Goal: Task Accomplishment & Management: Manage account settings

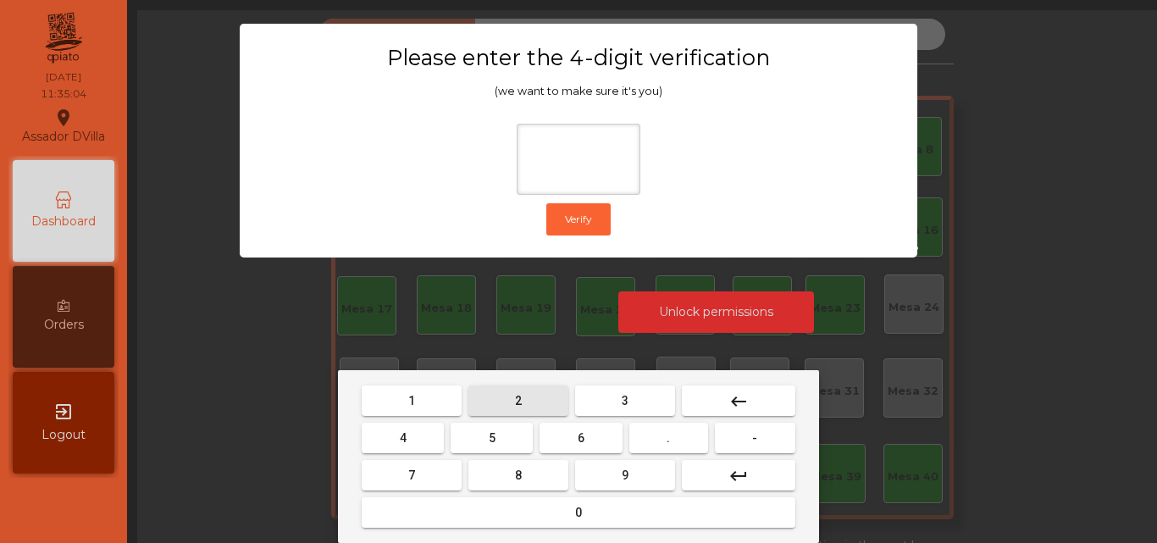
click at [530, 398] on button "2" at bounding box center [519, 401] width 100 height 31
drag, startPoint x: 384, startPoint y: 437, endPoint x: 451, endPoint y: 441, distance: 67.1
click at [397, 437] on button "4" at bounding box center [403, 438] width 82 height 31
click at [562, 436] on button "6" at bounding box center [581, 438] width 82 height 31
type input "***"
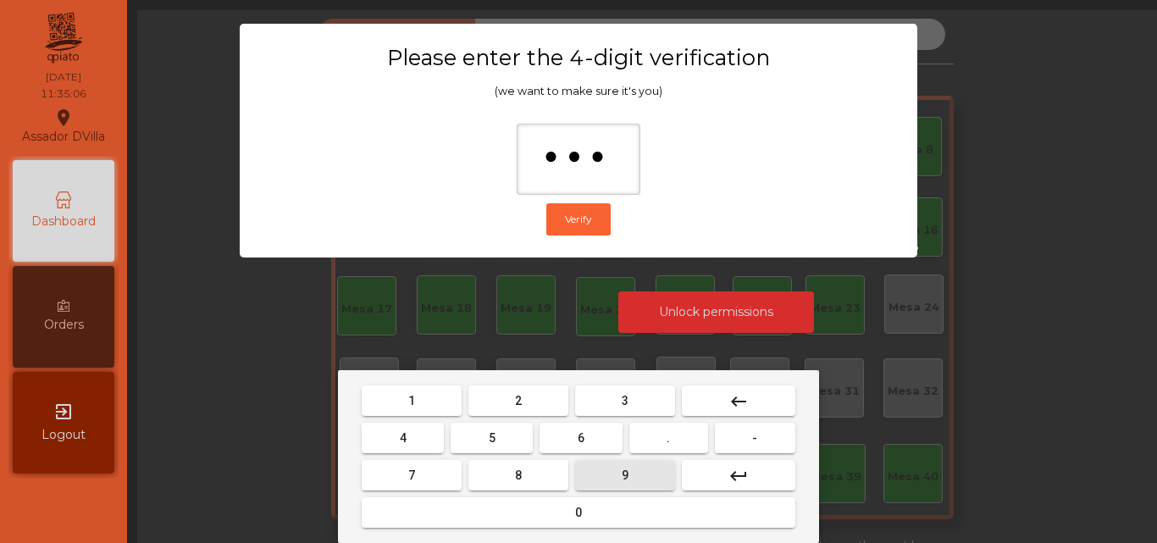
click at [608, 469] on button "9" at bounding box center [625, 475] width 100 height 31
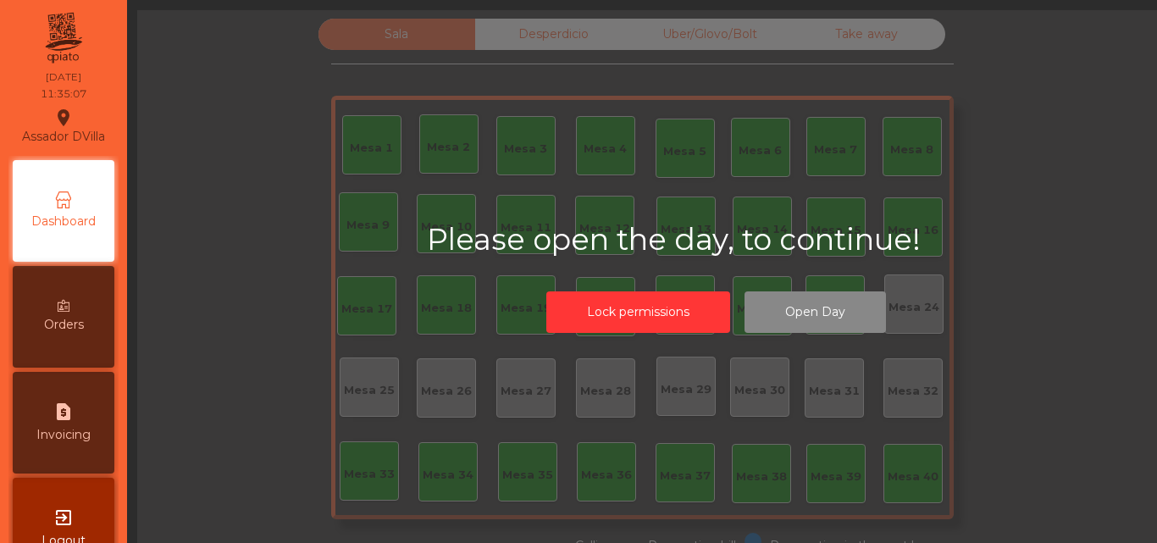
click at [801, 334] on div "Lock permissions Open Day" at bounding box center [716, 312] width 290 height 58
click at [797, 327] on button "Open Day" at bounding box center [816, 312] width 142 height 42
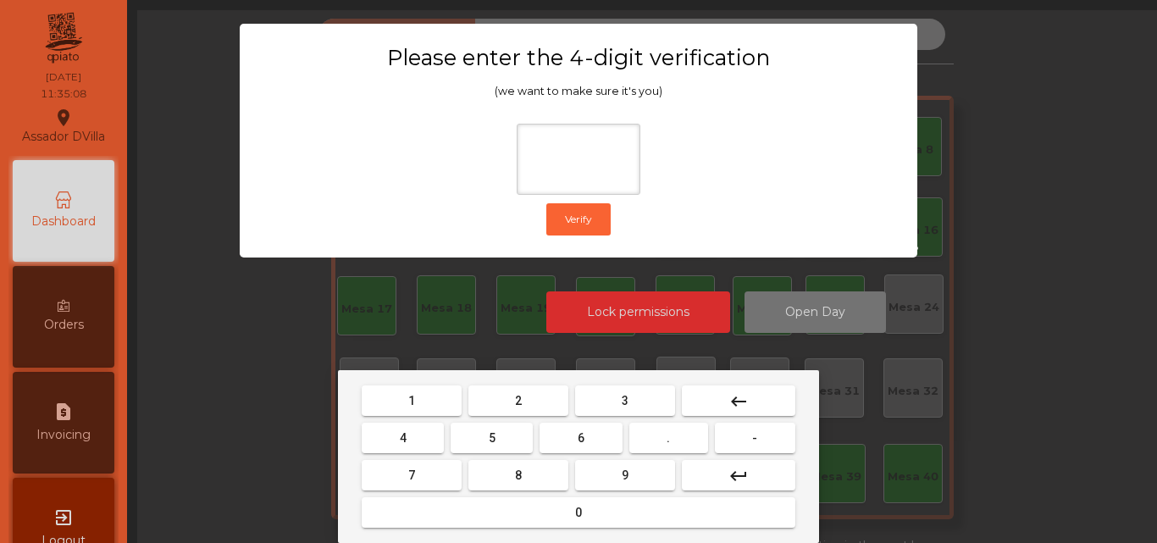
click at [535, 410] on button "2" at bounding box center [519, 401] width 100 height 31
drag, startPoint x: 385, startPoint y: 456, endPoint x: 404, endPoint y: 452, distance: 19.8
click at [388, 456] on mat-keyboard-key "4" at bounding box center [402, 437] width 89 height 37
click at [439, 446] on button "4" at bounding box center [403, 438] width 82 height 31
click at [563, 445] on button "6" at bounding box center [581, 438] width 82 height 31
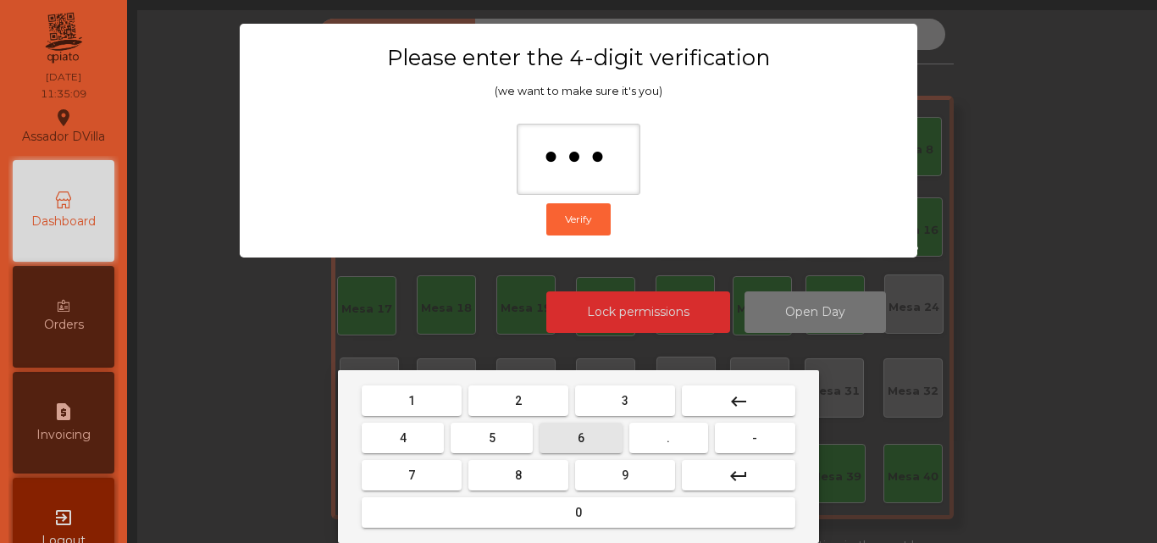
click at [598, 464] on button "9" at bounding box center [625, 475] width 100 height 31
type input "****"
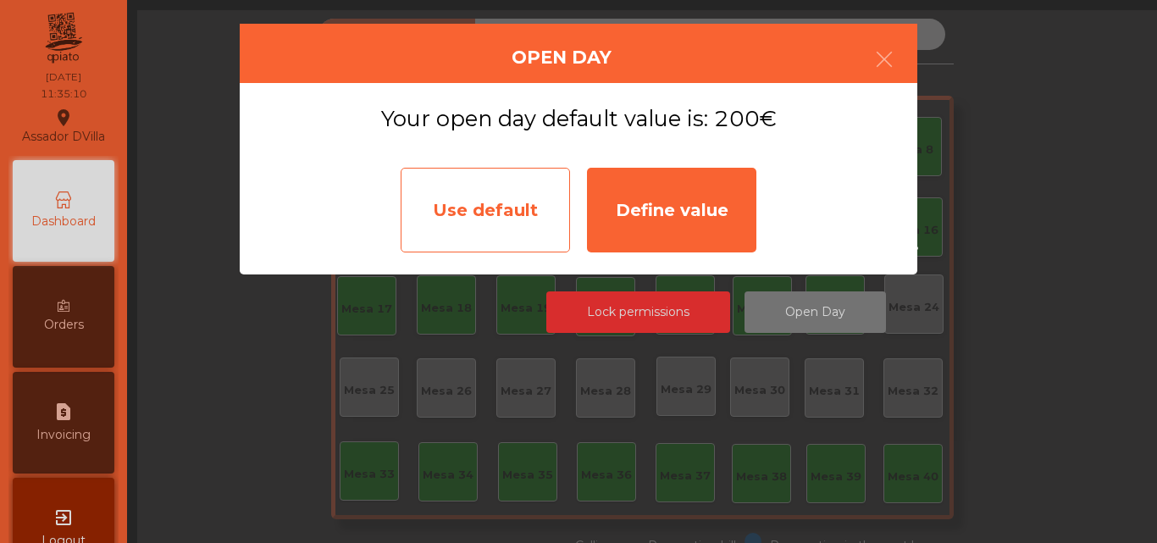
click at [450, 223] on div "Use default" at bounding box center [485, 210] width 169 height 85
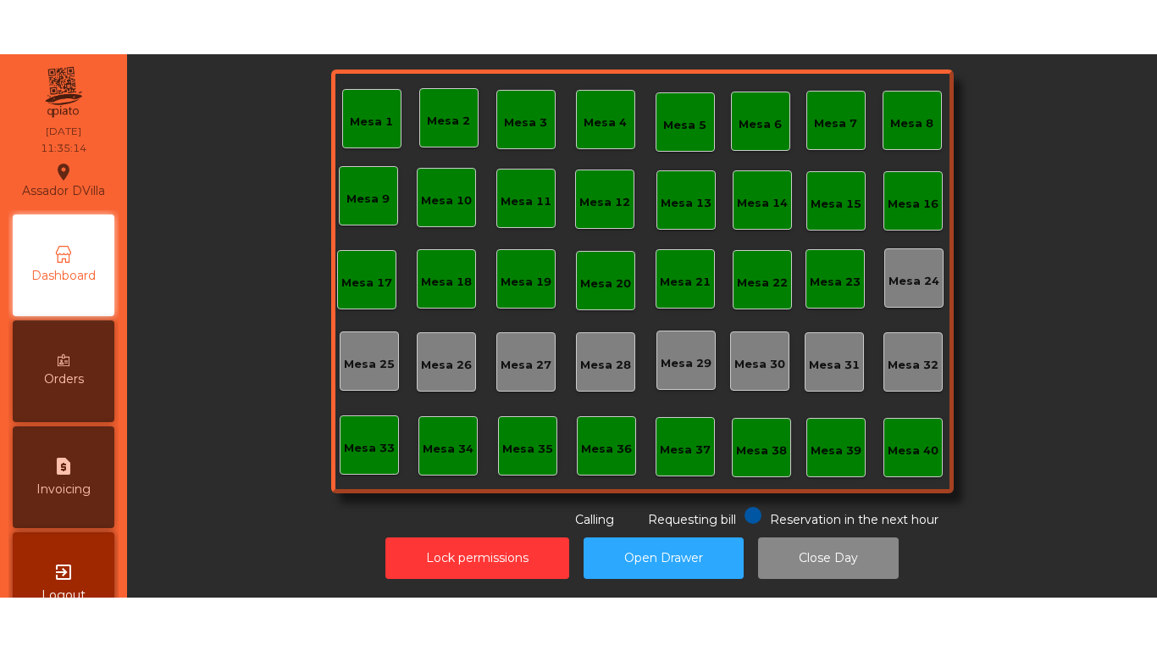
scroll to position [93, 0]
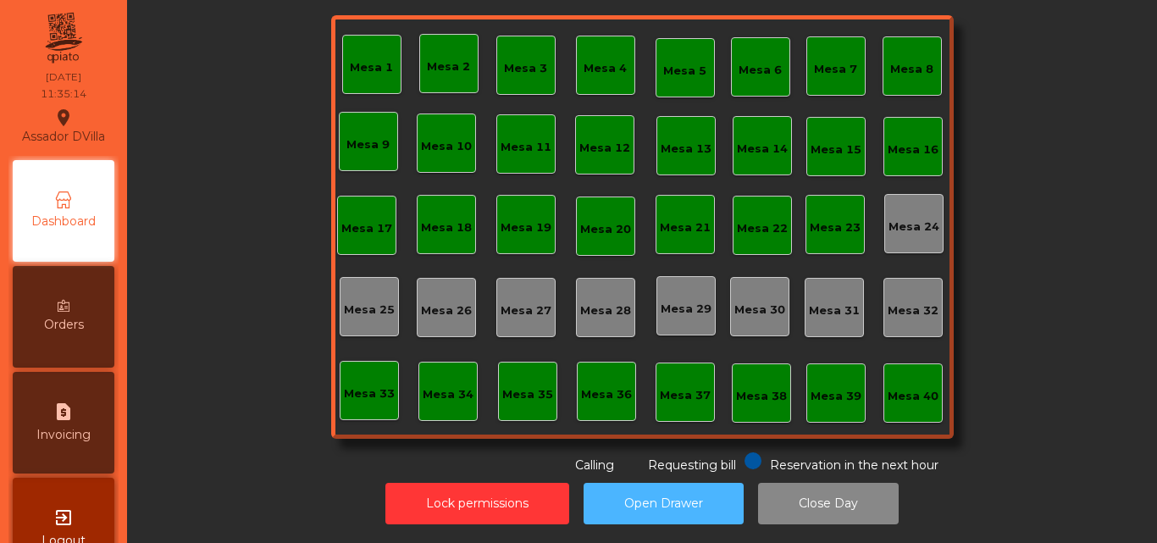
drag, startPoint x: 681, startPoint y: 497, endPoint x: 1101, endPoint y: 53, distance: 610.8
click at [684, 497] on button "Open Drawer" at bounding box center [664, 504] width 160 height 42
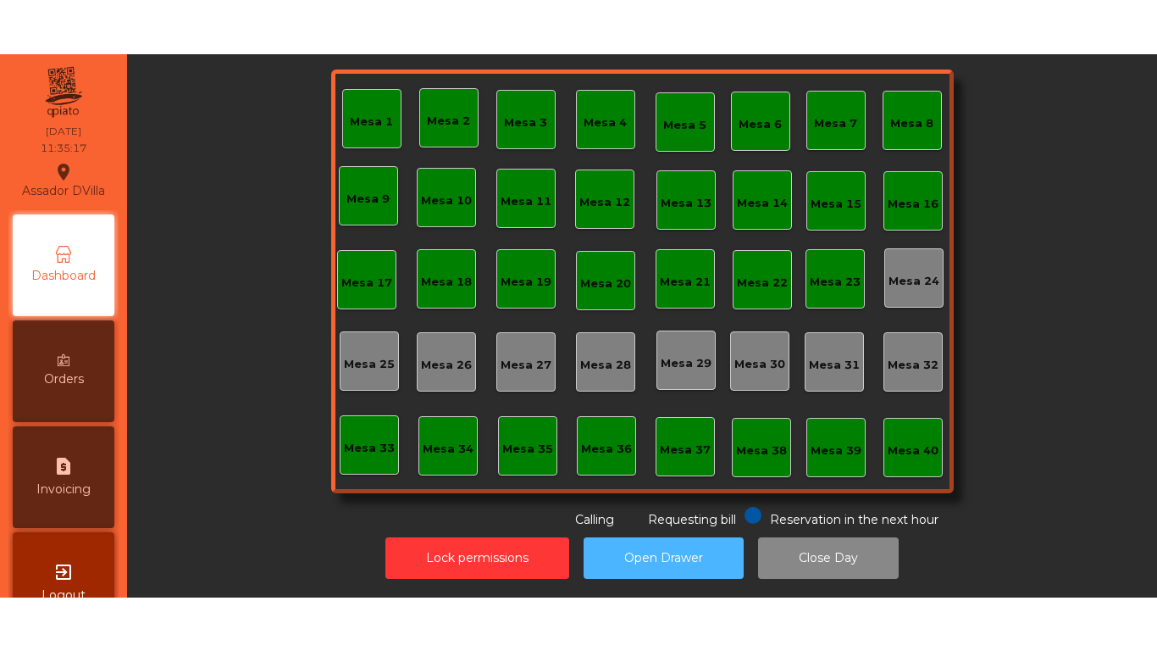
scroll to position [0, 0]
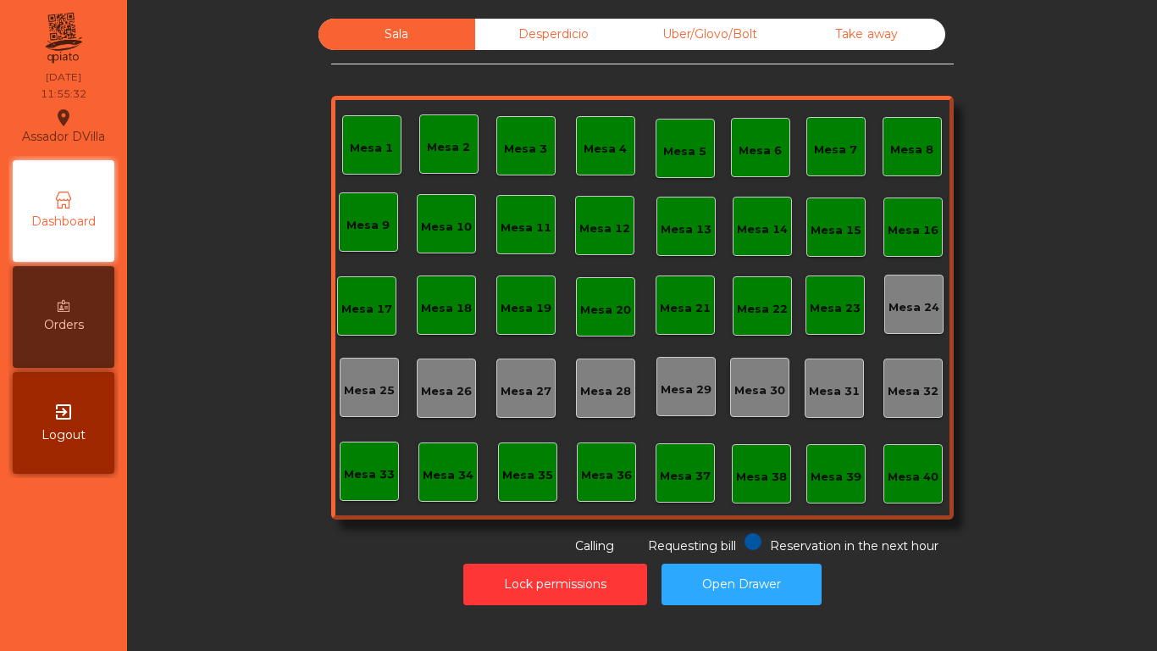
drag, startPoint x: 861, startPoint y: 0, endPoint x: 826, endPoint y: 0, distance: 34.7
click at [826, 0] on div "Sala Desperdicio Uber/Glovo/Bolt Take away Mesa 1 Mesa 2 Mesa 3 [GEOGRAPHIC_DAT…" at bounding box center [642, 325] width 1030 height 651
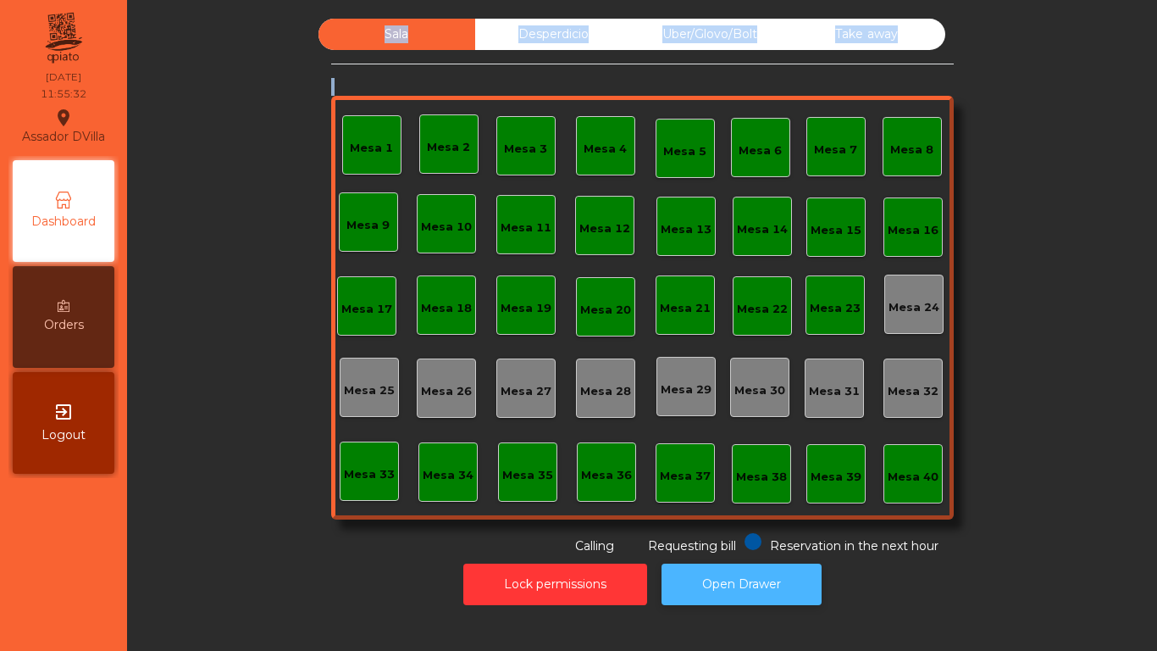
click at [719, 542] on button "Open Drawer" at bounding box center [742, 584] width 160 height 42
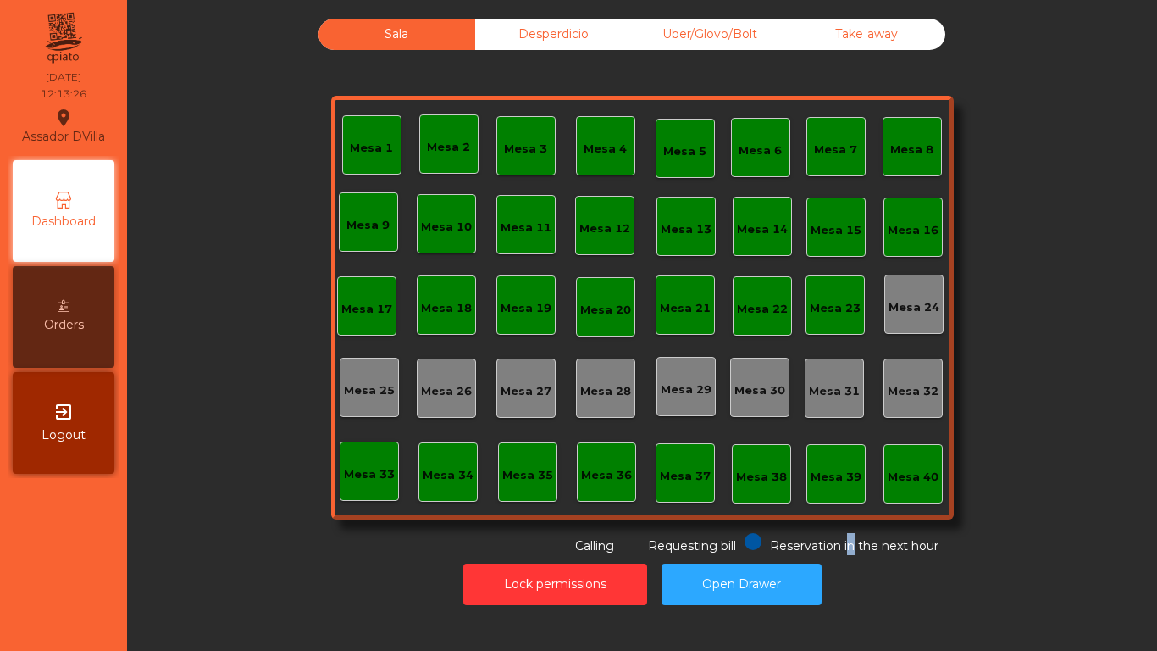
drag, startPoint x: 843, startPoint y: 543, endPoint x: 850, endPoint y: 552, distance: 10.9
click at [847, 542] on span "Reservation in the next hour" at bounding box center [854, 545] width 169 height 15
click at [536, 34] on div "Desperdicio" at bounding box center [553, 34] width 157 height 31
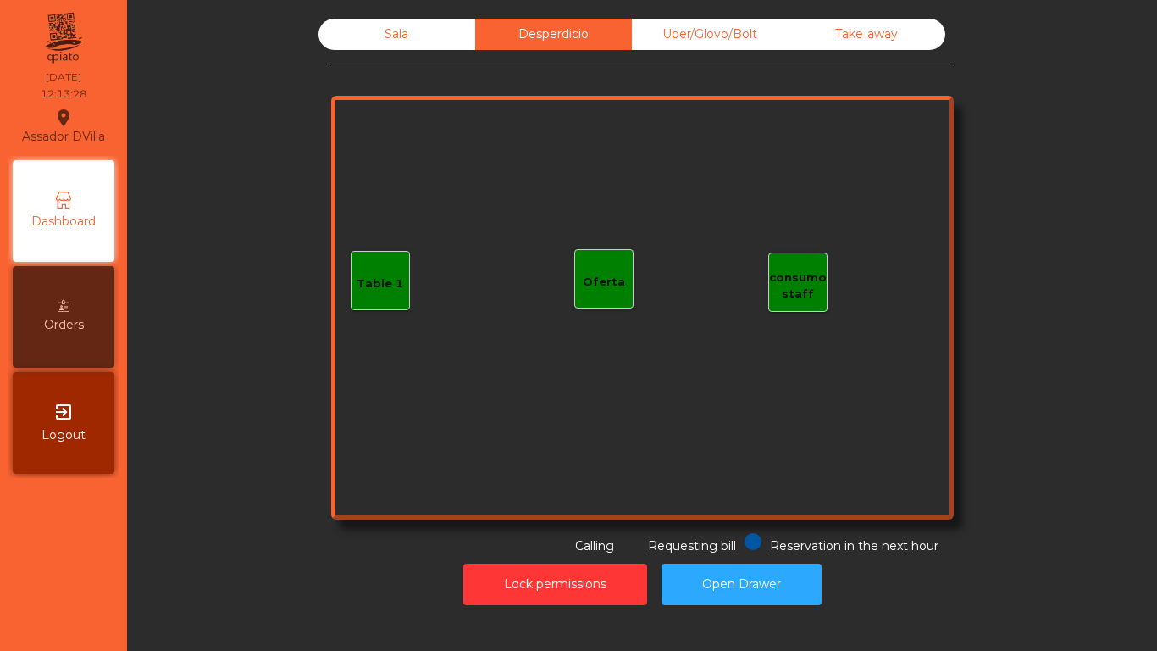
click at [632, 32] on div "Uber/Glovo/Bolt" at bounding box center [710, 34] width 157 height 31
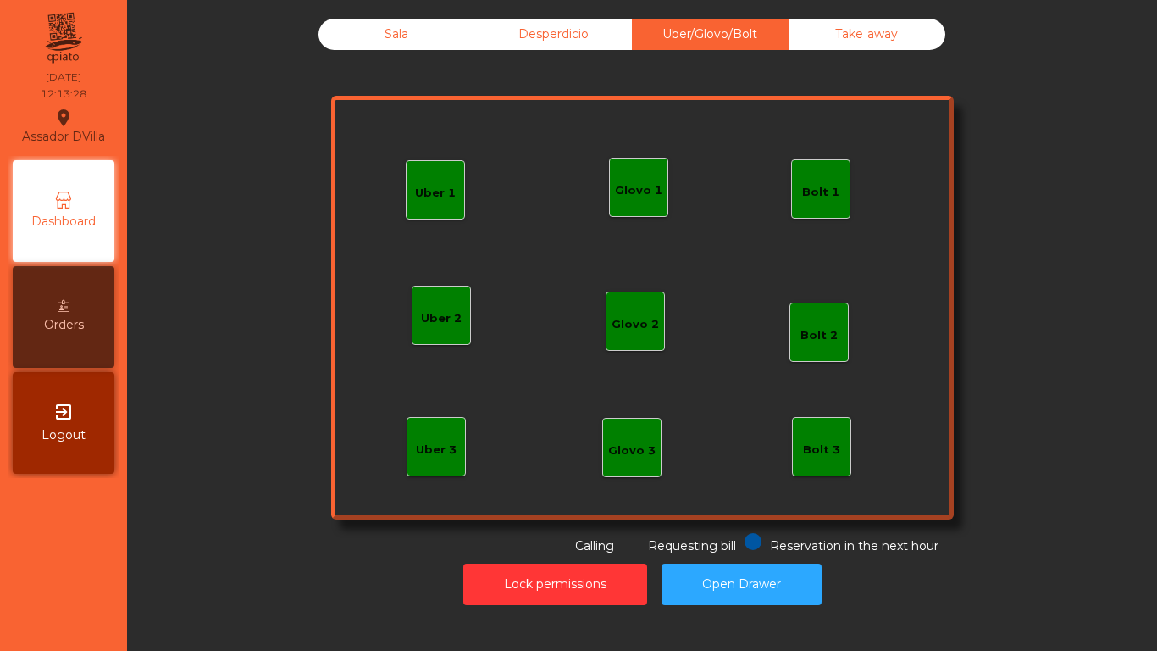
drag, startPoint x: 746, startPoint y: 42, endPoint x: 833, endPoint y: 37, distance: 87.4
click at [749, 42] on div "Uber/Glovo/Bolt" at bounding box center [710, 34] width 157 height 31
click at [835, 36] on div "Take away" at bounding box center [867, 34] width 157 height 31
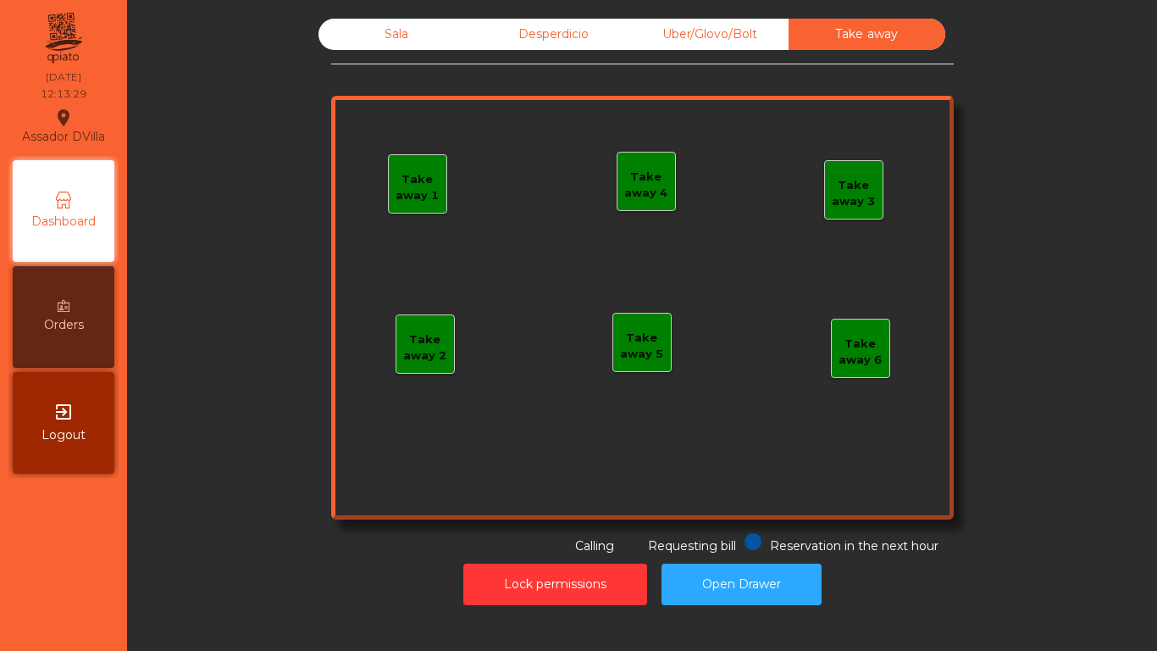
drag, startPoint x: 428, startPoint y: 28, endPoint x: 610, endPoint y: 535, distance: 538.5
click at [425, 28] on div "Sala" at bounding box center [397, 34] width 157 height 31
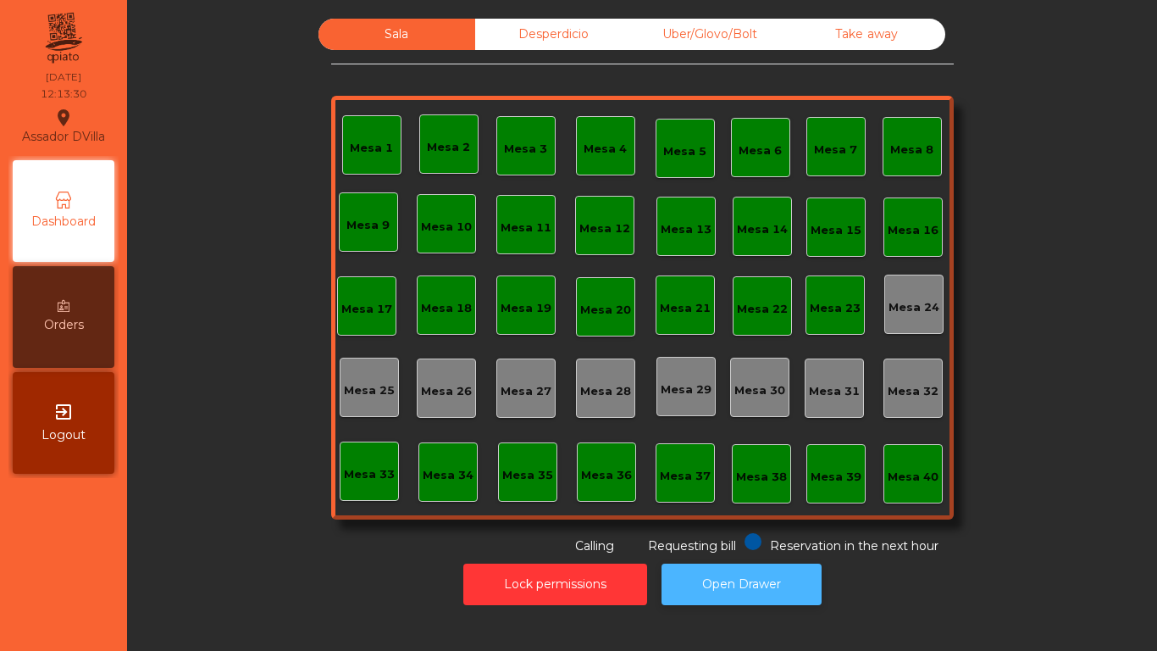
click at [737, 542] on button "Open Drawer" at bounding box center [742, 584] width 160 height 42
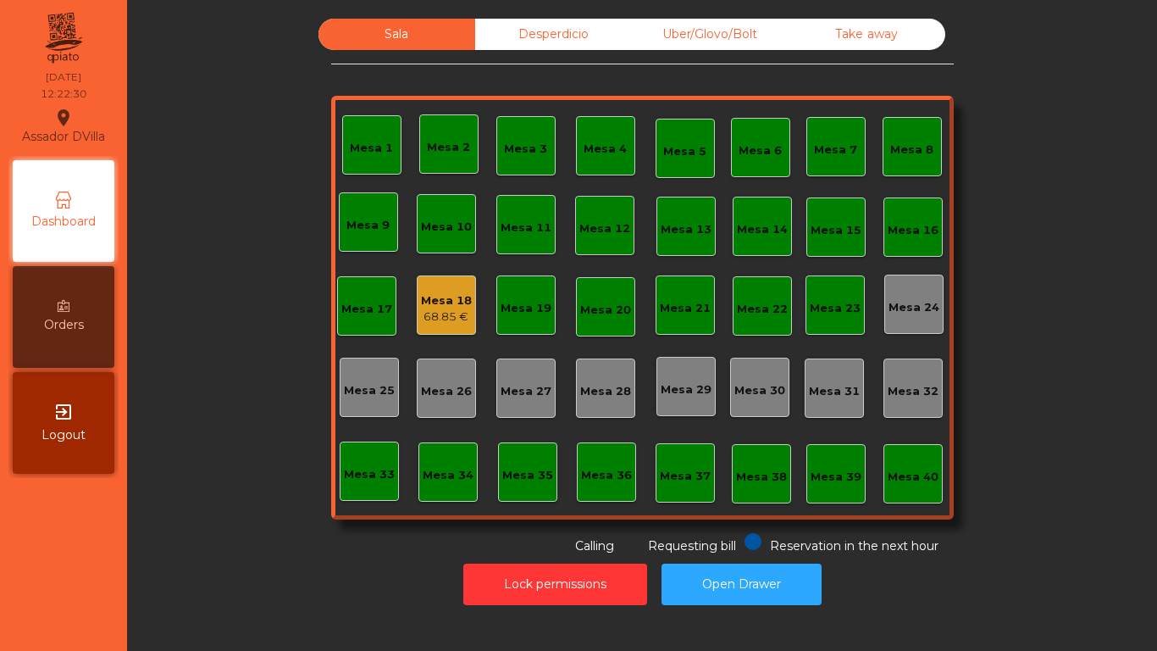
click at [364, 216] on div "Mesa 9" at bounding box center [368, 222] width 43 height 24
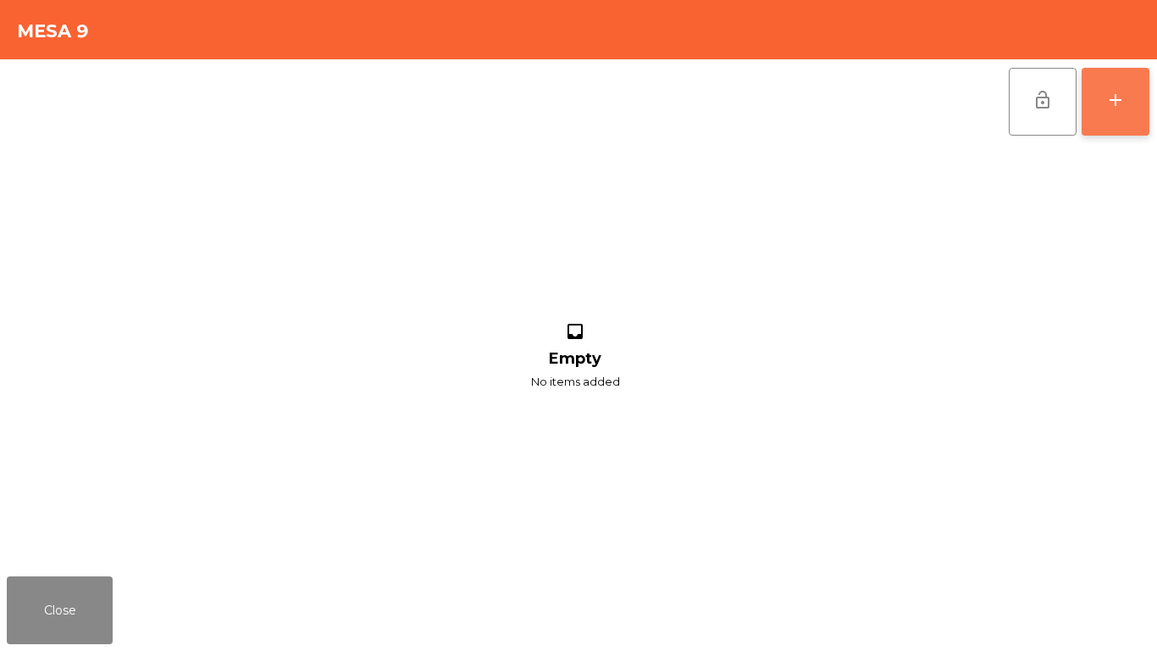
click at [1120, 103] on div "add" at bounding box center [1116, 100] width 20 height 20
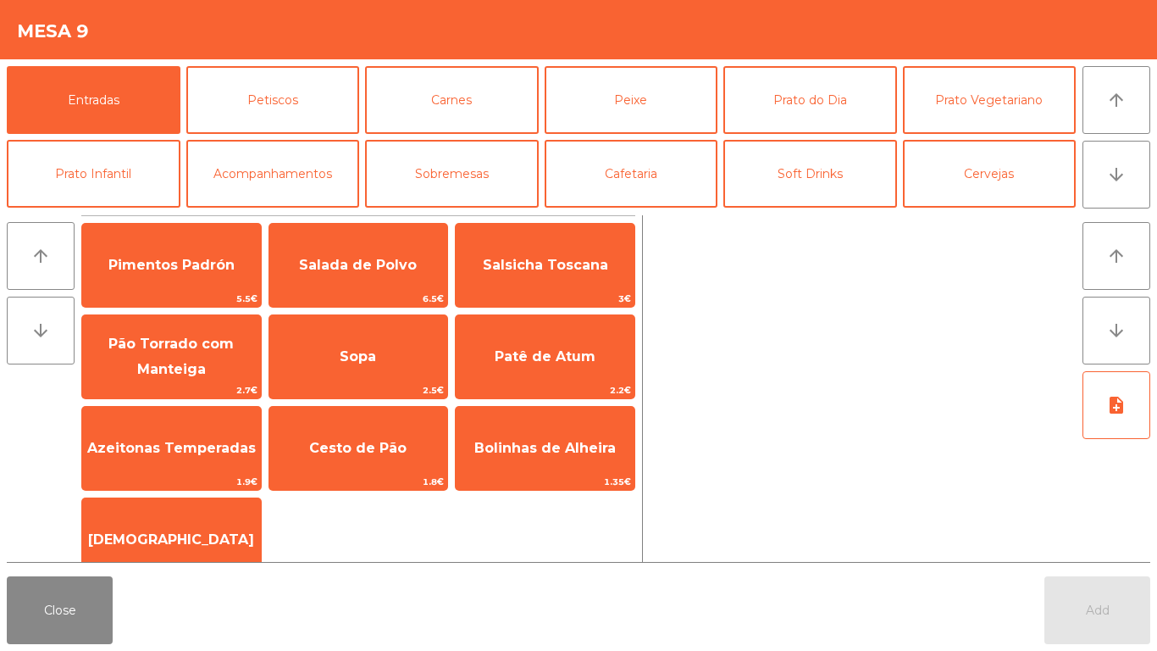
drag, startPoint x: 364, startPoint y: 483, endPoint x: 205, endPoint y: 566, distance: 179.6
click at [364, 484] on span "1.8€" at bounding box center [358, 482] width 179 height 16
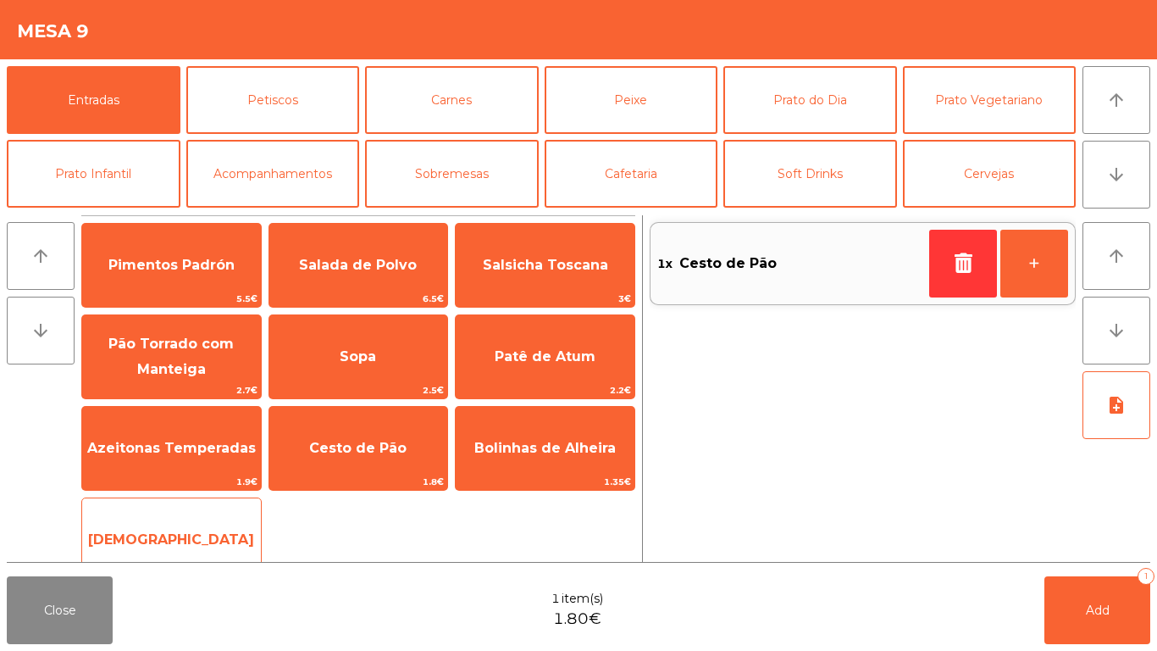
drag, startPoint x: 187, startPoint y: 542, endPoint x: 197, endPoint y: 542, distance: 9.3
click at [197, 542] on span "[DEMOGRAPHIC_DATA]" at bounding box center [171, 539] width 166 height 16
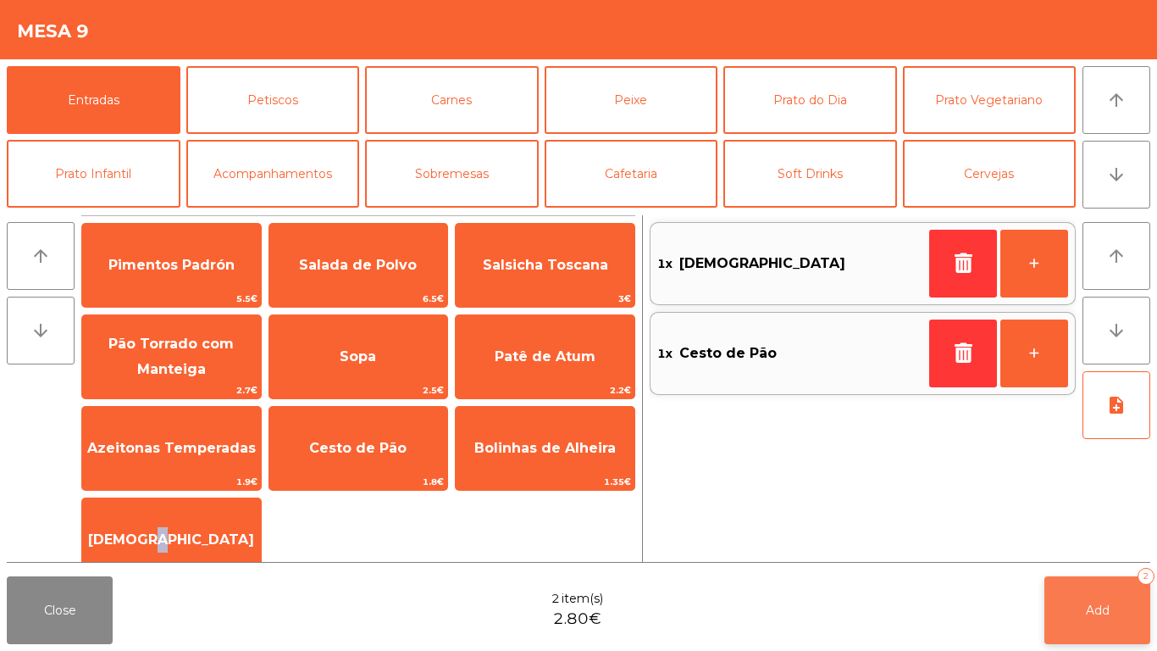
click at [1098, 542] on button "Add 2" at bounding box center [1098, 610] width 106 height 68
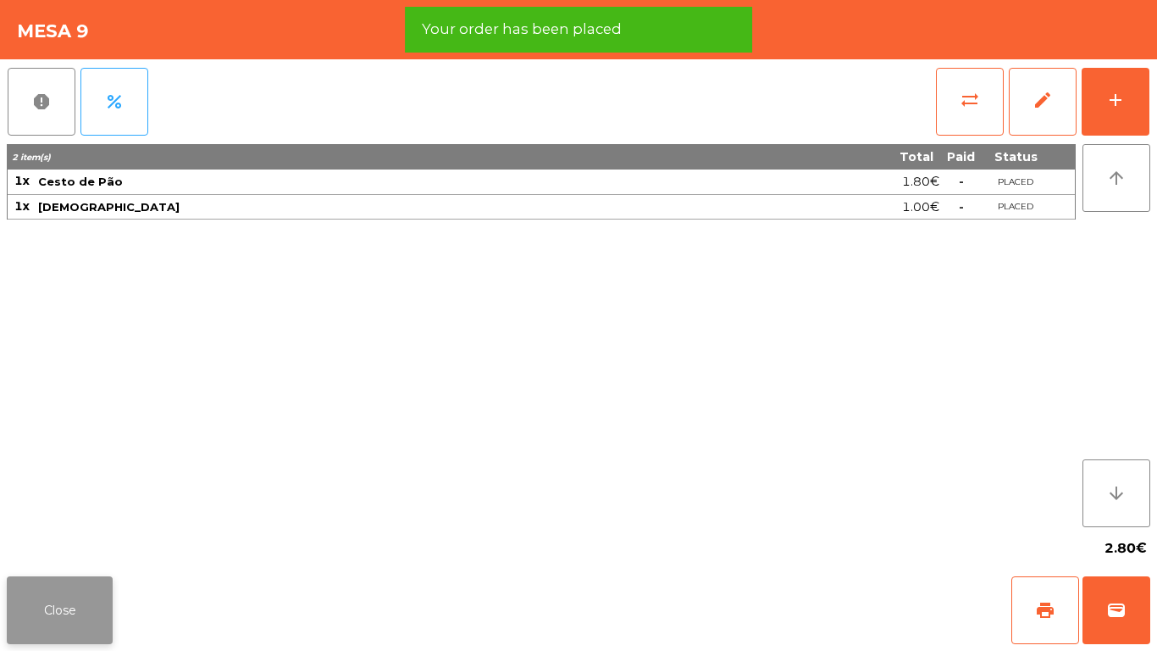
click at [28, 542] on button "Close" at bounding box center [60, 610] width 106 height 68
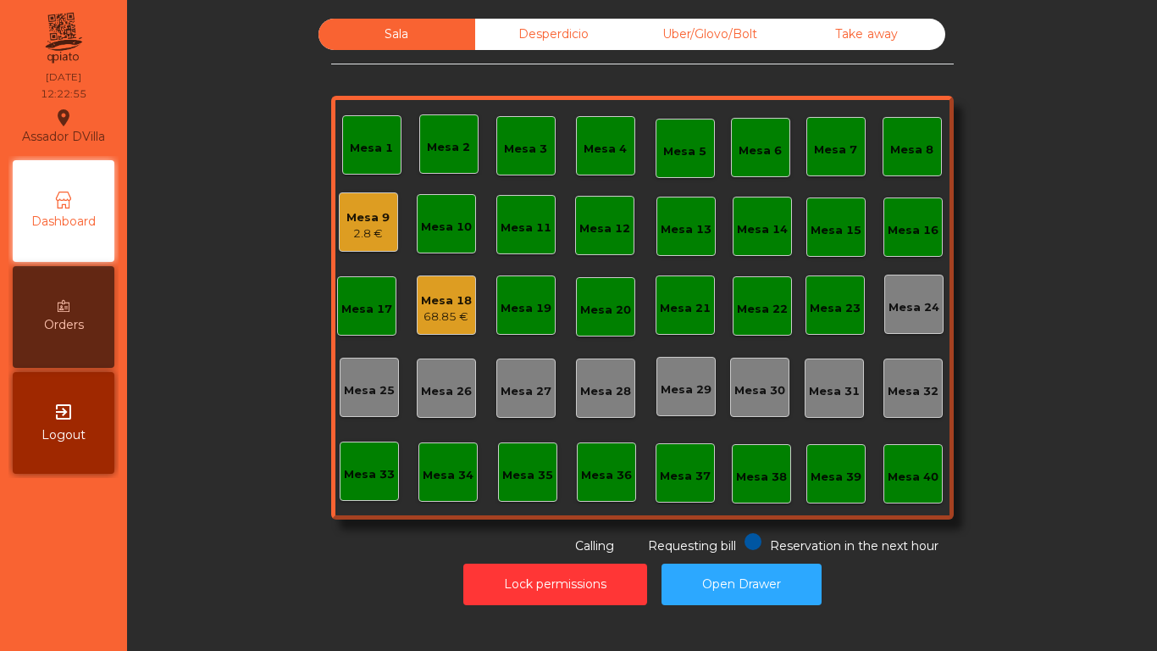
click at [656, 159] on div "Mesa 5" at bounding box center [685, 148] width 59 height 59
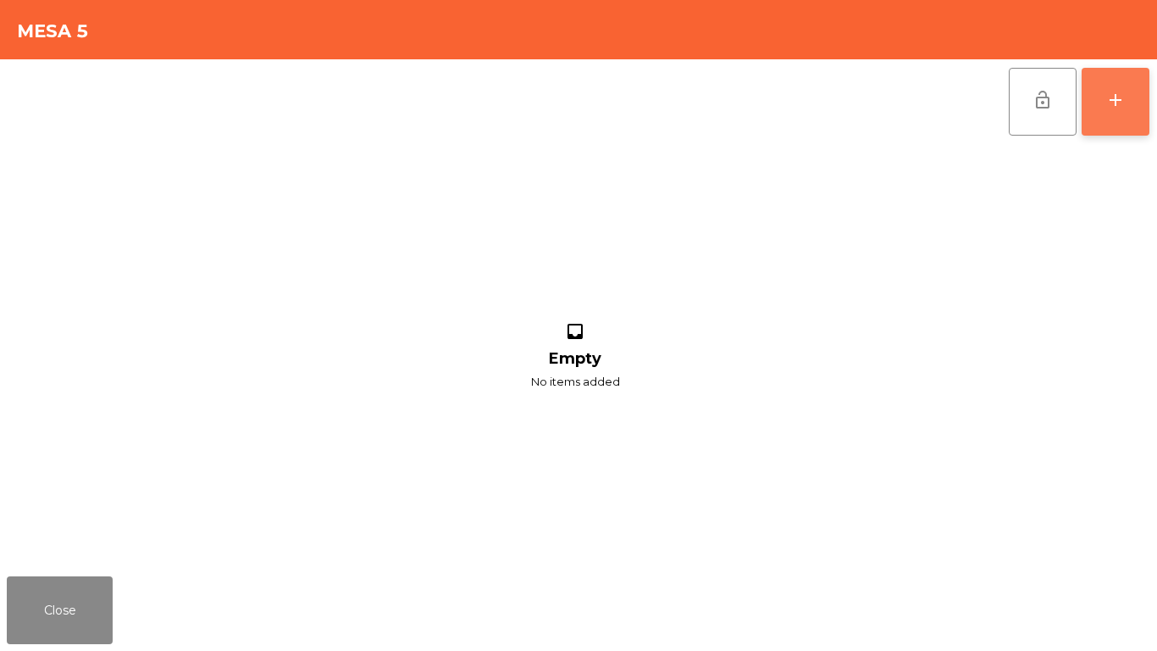
click at [1130, 117] on button "add" at bounding box center [1116, 102] width 68 height 68
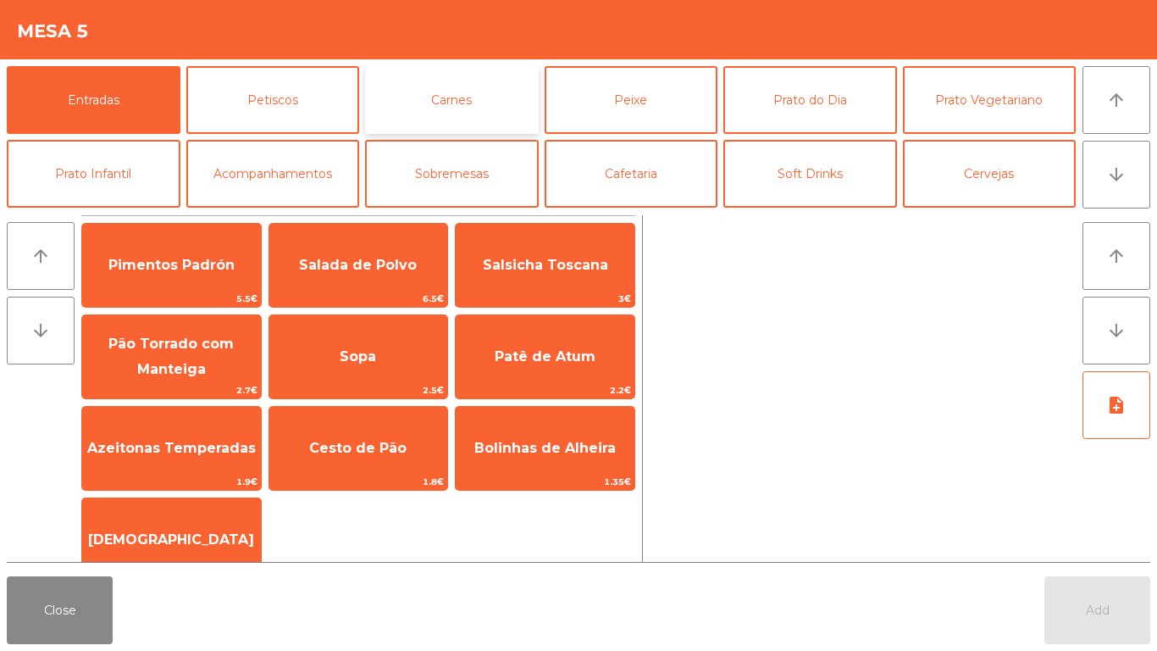
click at [414, 94] on button "Carnes" at bounding box center [452, 100] width 174 height 68
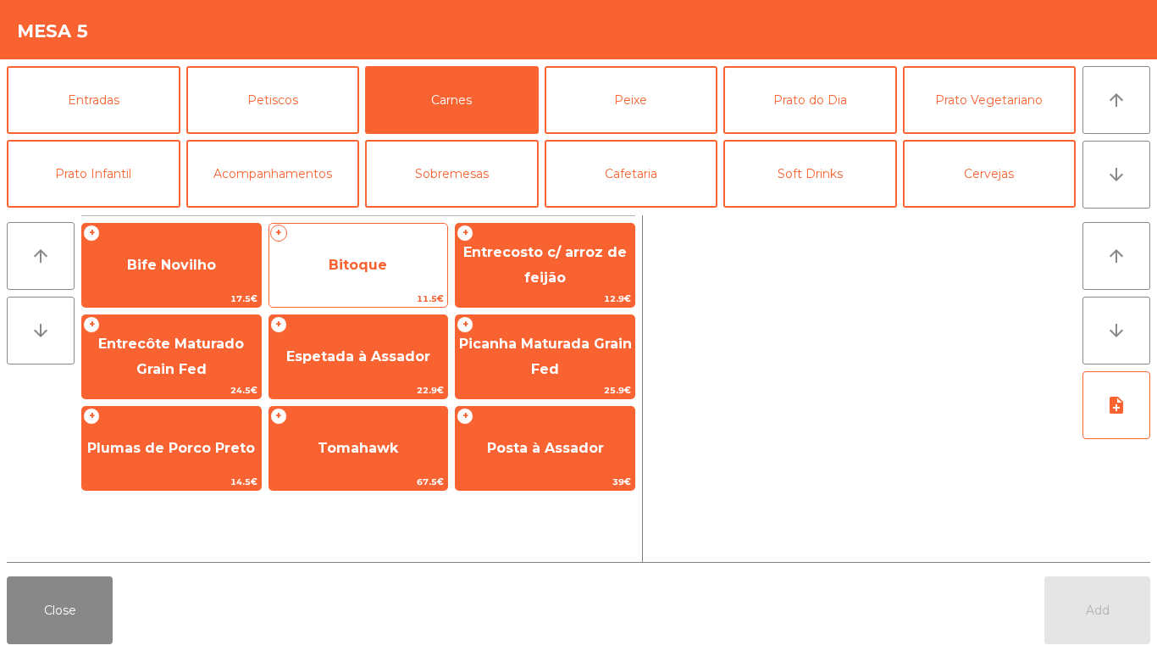
click at [323, 270] on span "Bitoque" at bounding box center [358, 265] width 179 height 46
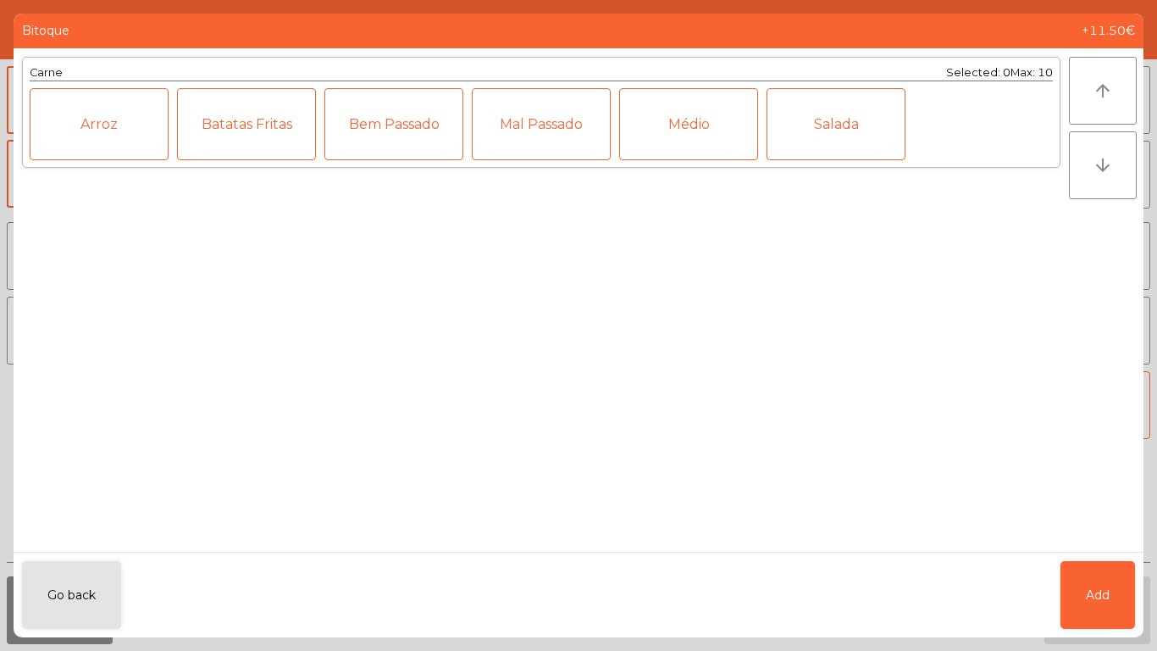
click at [675, 138] on div "Médio" at bounding box center [688, 124] width 139 height 72
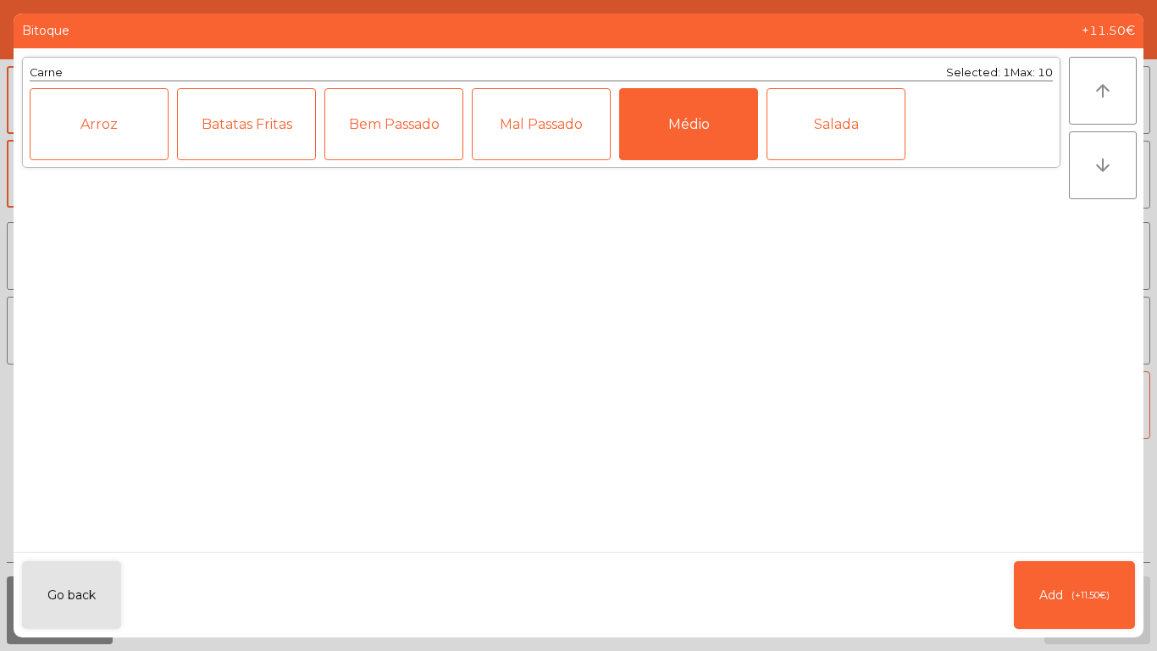
click at [582, 115] on div "Mal Passado" at bounding box center [541, 124] width 139 height 72
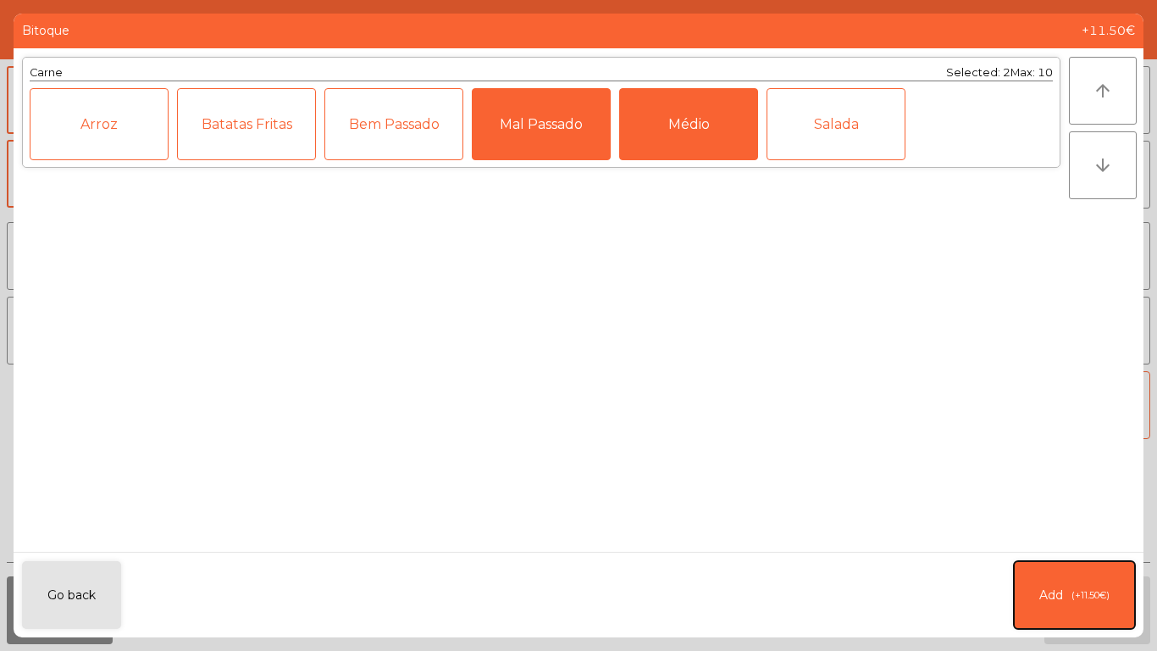
click at [1041, 542] on button "Add (+11.50€)" at bounding box center [1074, 595] width 121 height 68
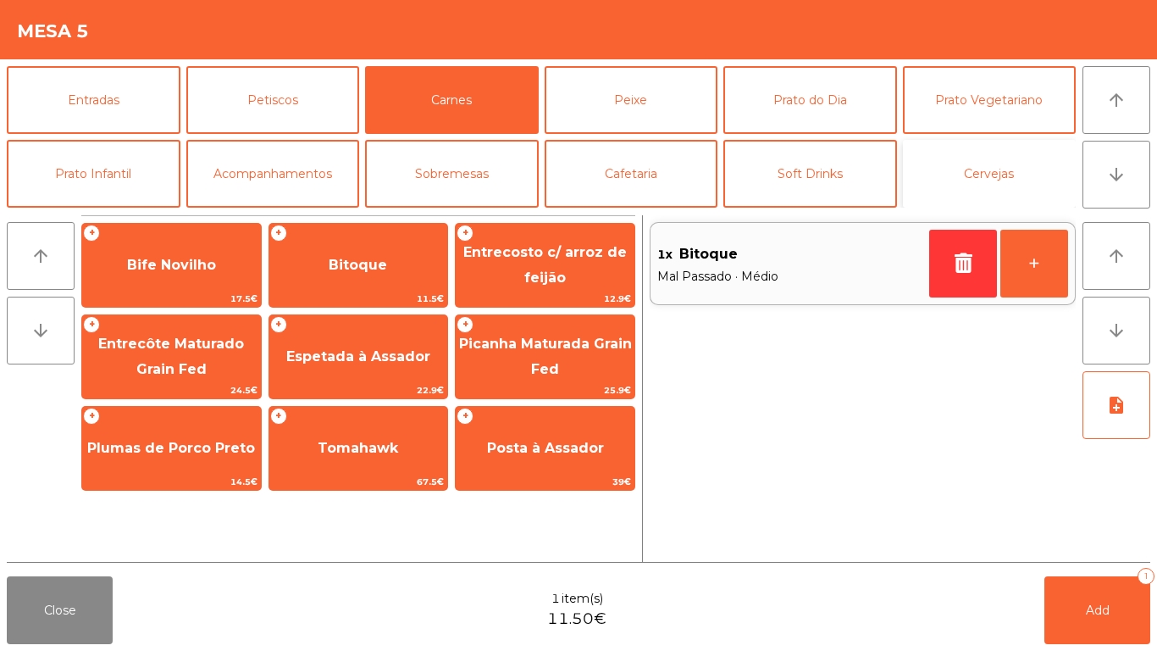
click at [974, 171] on button "Cervejas" at bounding box center [990, 174] width 174 height 68
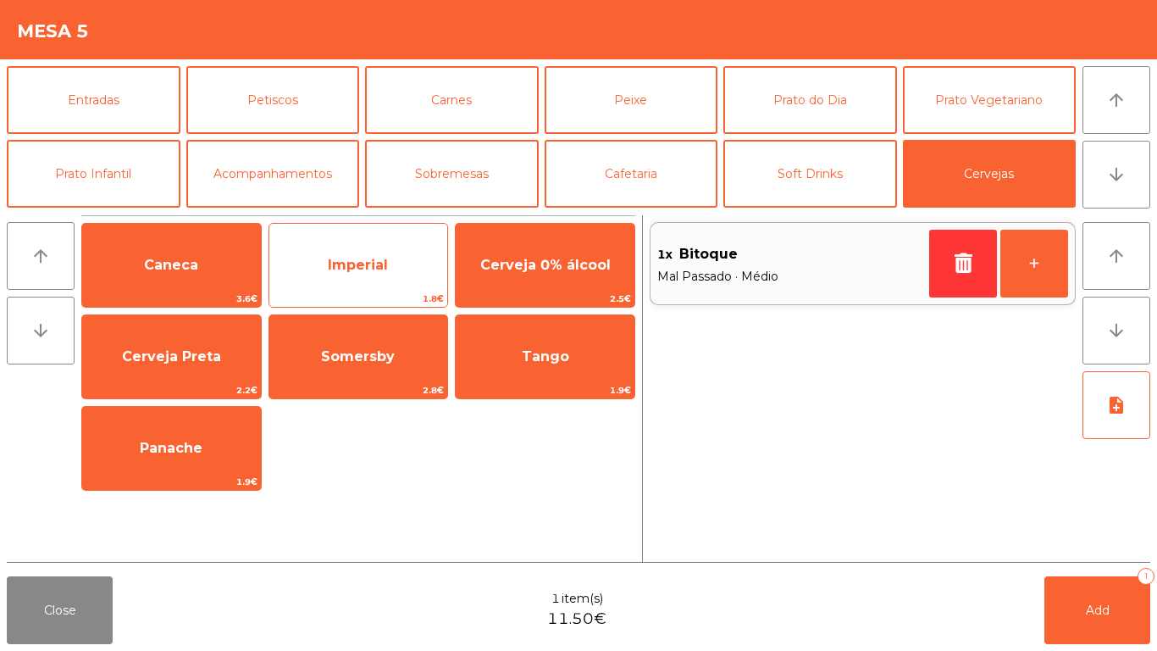
click at [352, 274] on span "Imperial" at bounding box center [358, 265] width 179 height 46
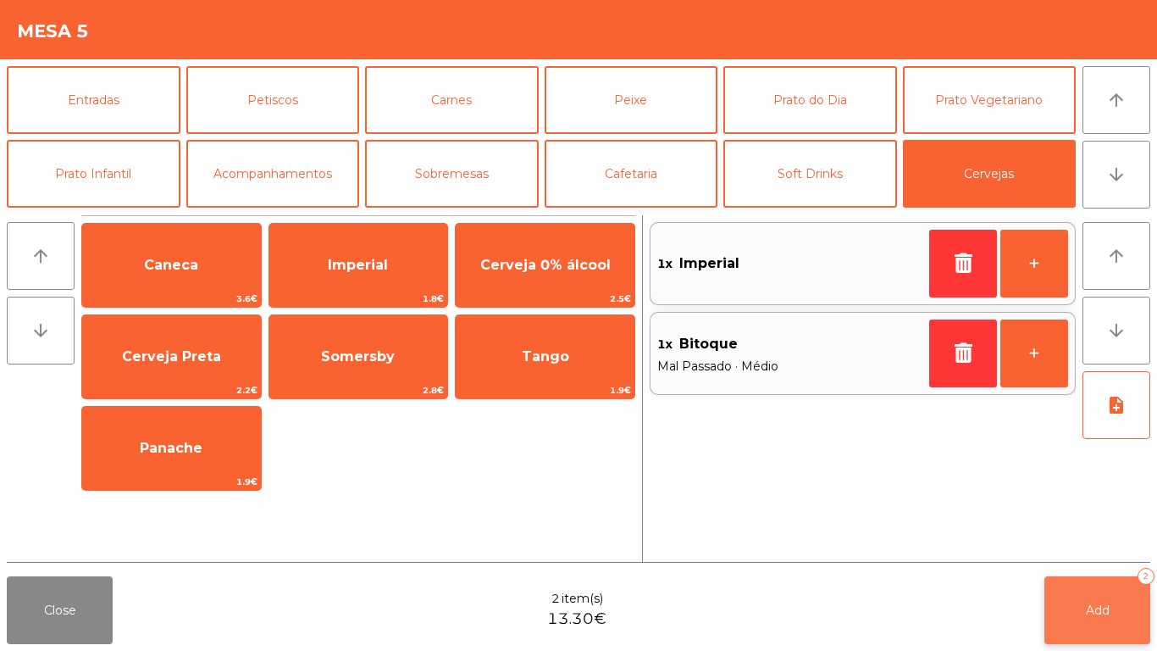
click at [1069, 542] on button "Add 2" at bounding box center [1098, 610] width 106 height 68
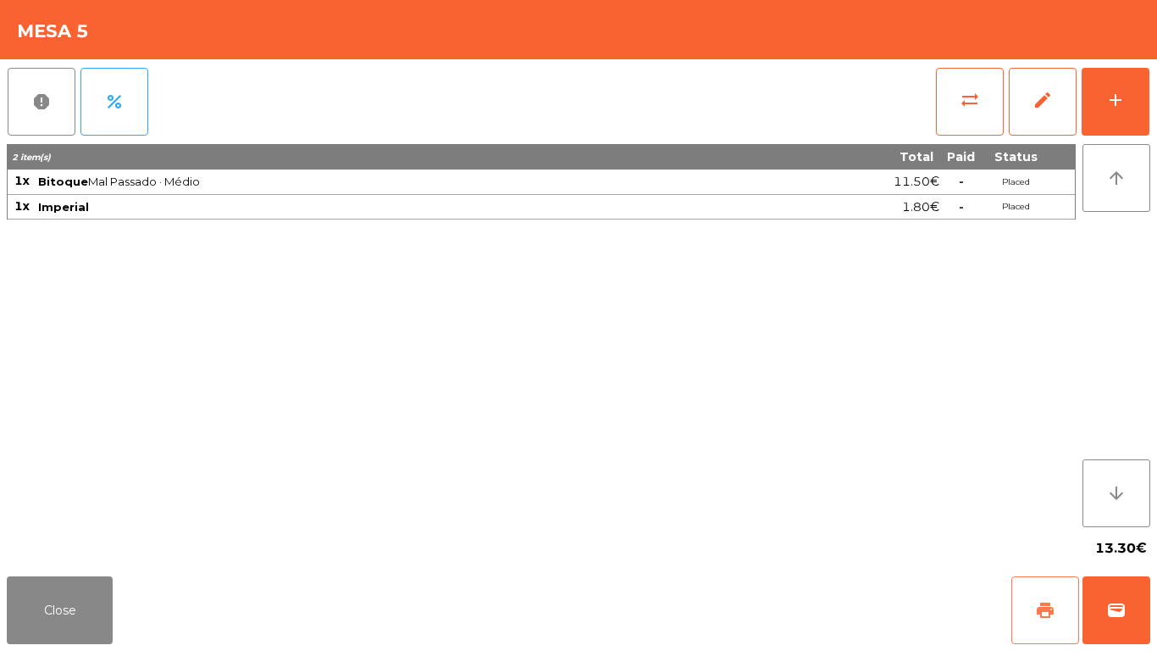
drag, startPoint x: 1073, startPoint y: 591, endPoint x: 1070, endPoint y: 464, distance: 127.1
click at [1078, 490] on app-table-orders "Mesa 5 report percent sync_alt edit add 2 item(s) Total Paid Status 1x Bitoque …" at bounding box center [578, 325] width 1157 height 651
click at [58, 542] on button "Close" at bounding box center [60, 610] width 106 height 68
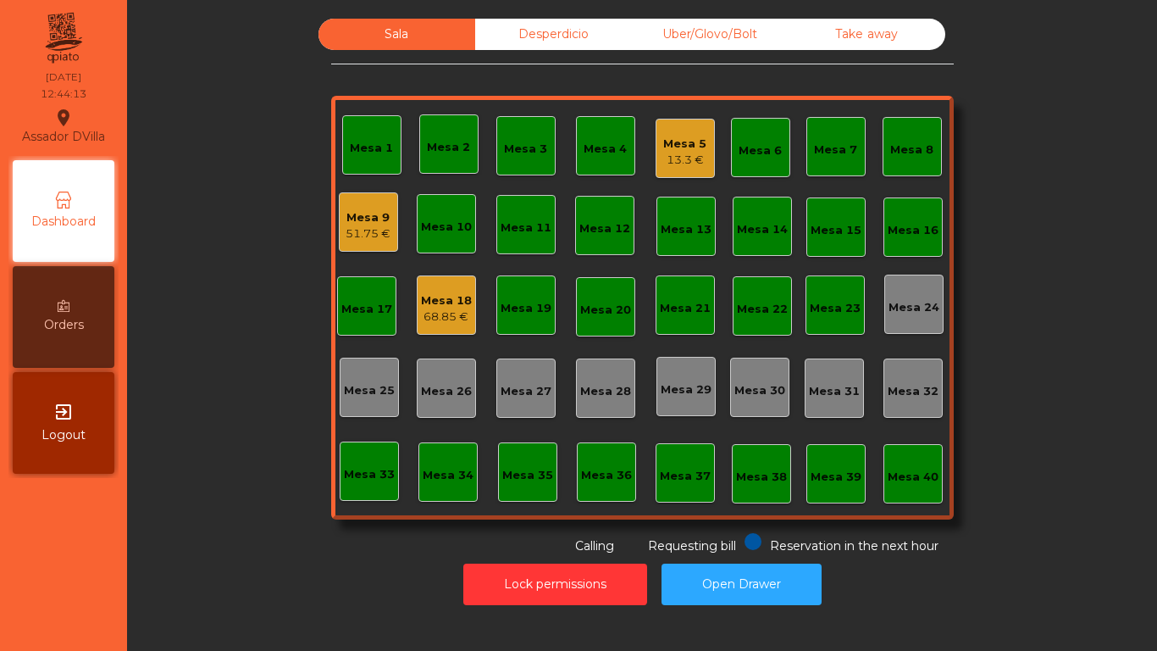
click at [837, 156] on div "Mesa 7" at bounding box center [835, 150] width 43 height 17
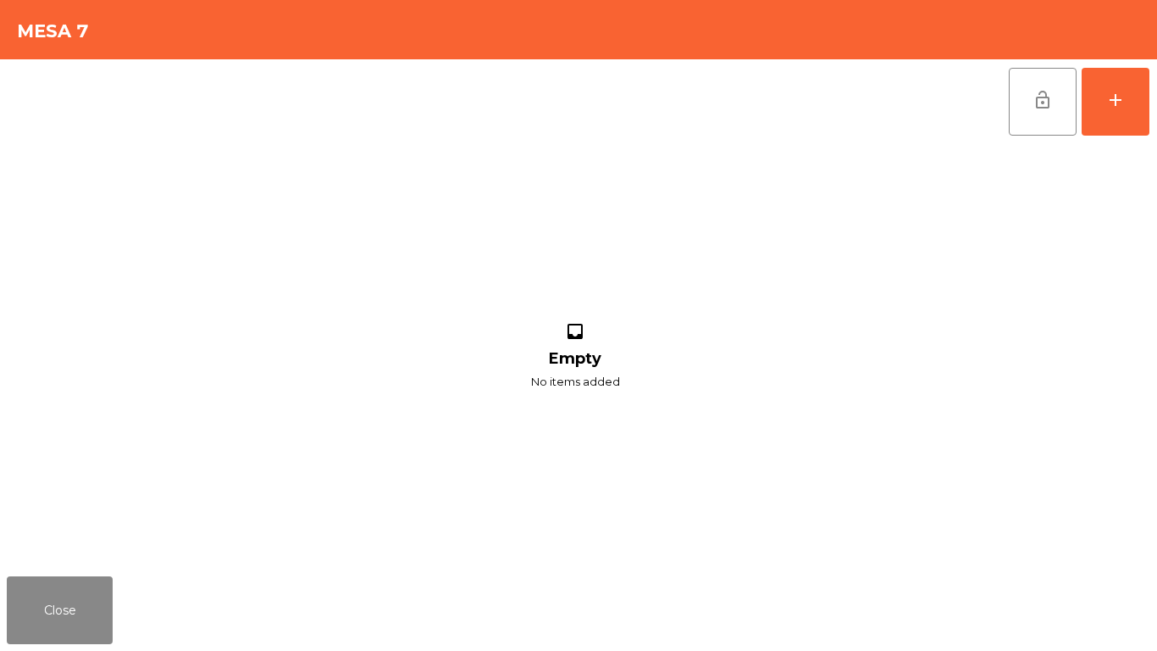
click at [1157, 109] on div "lock_open add inbox Empty No items added" at bounding box center [578, 314] width 1157 height 510
click at [1140, 91] on button "add" at bounding box center [1116, 102] width 68 height 68
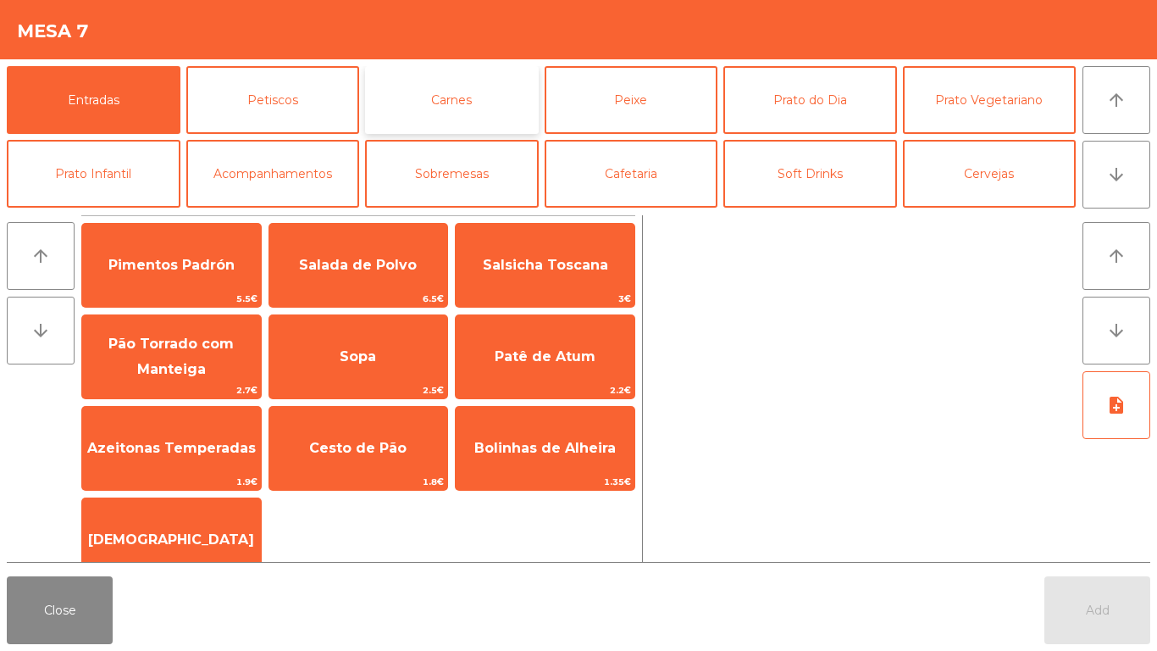
click at [452, 94] on button "Carnes" at bounding box center [452, 100] width 174 height 68
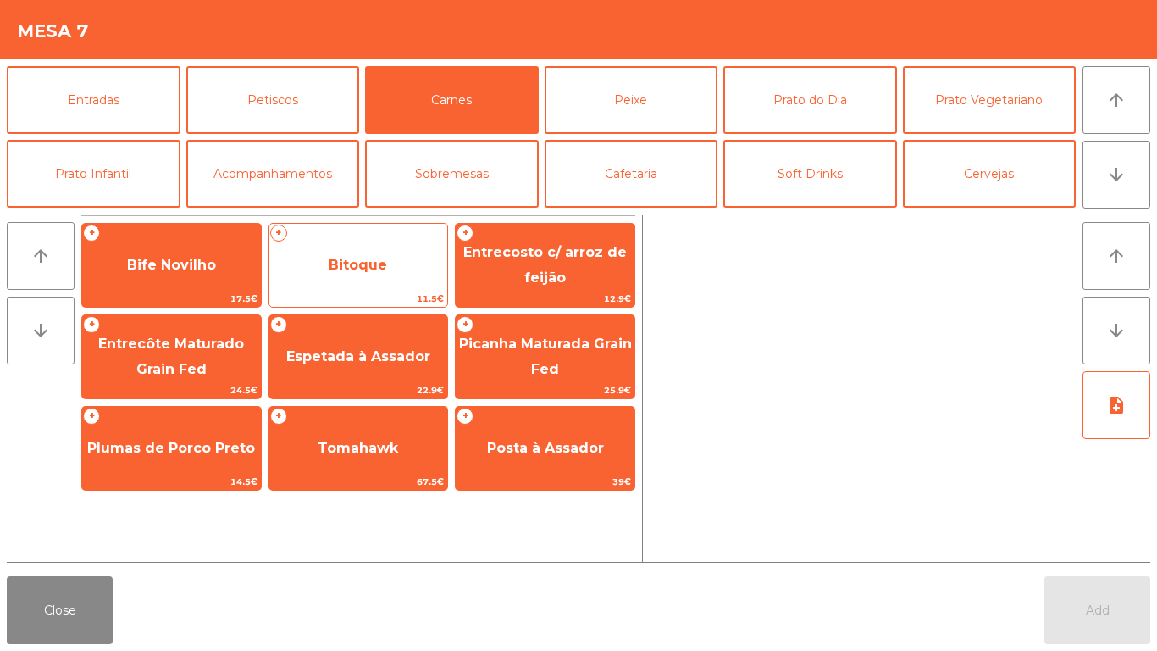
click at [350, 259] on span "Bitoque" at bounding box center [358, 265] width 58 height 16
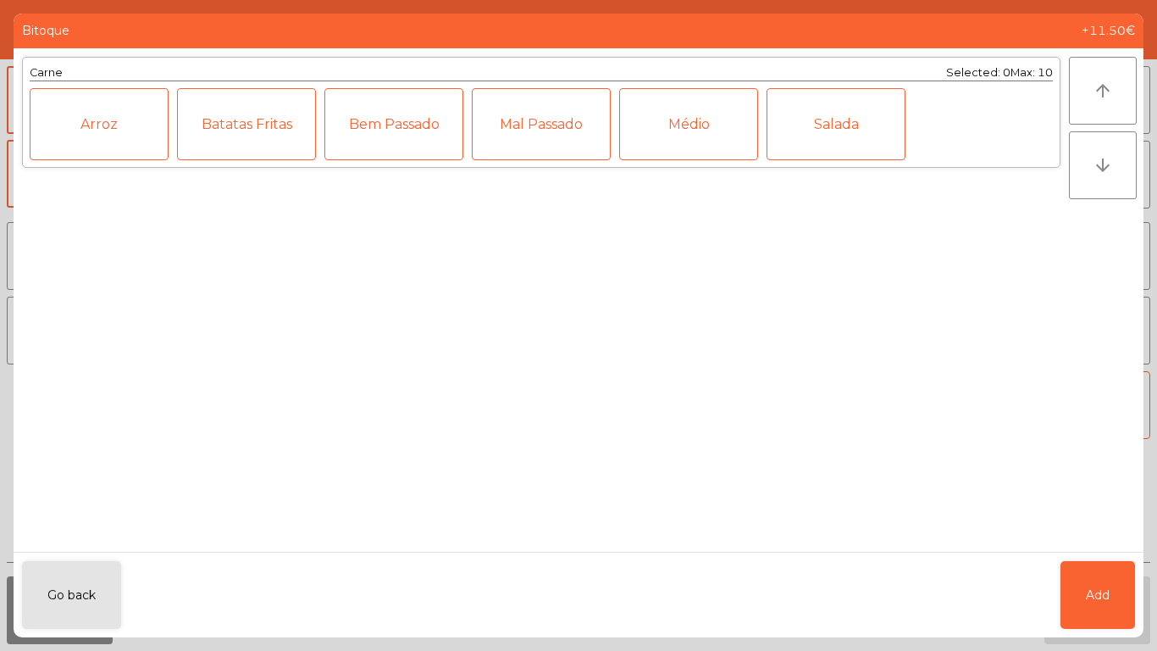
click at [720, 114] on div "Médio" at bounding box center [688, 124] width 139 height 72
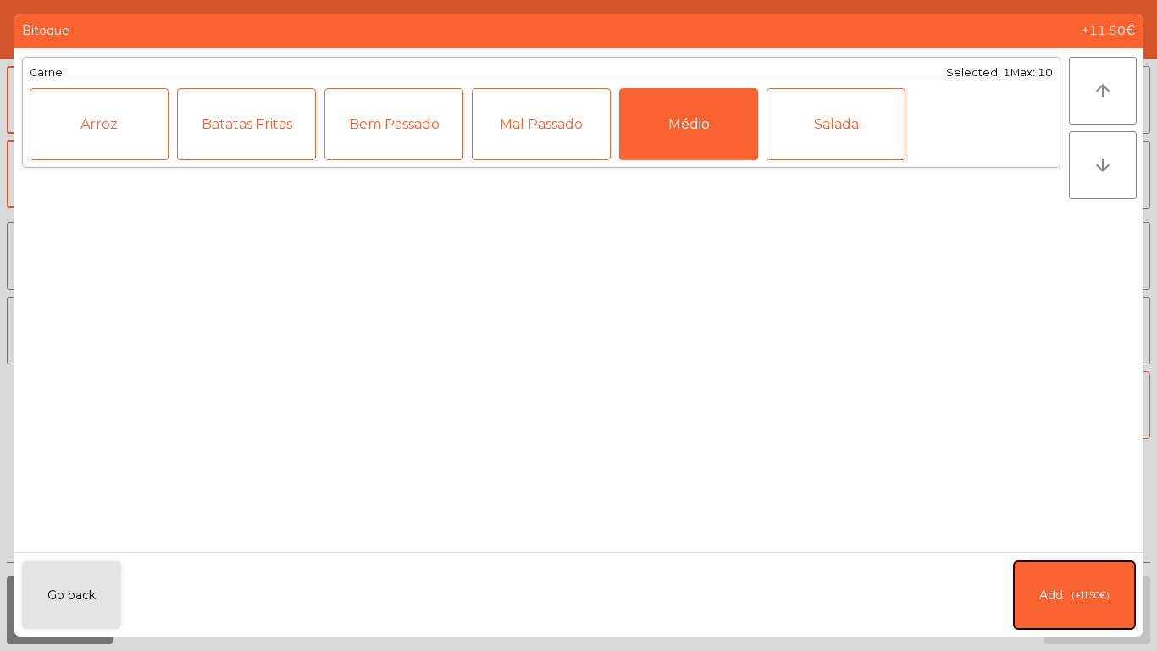
click at [1093, 542] on button "Add (+11.50€)" at bounding box center [1074, 595] width 121 height 68
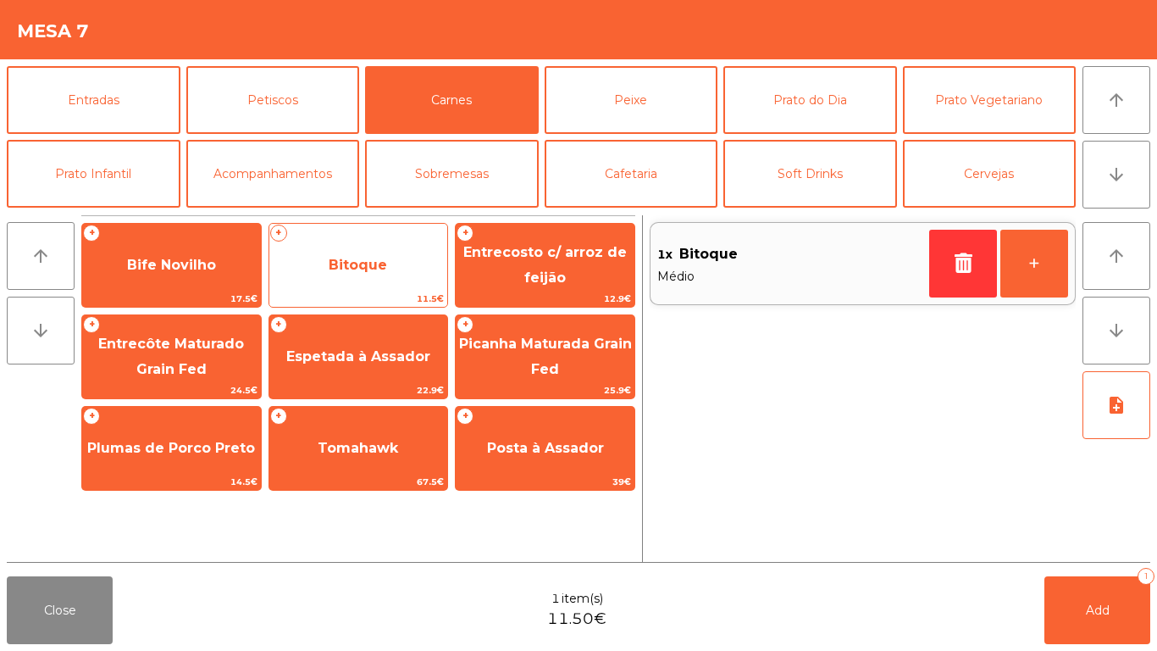
click at [368, 257] on span "Bitoque" at bounding box center [358, 265] width 58 height 16
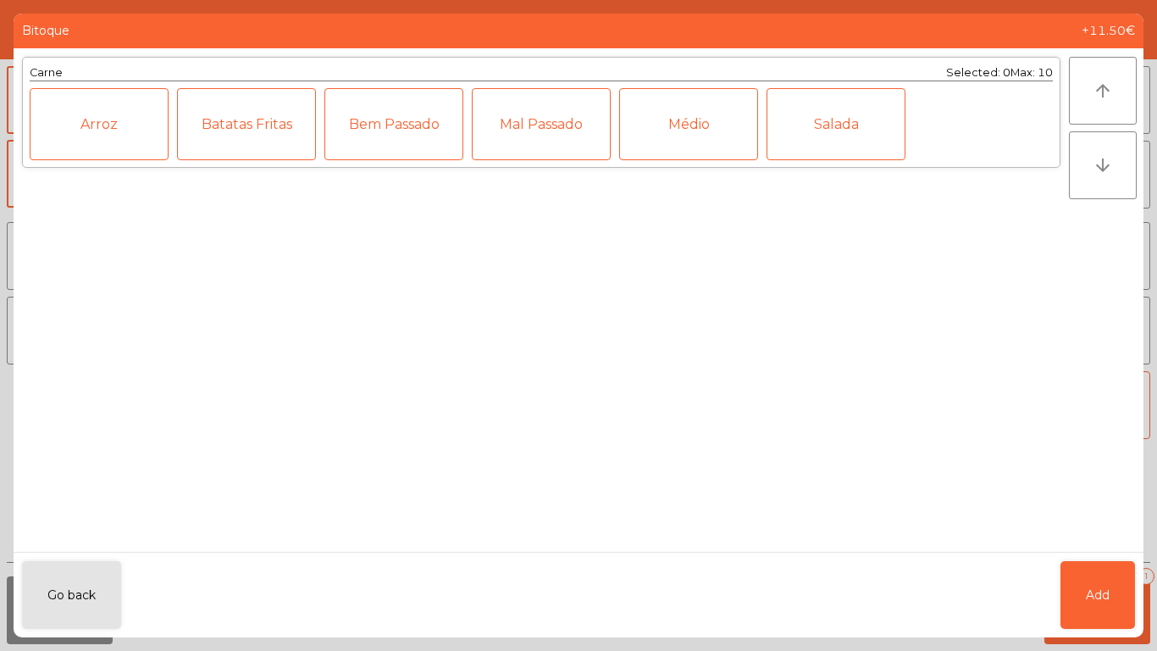
click at [674, 135] on div "Médio" at bounding box center [688, 124] width 139 height 72
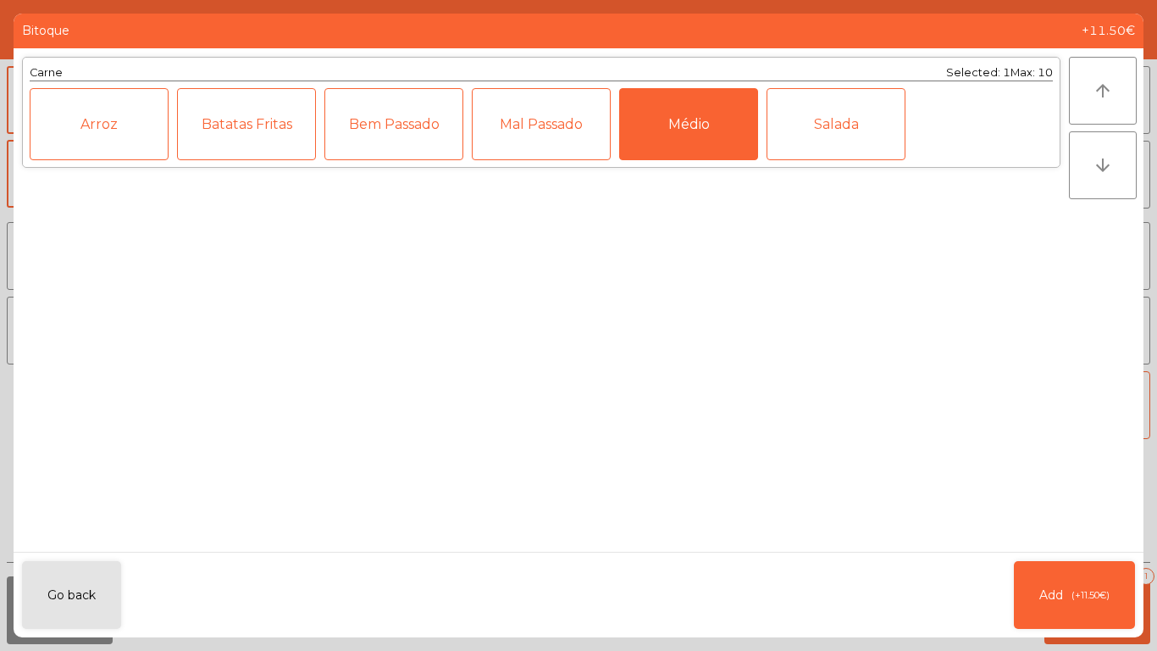
click at [382, 142] on div "Bem Passado" at bounding box center [394, 124] width 139 height 72
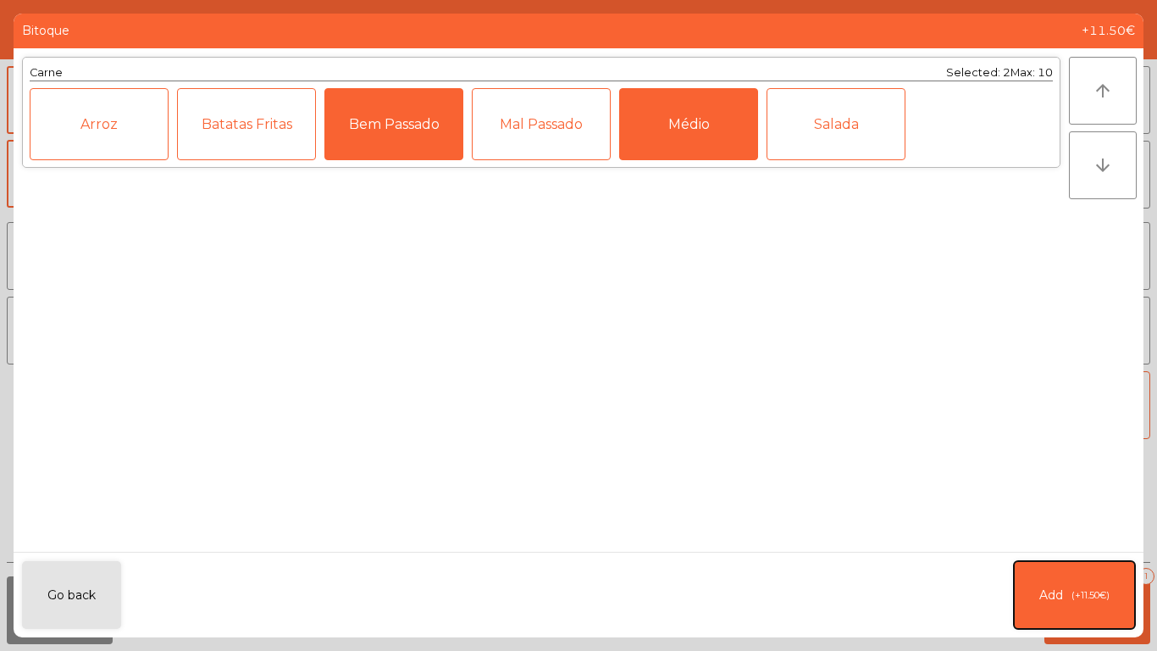
click at [1079, 542] on button "Add (+11.50€)" at bounding box center [1074, 595] width 121 height 68
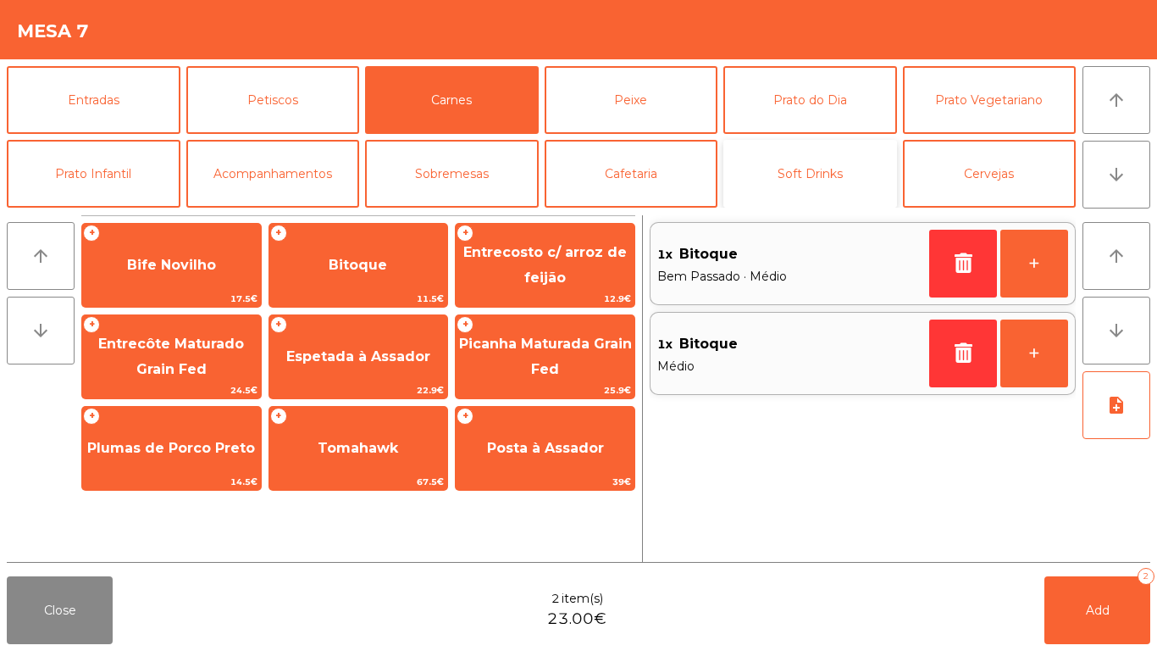
click at [832, 164] on button "Soft Drinks" at bounding box center [811, 174] width 174 height 68
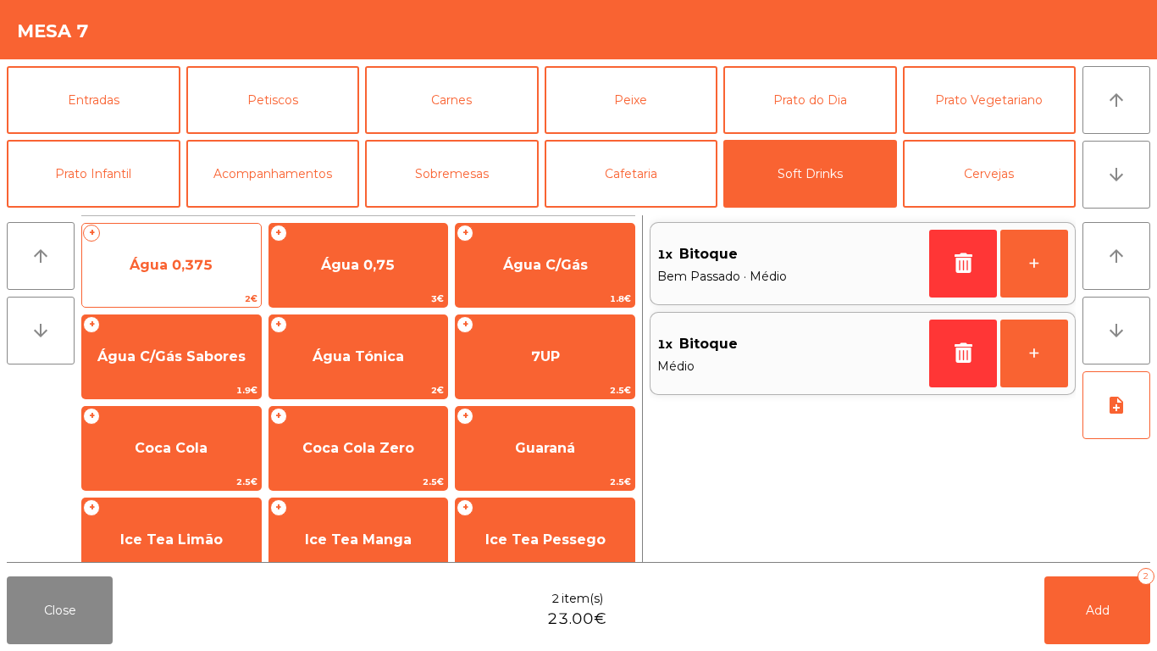
click at [172, 259] on span "Água 0,375" at bounding box center [171, 265] width 83 height 16
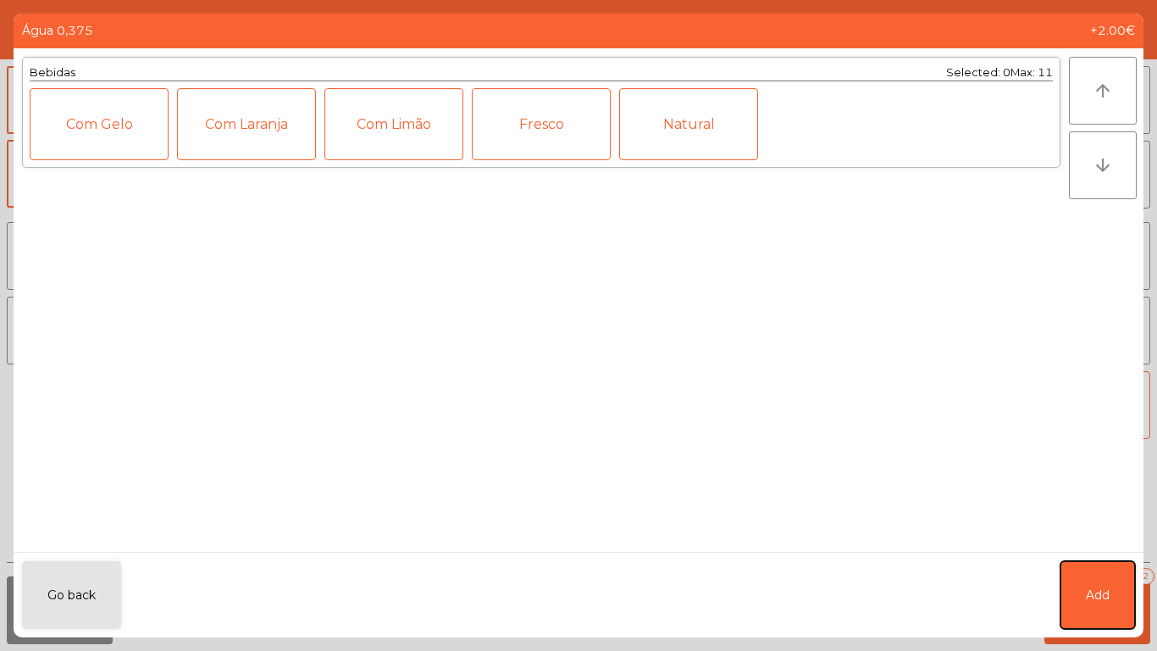
click at [1102, 542] on button "Add" at bounding box center [1098, 595] width 75 height 68
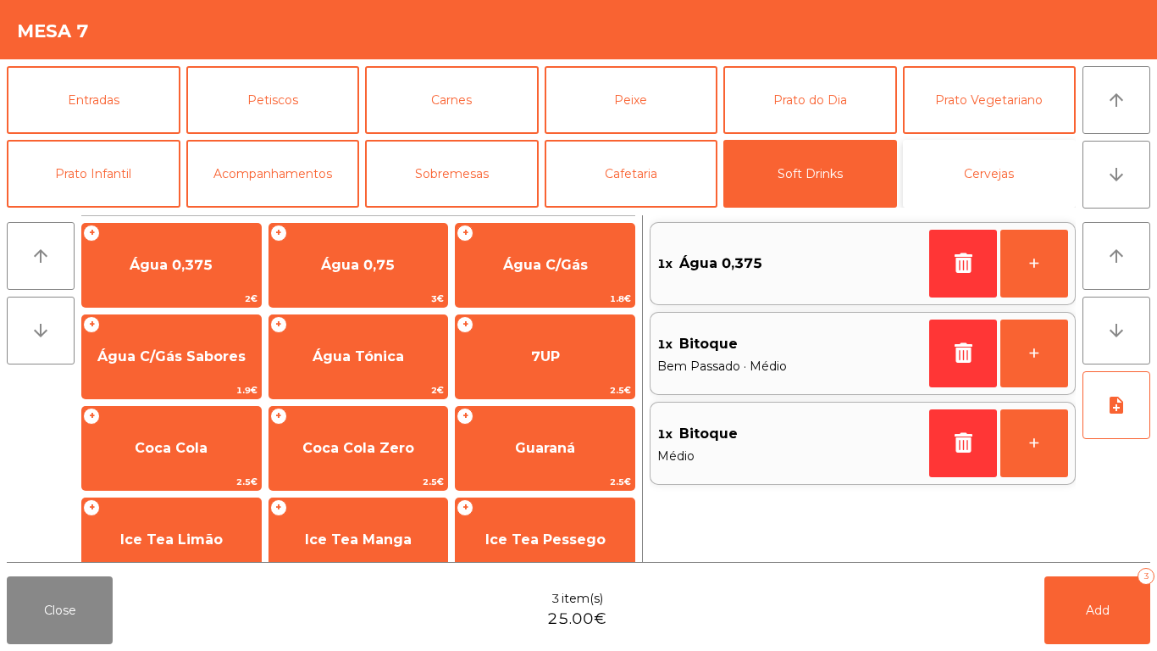
click at [1015, 162] on button "Cervejas" at bounding box center [990, 174] width 174 height 68
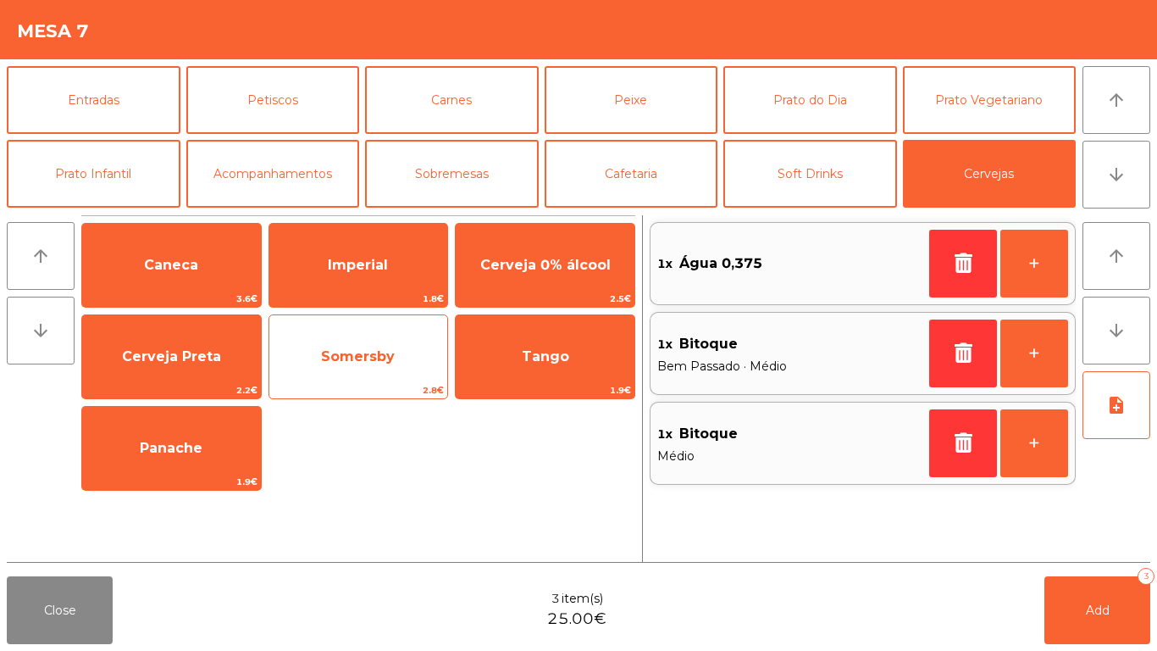
click at [356, 338] on span "Somersby" at bounding box center [358, 357] width 179 height 46
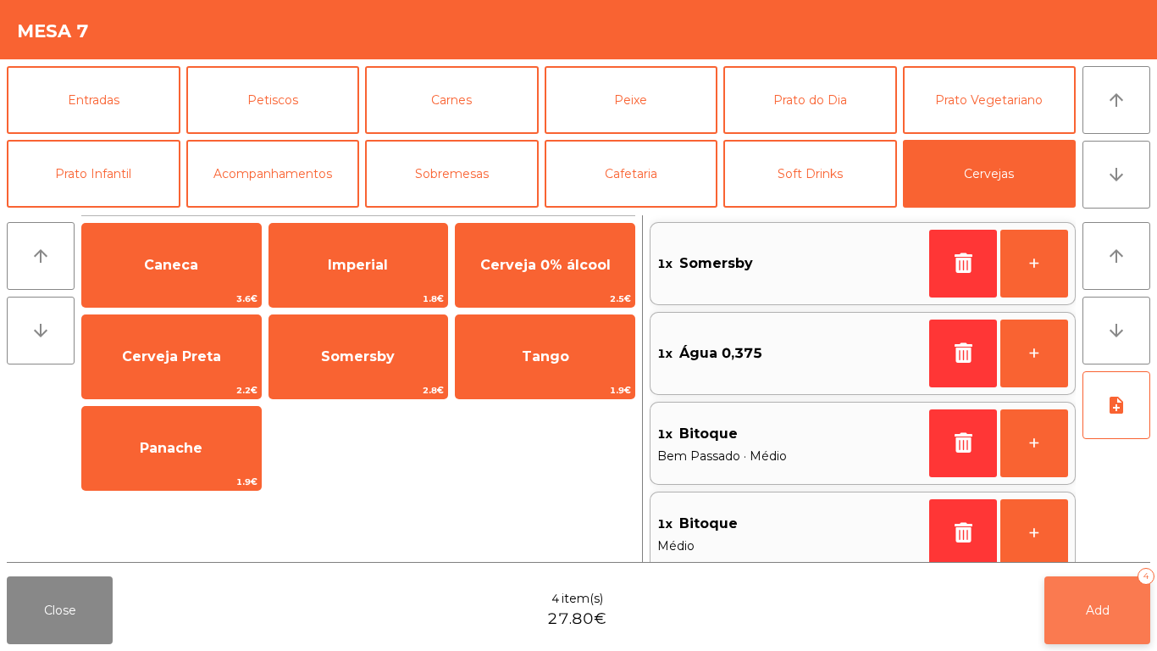
click at [1096, 542] on button "Add 4" at bounding box center [1098, 610] width 106 height 68
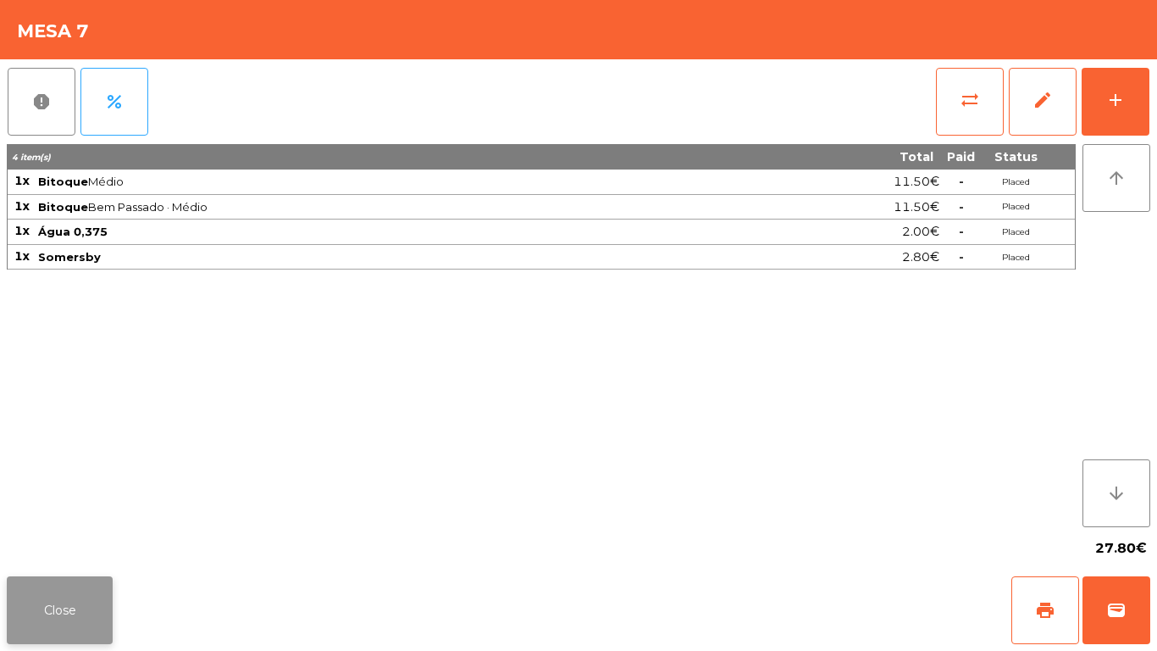
click at [44, 542] on button "Close" at bounding box center [60, 610] width 106 height 68
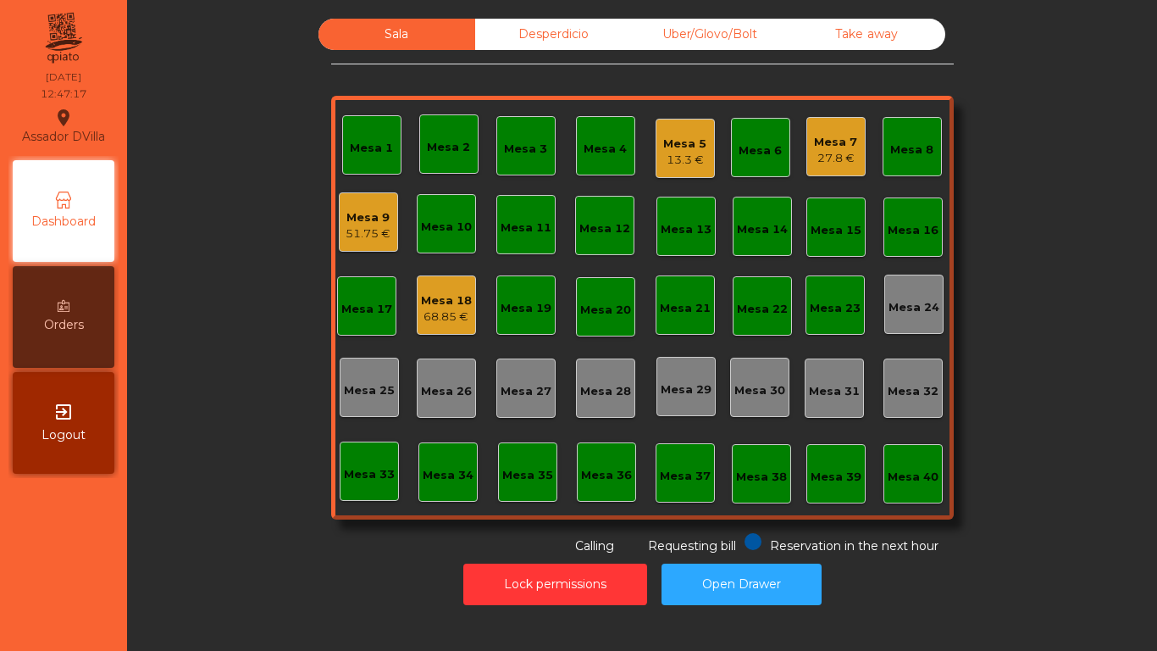
click at [675, 153] on div "13.3 €" at bounding box center [684, 160] width 43 height 17
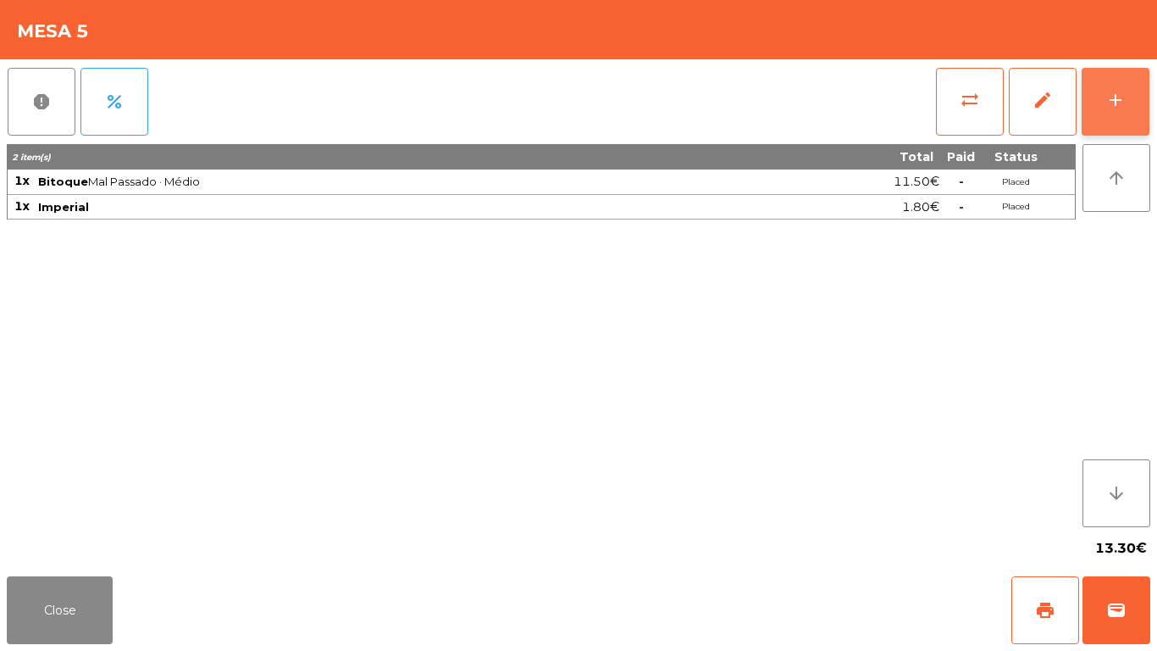
click at [1138, 100] on button "add" at bounding box center [1116, 102] width 68 height 68
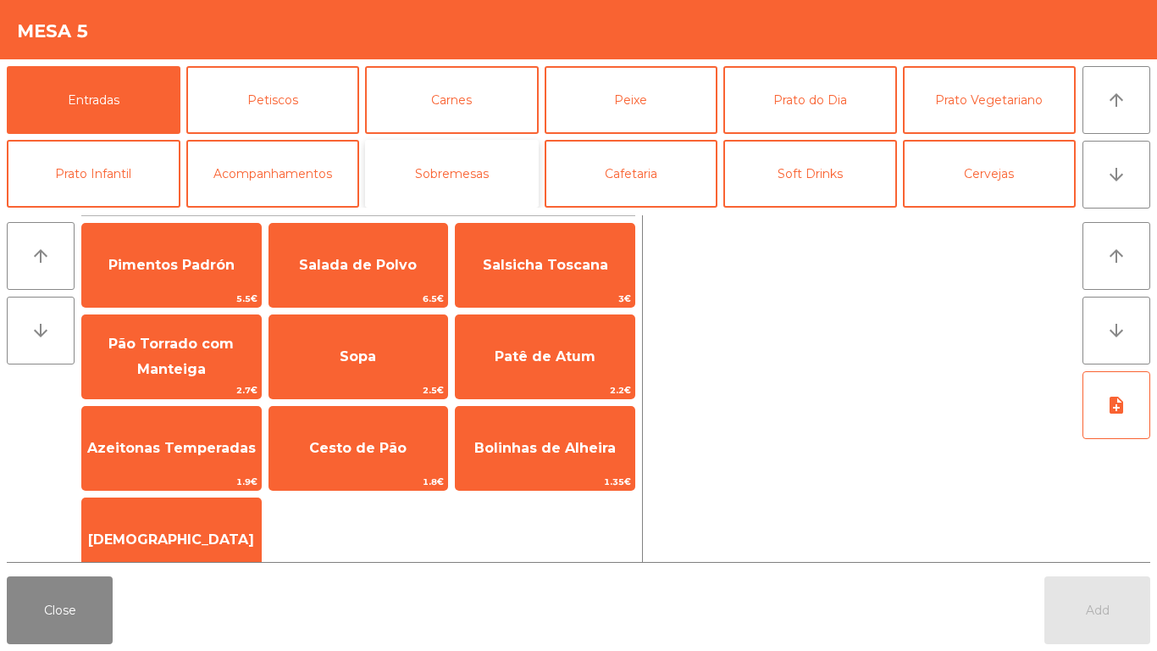
click at [468, 164] on button "Sobremesas" at bounding box center [452, 174] width 174 height 68
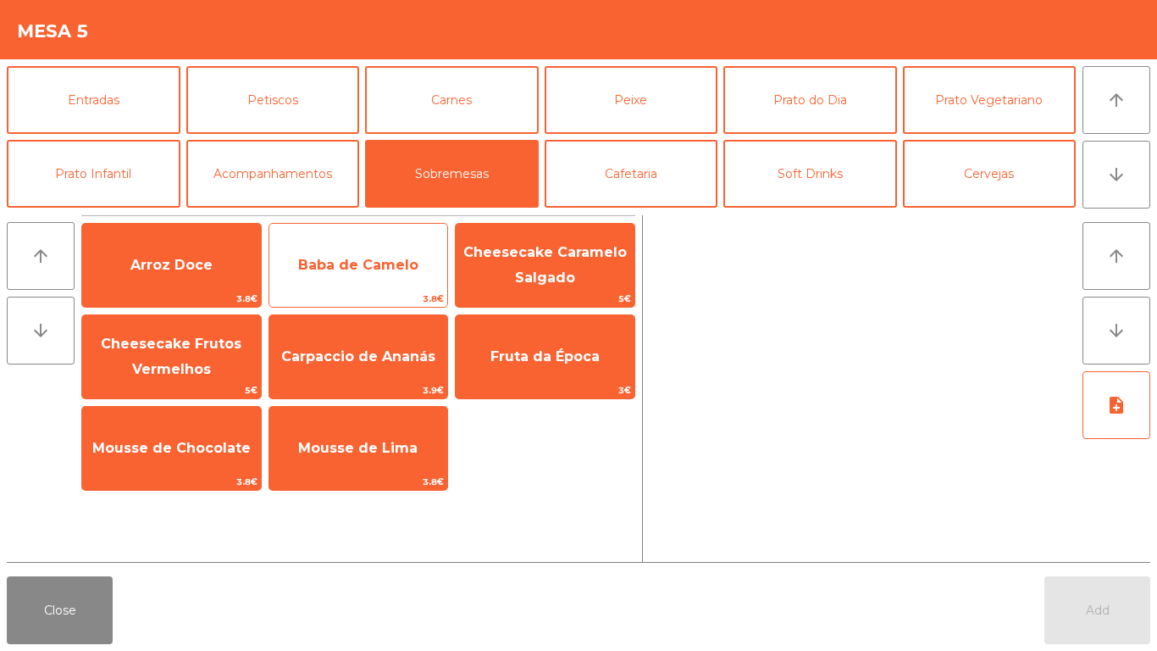
click at [347, 261] on span "Baba de Camelo" at bounding box center [358, 265] width 120 height 16
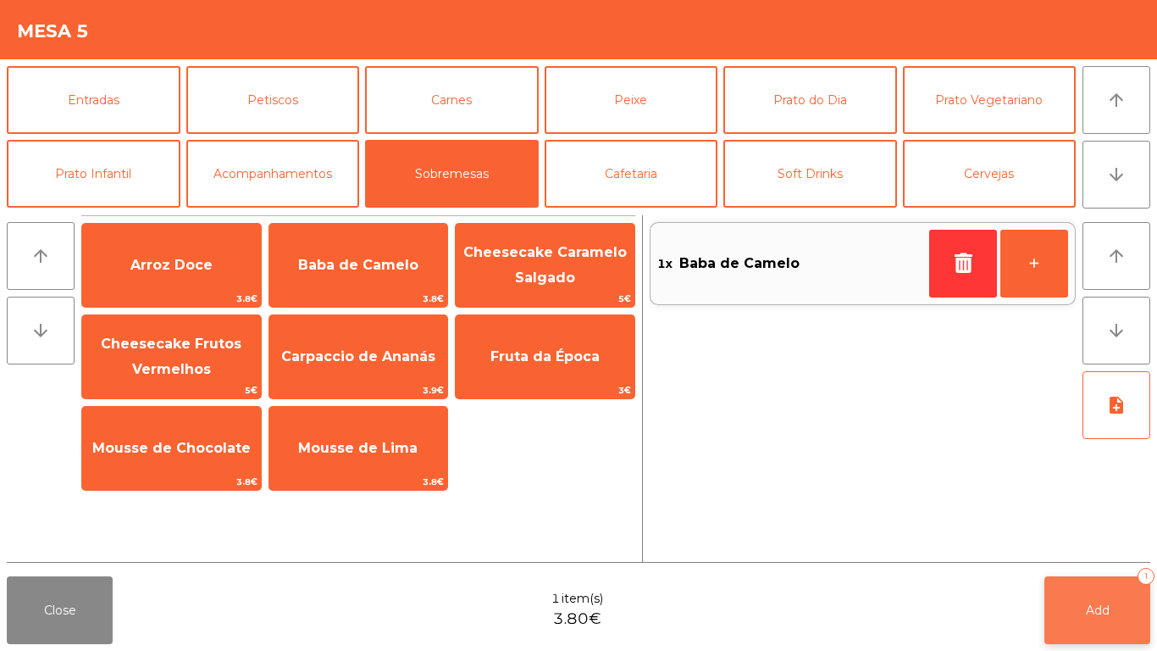
click at [1094, 542] on button "Add 1" at bounding box center [1098, 610] width 106 height 68
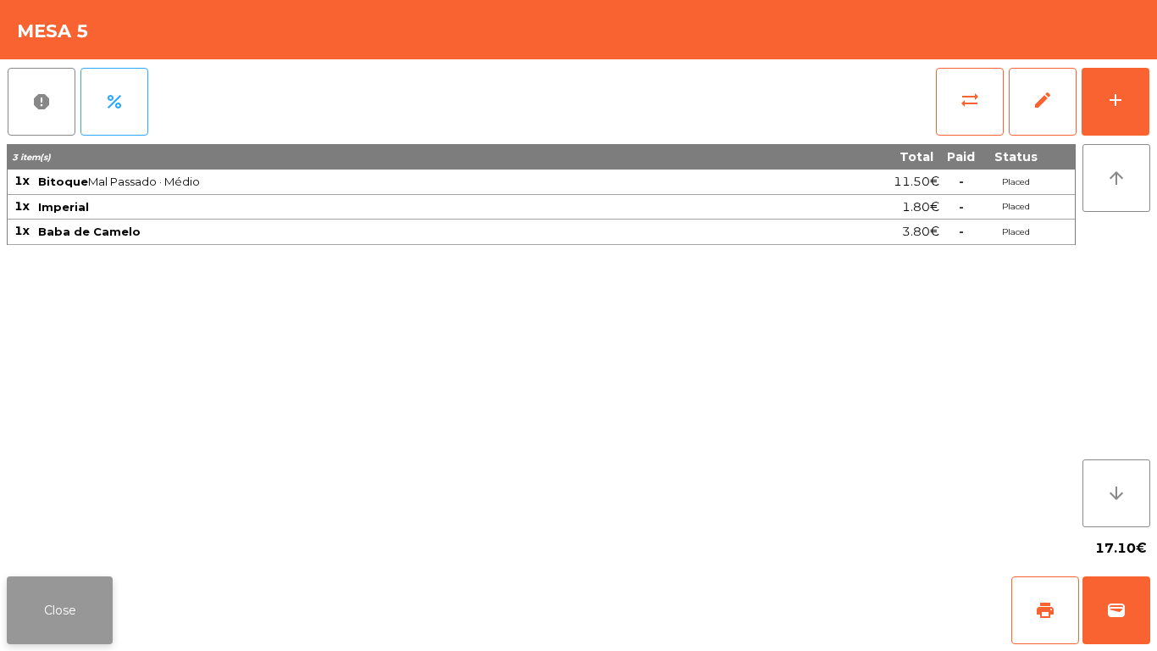
click at [35, 542] on button "Close" at bounding box center [60, 610] width 106 height 68
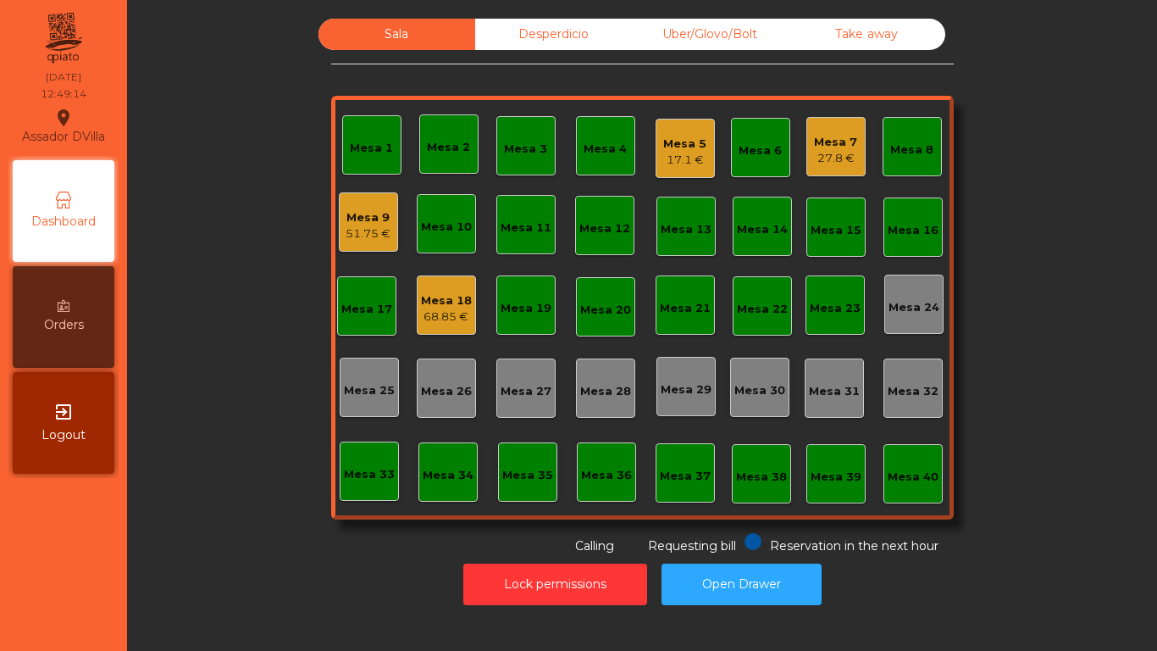
click at [824, 157] on div "27.8 €" at bounding box center [835, 158] width 43 height 17
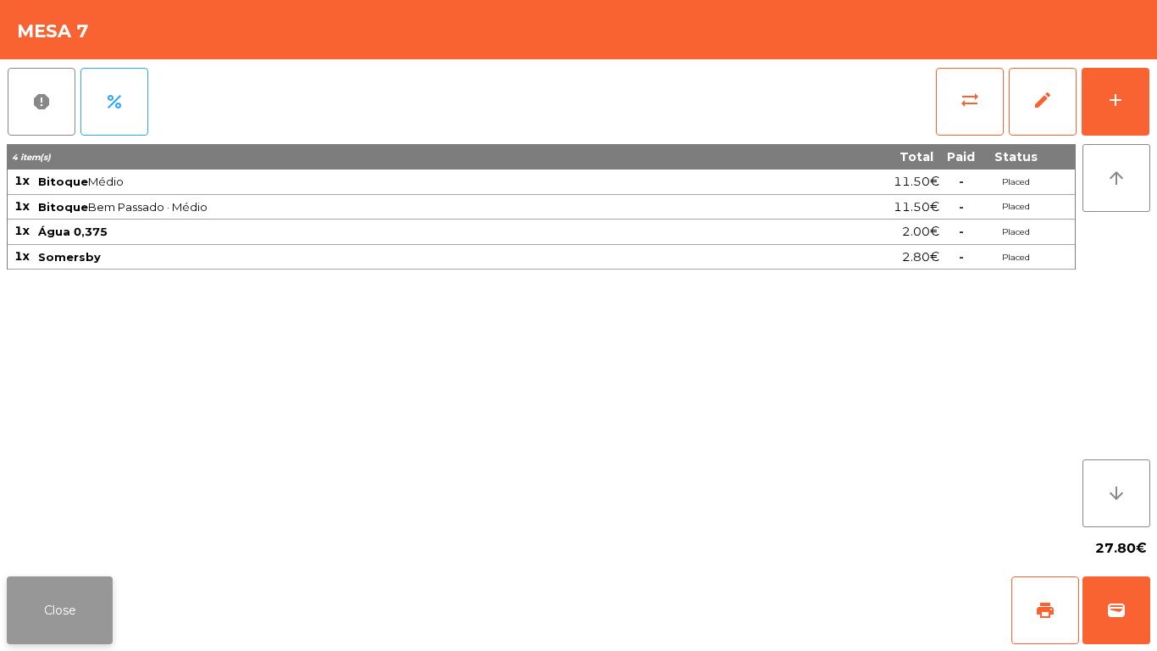
click at [64, 542] on button "Close" at bounding box center [60, 610] width 106 height 68
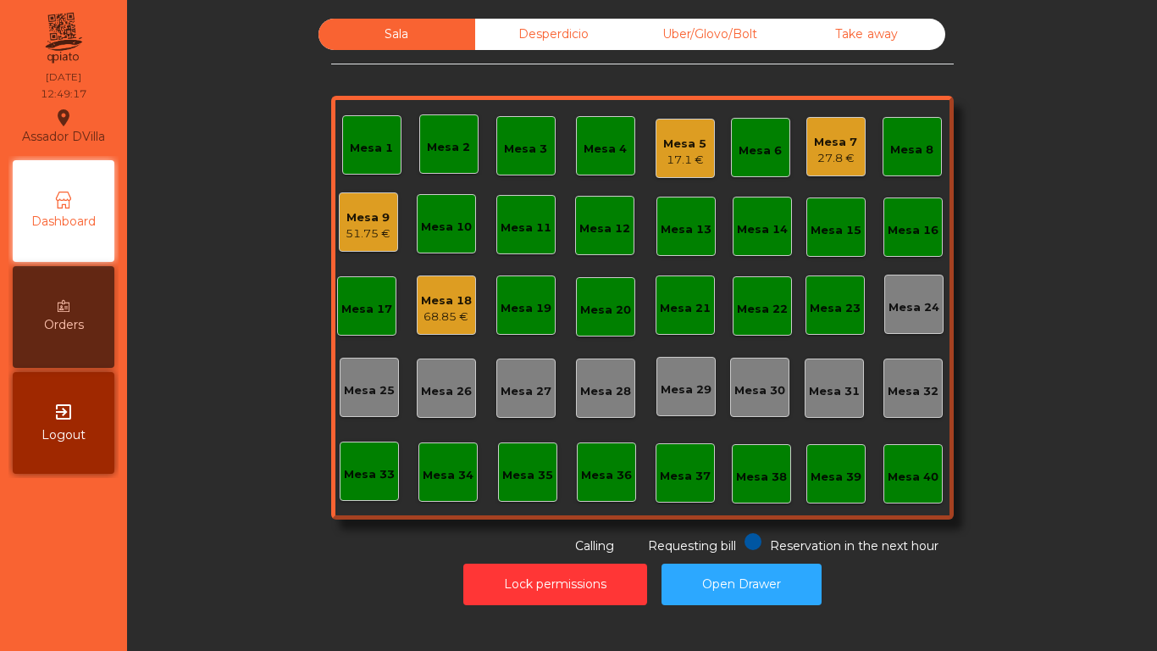
click at [375, 213] on div "Mesa 9" at bounding box center [368, 217] width 45 height 17
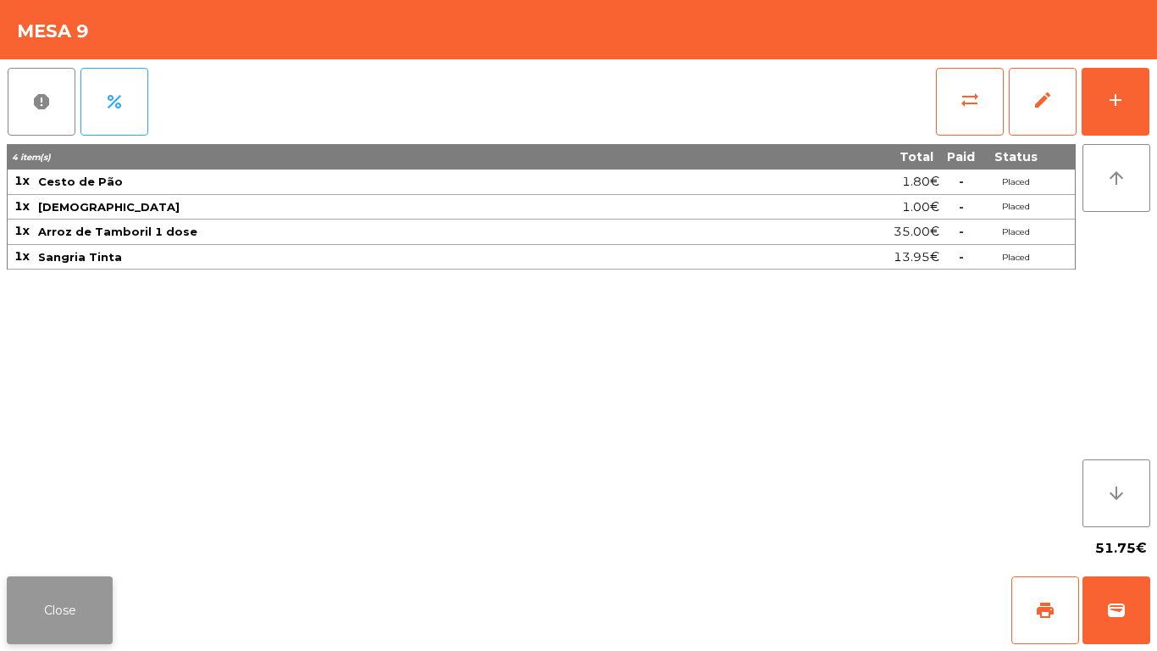
click at [66, 542] on button "Close" at bounding box center [60, 610] width 106 height 68
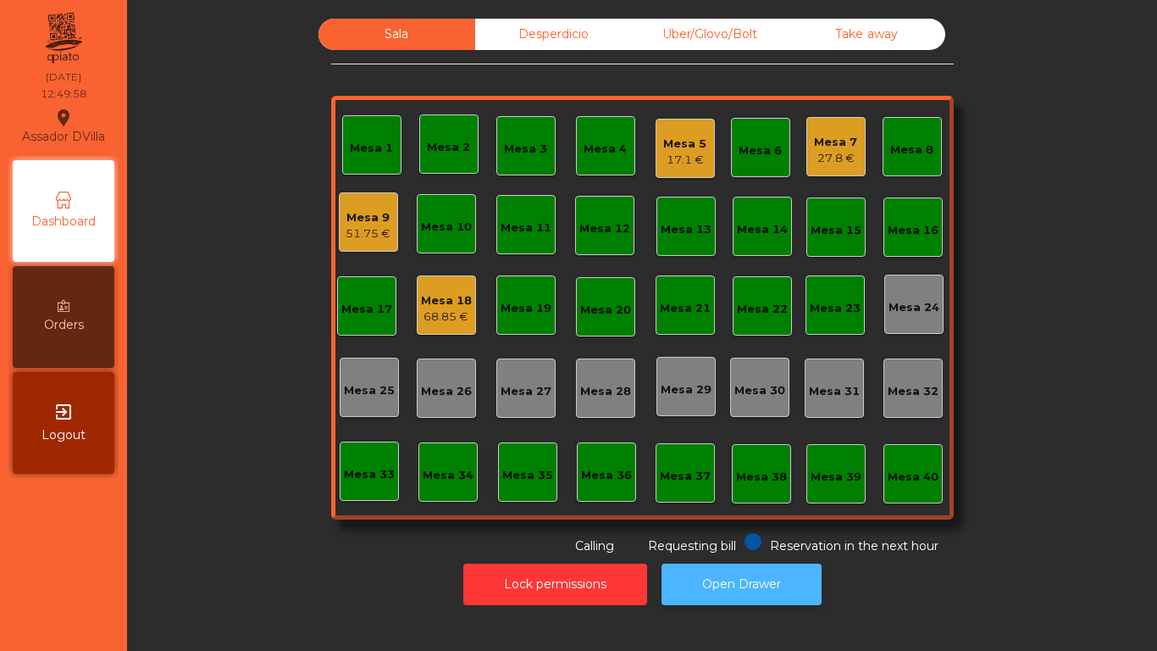
click at [774, 542] on button "Open Drawer" at bounding box center [742, 584] width 160 height 42
click at [342, 164] on div "Mesa 1" at bounding box center [371, 144] width 59 height 59
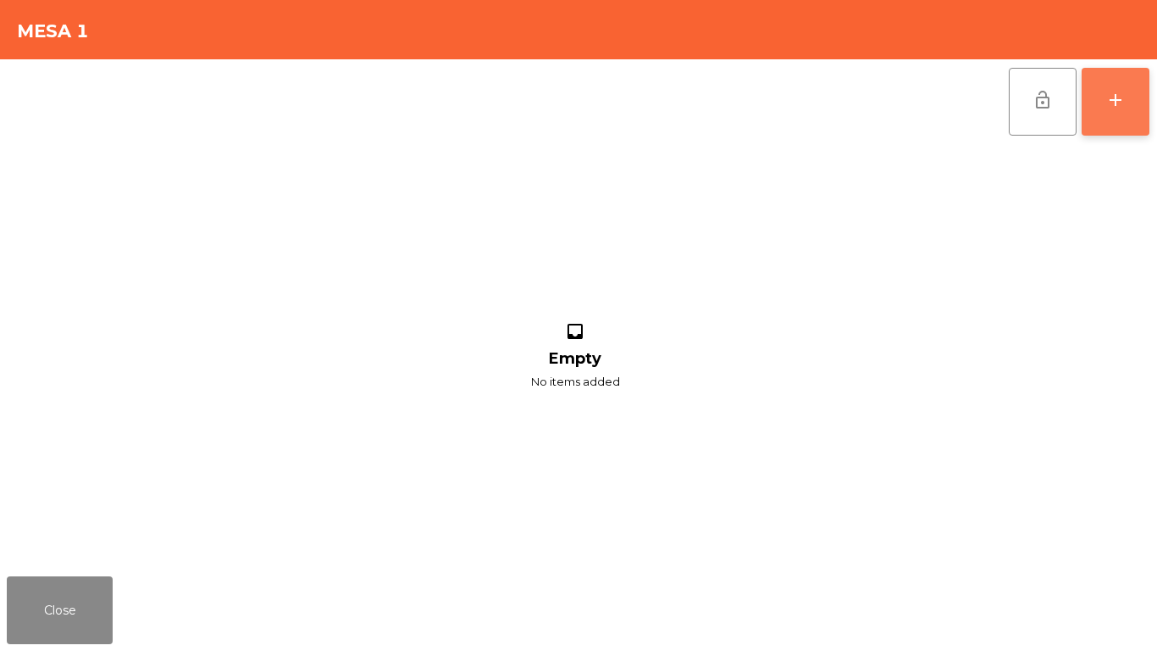
click at [1148, 81] on button "add" at bounding box center [1116, 102] width 68 height 68
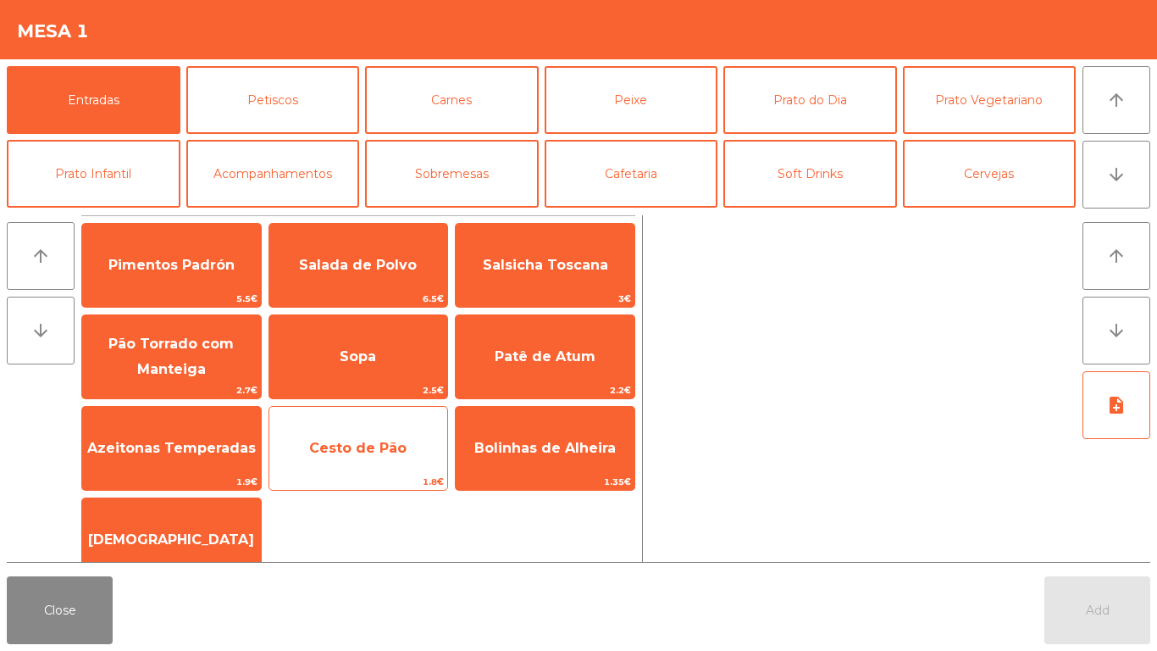
click at [347, 463] on span "Cesto de Pão" at bounding box center [358, 448] width 179 height 46
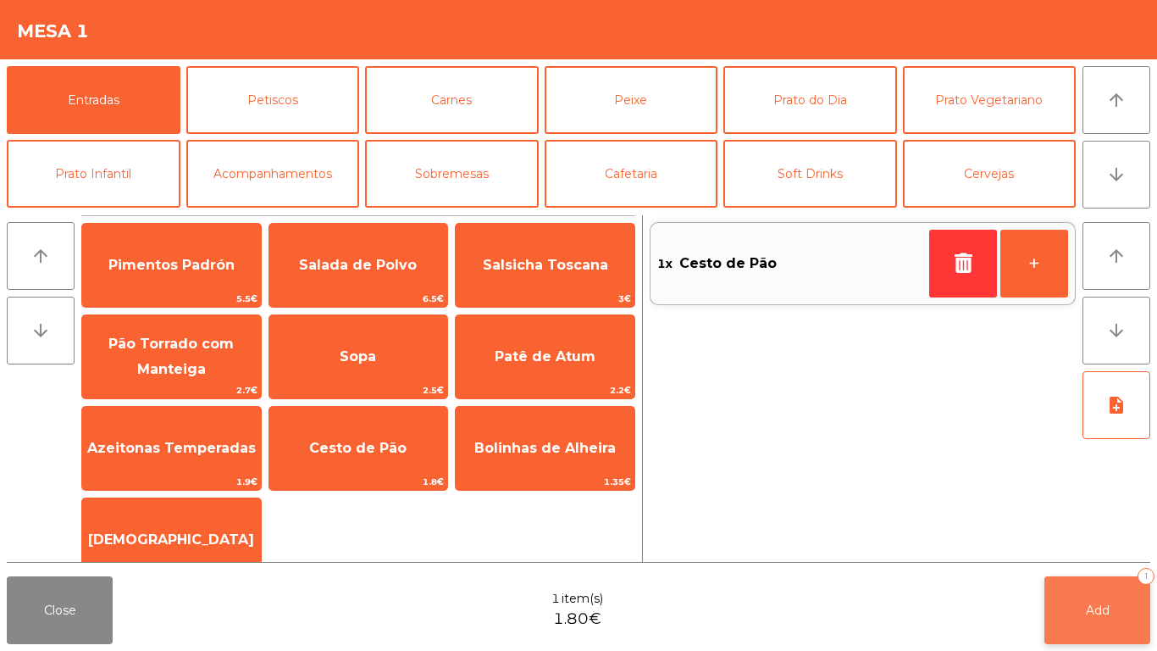
click at [1108, 542] on span "Add" at bounding box center [1098, 609] width 24 height 15
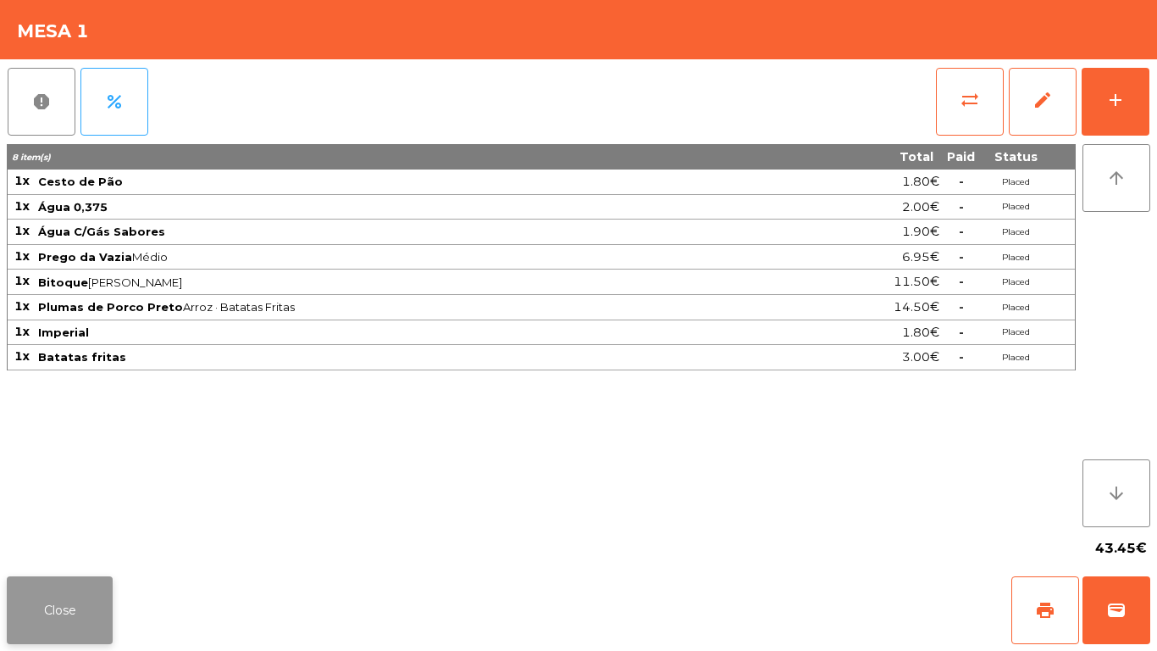
click at [15, 542] on button "Close" at bounding box center [60, 610] width 106 height 68
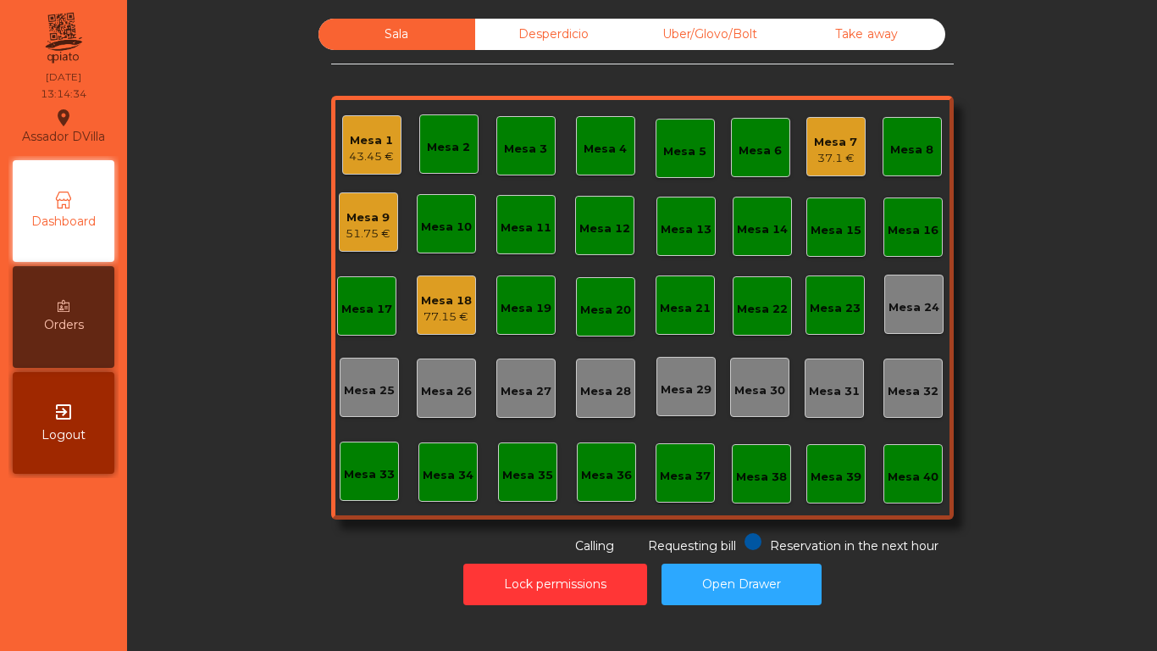
click at [353, 233] on div "51.75 €" at bounding box center [368, 233] width 45 height 17
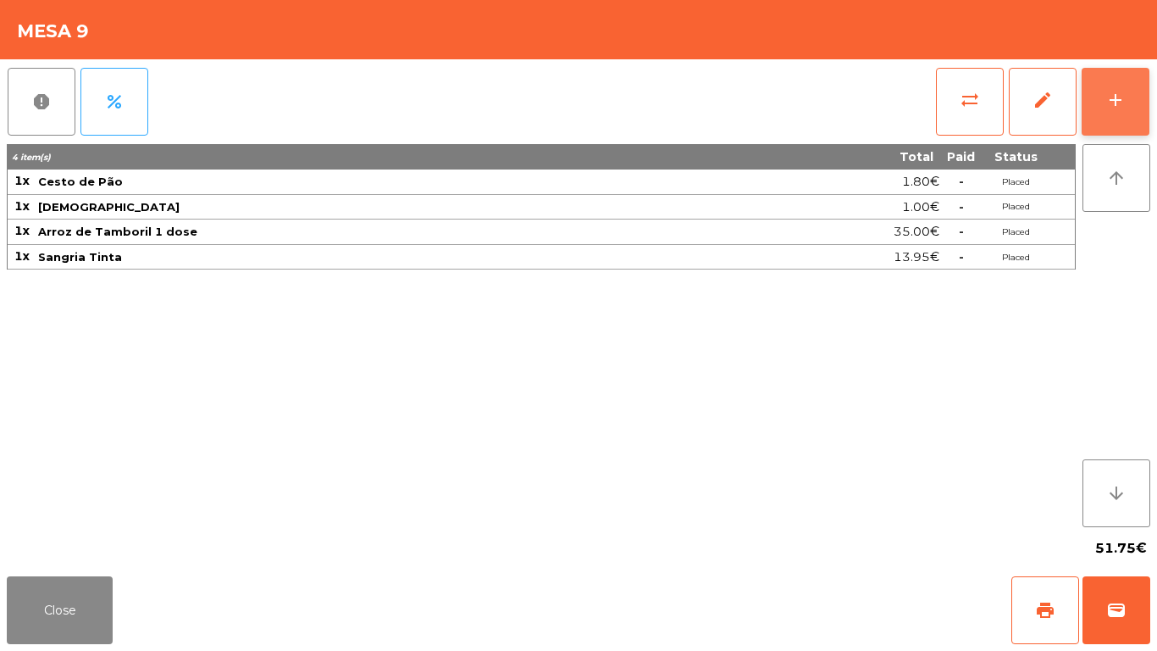
click at [1135, 86] on button "add" at bounding box center [1116, 102] width 68 height 68
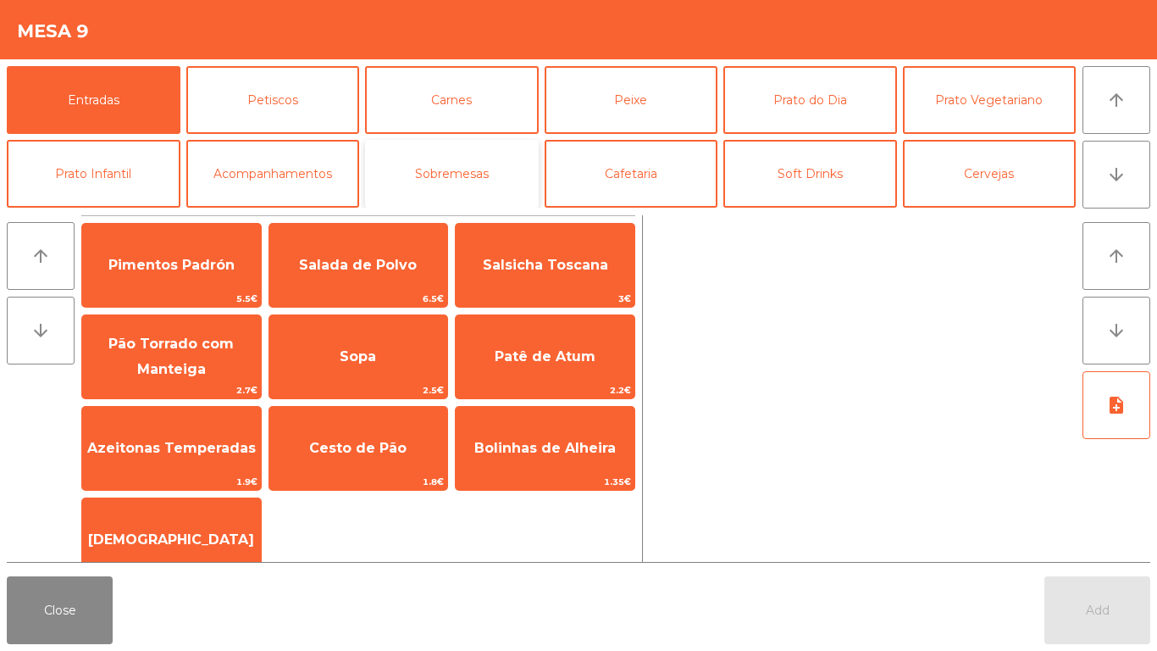
click at [419, 186] on button "Sobremesas" at bounding box center [452, 174] width 174 height 68
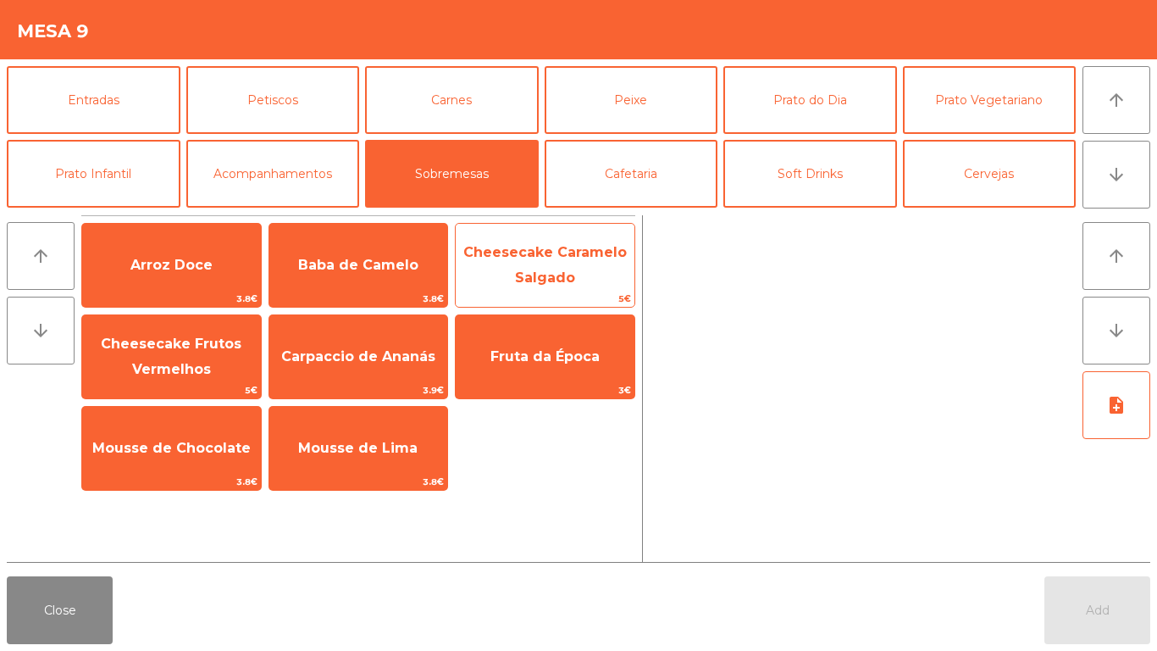
click at [522, 255] on span "Cheesecake Caramelo Salgado" at bounding box center [546, 265] width 164 height 42
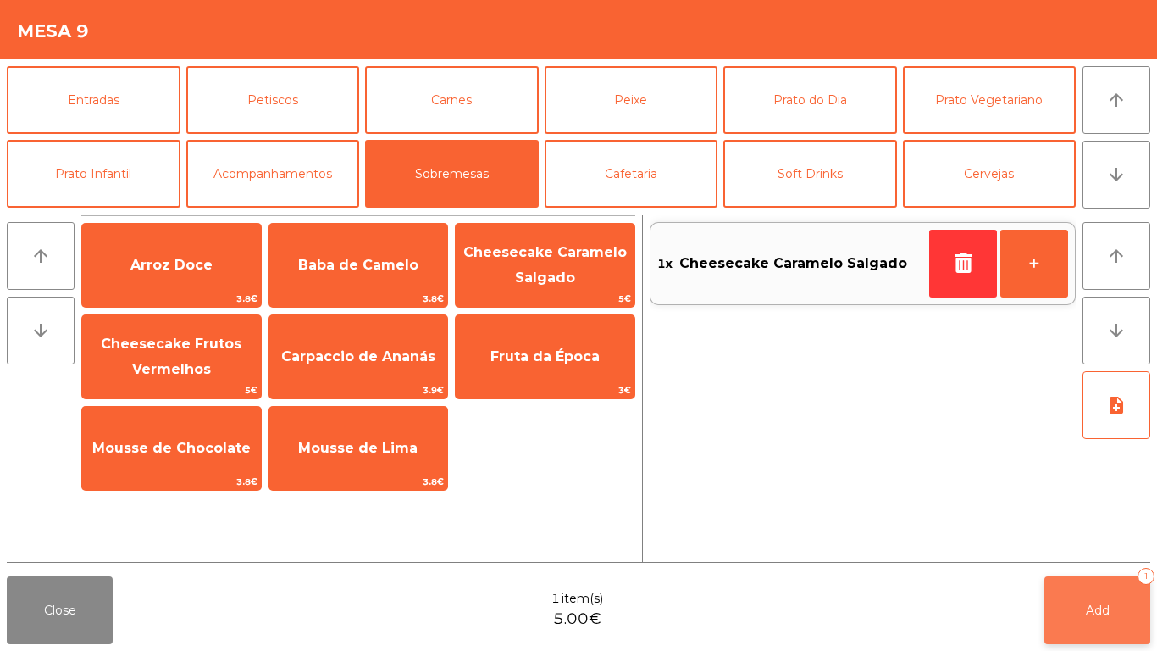
click at [1091, 542] on span "Add" at bounding box center [1098, 609] width 24 height 15
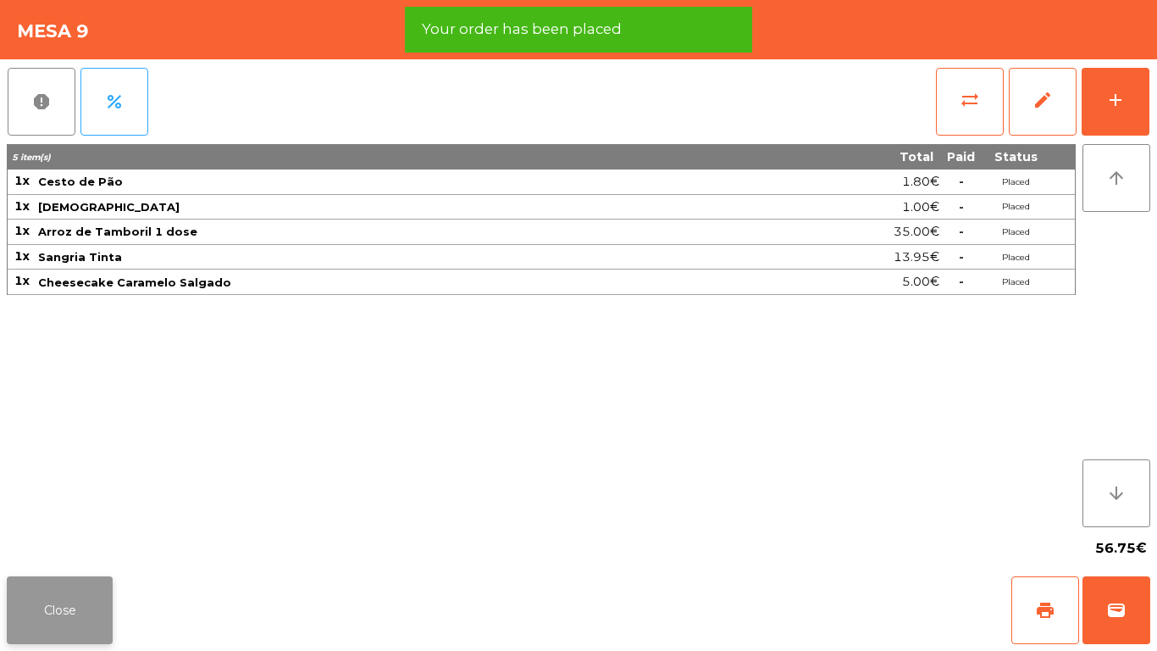
click at [13, 542] on button "Close" at bounding box center [60, 610] width 106 height 68
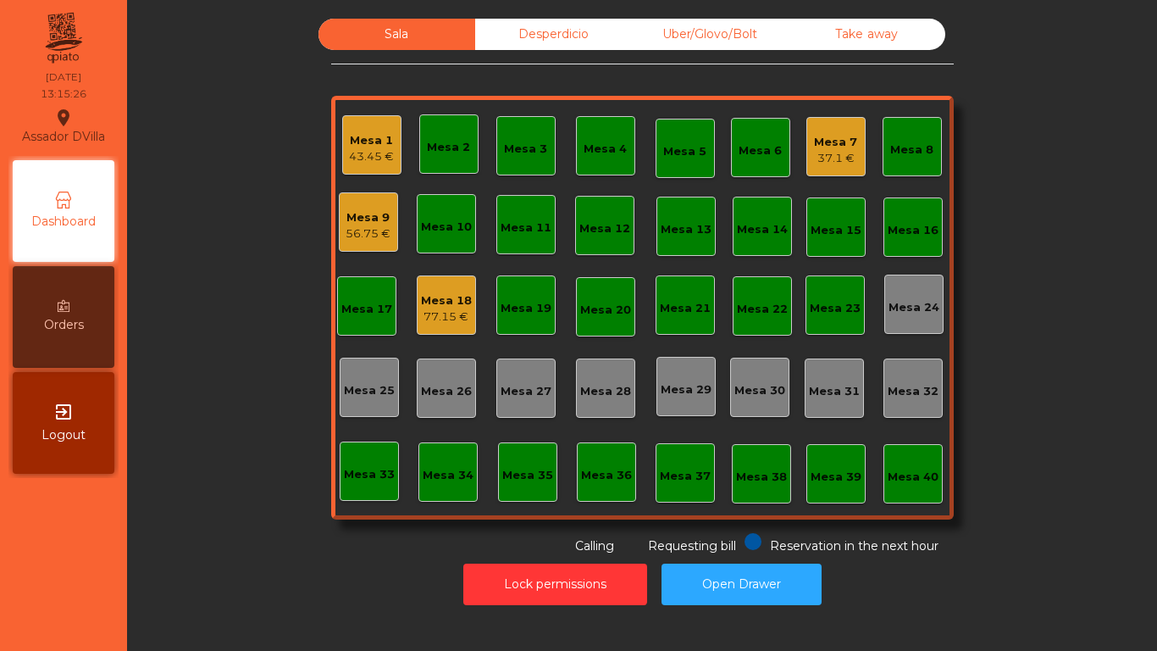
click at [694, 30] on div "Uber/Glovo/Bolt" at bounding box center [710, 34] width 157 height 31
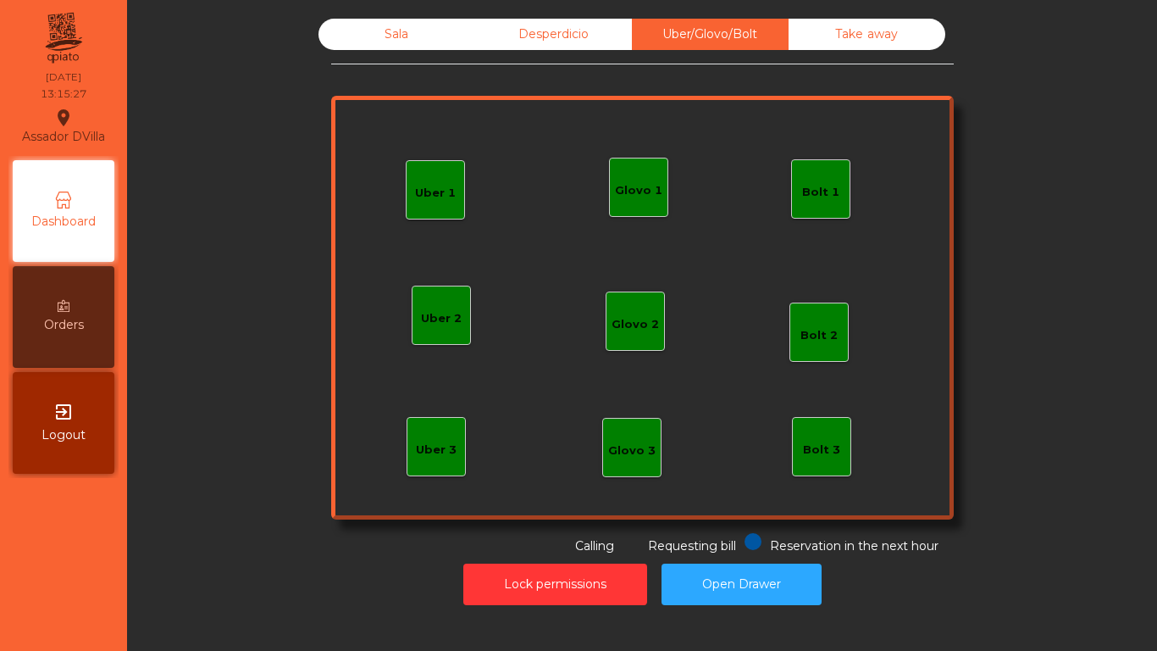
click at [646, 198] on div "Glovo 1" at bounding box center [638, 187] width 59 height 59
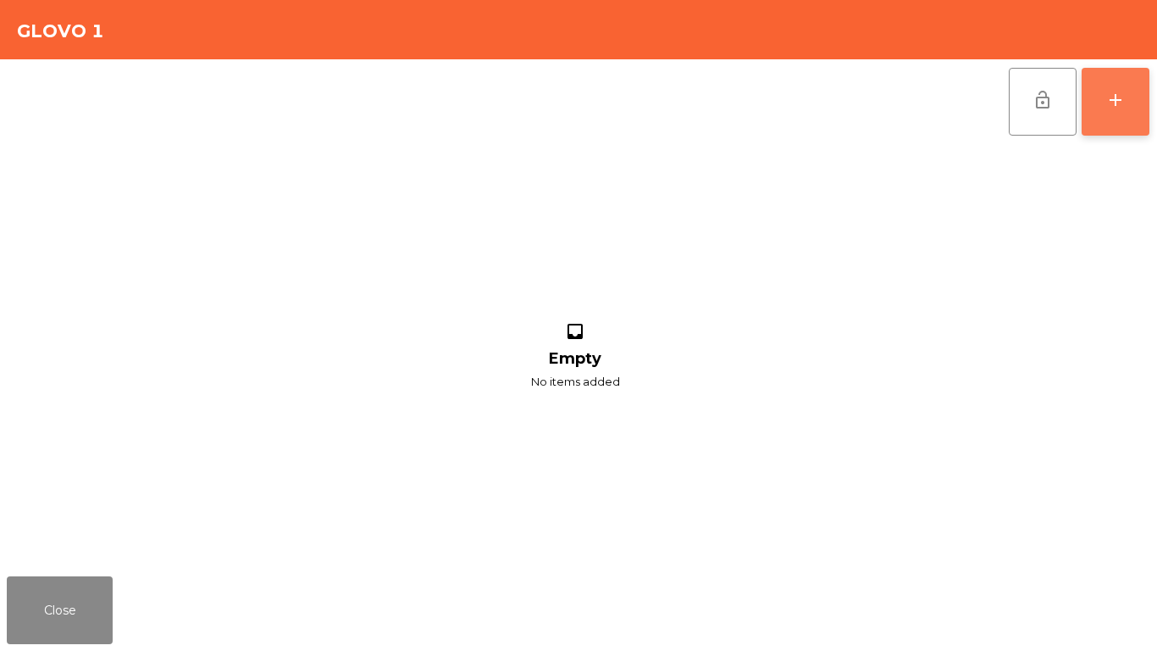
click at [1143, 97] on button "add" at bounding box center [1116, 102] width 68 height 68
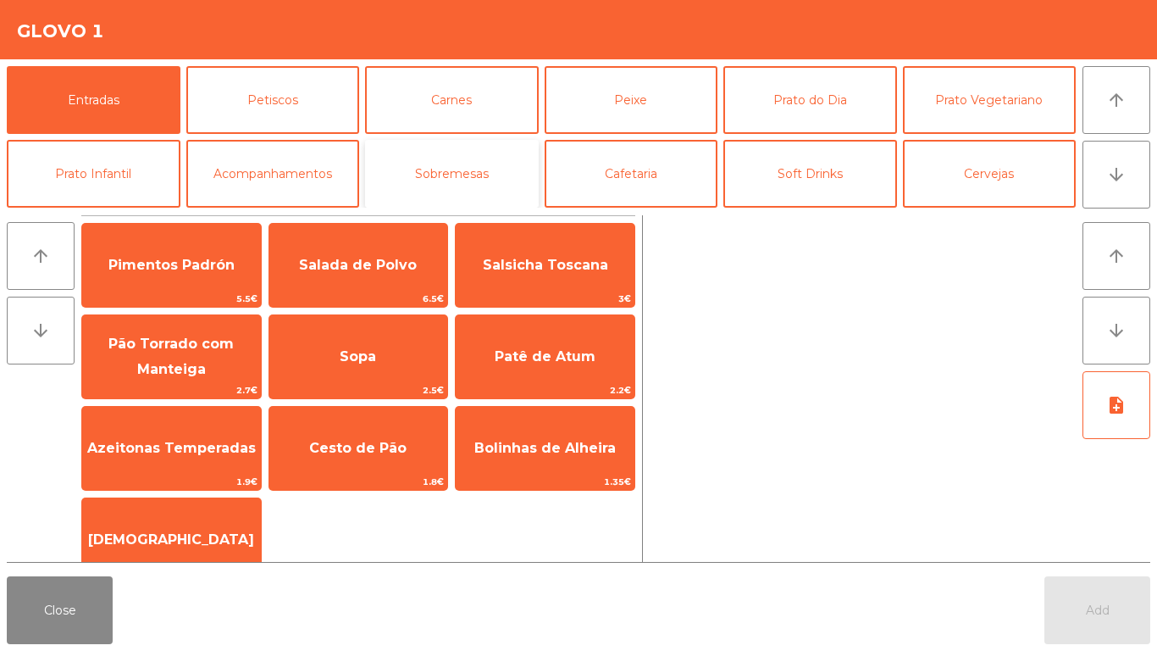
click at [484, 172] on button "Sobremesas" at bounding box center [452, 174] width 174 height 68
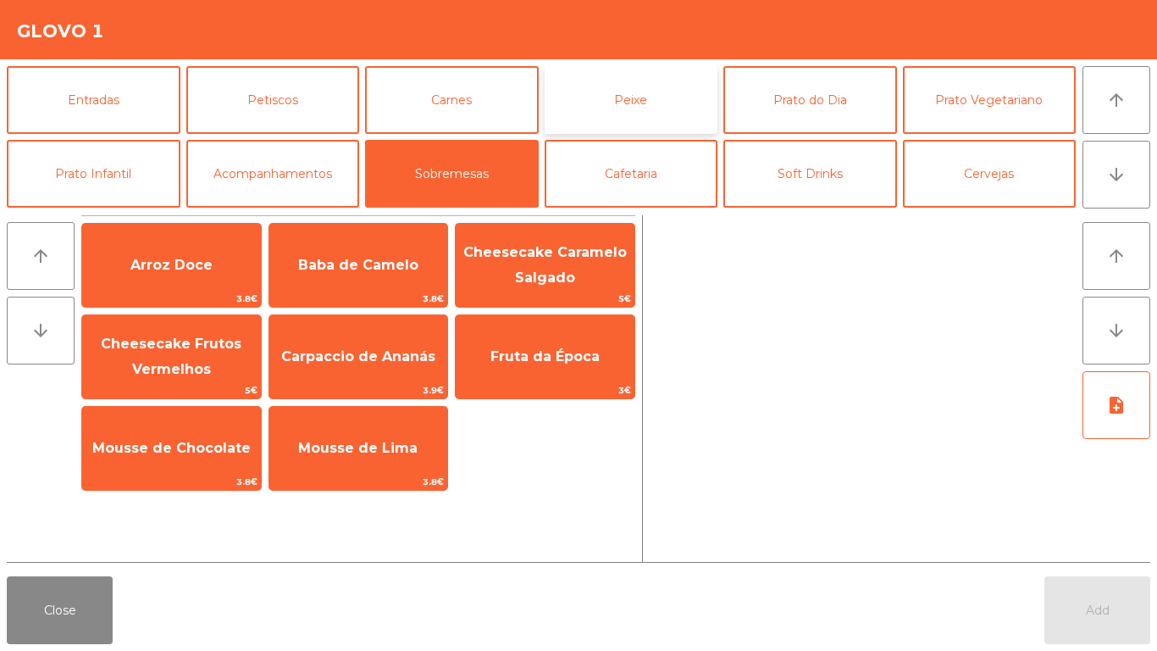
click at [568, 92] on button "Peixe" at bounding box center [632, 100] width 174 height 68
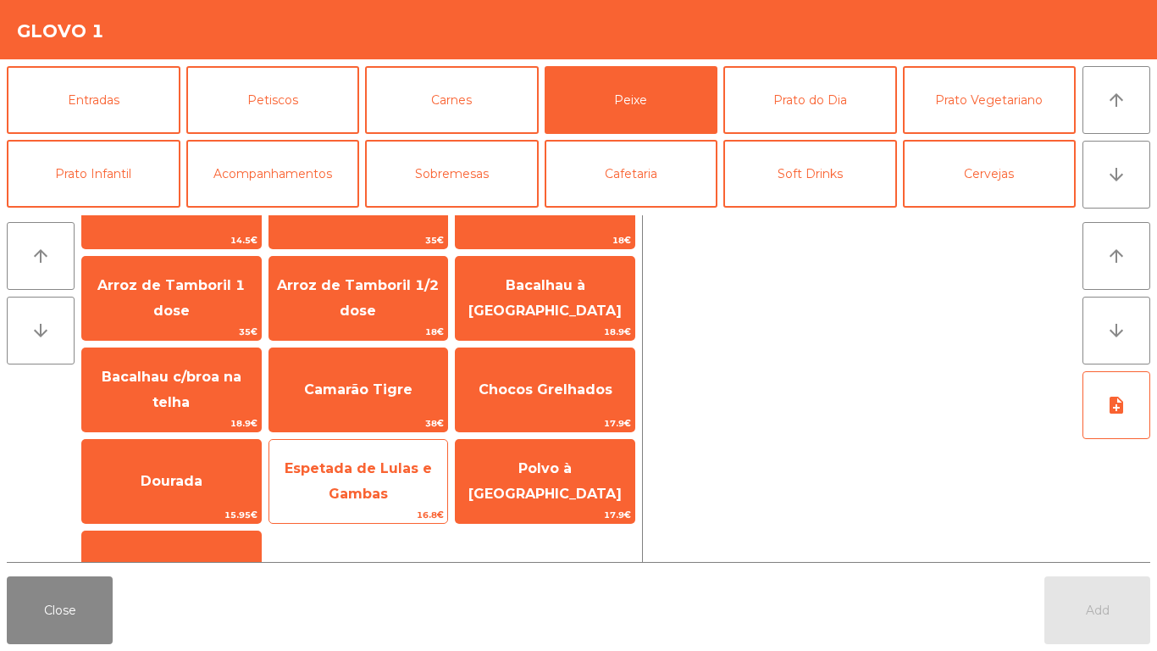
scroll to position [119, 0]
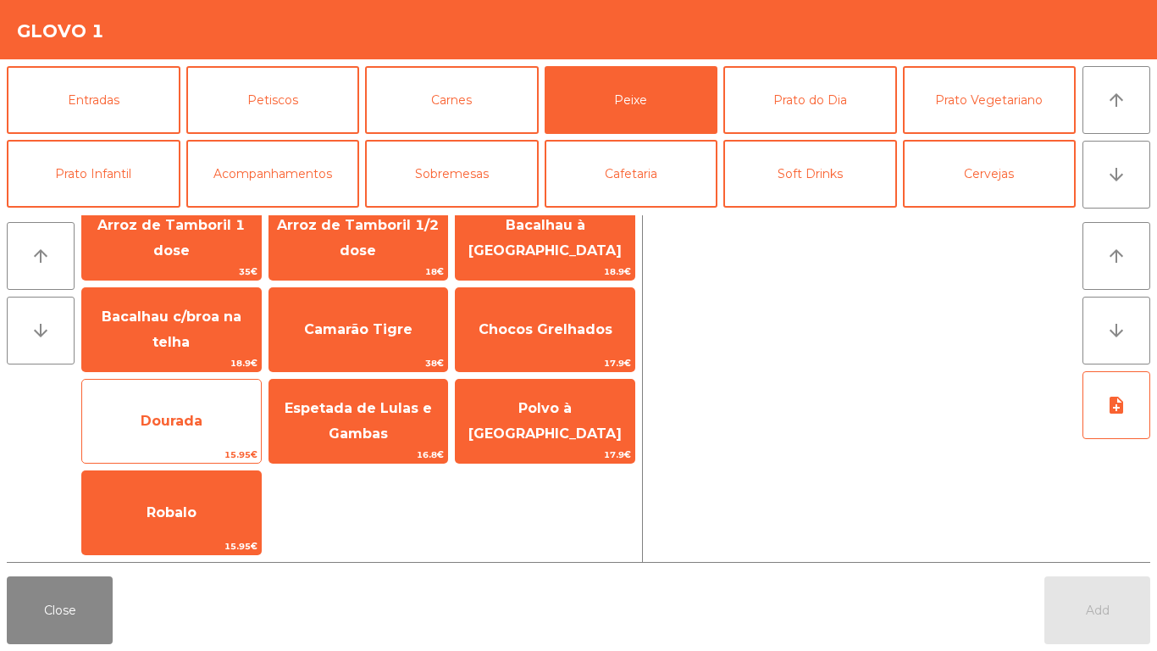
click at [232, 460] on span "15.95€" at bounding box center [171, 455] width 179 height 16
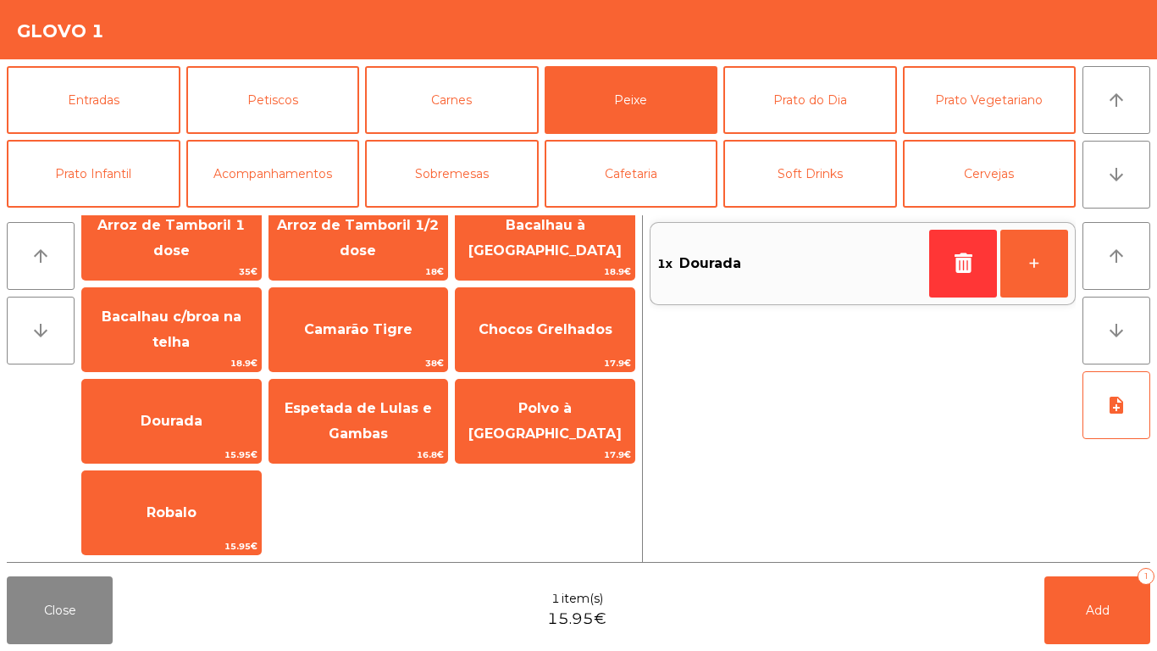
drag, startPoint x: 236, startPoint y: 483, endPoint x: 314, endPoint y: 482, distance: 78.0
click at [238, 483] on div "Robalo 15.95€" at bounding box center [171, 512] width 180 height 85
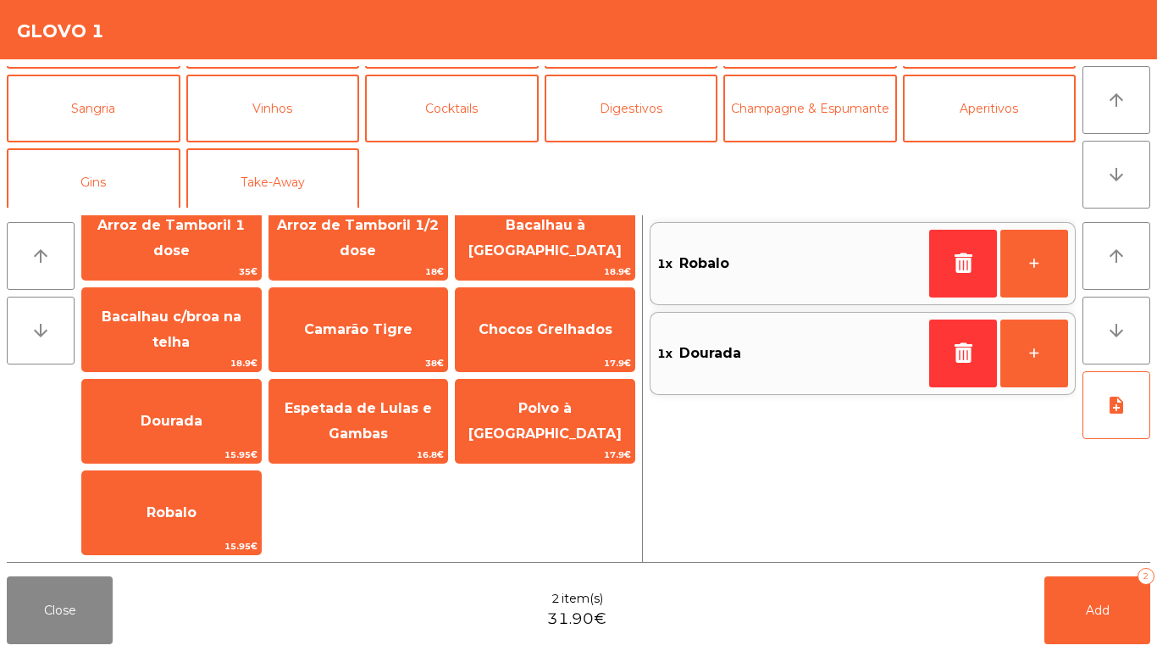
scroll to position [147, 0]
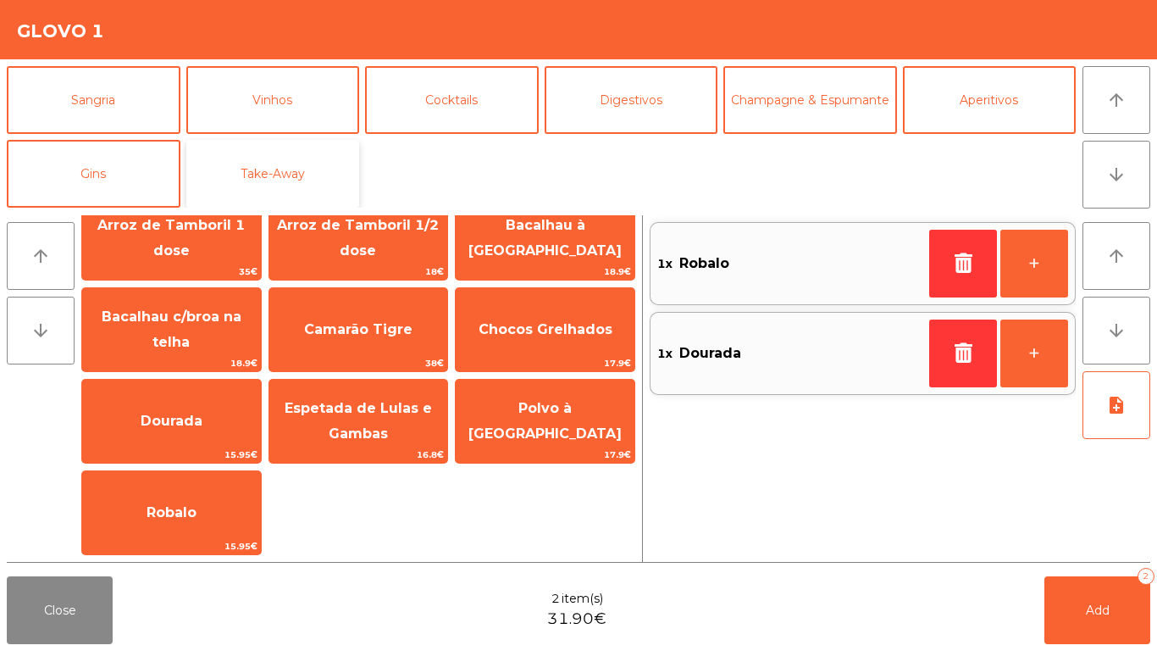
click at [328, 157] on button "Take-Away" at bounding box center [273, 174] width 174 height 68
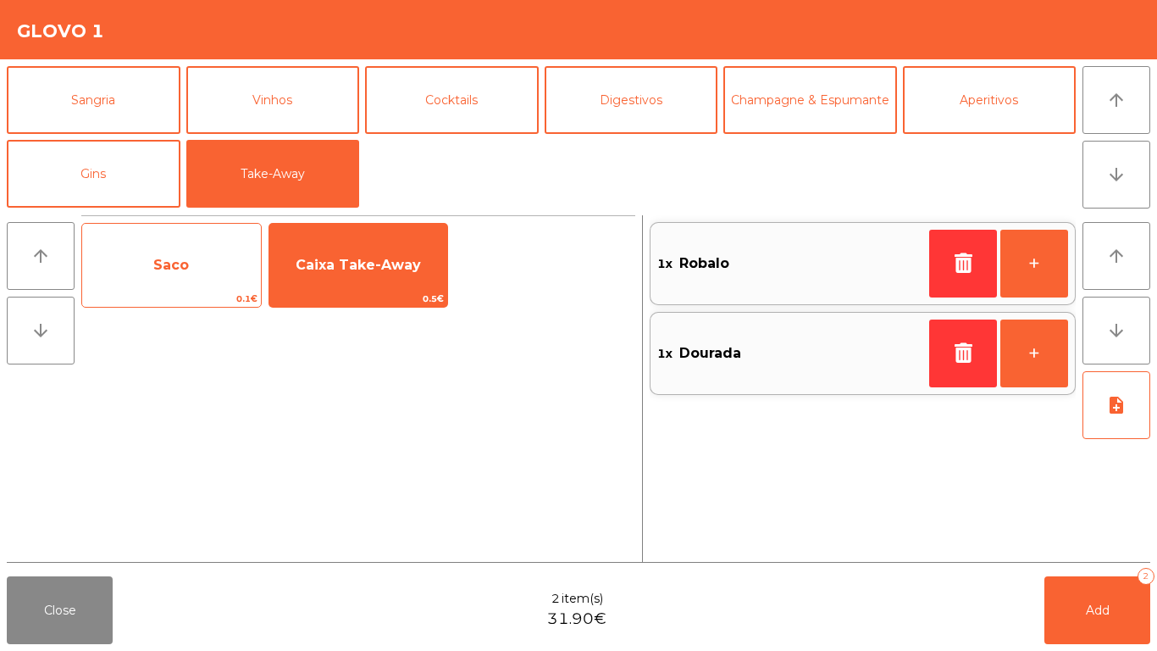
scroll to position [0, 0]
click at [219, 248] on span "Saco" at bounding box center [171, 265] width 179 height 46
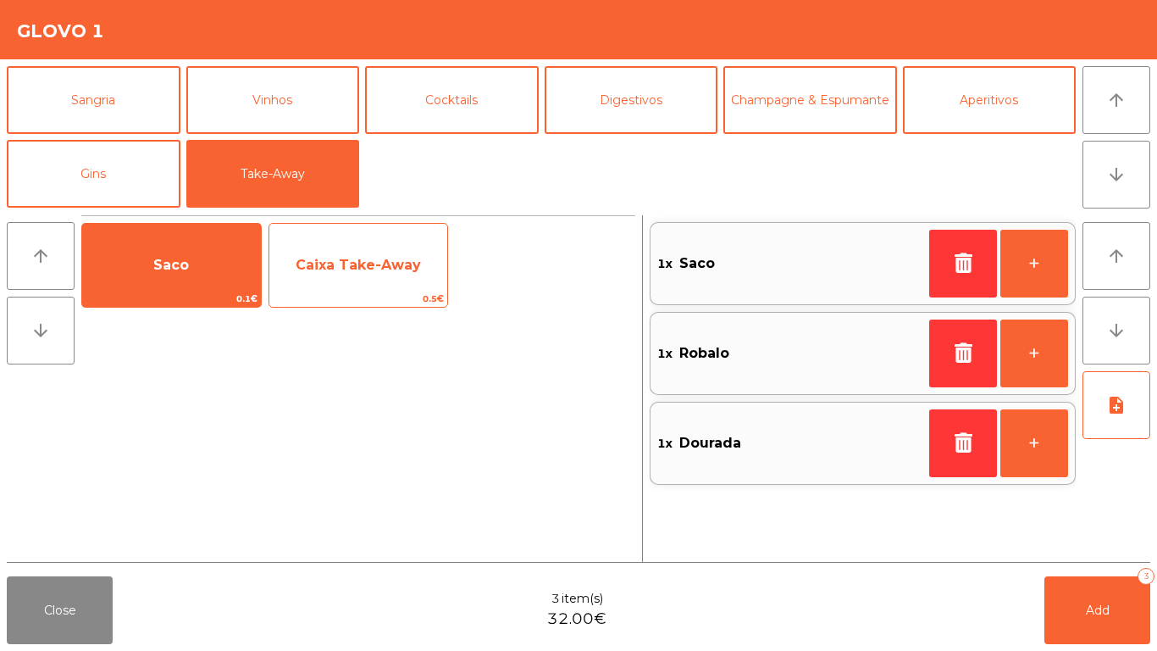
click at [290, 258] on span "Caixa Take-Away" at bounding box center [358, 265] width 179 height 46
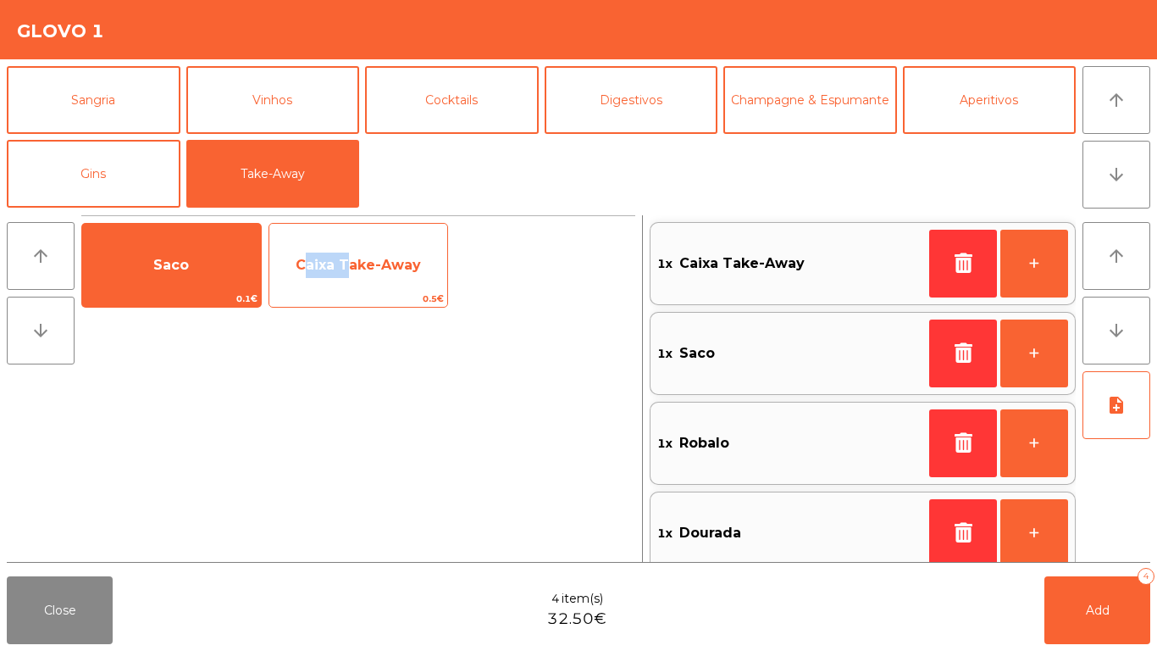
click at [290, 258] on span "Caixa Take-Away" at bounding box center [358, 265] width 179 height 46
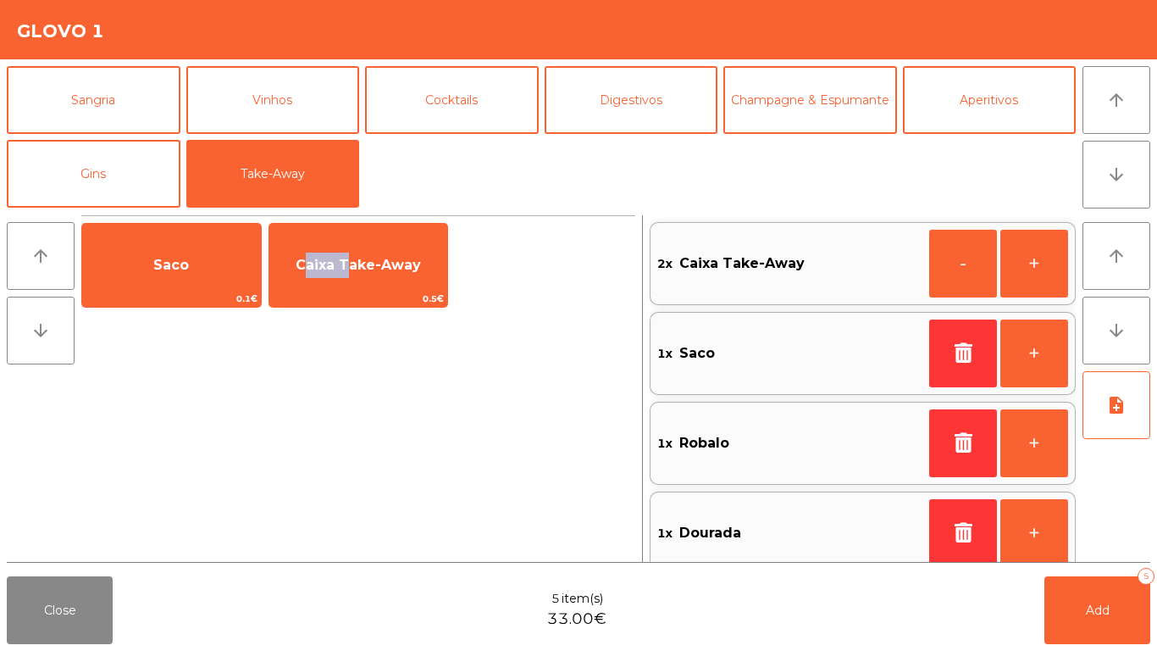
scroll to position [7, 0]
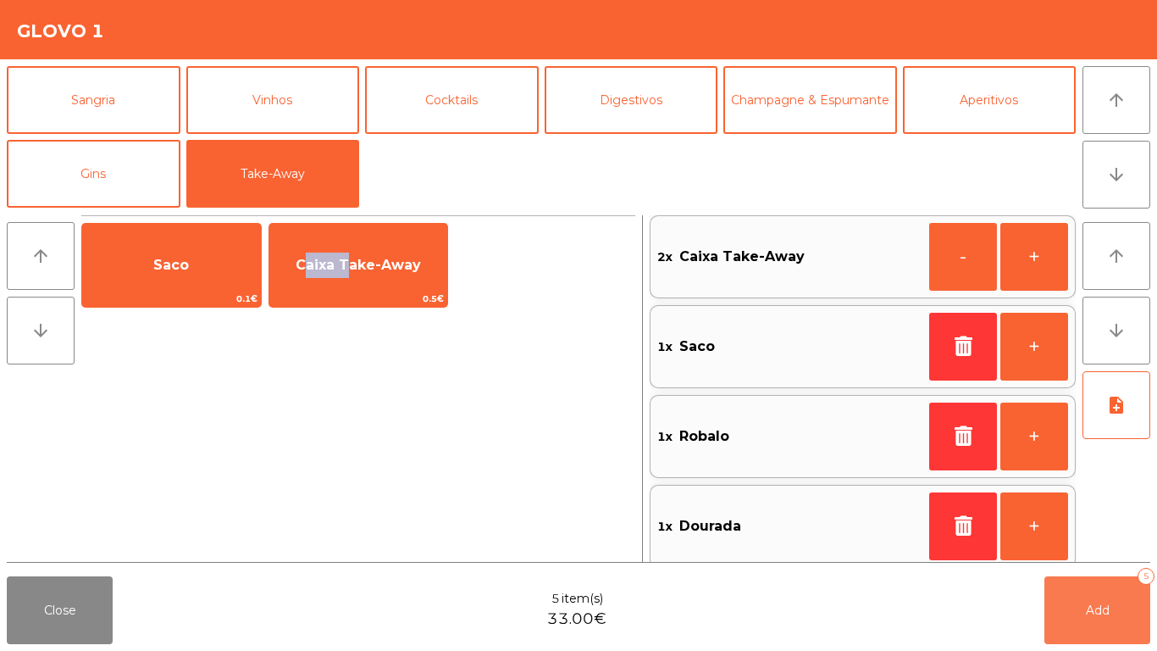
drag, startPoint x: 1135, startPoint y: 626, endPoint x: 1096, endPoint y: 625, distance: 39.8
click at [1135, 542] on button "Add 5" at bounding box center [1098, 610] width 106 height 68
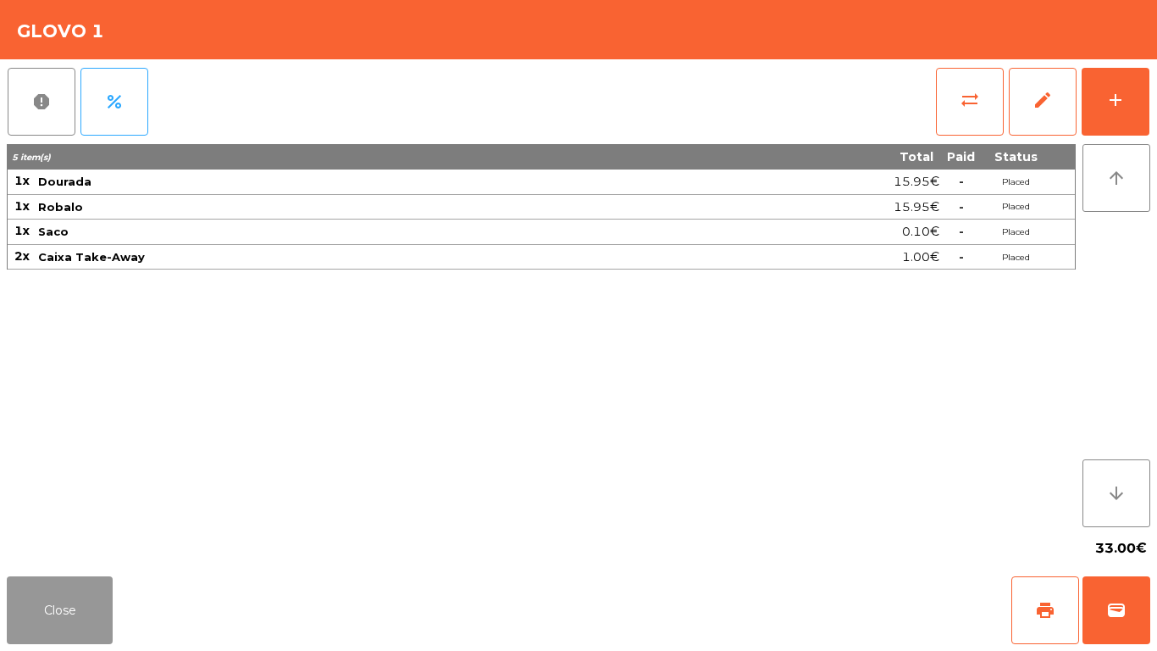
drag, startPoint x: 24, startPoint y: 625, endPoint x: 51, endPoint y: 609, distance: 31.5
click at [33, 542] on button "Close" at bounding box center [60, 610] width 106 height 68
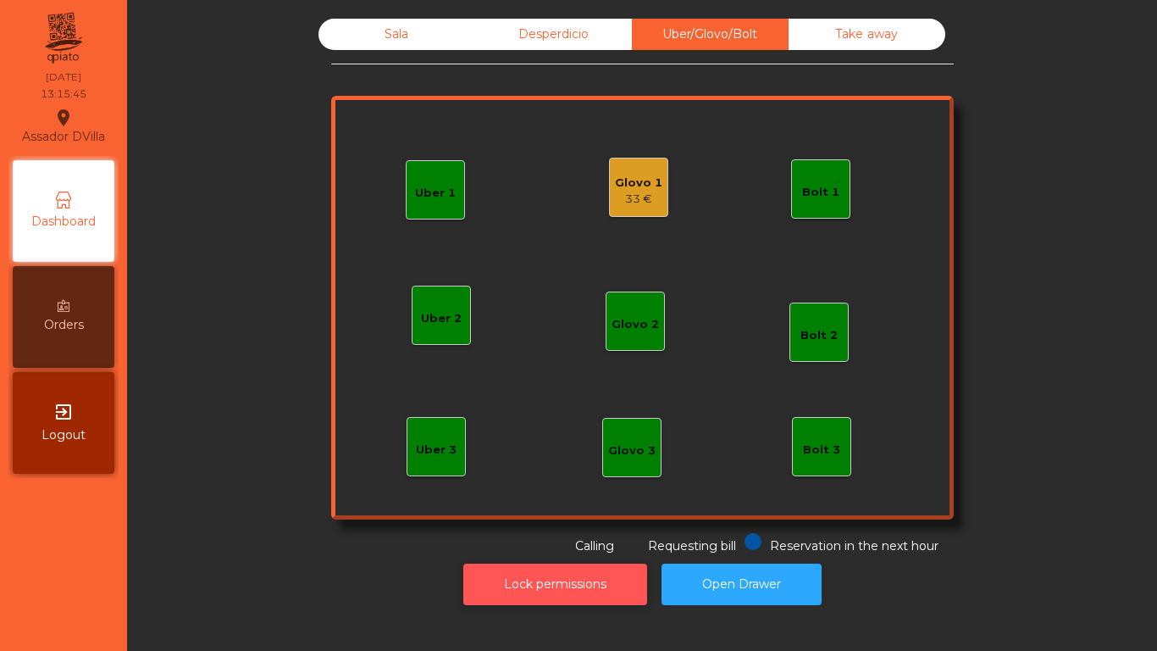
click at [487, 542] on button "Lock permissions" at bounding box center [556, 584] width 184 height 42
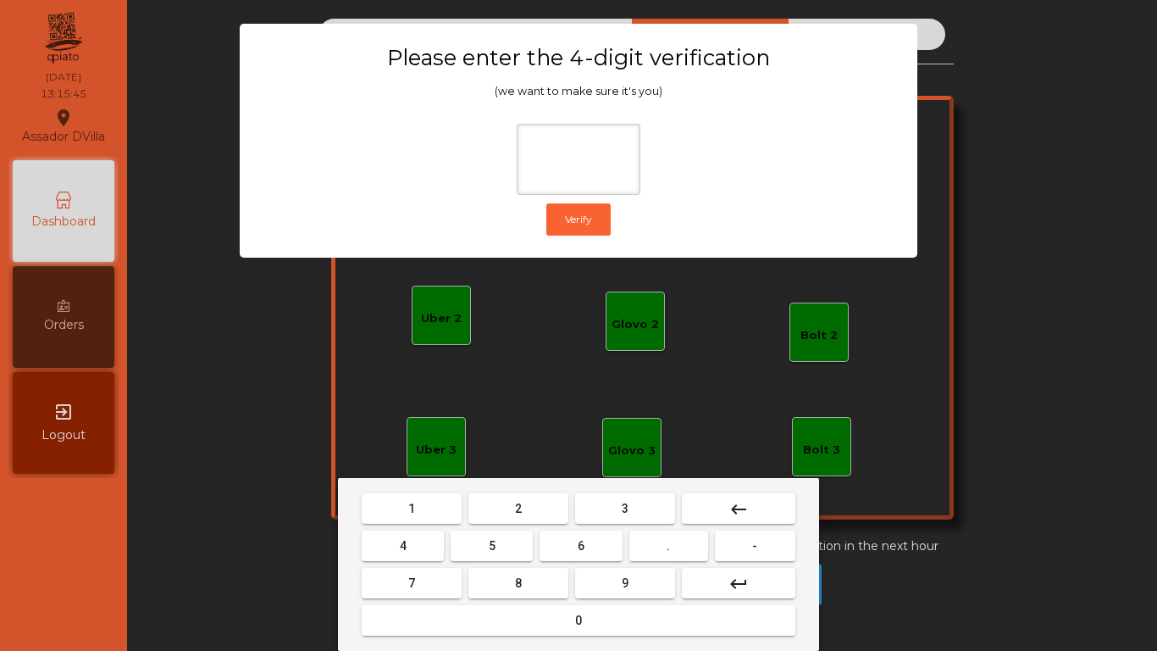
drag, startPoint x: 513, startPoint y: 506, endPoint x: 390, endPoint y: 541, distance: 127.9
click at [513, 507] on button "2" at bounding box center [519, 508] width 100 height 31
drag, startPoint x: 377, startPoint y: 544, endPoint x: 545, endPoint y: 556, distance: 168.2
click at [378, 542] on button "4" at bounding box center [403, 545] width 82 height 31
drag, startPoint x: 545, startPoint y: 545, endPoint x: 573, endPoint y: 565, distance: 34.6
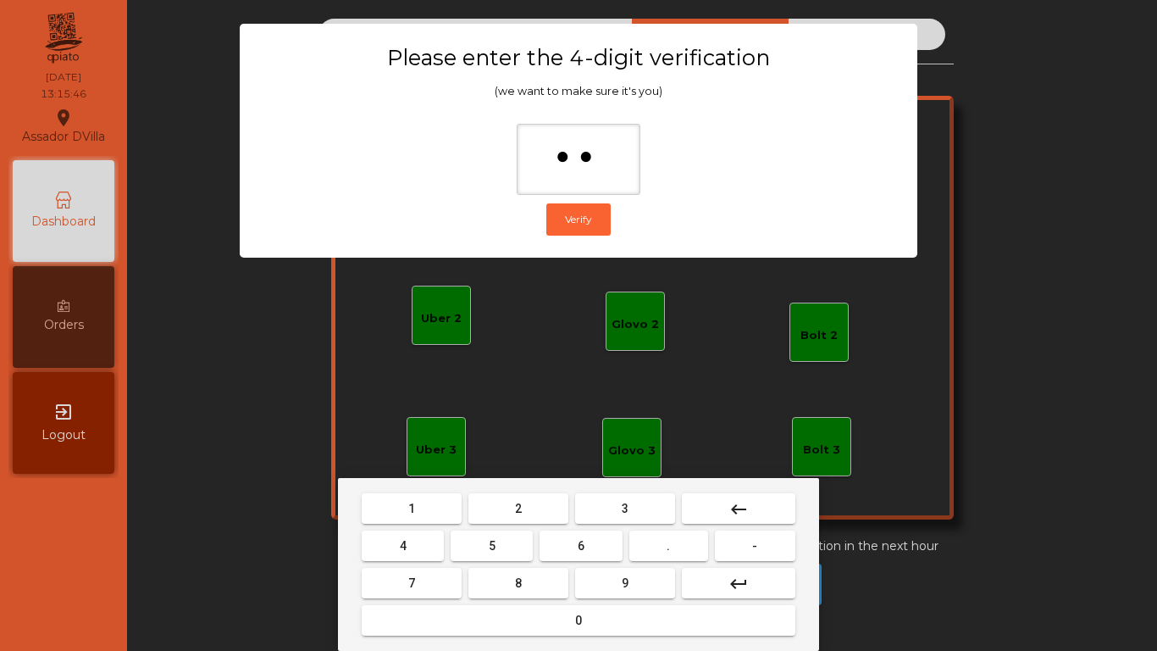
click at [546, 542] on button "6" at bounding box center [581, 545] width 82 height 31
click at [599, 542] on button "9" at bounding box center [625, 583] width 100 height 31
type input "****"
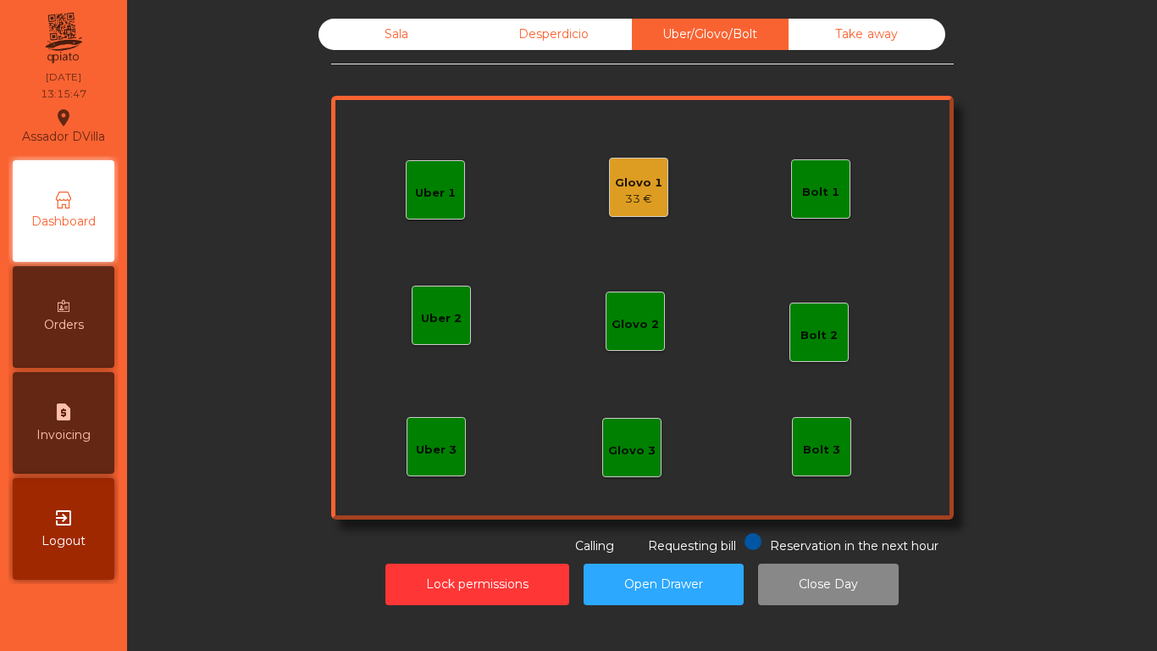
drag, startPoint x: 657, startPoint y: 190, endPoint x: 684, endPoint y: 189, distance: 27.1
click at [663, 190] on div "Uber 1 Uber 3 Bolt 2 Glovo 2 Uber 2 Glovo 1 33 € Bolt 1 Bolt 3 Glovo 3" at bounding box center [642, 308] width 623 height 424
drag, startPoint x: 589, startPoint y: 192, endPoint x: 631, endPoint y: 184, distance: 43.2
click at [590, 192] on div "Uber 1 Uber 3 Bolt 2 Glovo 2 Uber 2 Glovo 1 33 € Bolt 1 Bolt 3 Glovo 3" at bounding box center [642, 308] width 623 height 424
click at [631, 182] on div "Glovo 1" at bounding box center [638, 183] width 47 height 17
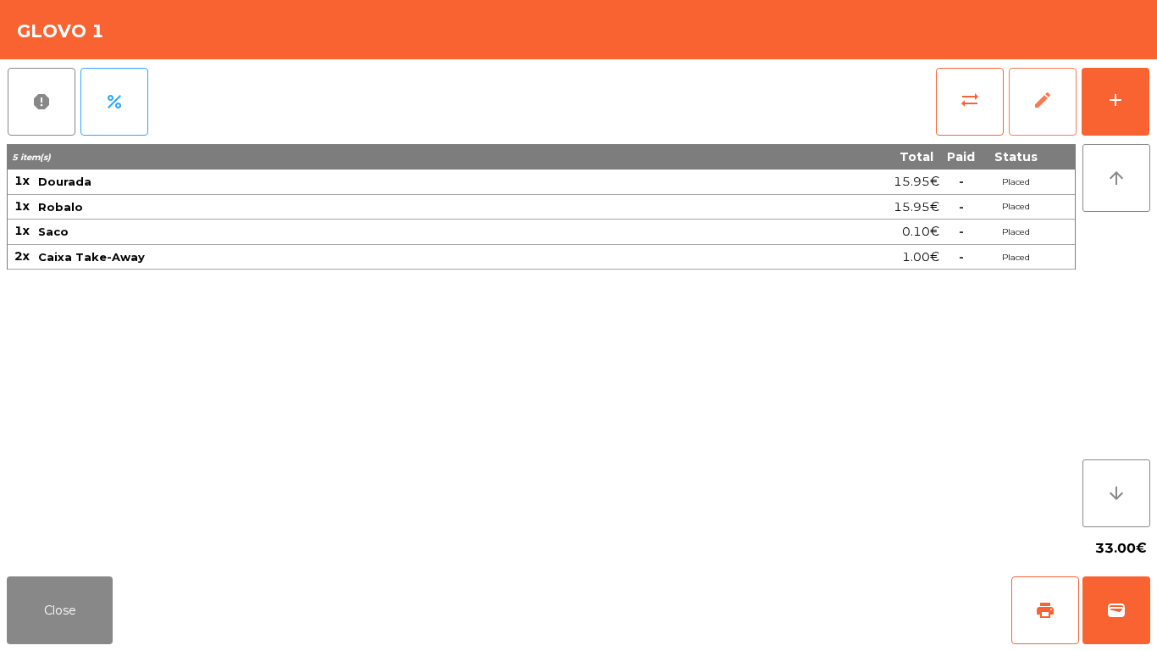
click at [1024, 104] on button "edit" at bounding box center [1043, 102] width 68 height 68
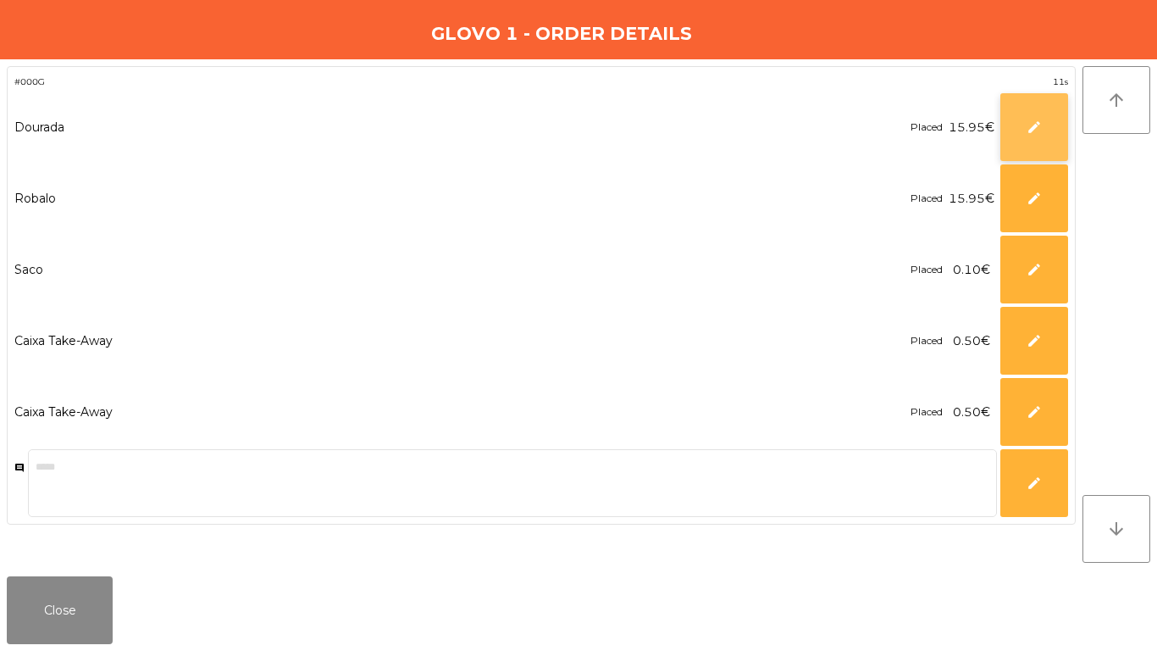
click at [1041, 116] on button "edit" at bounding box center [1035, 127] width 68 height 68
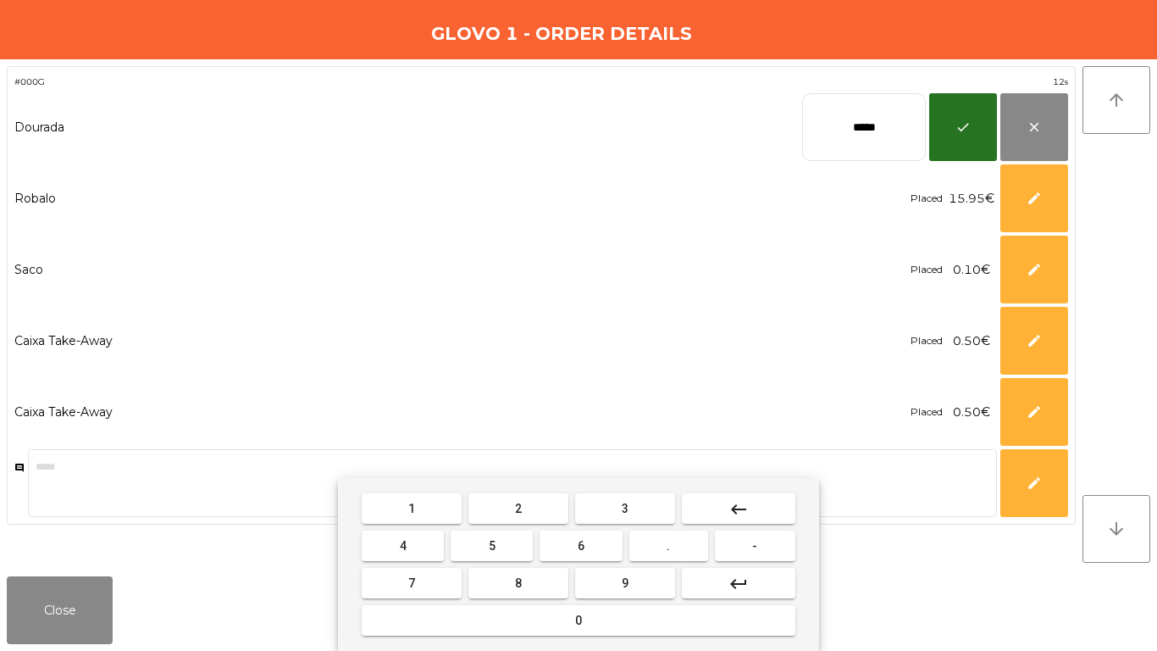
click at [872, 129] on input "*****" at bounding box center [864, 127] width 124 height 68
type input "****"
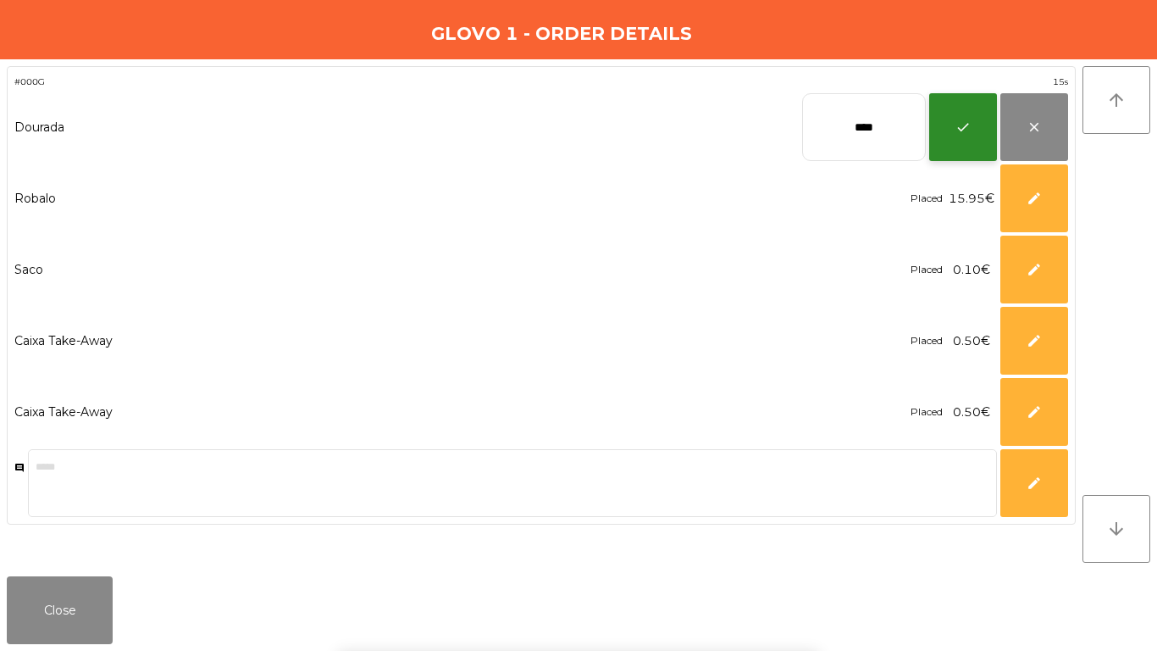
click at [948, 136] on button "check" at bounding box center [964, 127] width 68 height 68
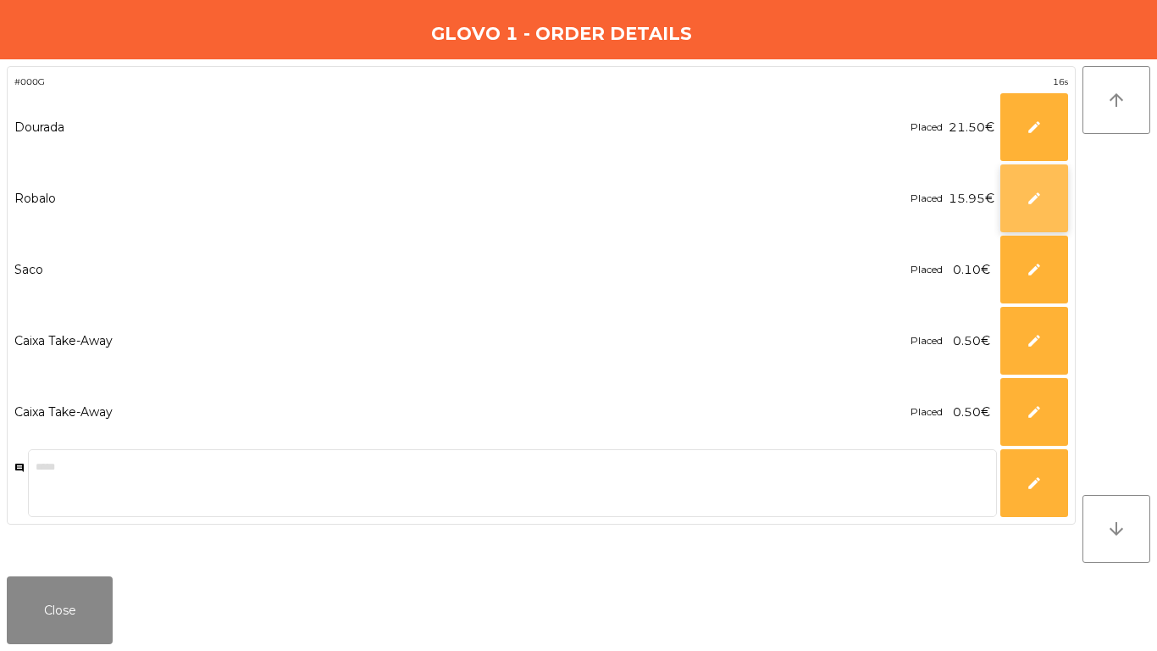
click at [1008, 184] on button "edit" at bounding box center [1035, 198] width 68 height 68
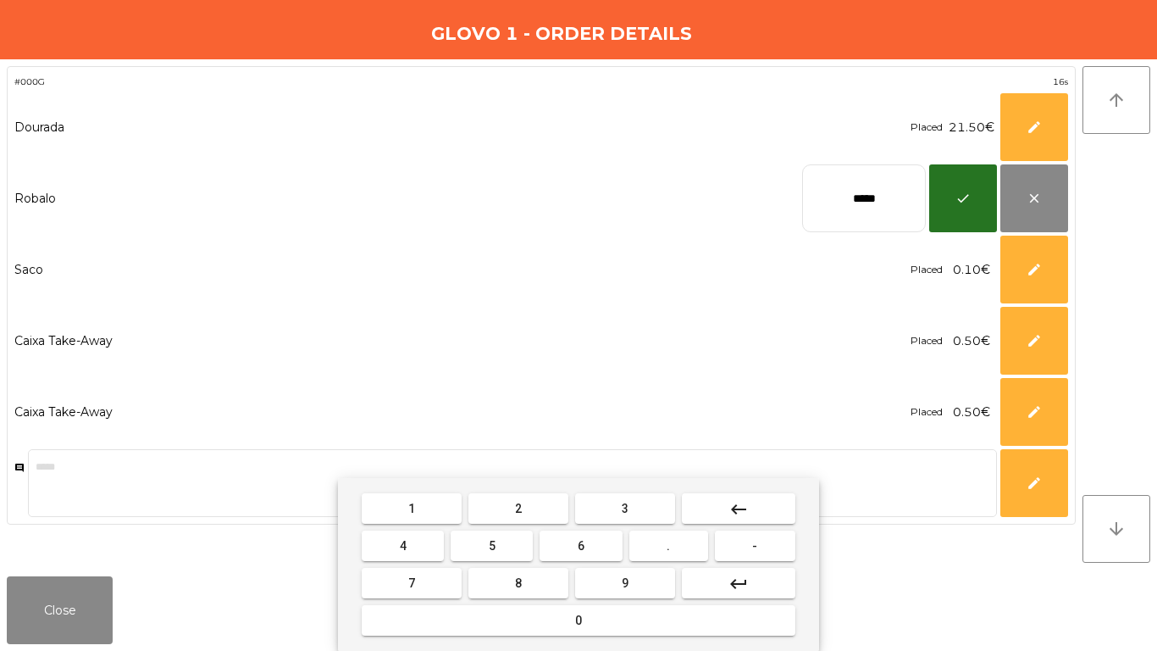
click at [880, 189] on input "*****" at bounding box center [864, 198] width 124 height 68
type input "****"
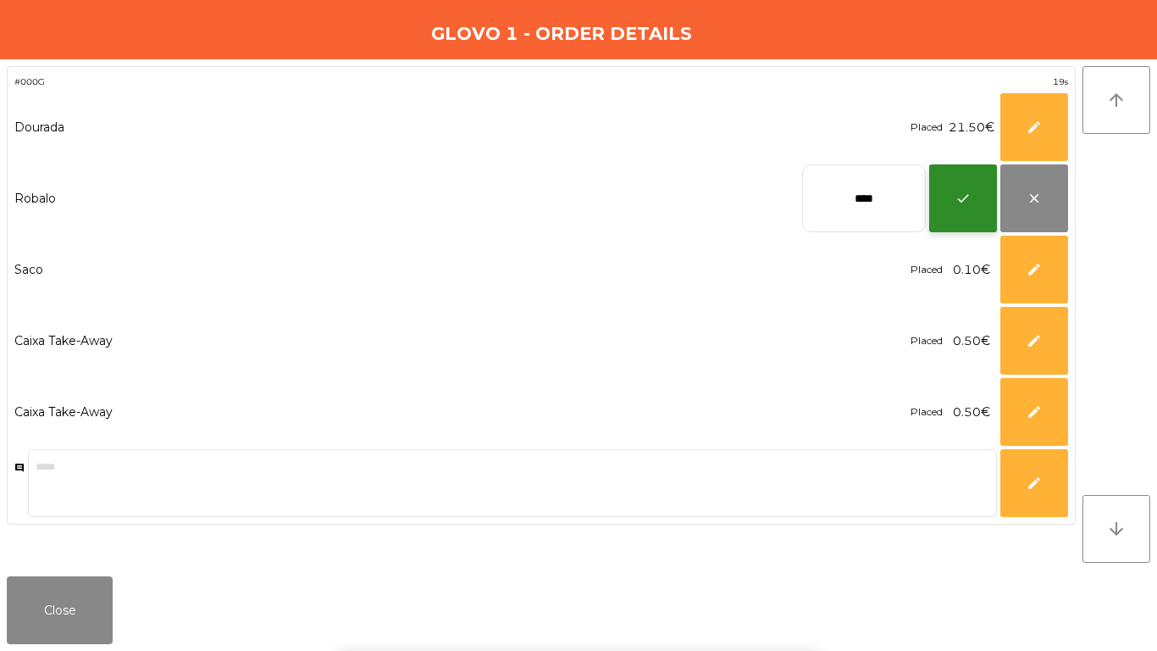
click at [944, 214] on button "check" at bounding box center [964, 198] width 68 height 68
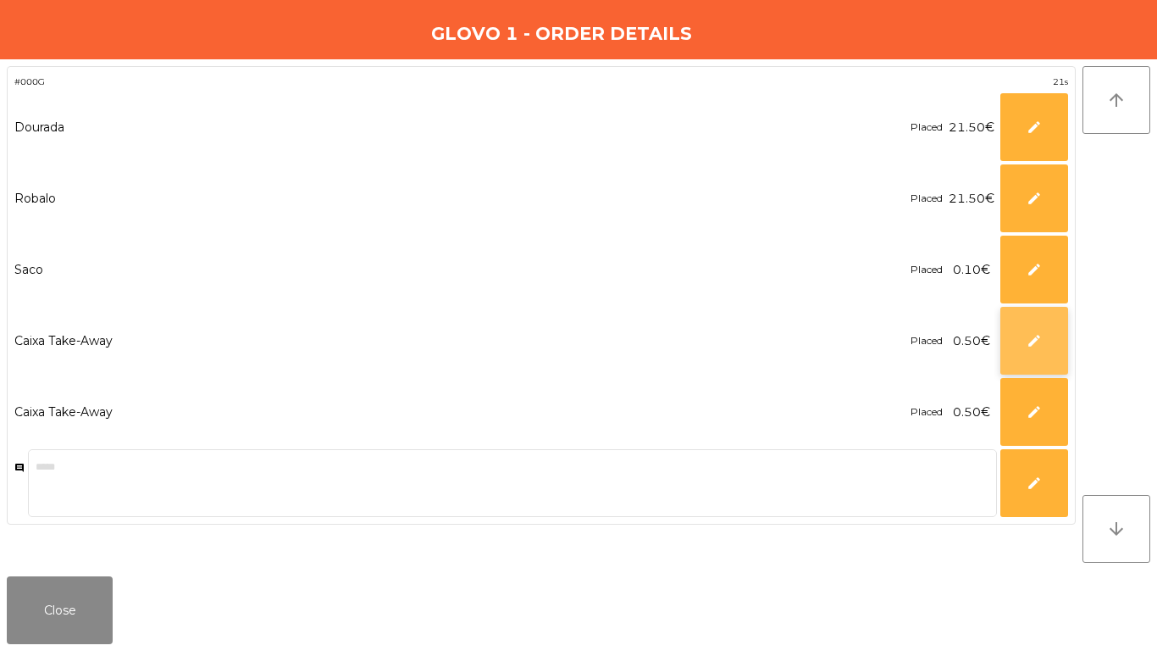
click at [1027, 364] on button "edit" at bounding box center [1035, 341] width 68 height 68
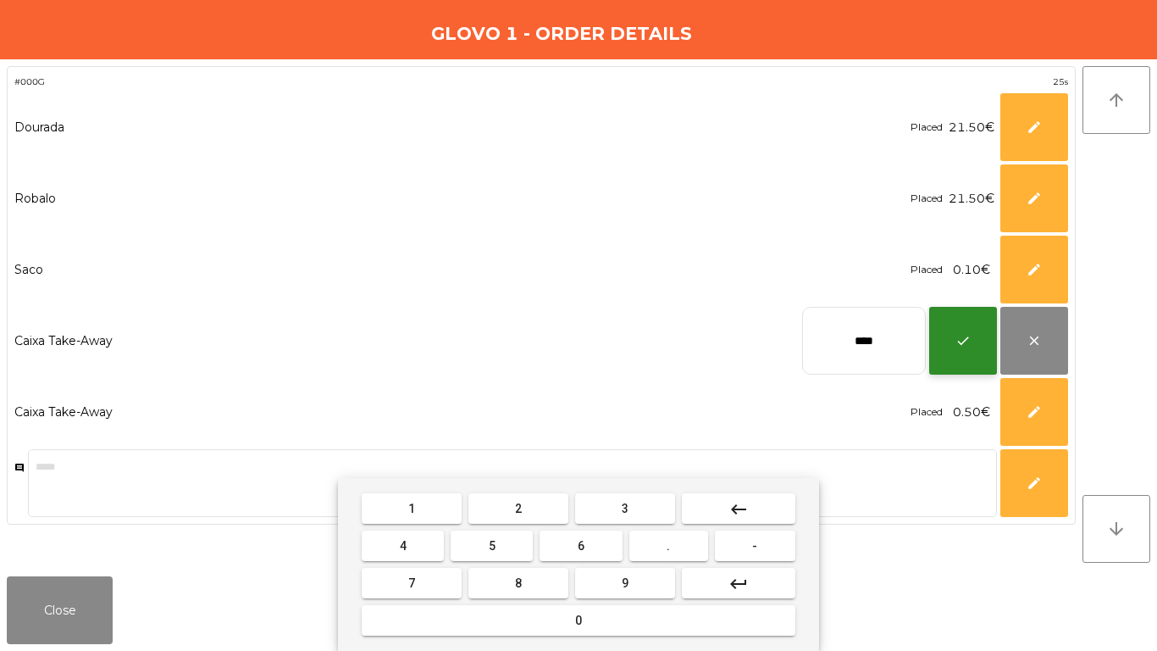
type input "****"
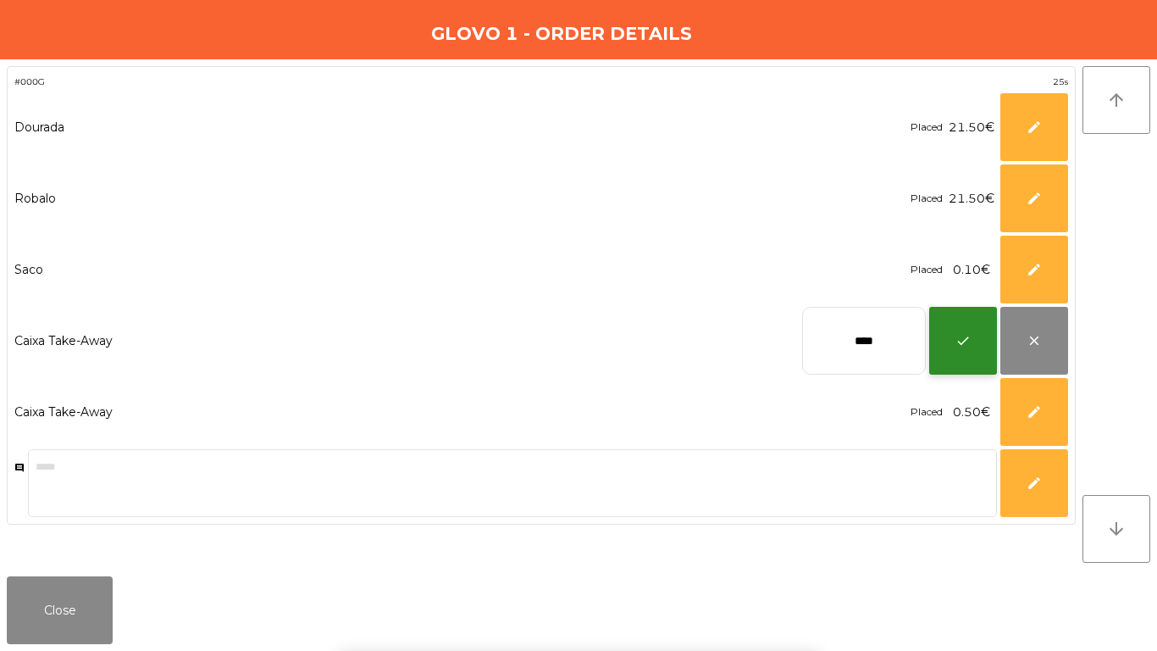
click at [969, 361] on button "check" at bounding box center [964, 341] width 68 height 68
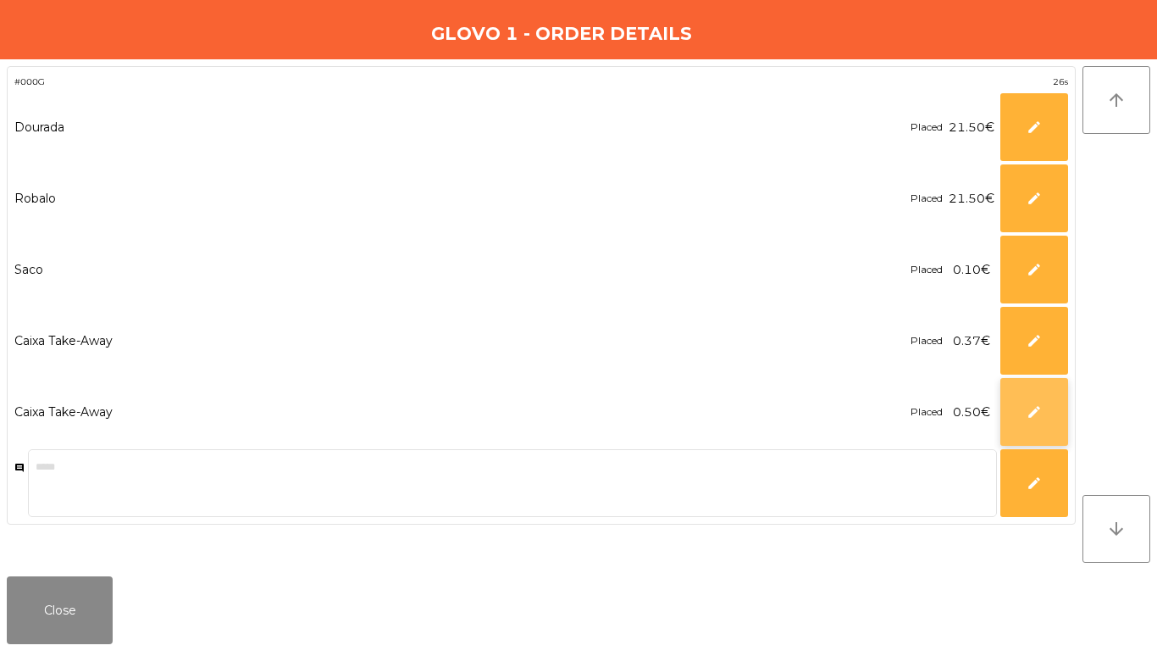
click at [1003, 386] on button "edit" at bounding box center [1035, 412] width 68 height 68
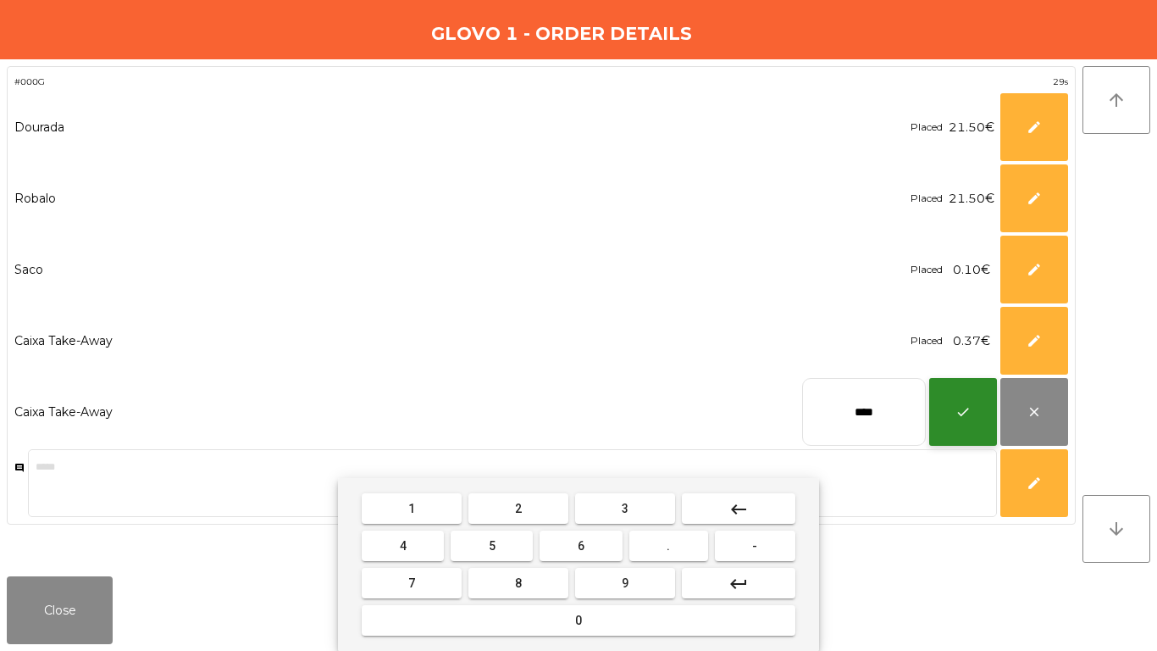
type input "****"
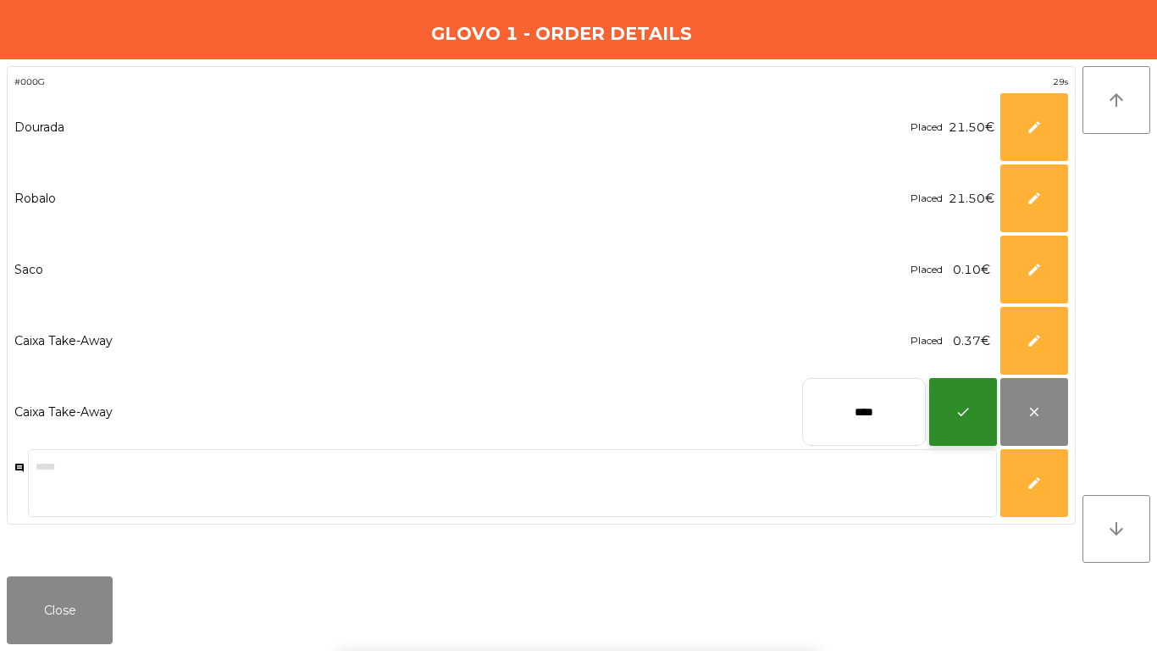
click at [972, 401] on button "check" at bounding box center [964, 412] width 68 height 68
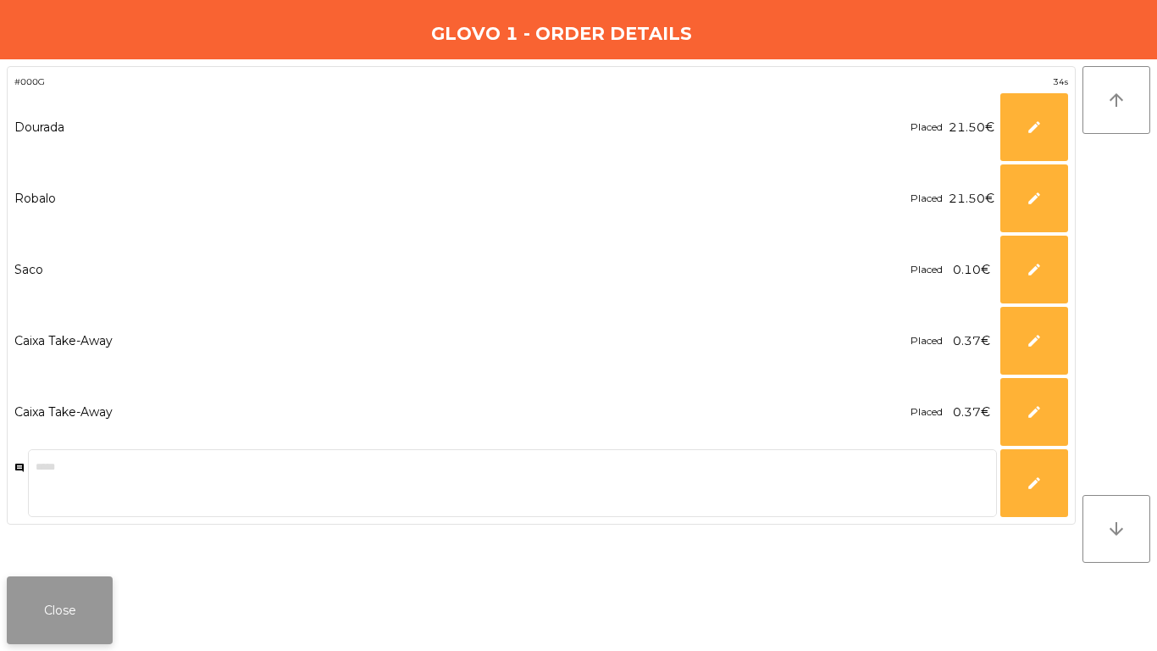
click at [52, 542] on button "Close" at bounding box center [60, 610] width 106 height 68
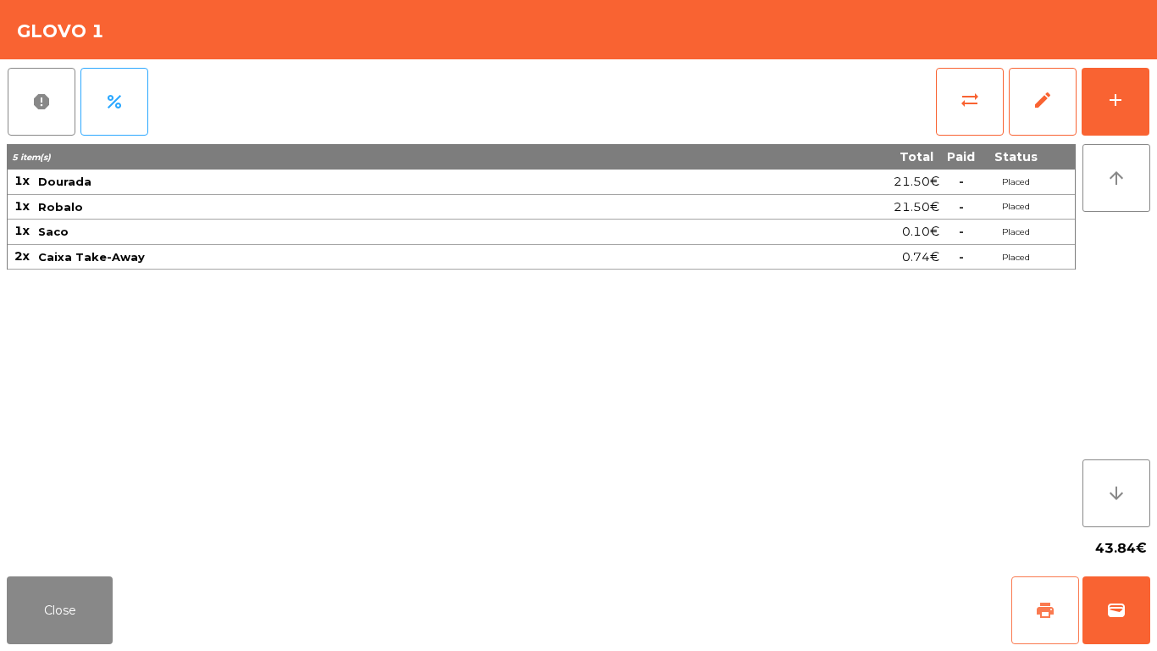
drag, startPoint x: 1038, startPoint y: 598, endPoint x: 1102, endPoint y: 598, distance: 64.4
click at [1045, 542] on button "print" at bounding box center [1046, 610] width 68 height 68
click at [1137, 542] on button "wallet" at bounding box center [1117, 610] width 68 height 68
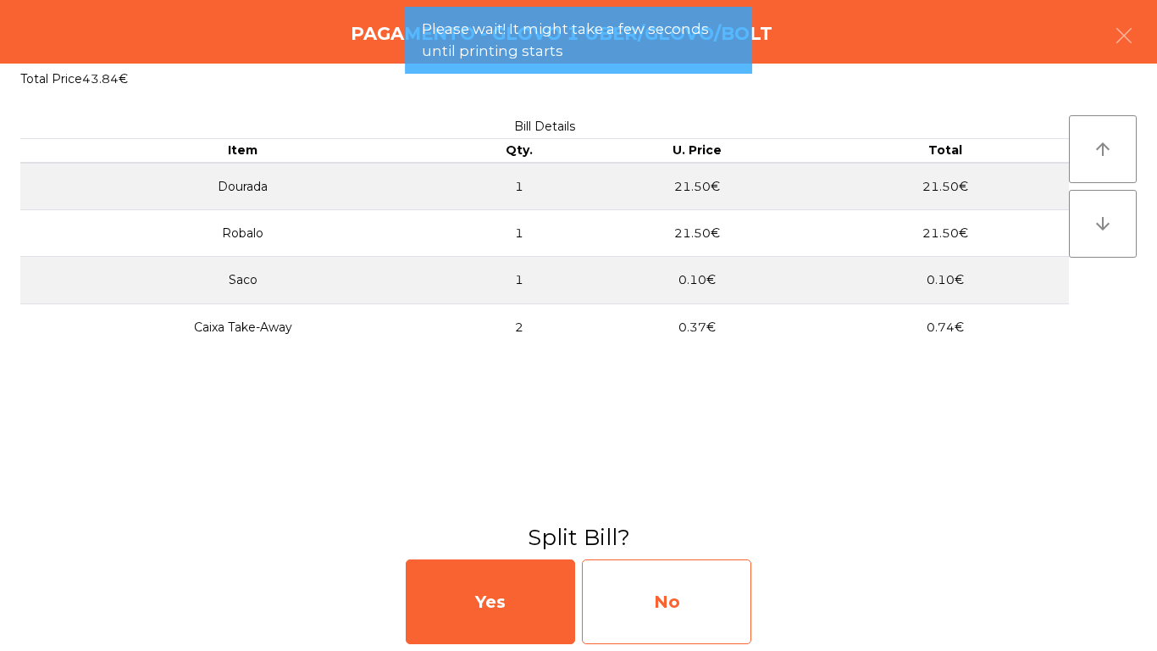
click at [708, 542] on div "No" at bounding box center [666, 601] width 169 height 85
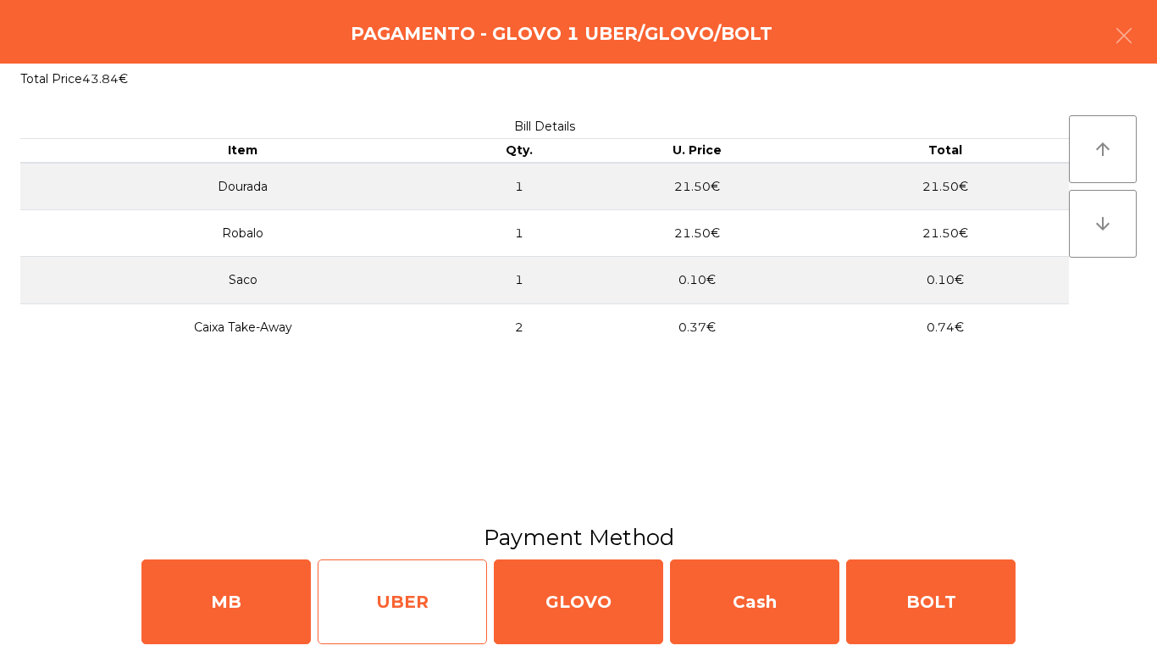
click at [430, 542] on div "UBER" at bounding box center [402, 601] width 169 height 85
select select "**"
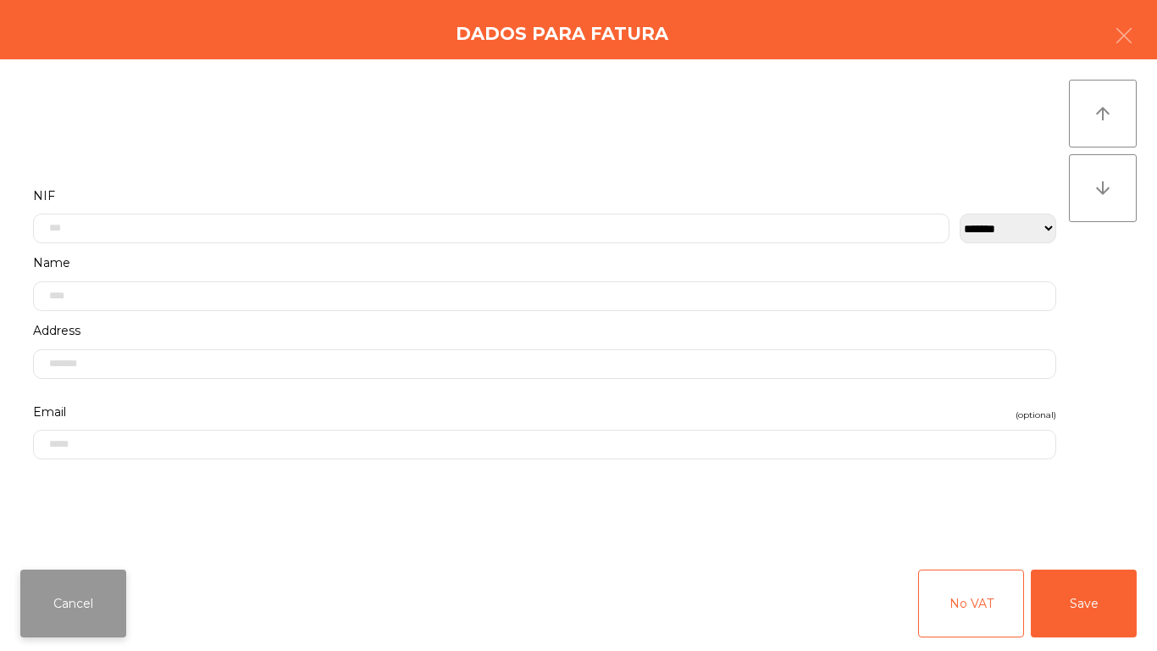
click at [117, 542] on button "Cancel" at bounding box center [73, 603] width 106 height 68
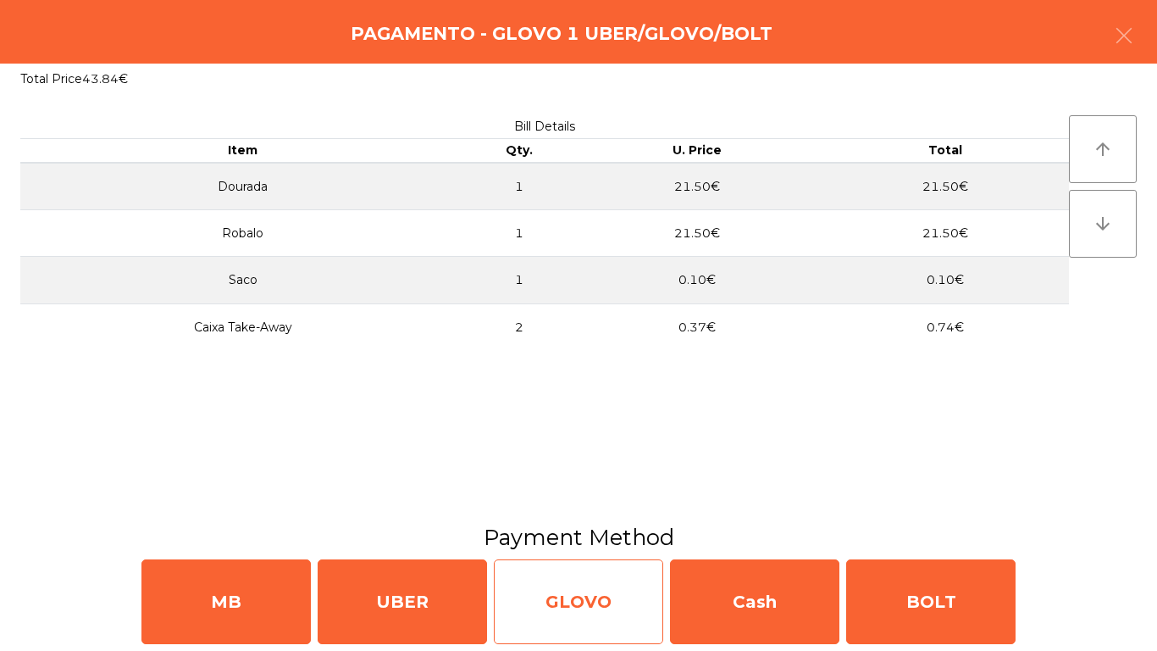
click at [524, 542] on div "GLOVO" at bounding box center [578, 601] width 169 height 85
select select "**"
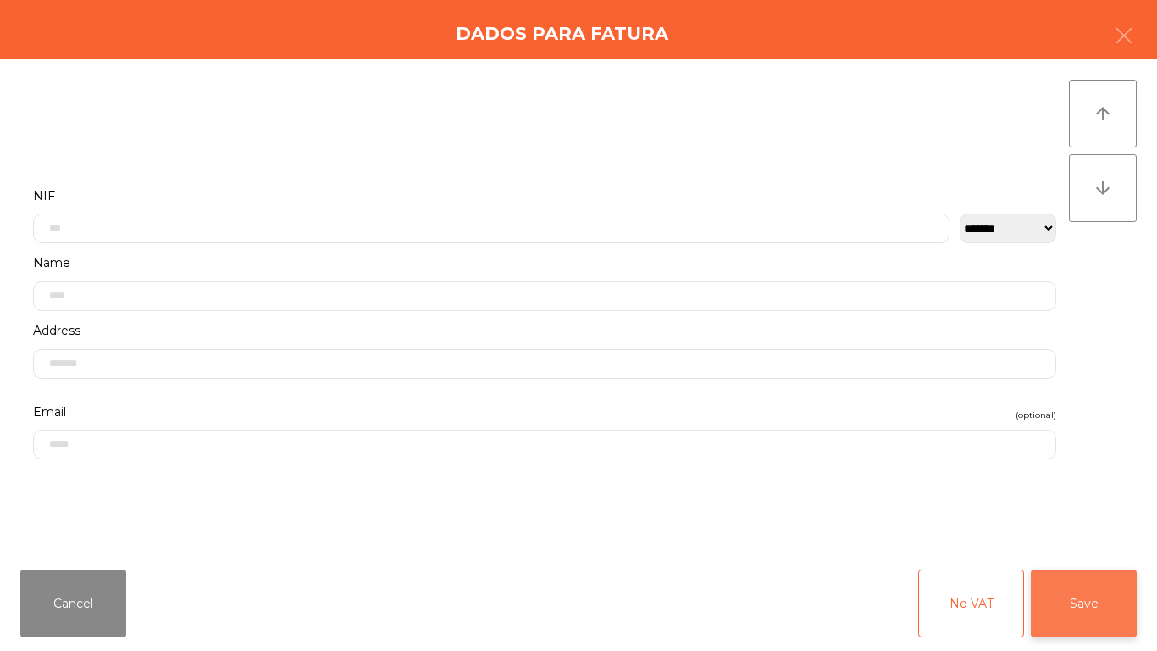
click at [1061, 542] on button "Save" at bounding box center [1084, 603] width 106 height 68
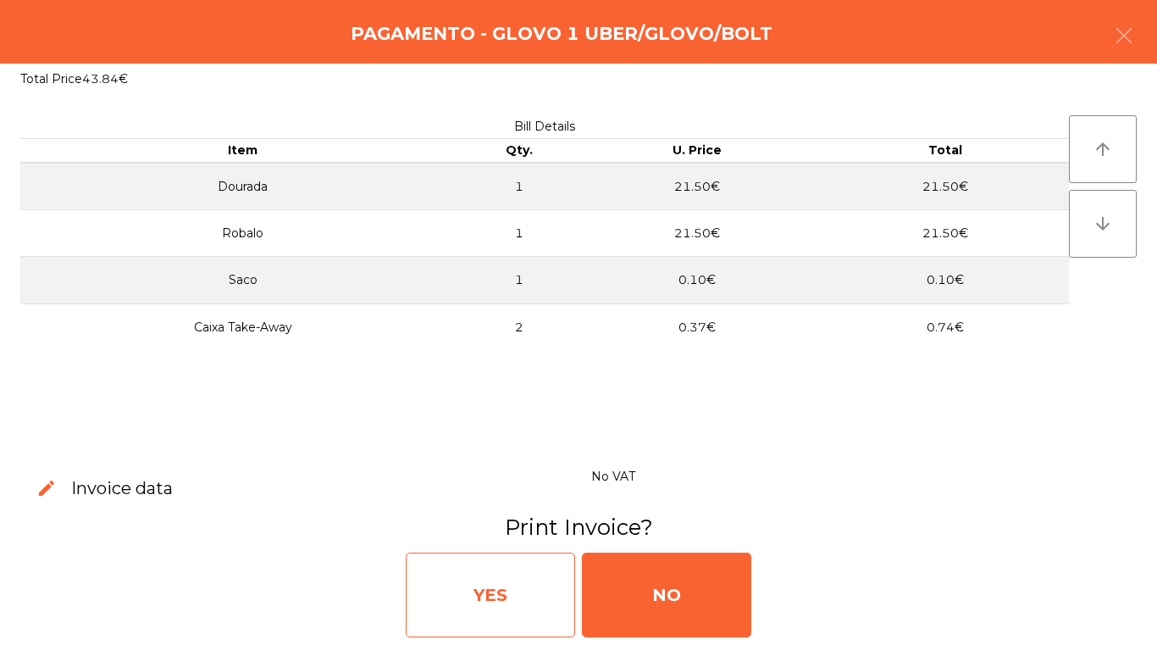
drag, startPoint x: 552, startPoint y: 598, endPoint x: 550, endPoint y: 589, distance: 9.7
click at [550, 542] on div "YES" at bounding box center [490, 594] width 169 height 85
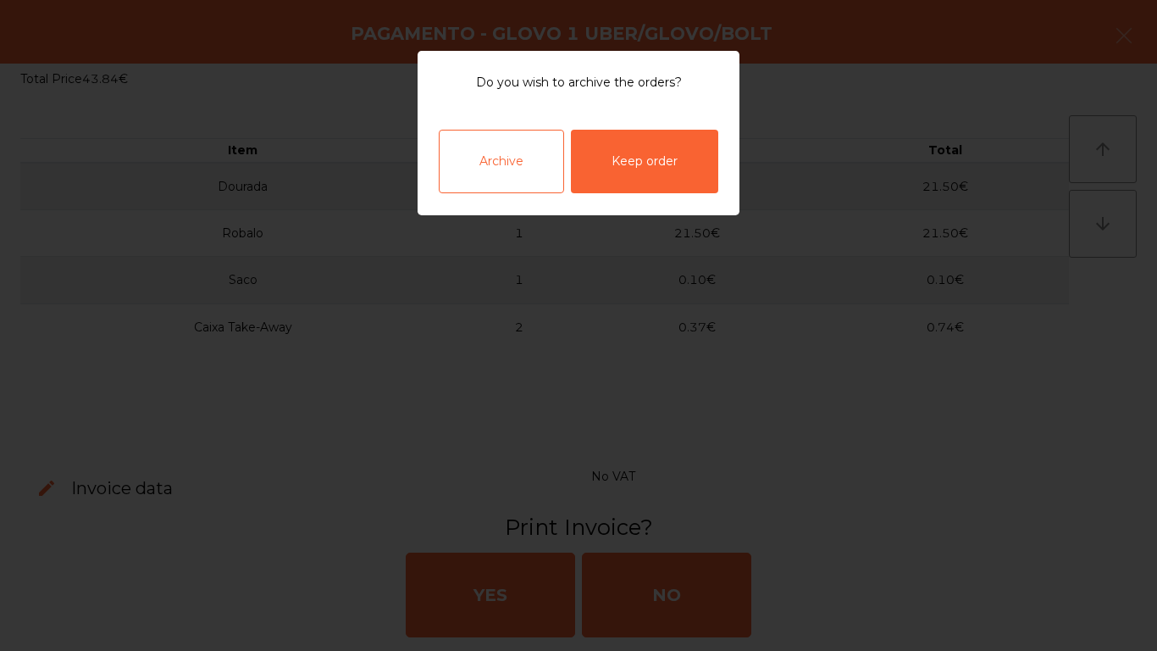
click at [513, 186] on div "Archive" at bounding box center [501, 162] width 125 height 64
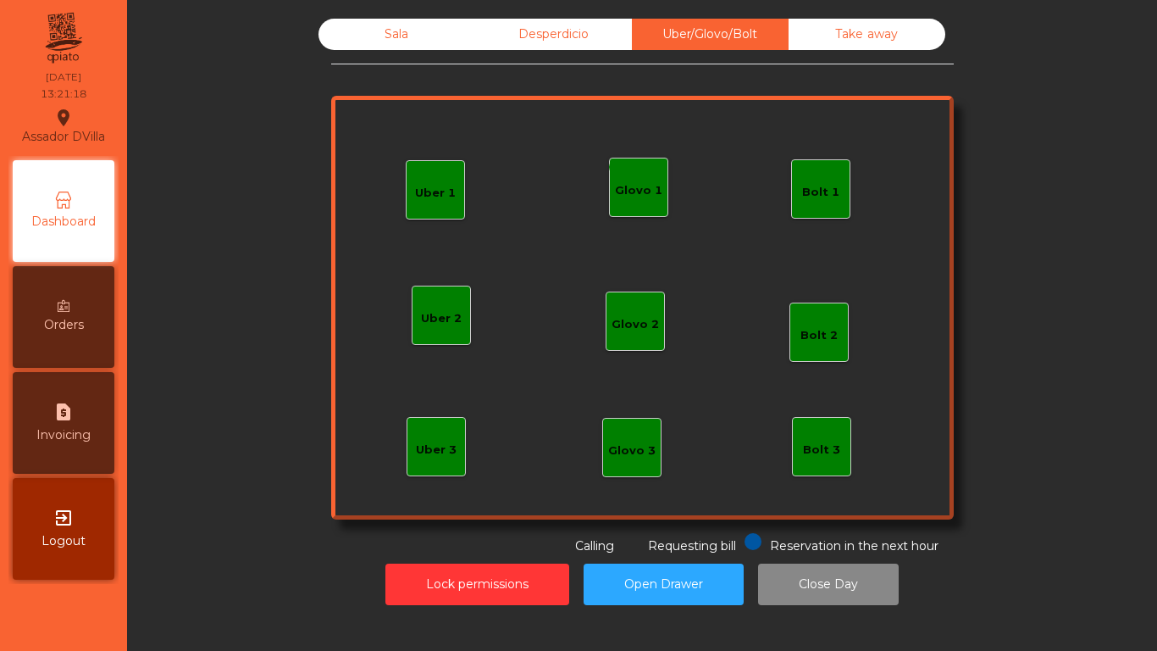
click at [366, 28] on div "Sala" at bounding box center [397, 34] width 157 height 31
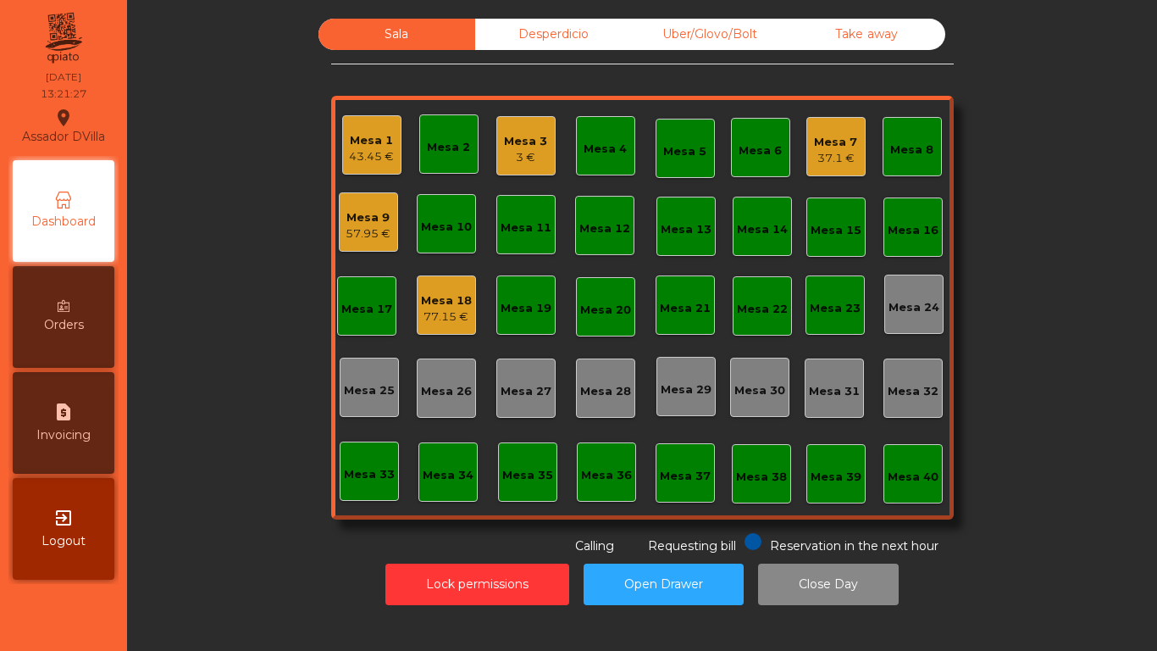
click at [837, 144] on div "Mesa 7" at bounding box center [835, 142] width 43 height 17
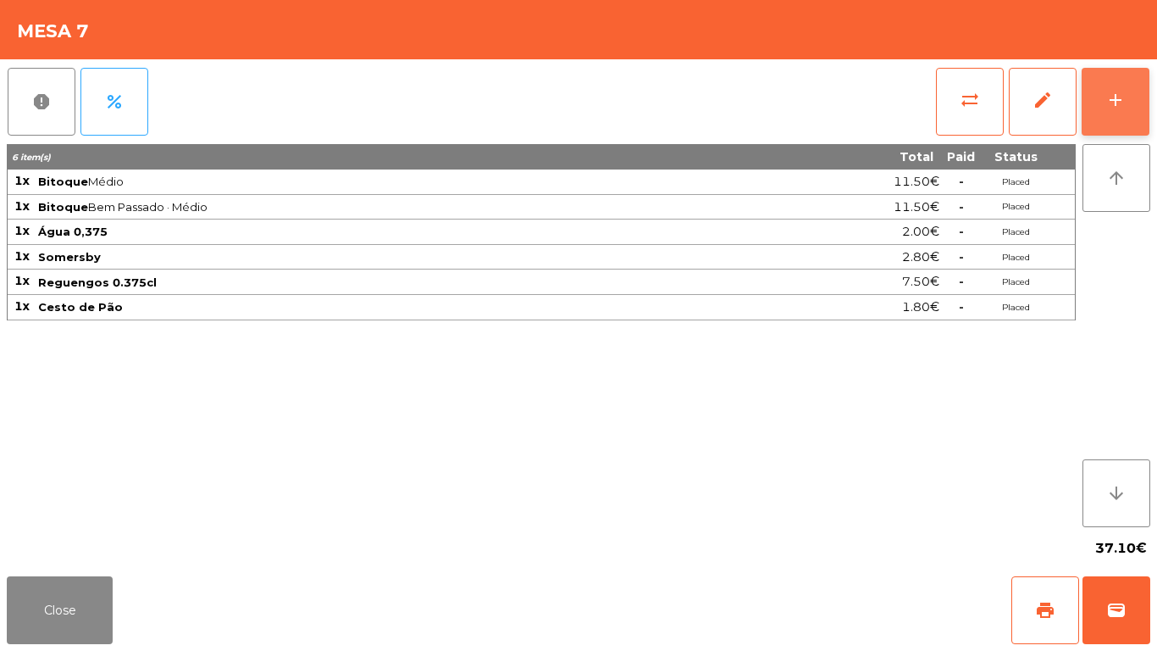
click at [1141, 110] on button "add" at bounding box center [1116, 102] width 68 height 68
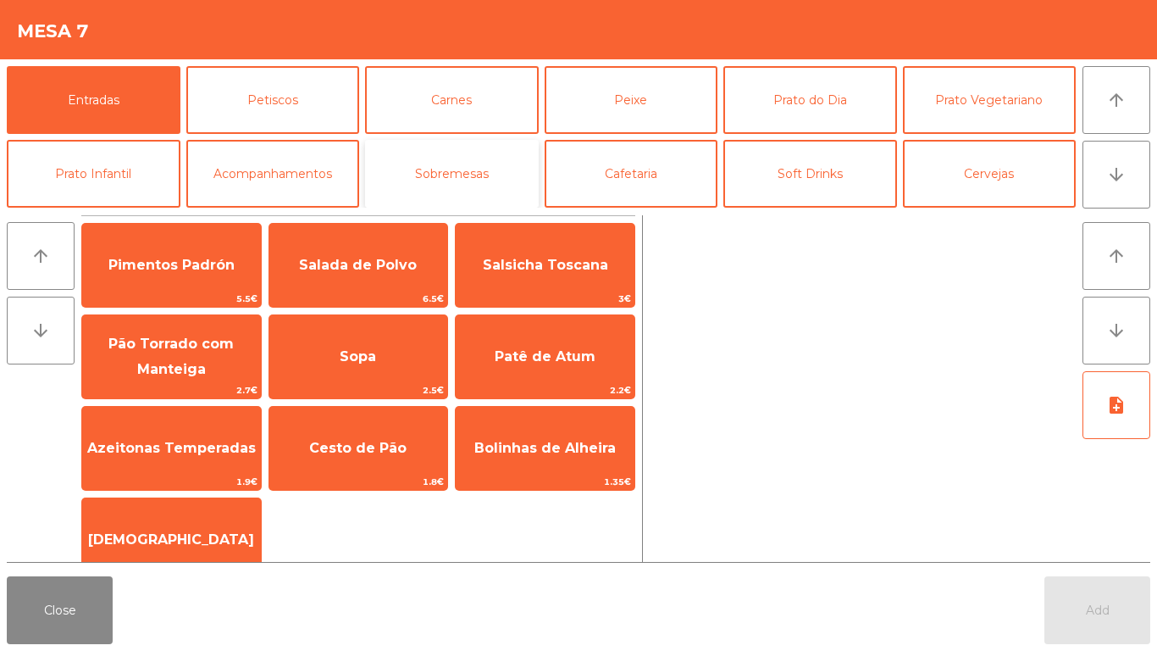
click at [453, 164] on button "Sobremesas" at bounding box center [452, 174] width 174 height 68
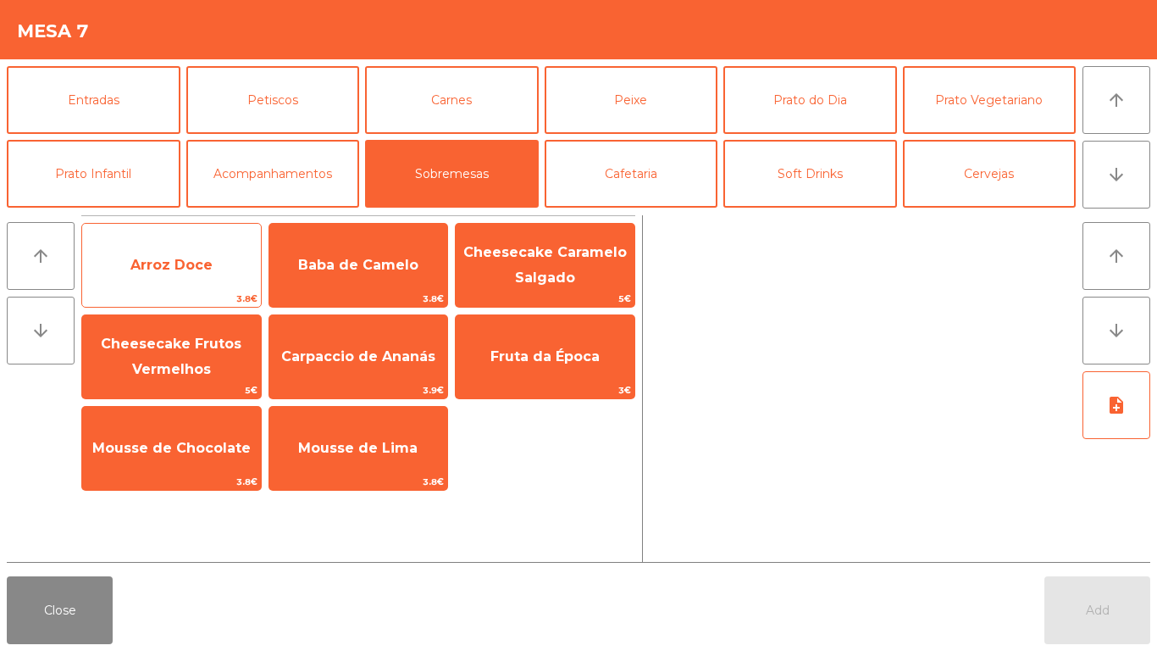
click at [167, 258] on span "Arroz Doce" at bounding box center [171, 265] width 82 height 16
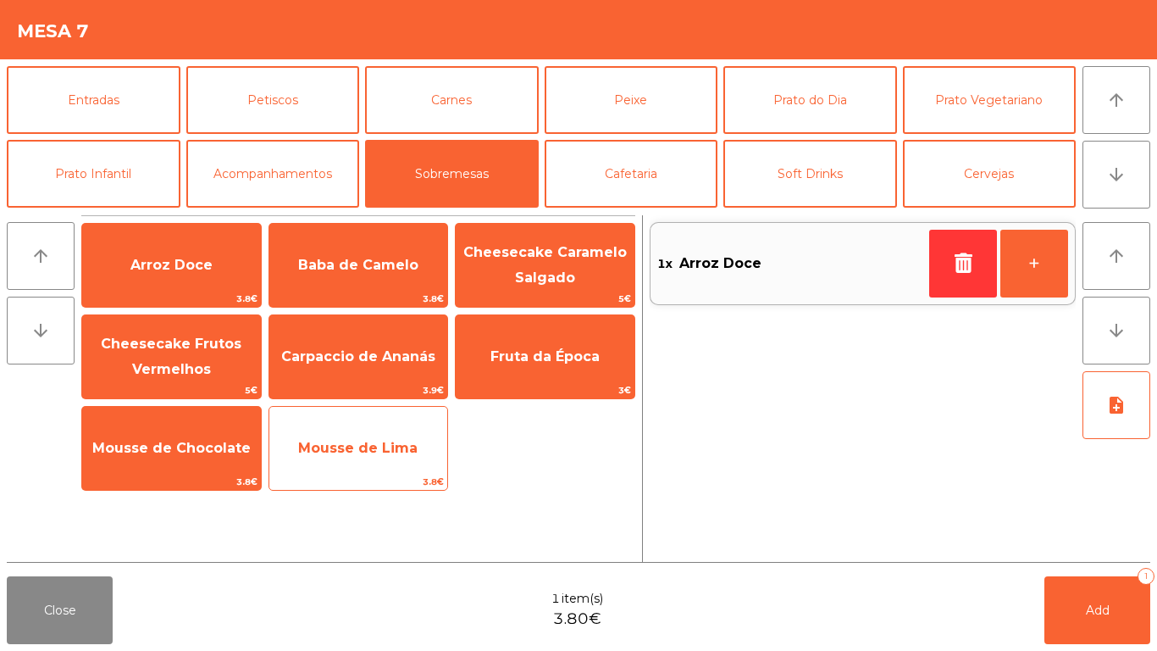
click at [341, 437] on span "Mousse de Lima" at bounding box center [358, 448] width 179 height 46
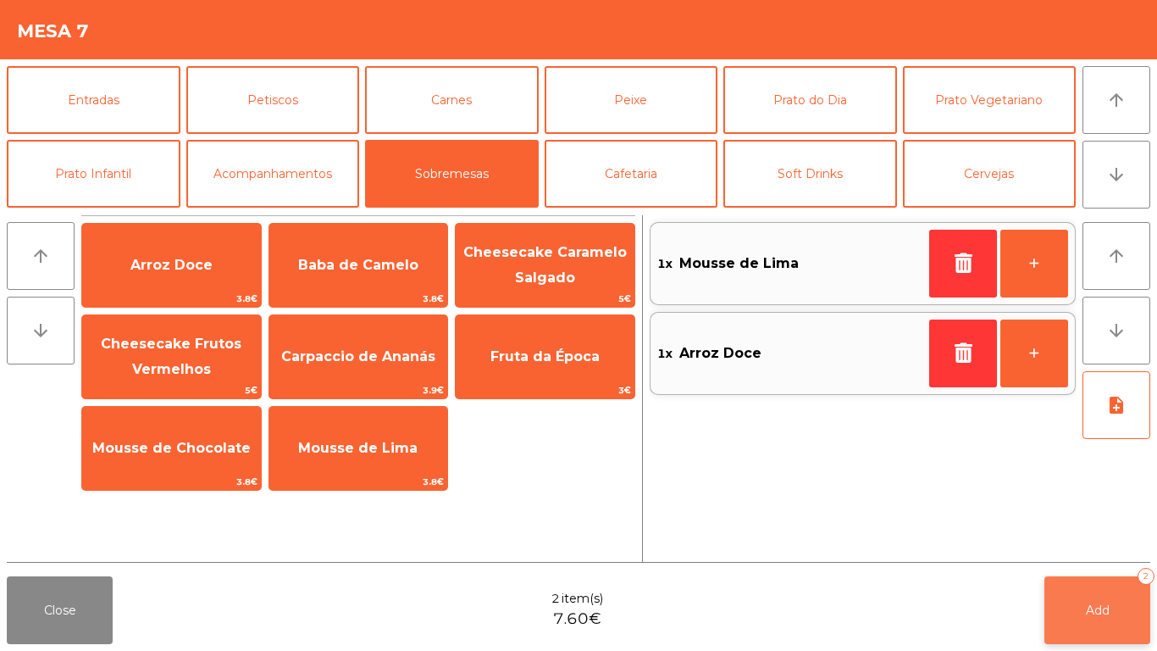
click at [1096, 542] on button "Add 2" at bounding box center [1098, 610] width 106 height 68
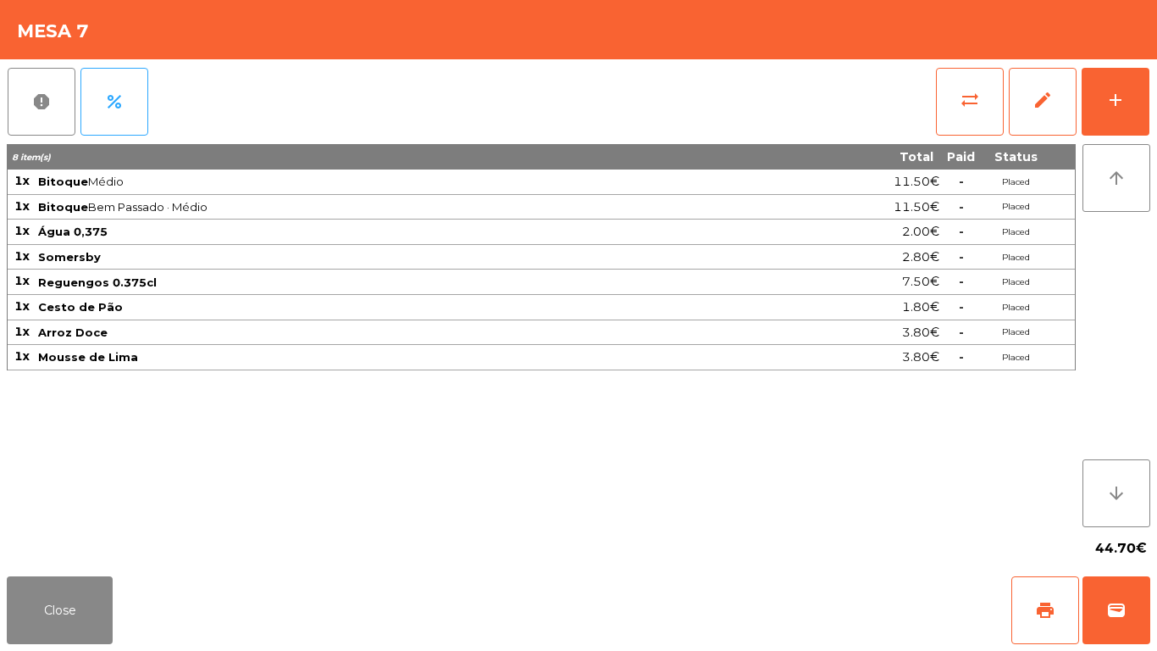
click at [1031, 356] on td "Placed" at bounding box center [1016, 357] width 68 height 25
click at [1032, 92] on button "edit" at bounding box center [1043, 102] width 68 height 68
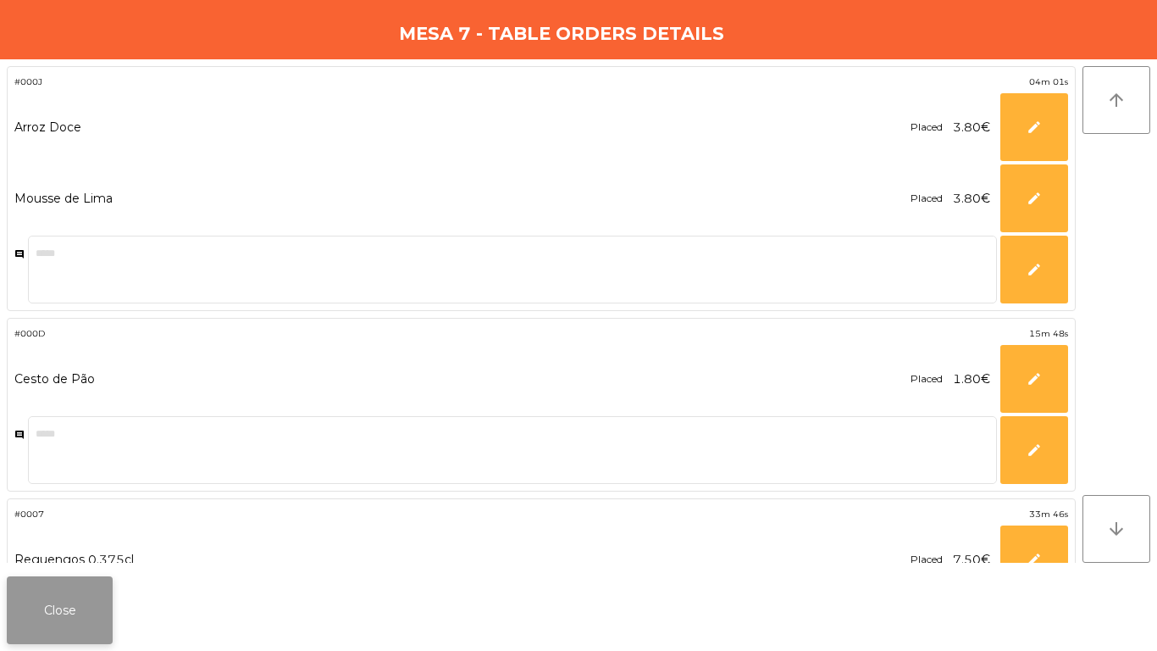
click at [53, 542] on button "Close" at bounding box center [60, 610] width 106 height 68
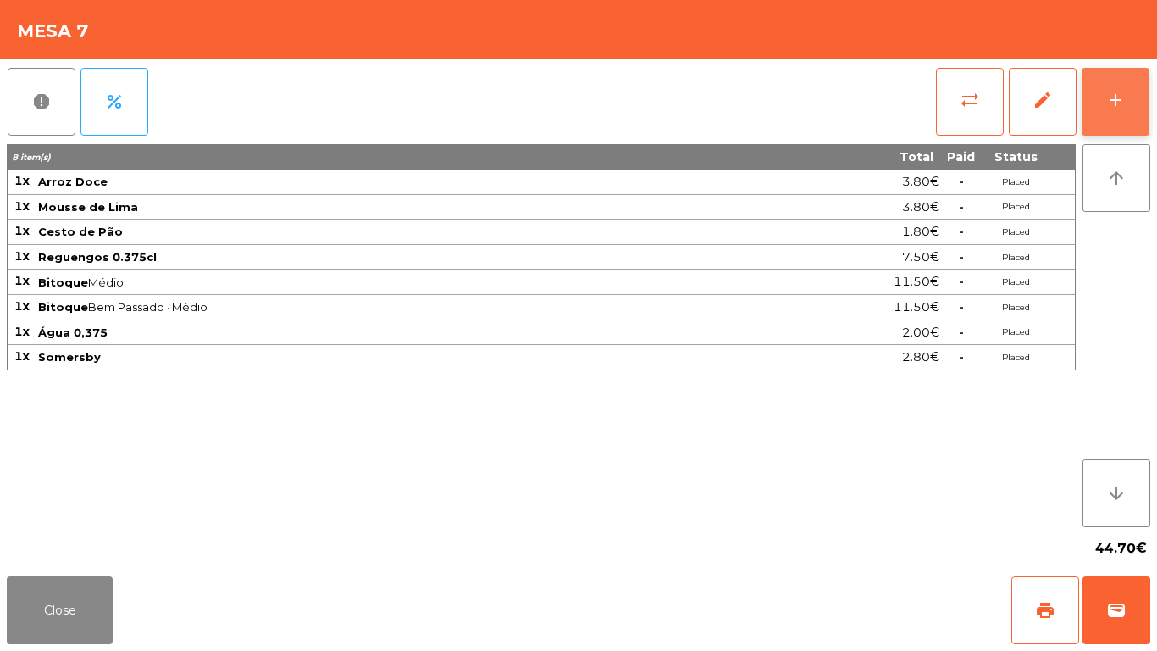
click at [1122, 90] on div "add" at bounding box center [1116, 100] width 20 height 20
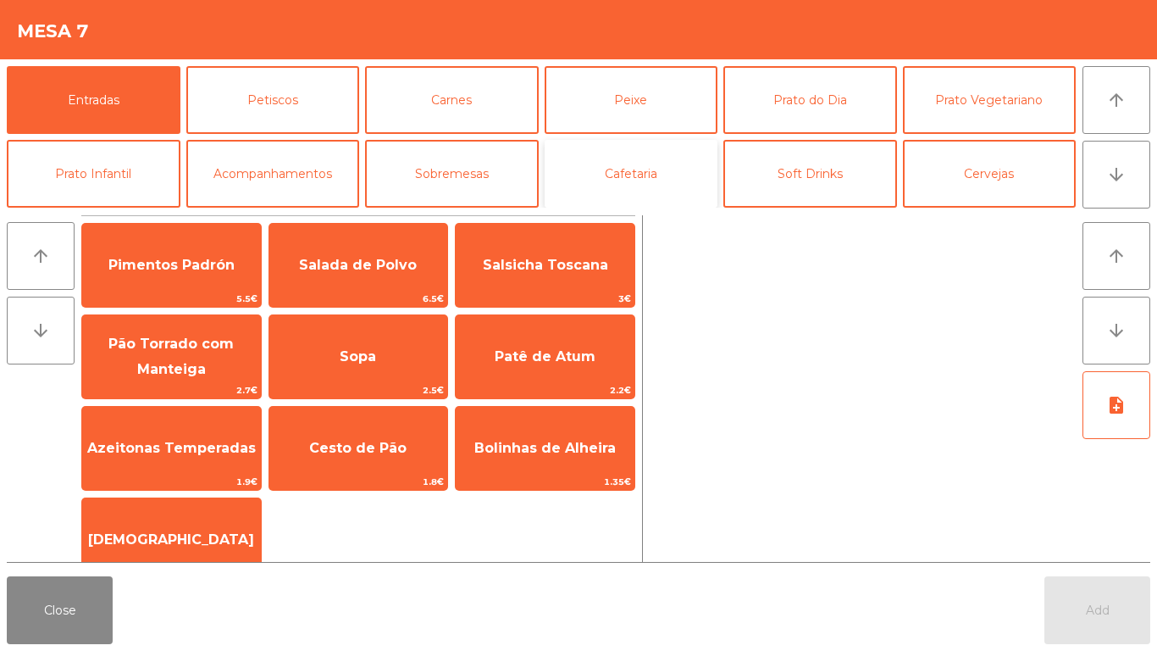
click at [664, 199] on button "Cafetaria" at bounding box center [632, 174] width 174 height 68
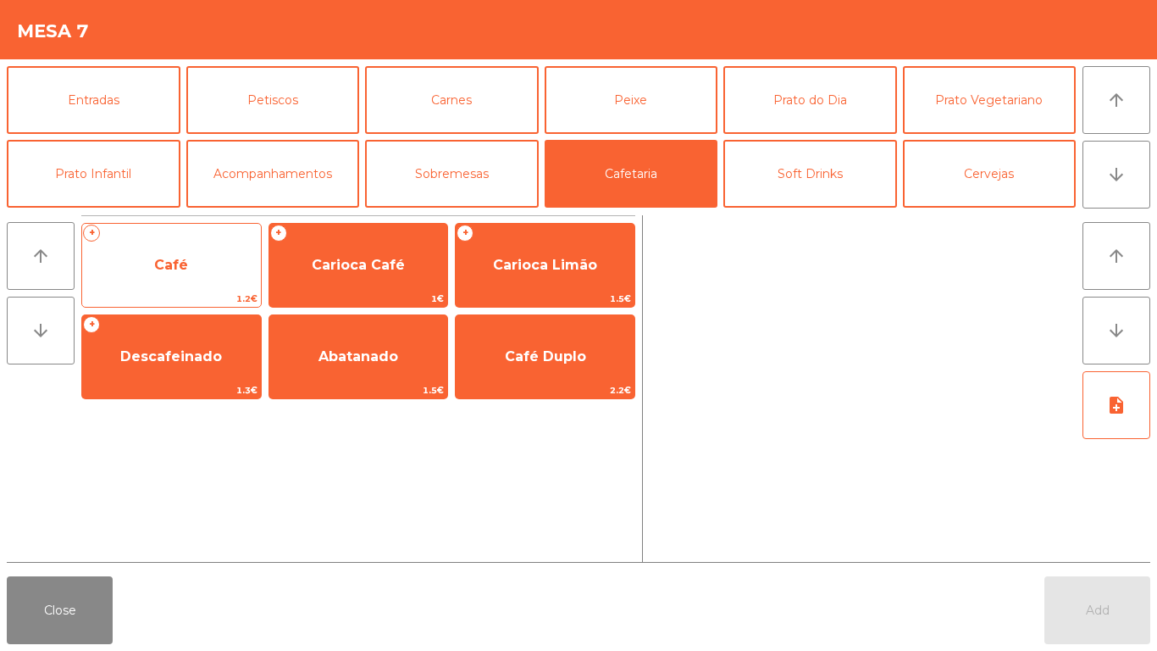
click at [152, 269] on span "Café" at bounding box center [171, 265] width 179 height 46
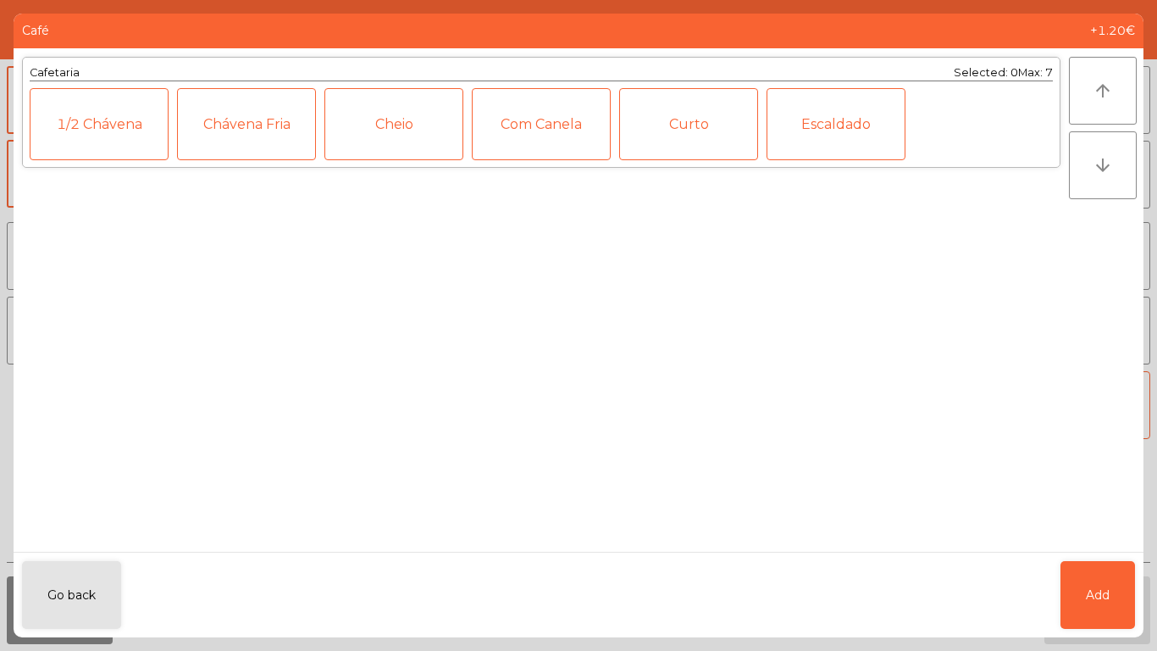
click at [59, 121] on div "1/2 Chávena" at bounding box center [99, 124] width 139 height 72
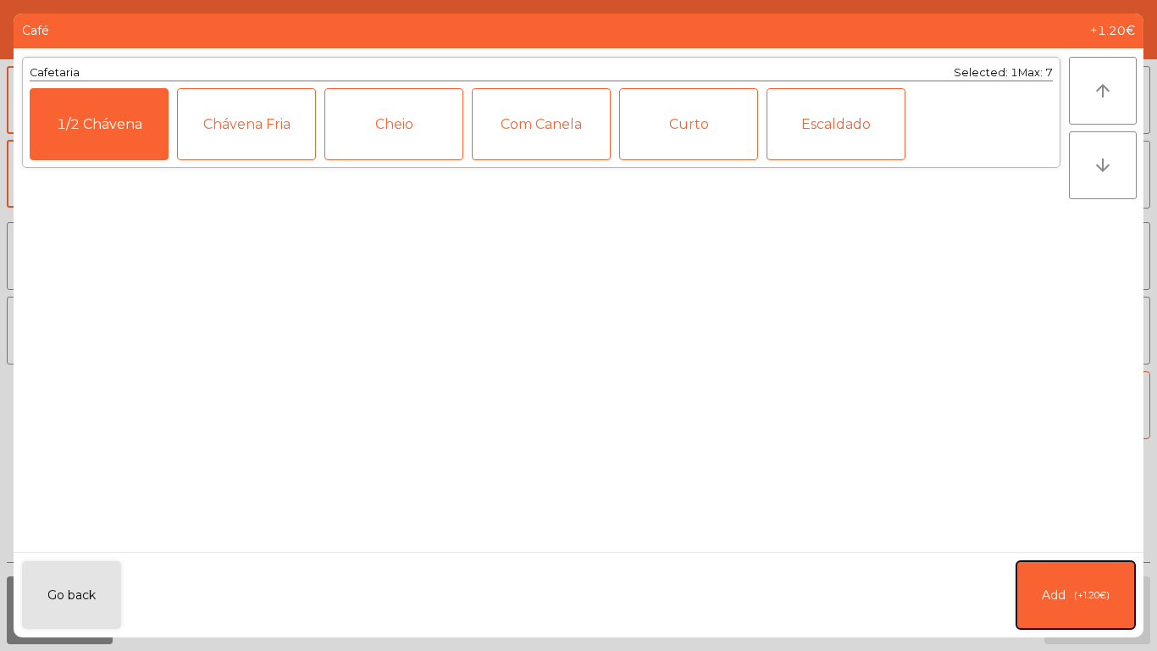
click at [1060, 542] on button "Add (+1.20€)" at bounding box center [1076, 595] width 119 height 68
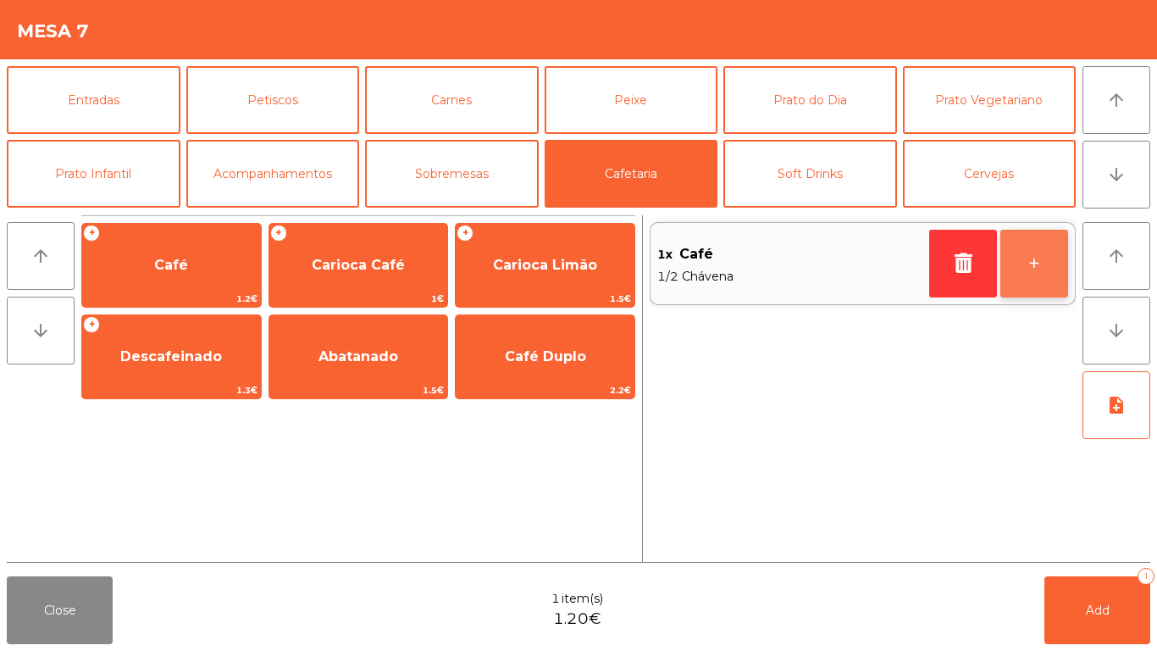
click at [1065, 262] on button "+" at bounding box center [1035, 264] width 68 height 68
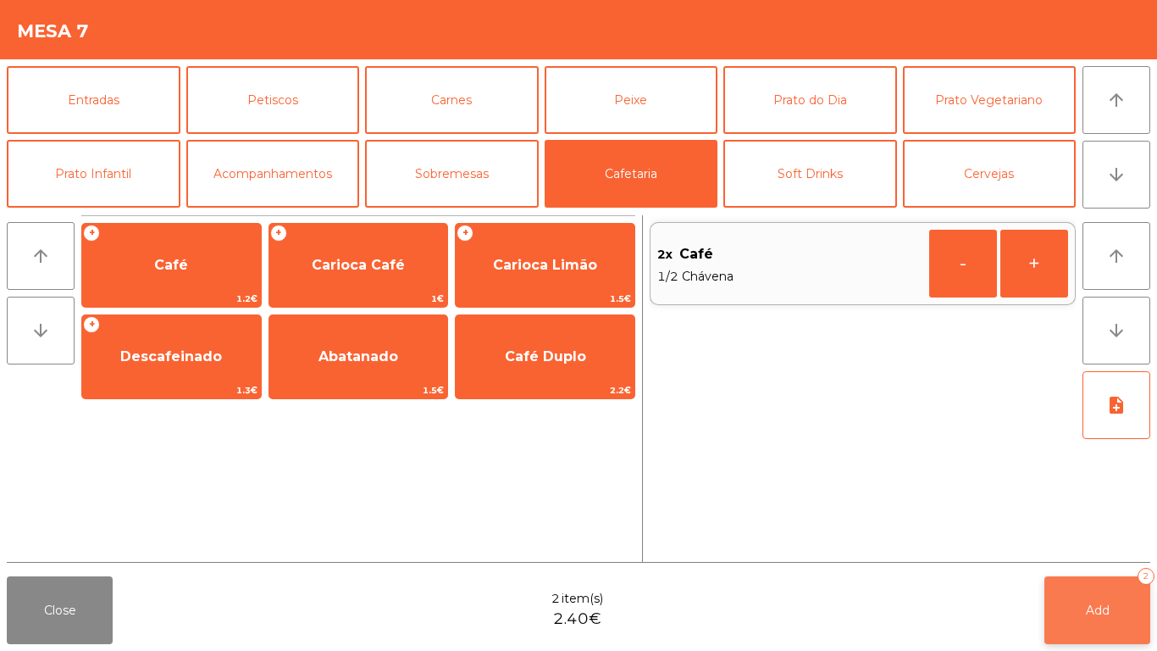
click at [1084, 542] on button "Add 2" at bounding box center [1098, 610] width 106 height 68
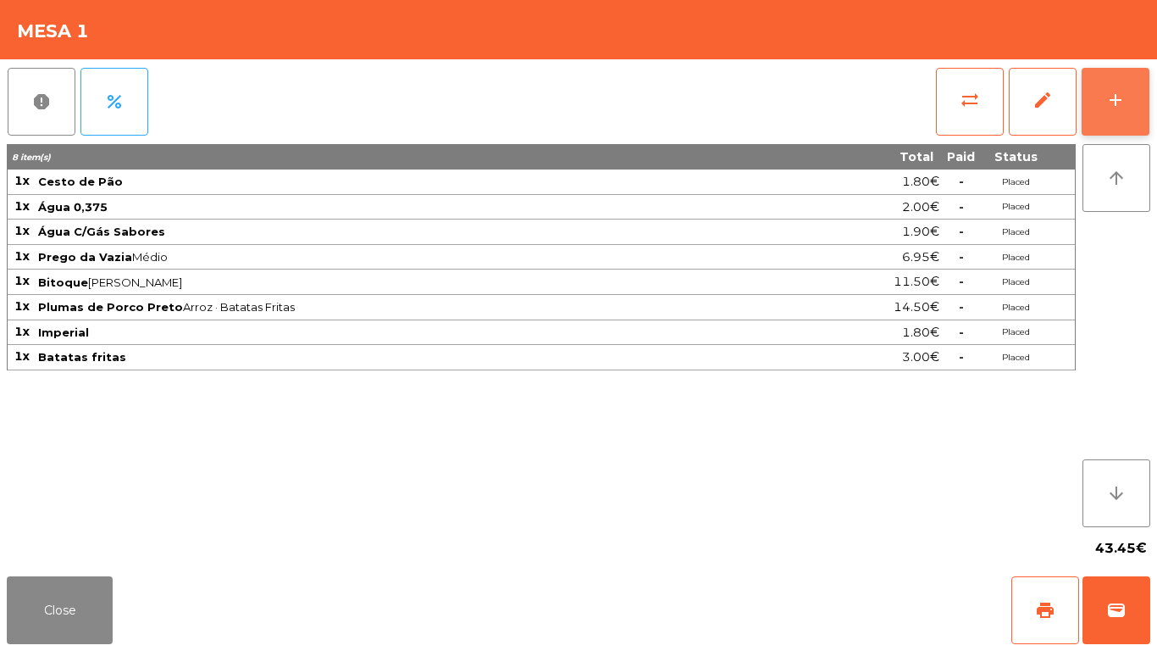
click at [1131, 91] on button "add" at bounding box center [1116, 102] width 68 height 68
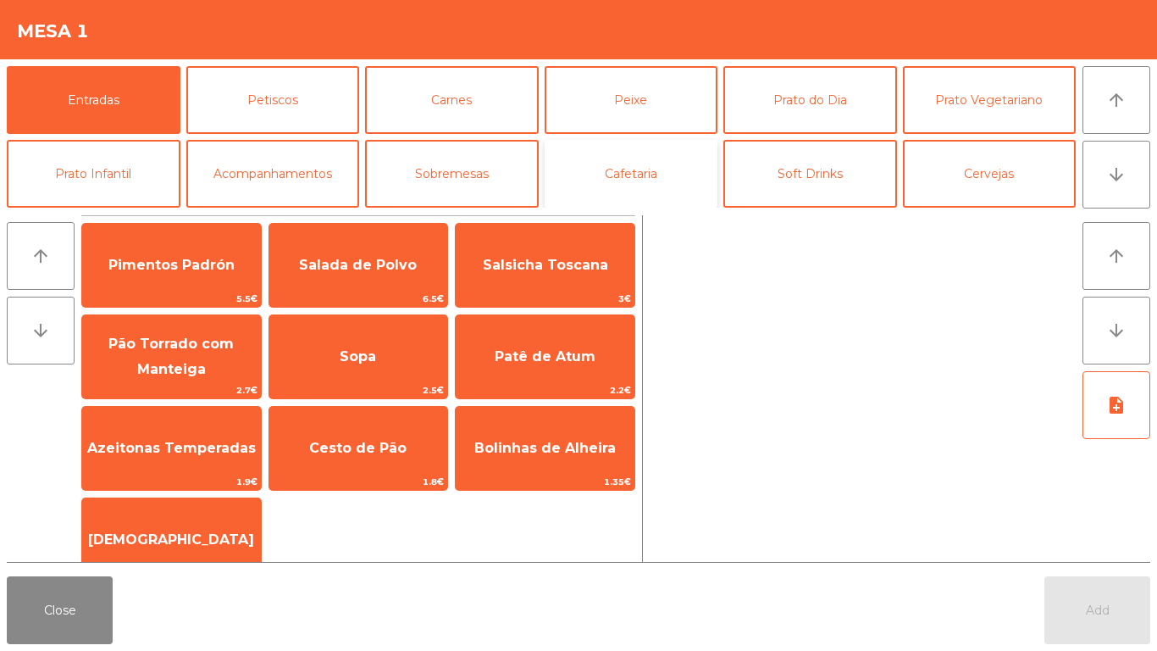
click at [625, 165] on button "Cafetaria" at bounding box center [632, 174] width 174 height 68
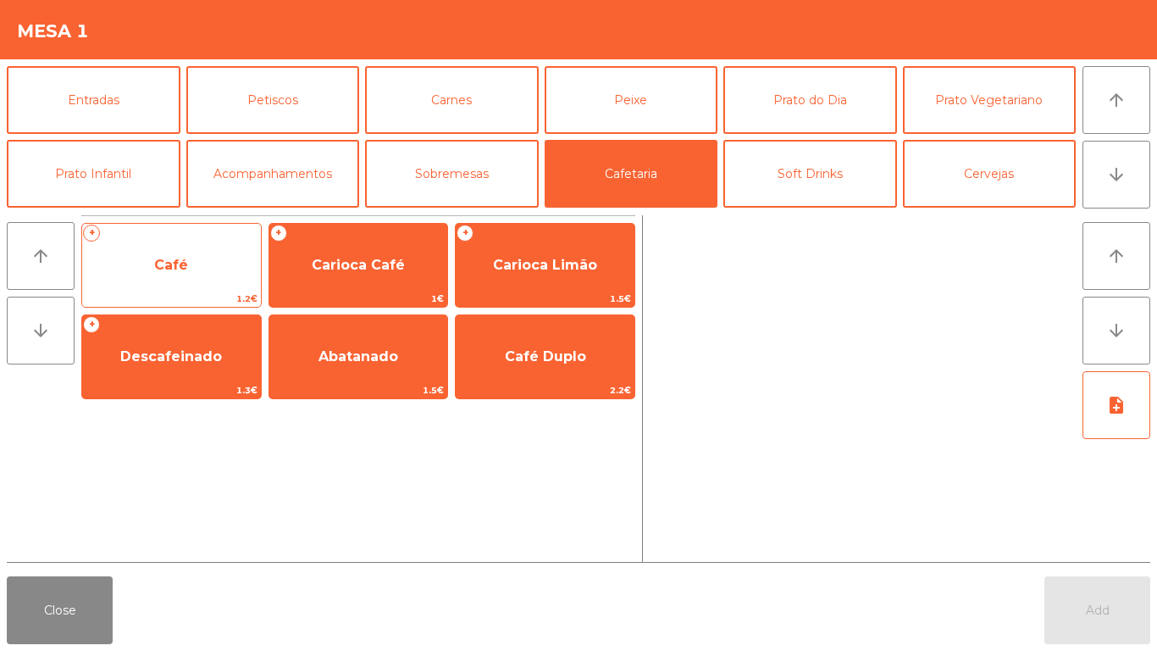
click at [172, 257] on span "Café" at bounding box center [171, 265] width 34 height 16
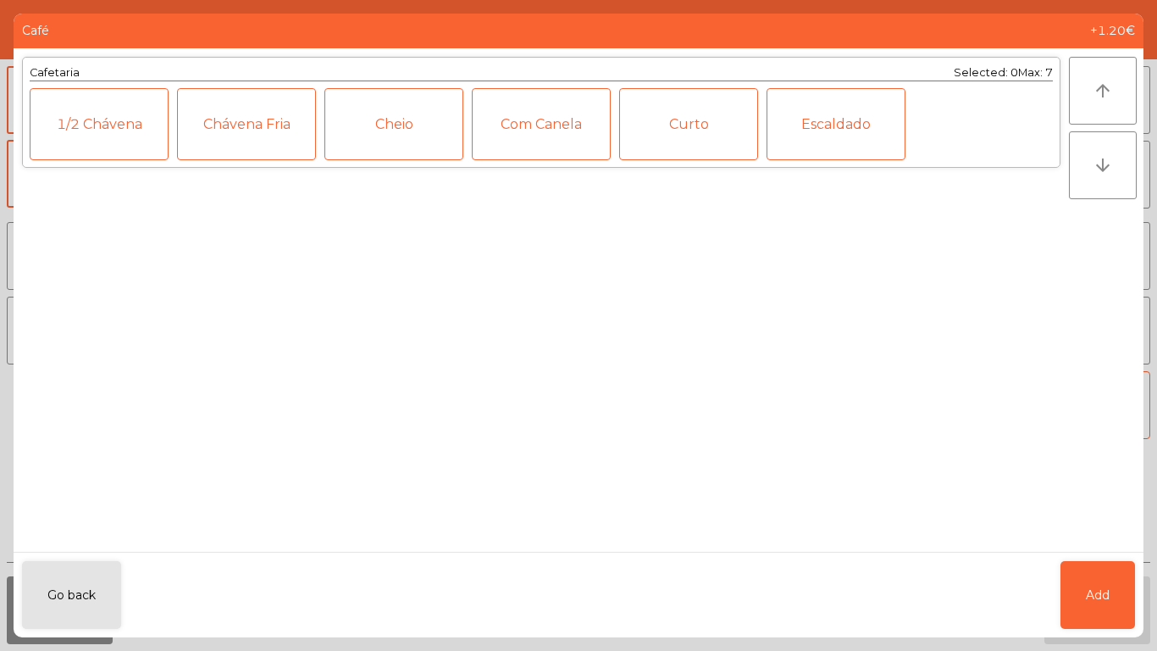
click at [43, 116] on div "1/2 Chávena" at bounding box center [99, 124] width 139 height 72
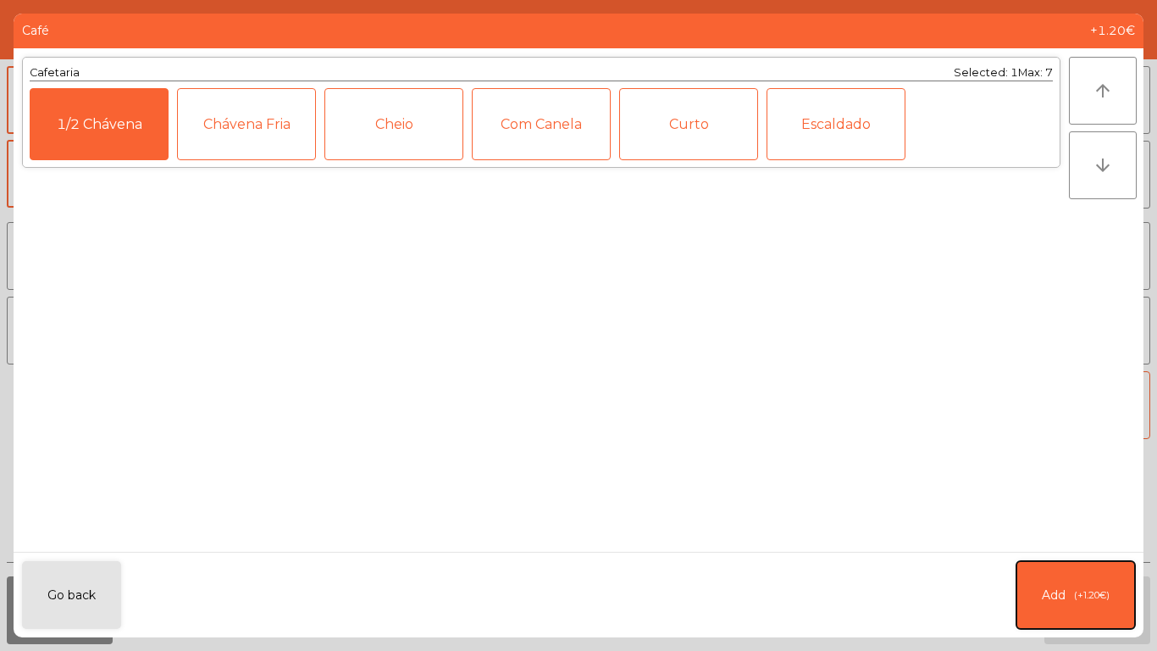
click at [1092, 542] on button "Add (+1.20€)" at bounding box center [1076, 595] width 119 height 68
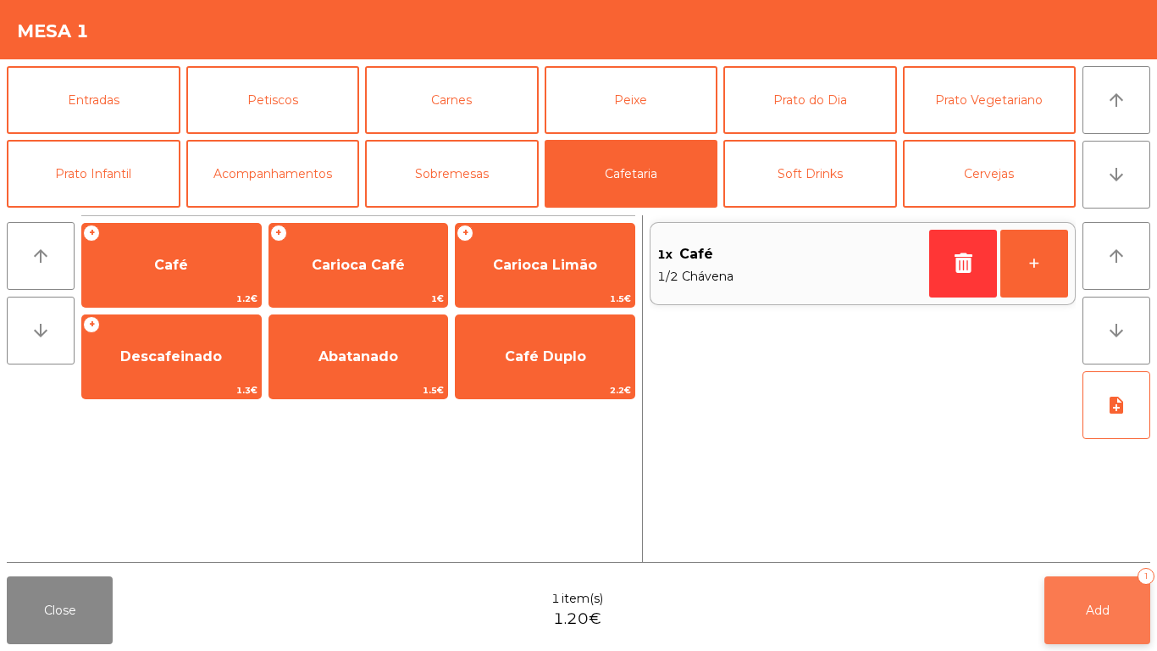
click at [1100, 542] on button "Add 1" at bounding box center [1098, 610] width 106 height 68
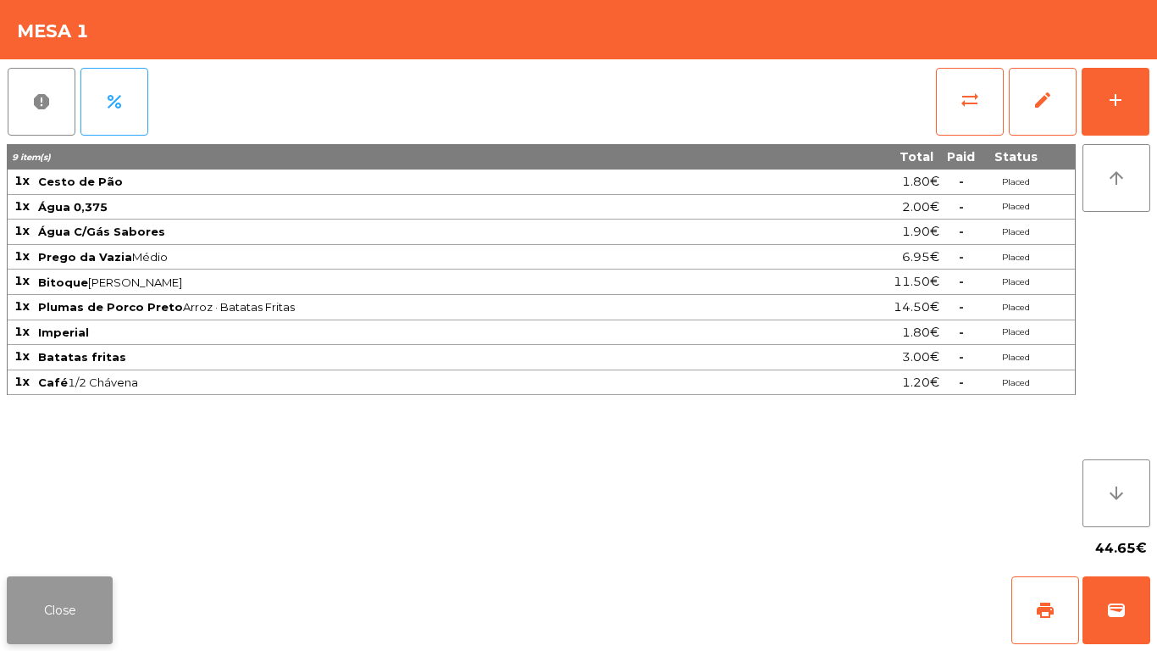
click at [46, 542] on button "Close" at bounding box center [60, 610] width 106 height 68
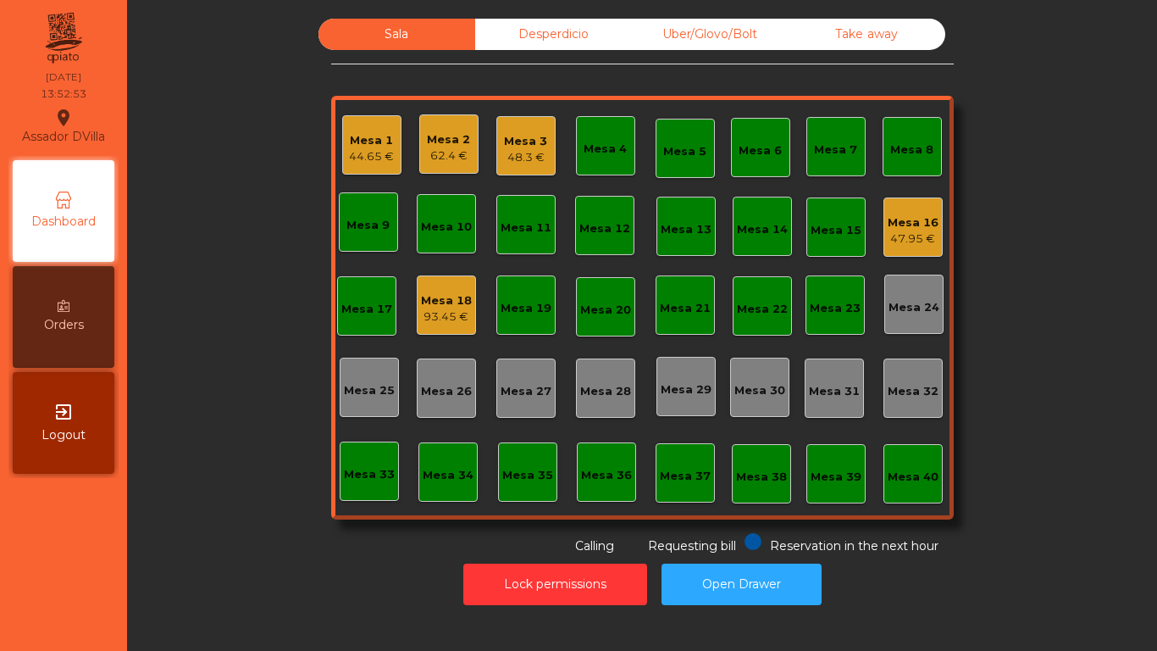
click at [908, 218] on div "Mesa 16" at bounding box center [913, 222] width 51 height 17
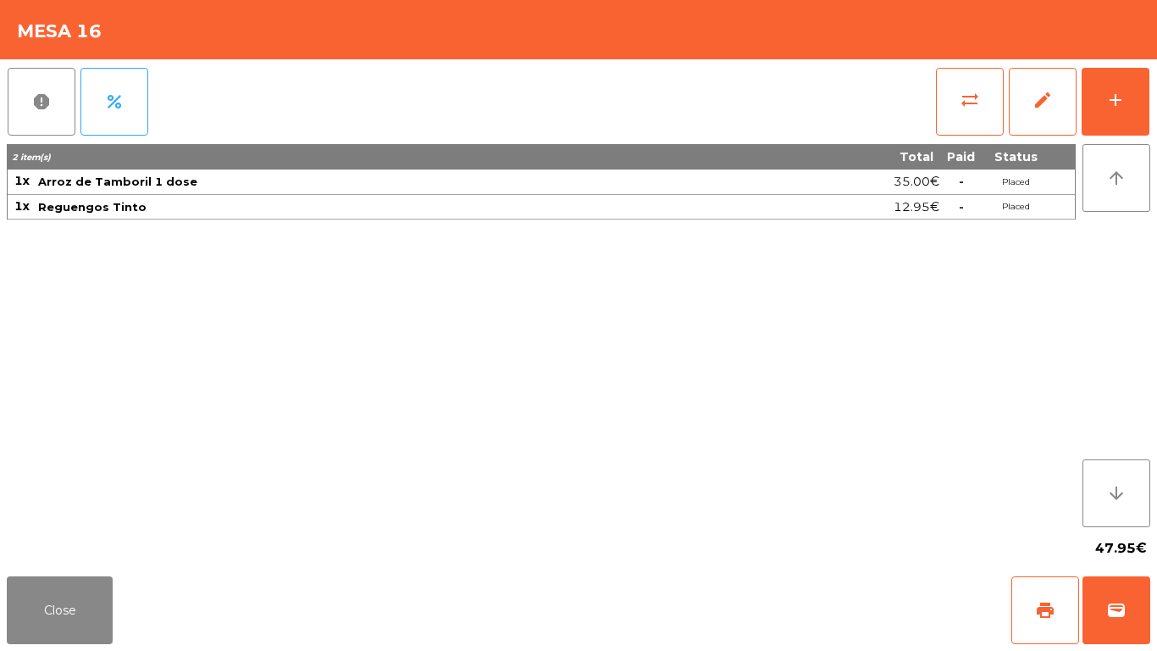
click at [1152, 82] on div "report percent sync_alt edit add 2 item(s) Total Paid Status 1x Arroz de Tambor…" at bounding box center [578, 314] width 1157 height 510
click at [1132, 90] on button "add" at bounding box center [1116, 102] width 68 height 68
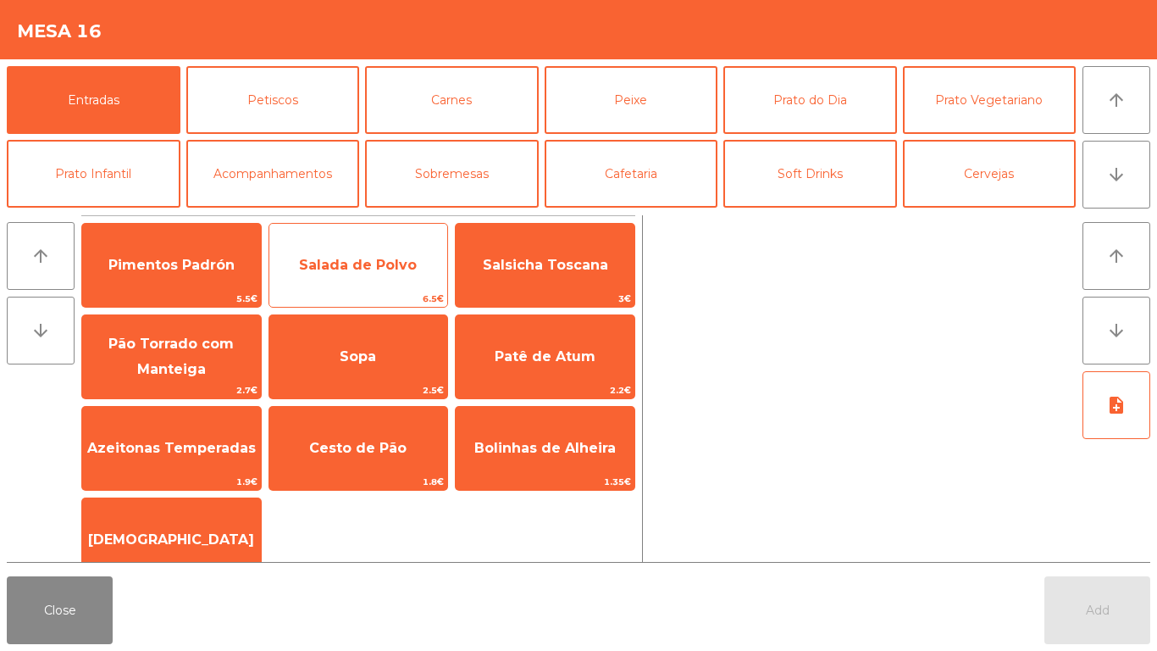
click at [356, 259] on span "Salada de Polvo" at bounding box center [358, 265] width 118 height 16
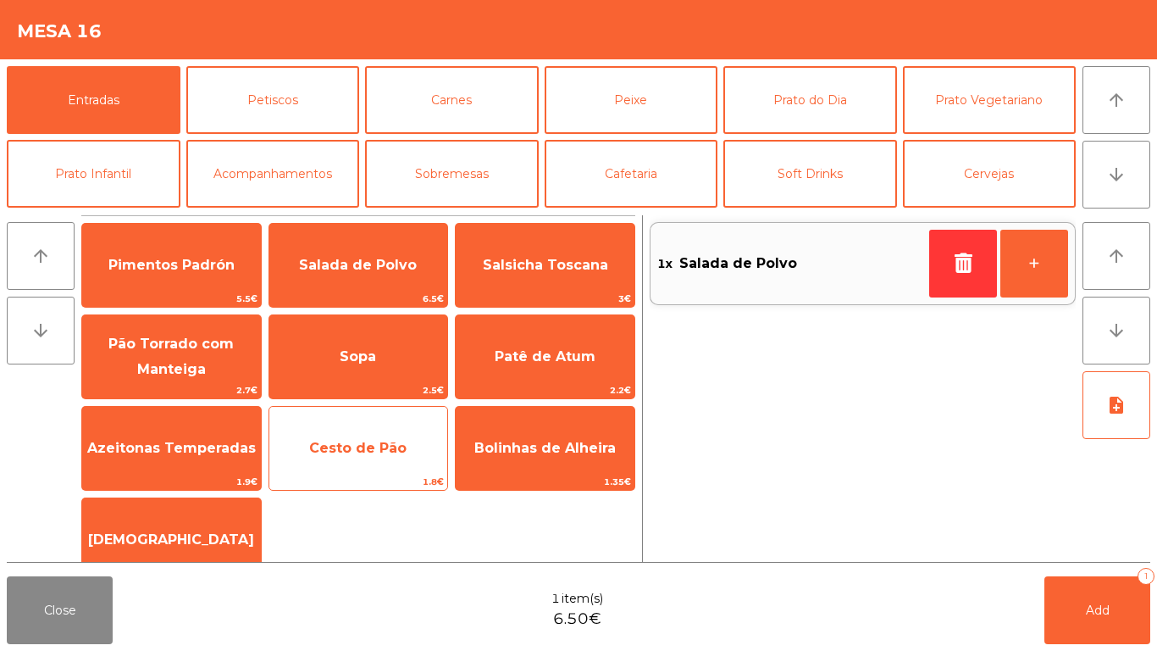
click at [333, 460] on span "Cesto de Pão" at bounding box center [358, 448] width 179 height 46
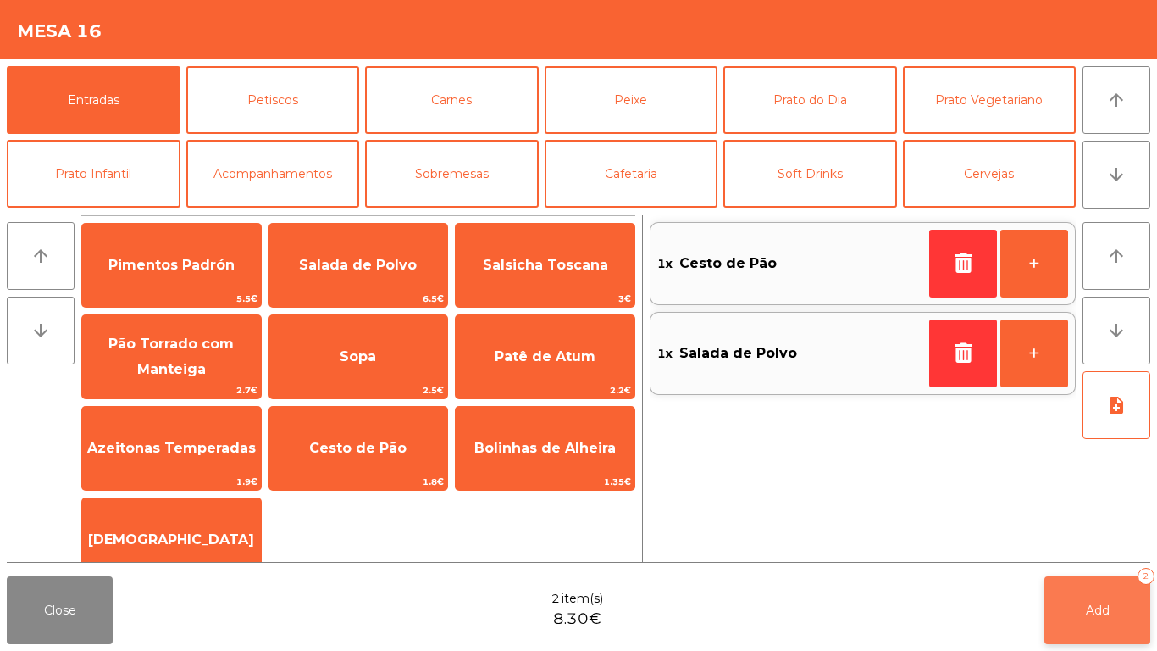
click at [1134, 542] on button "Add 2" at bounding box center [1098, 610] width 106 height 68
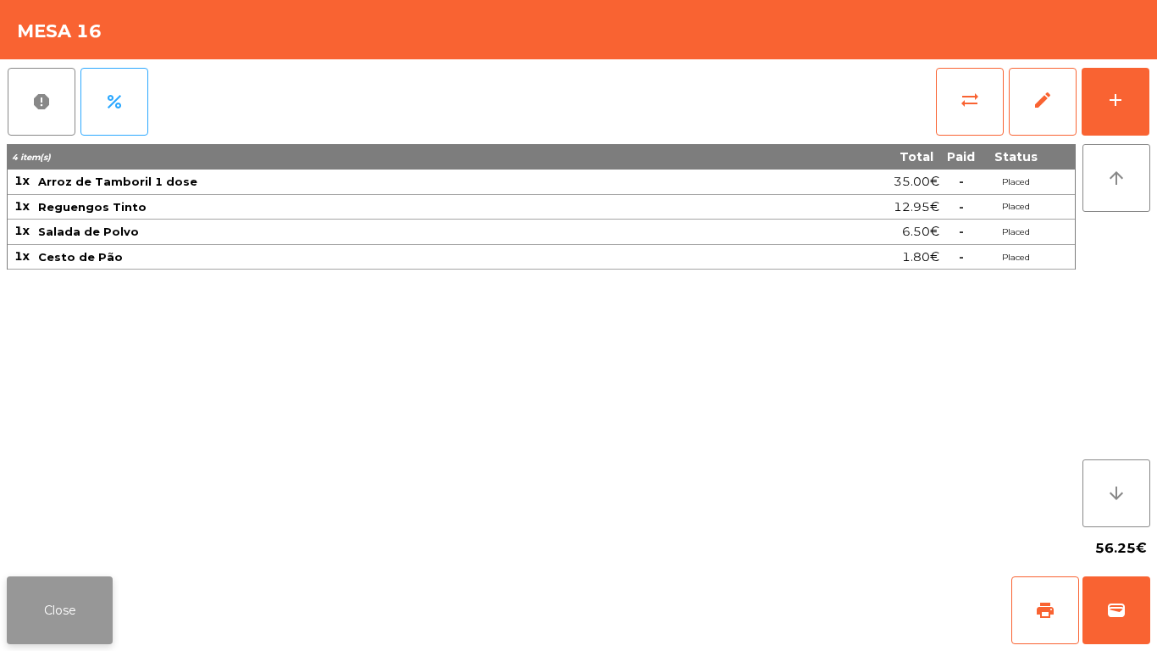
click at [36, 542] on button "Close" at bounding box center [60, 610] width 106 height 68
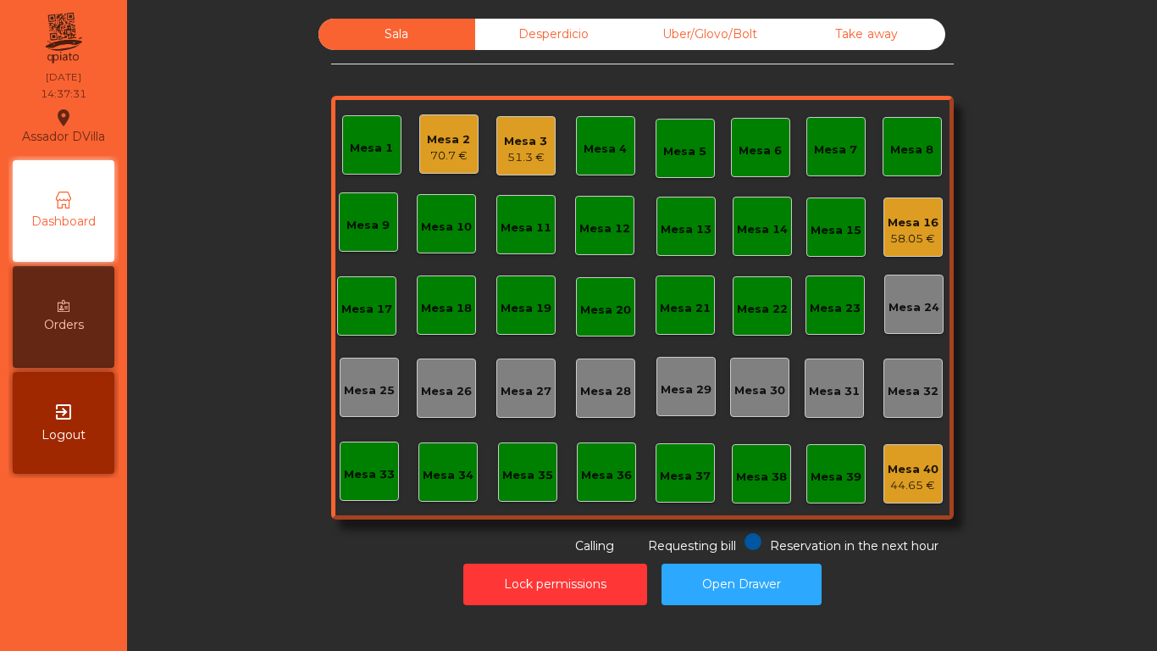
click at [419, 149] on div "Mesa 2 70.7 €" at bounding box center [448, 143] width 59 height 59
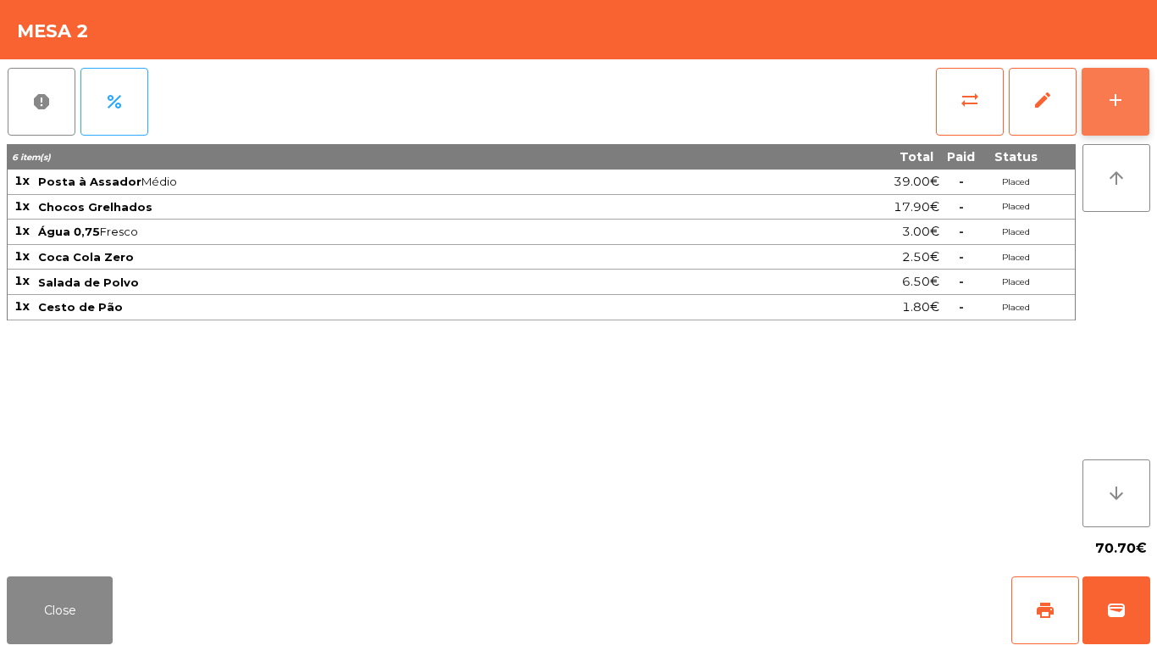
click at [1124, 106] on div "add" at bounding box center [1116, 100] width 20 height 20
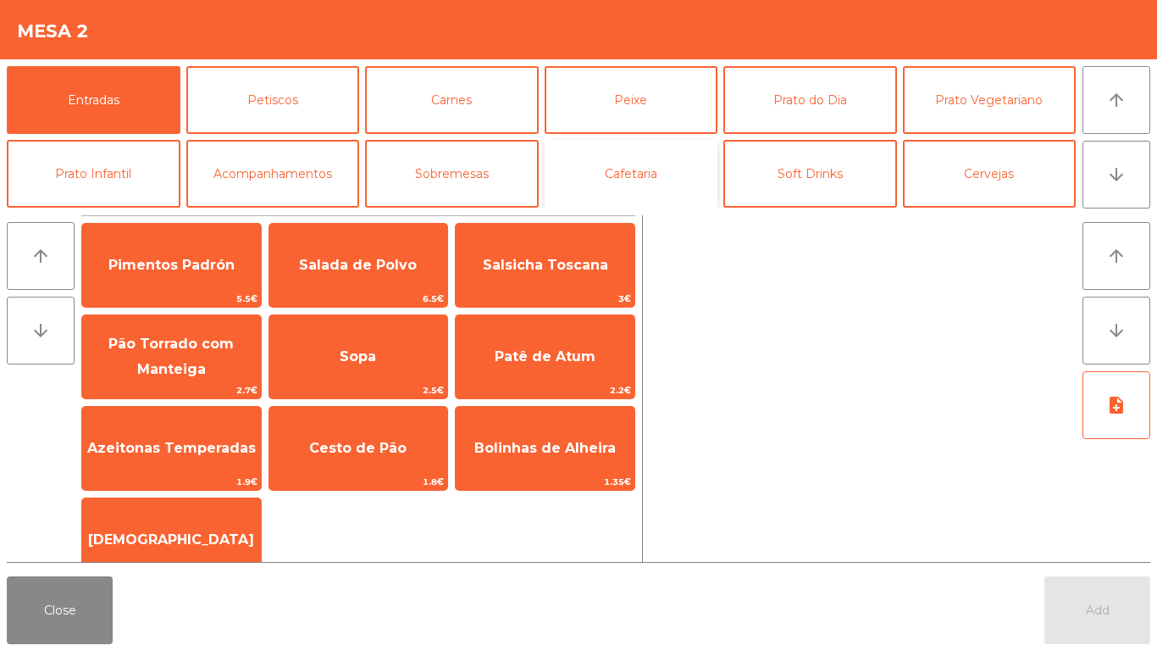
click at [637, 197] on button "Cafetaria" at bounding box center [632, 174] width 174 height 68
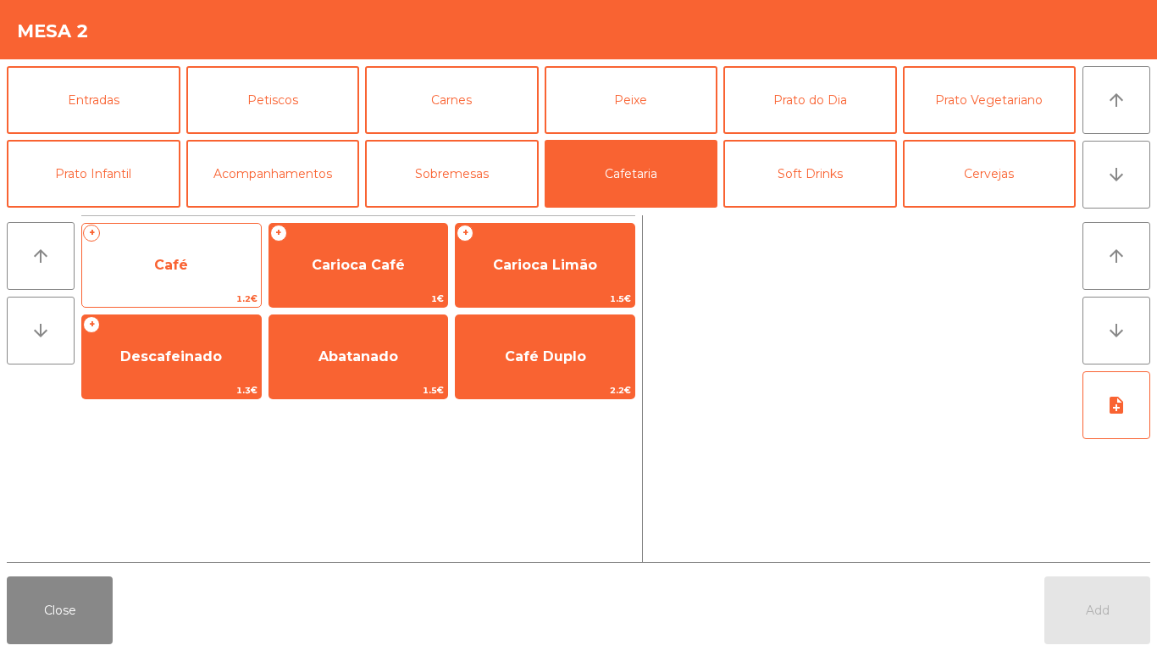
click at [176, 268] on span "Café" at bounding box center [171, 265] width 34 height 16
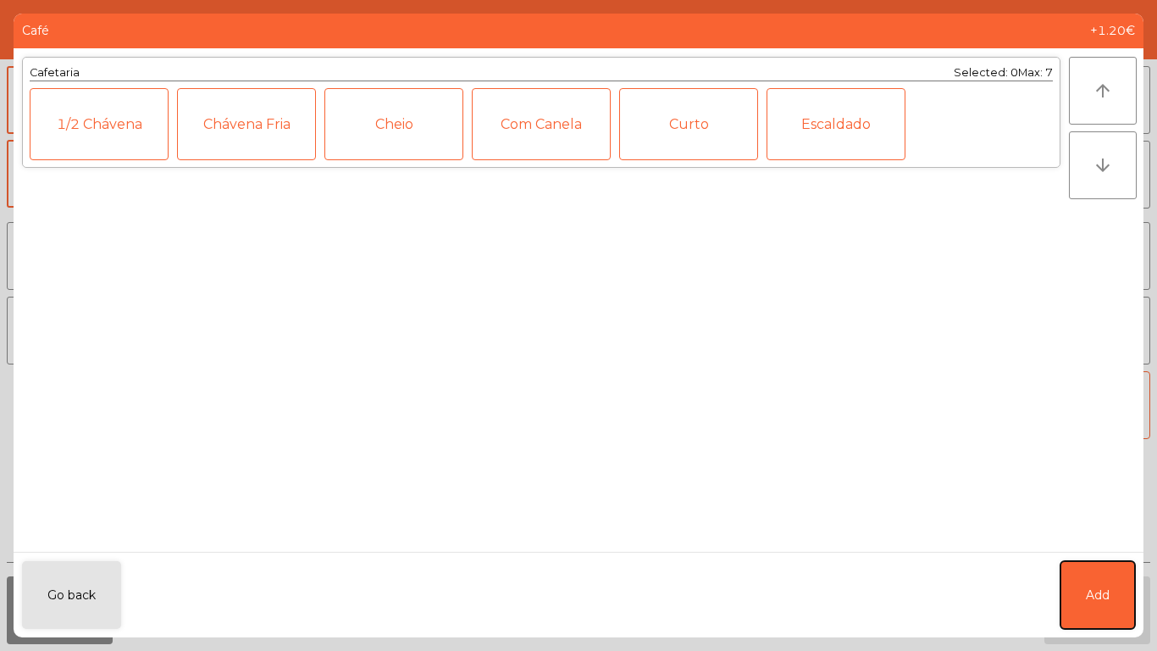
click at [1129, 602] on button "Add" at bounding box center [1098, 595] width 75 height 68
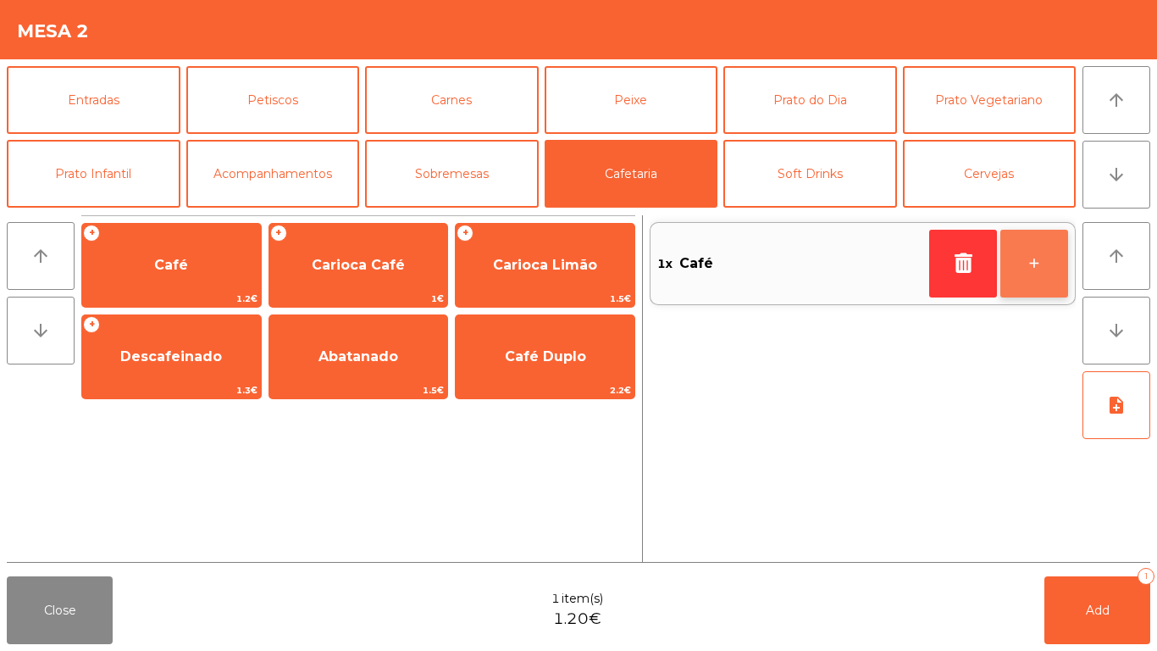
click at [1038, 272] on button "+" at bounding box center [1035, 264] width 68 height 68
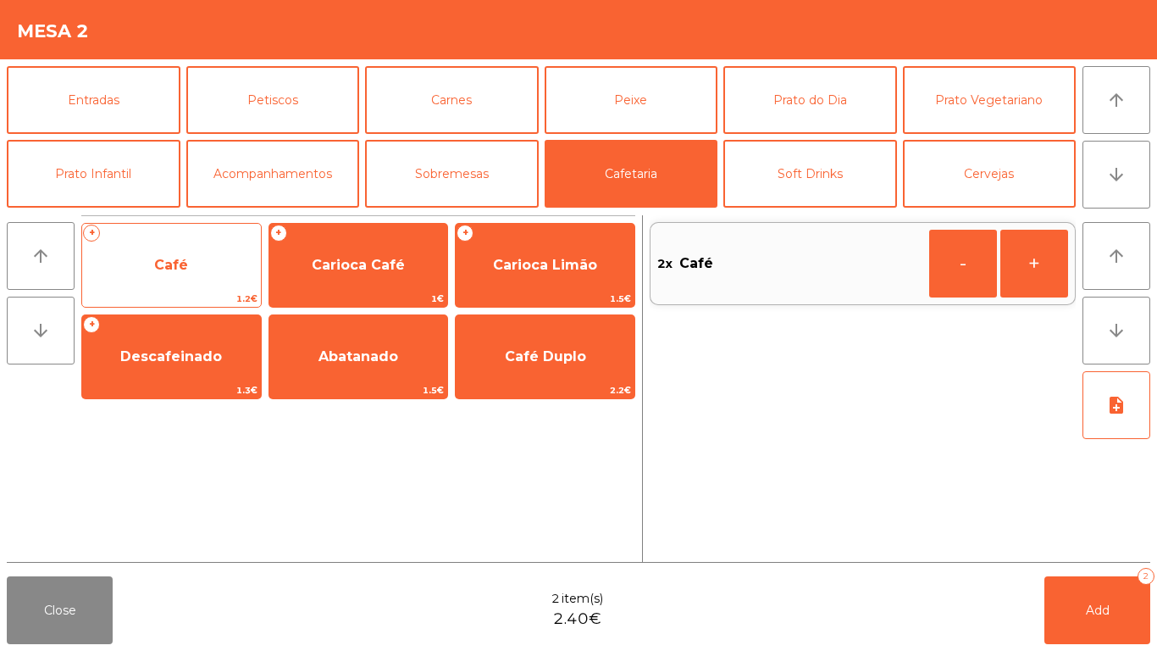
click at [196, 273] on span "Café" at bounding box center [171, 265] width 179 height 46
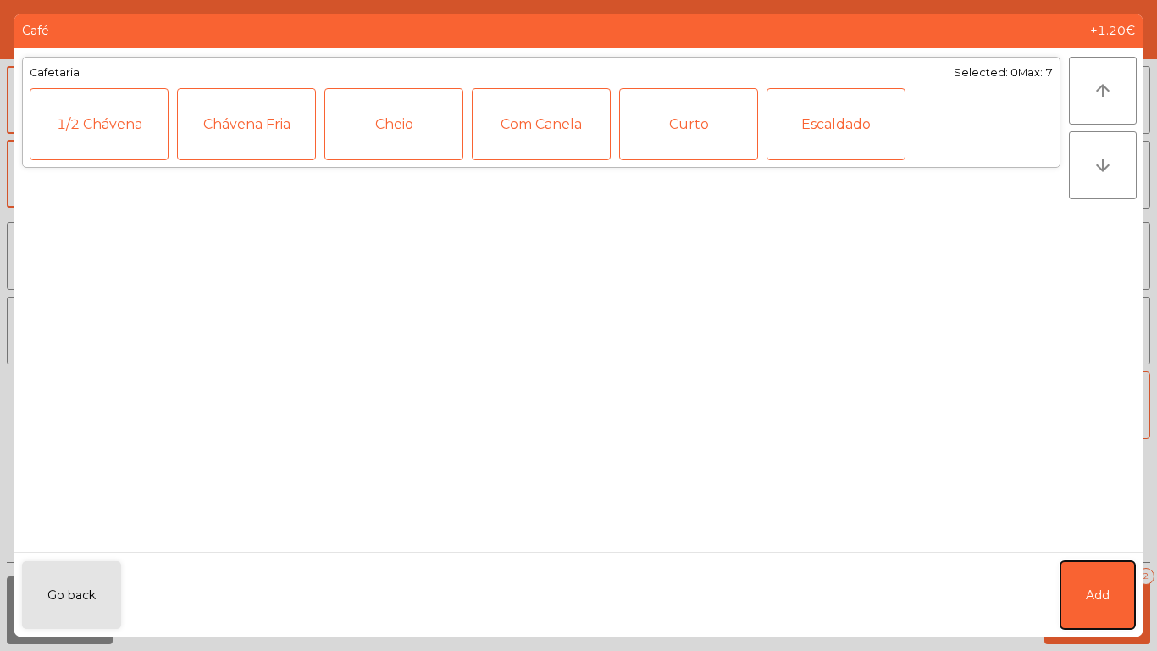
click at [1111, 587] on button "Add" at bounding box center [1098, 595] width 75 height 68
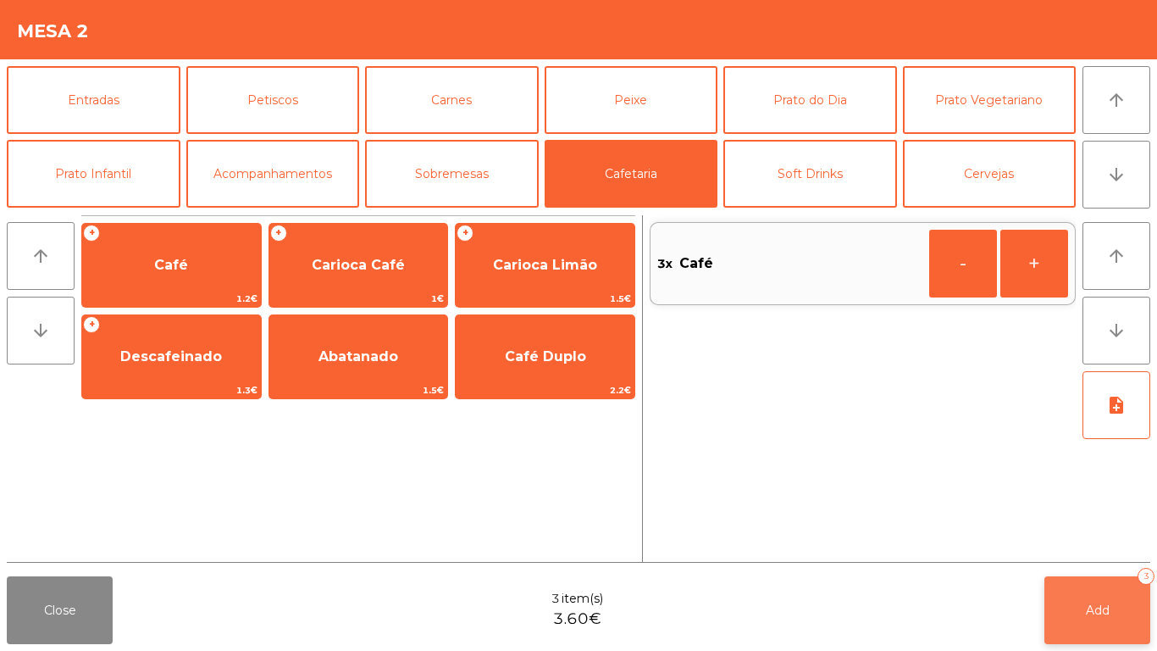
click at [1099, 609] on span "Add" at bounding box center [1098, 609] width 24 height 15
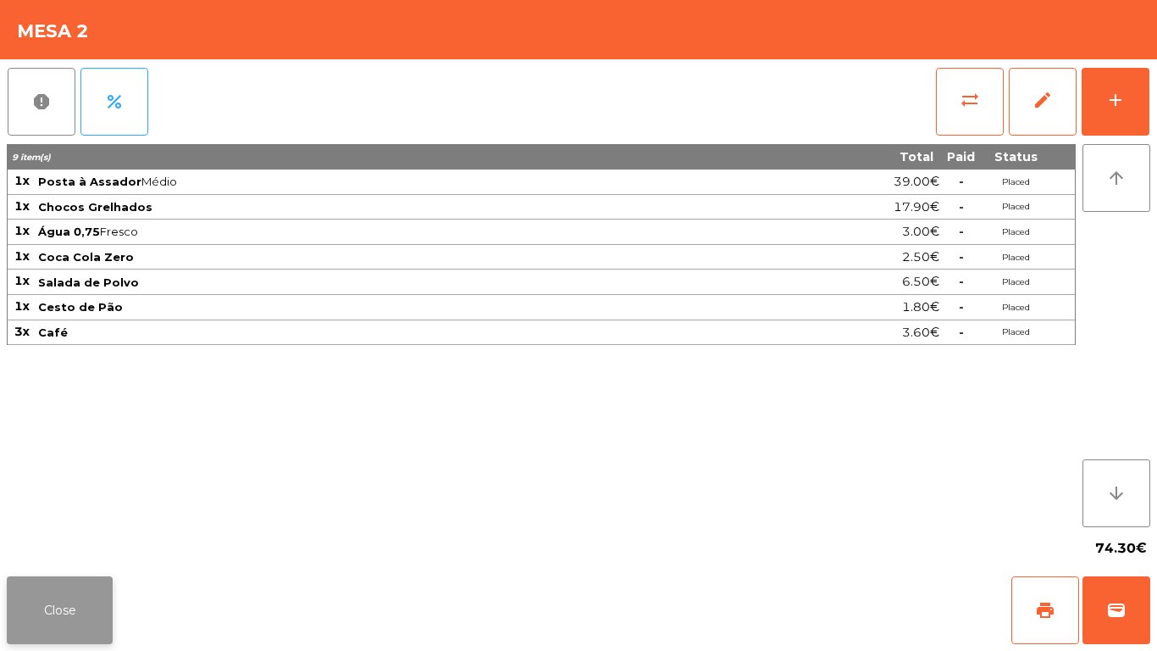
click at [33, 613] on button "Close" at bounding box center [60, 610] width 106 height 68
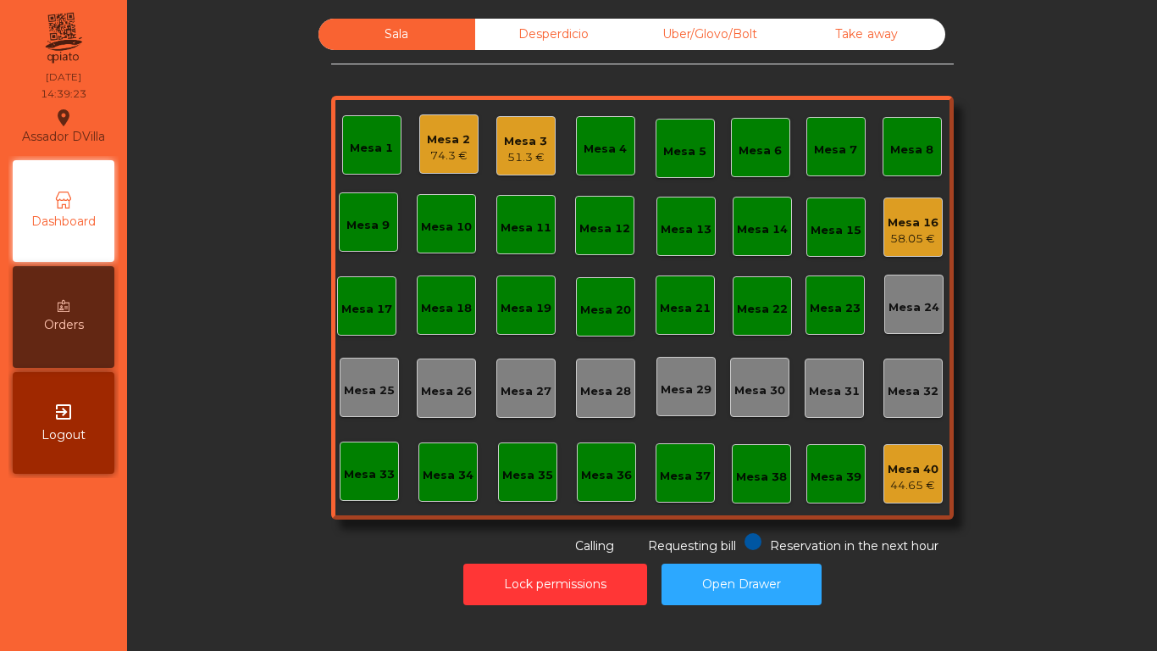
click at [935, 214] on div "Mesa 16 58.05 €" at bounding box center [913, 226] width 59 height 59
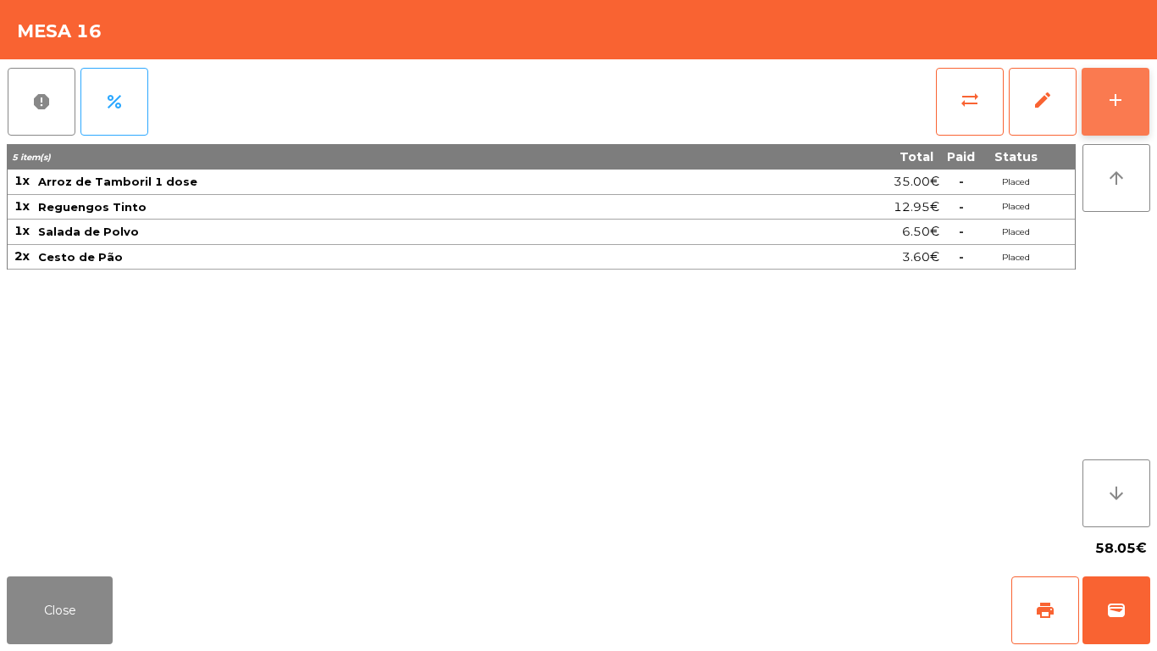
click at [1145, 82] on button "add" at bounding box center [1116, 102] width 68 height 68
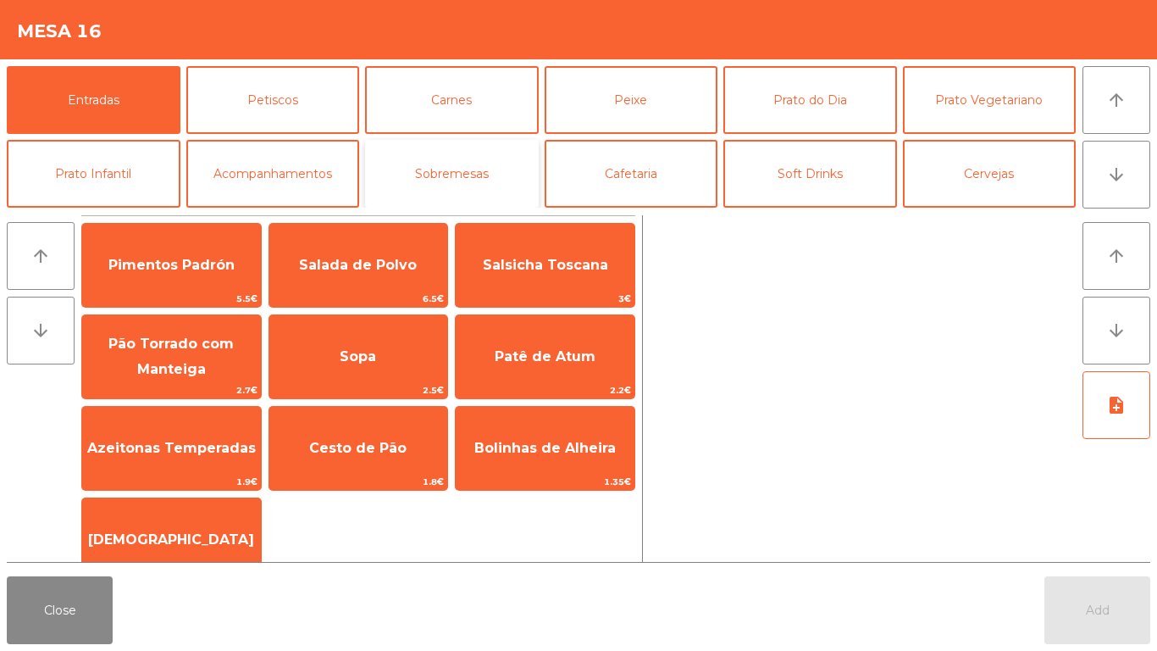
click at [444, 169] on button "Sobremesas" at bounding box center [452, 174] width 174 height 68
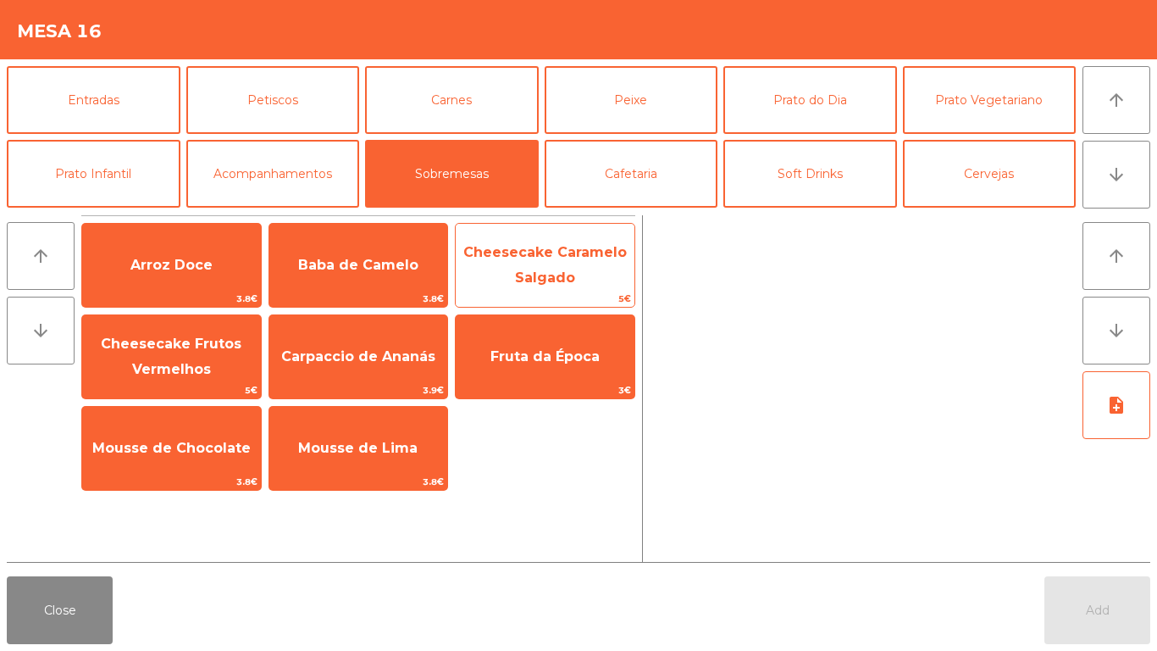
click at [551, 270] on span "Cheesecake Caramelo Salgado" at bounding box center [546, 265] width 164 height 42
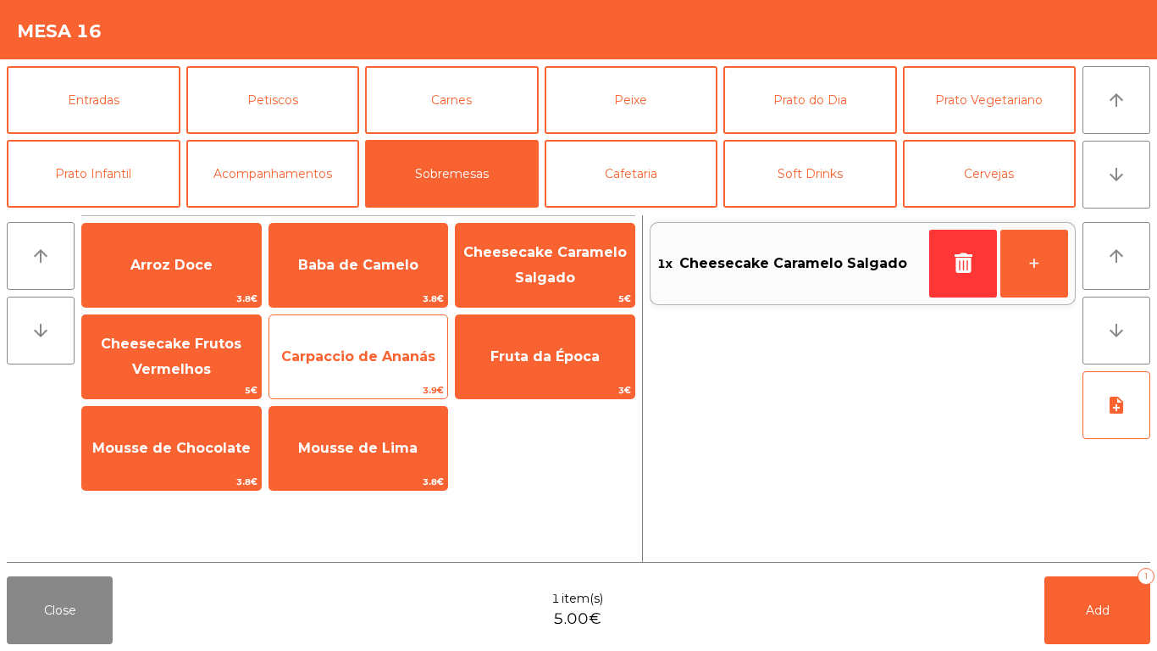
click at [345, 353] on span "Carpaccio de Ananás" at bounding box center [358, 356] width 154 height 16
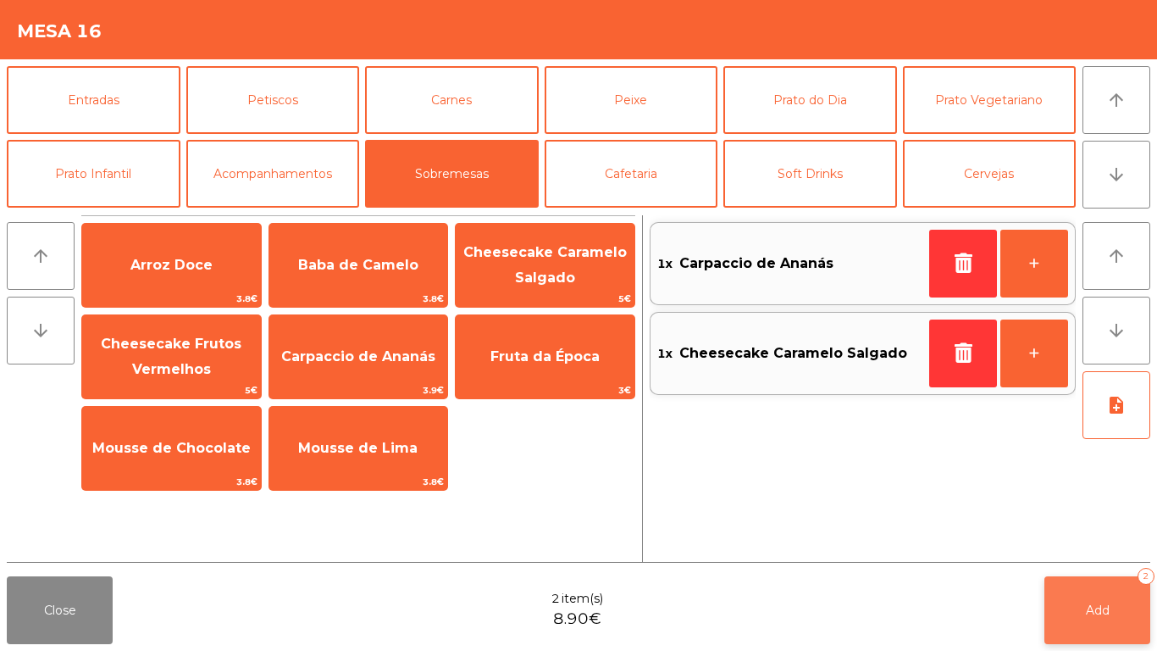
click at [1096, 601] on button "Add 2" at bounding box center [1098, 610] width 106 height 68
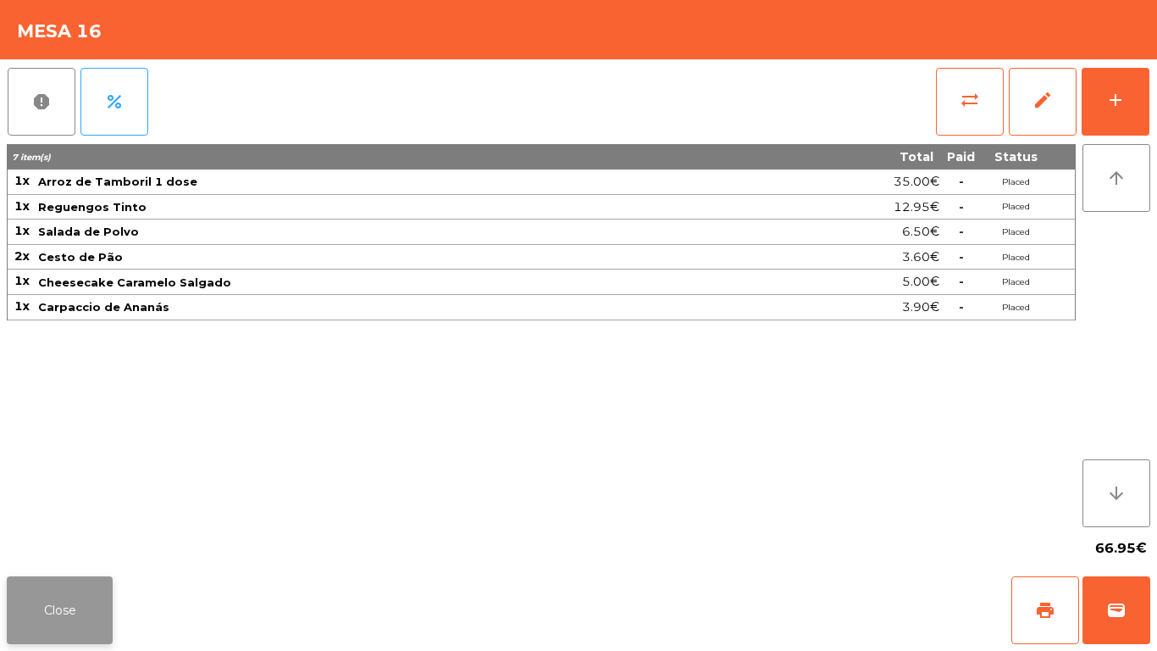
click at [42, 608] on button "Close" at bounding box center [60, 610] width 106 height 68
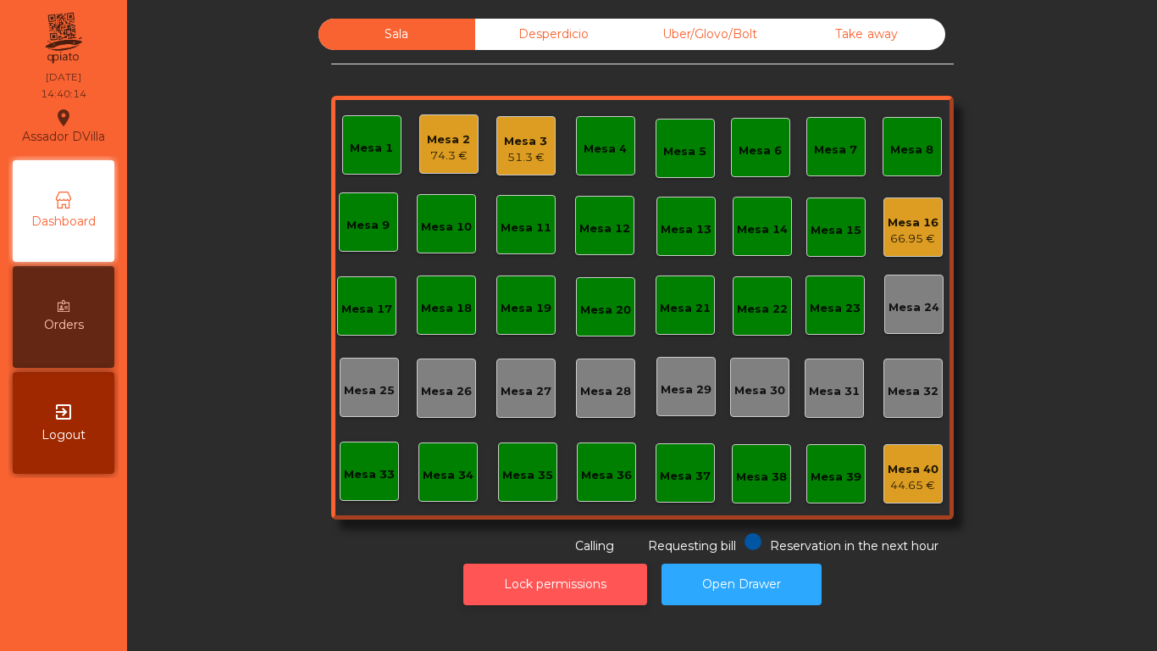
click at [549, 585] on button "Lock permissions" at bounding box center [556, 584] width 184 height 42
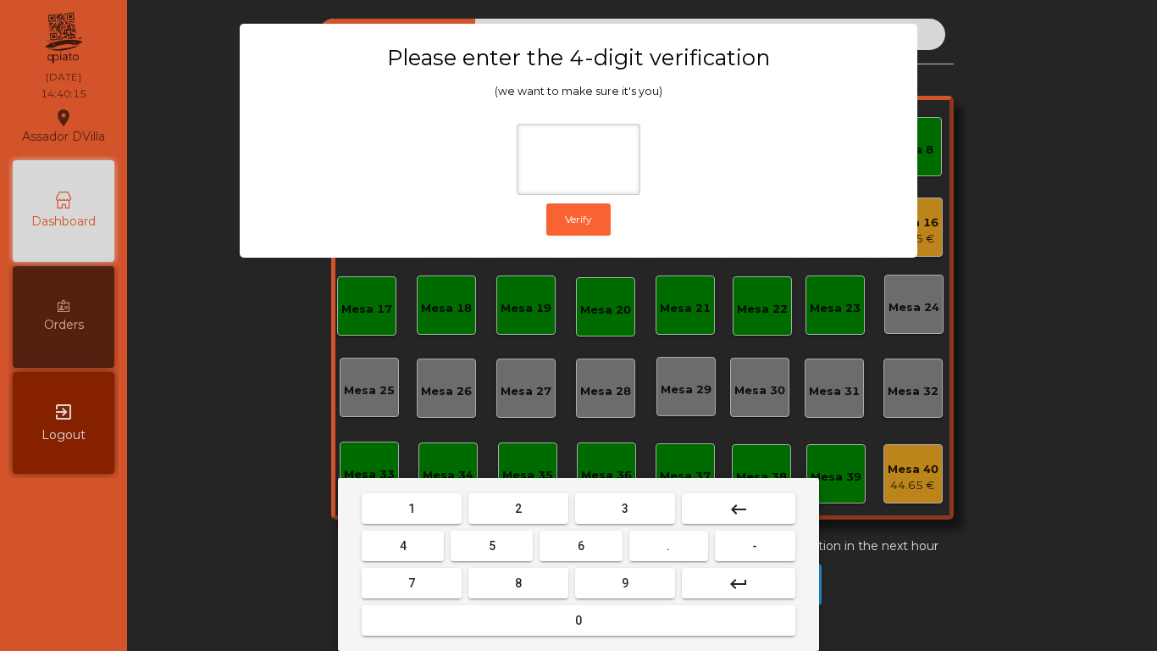
click at [533, 501] on button "2" at bounding box center [519, 508] width 100 height 31
click at [426, 546] on button "4" at bounding box center [403, 545] width 82 height 31
drag, startPoint x: 569, startPoint y: 542, endPoint x: 623, endPoint y: 569, distance: 60.6
click at [580, 553] on button "6" at bounding box center [581, 545] width 82 height 31
drag, startPoint x: 619, startPoint y: 571, endPoint x: 546, endPoint y: 547, distance: 76.9
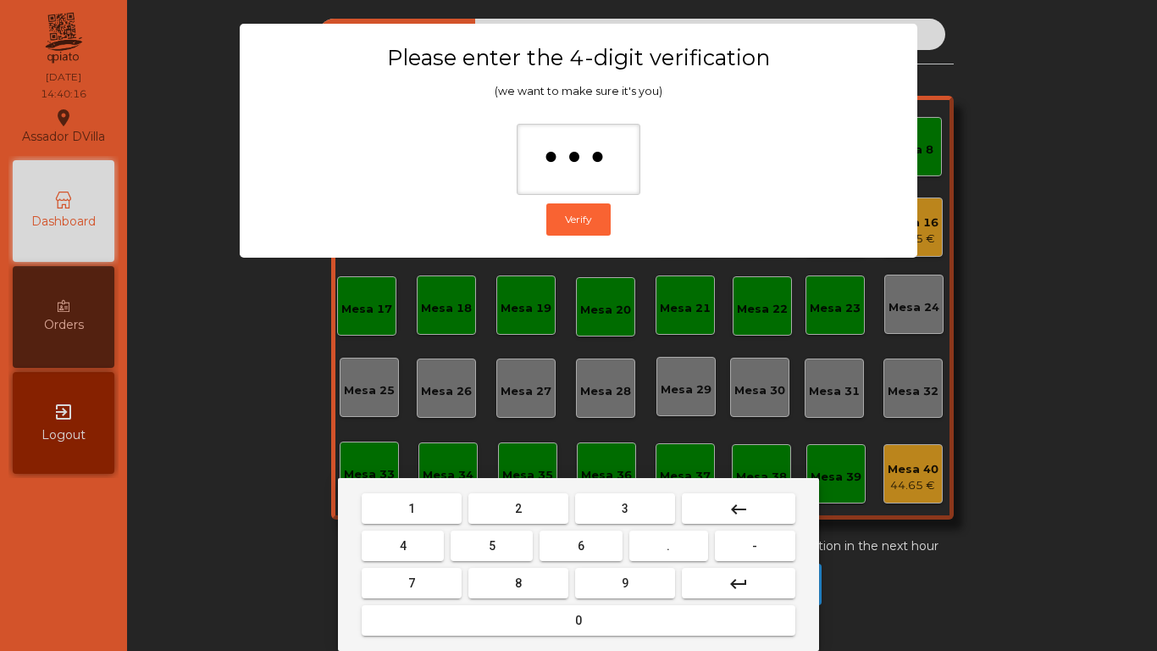
click at [614, 573] on button "9" at bounding box center [625, 583] width 100 height 31
type input "****"
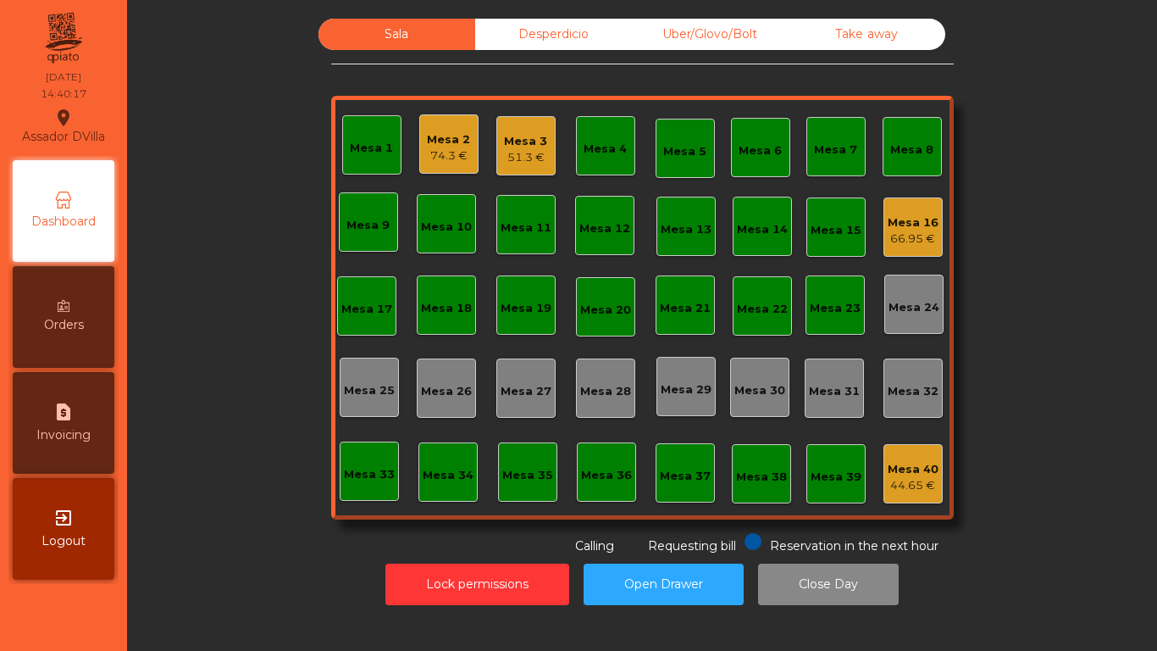
click at [50, 394] on div "request_page Invoicing" at bounding box center [64, 423] width 102 height 102
select select "*"
select select "****"
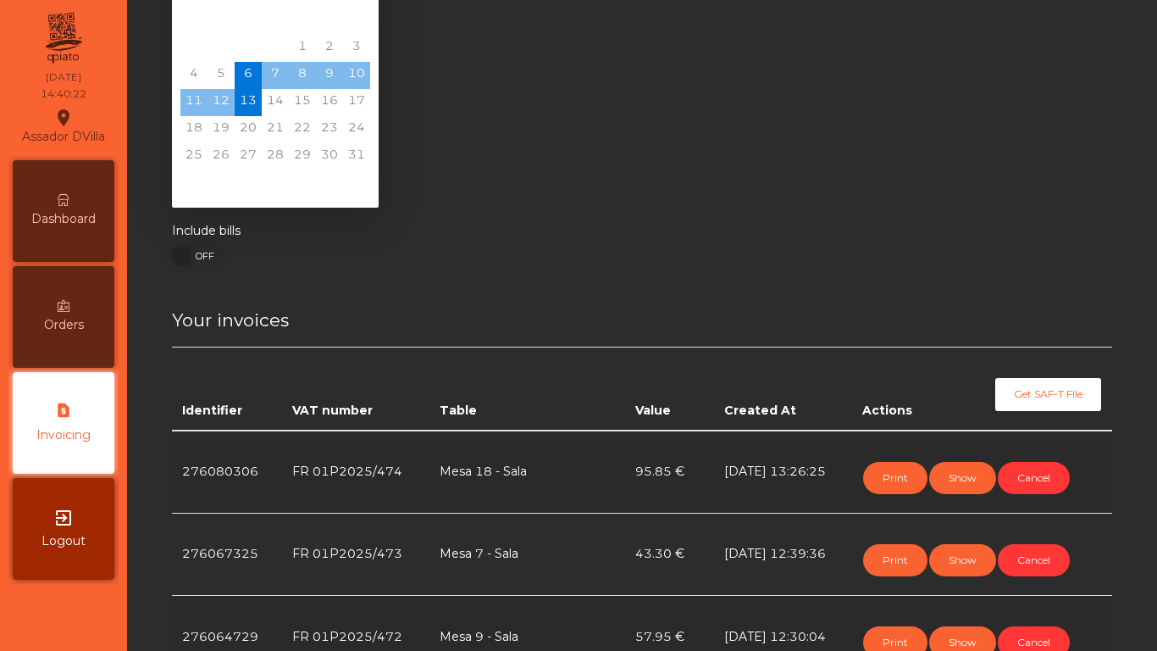
scroll to position [85, 0]
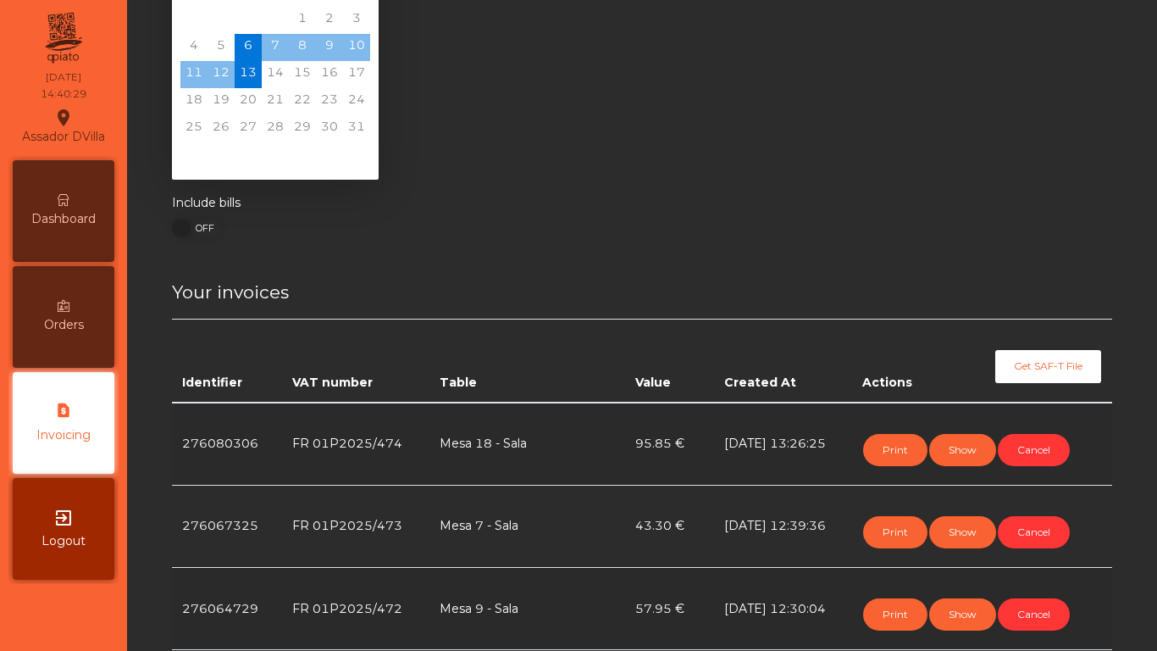
click at [84, 218] on span "Dashboard" at bounding box center [63, 219] width 64 height 18
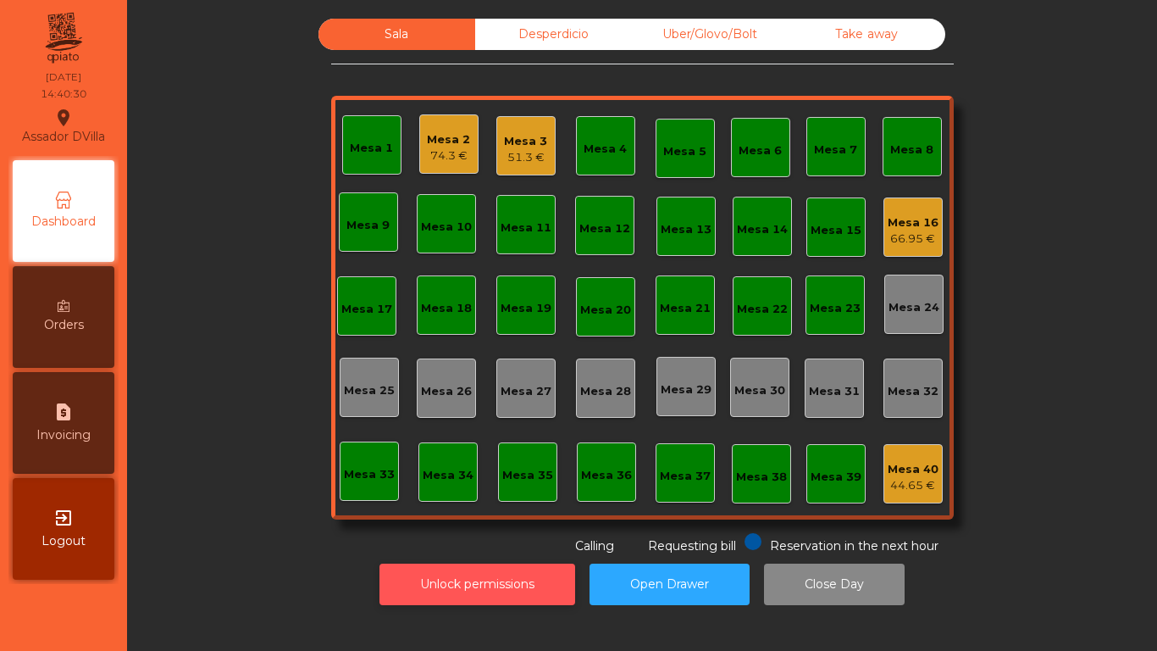
click at [505, 564] on button "Unlock permissions" at bounding box center [478, 584] width 196 height 42
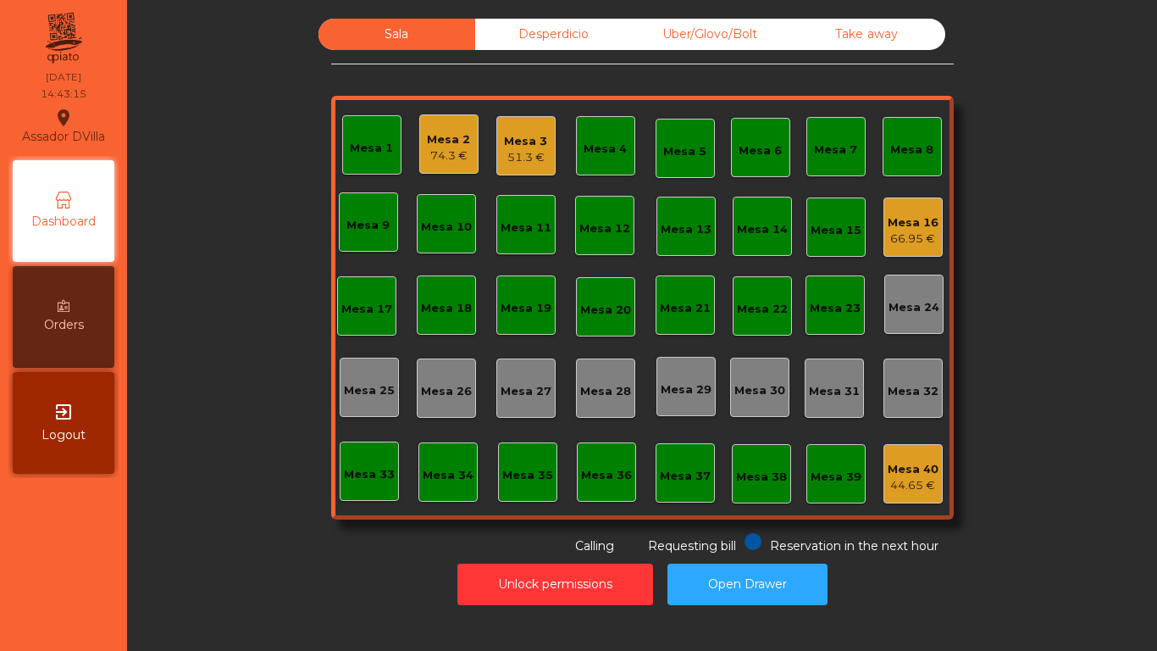
click at [439, 129] on div "Mesa 2 74.3 €" at bounding box center [448, 145] width 43 height 40
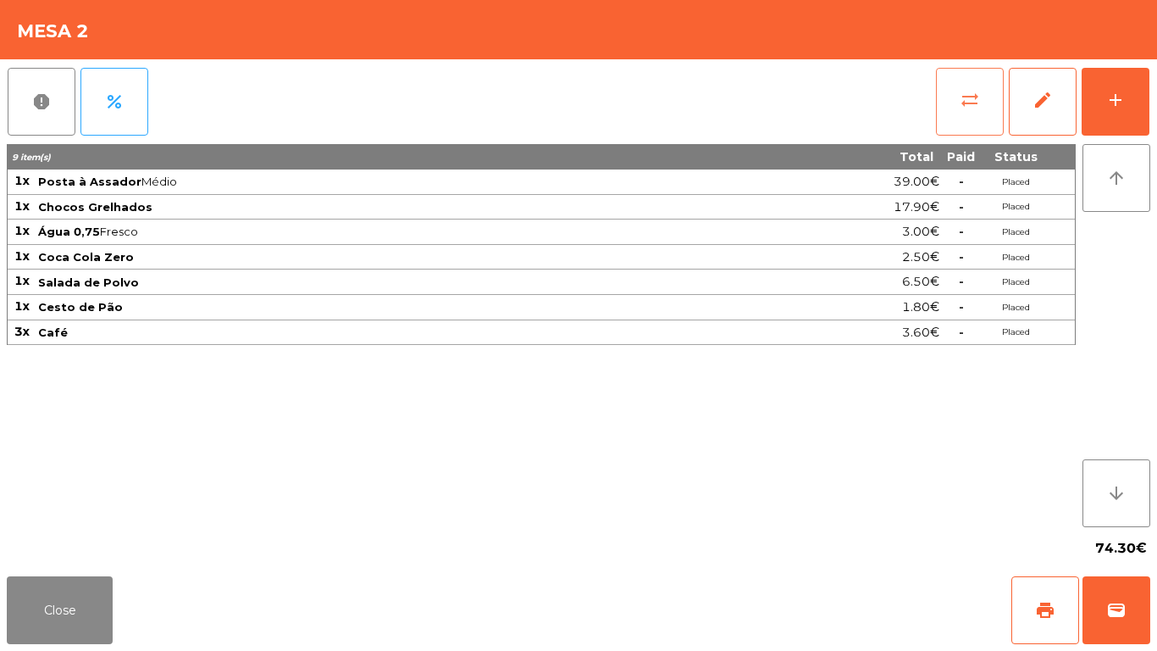
click at [961, 110] on button "sync_alt" at bounding box center [970, 102] width 68 height 68
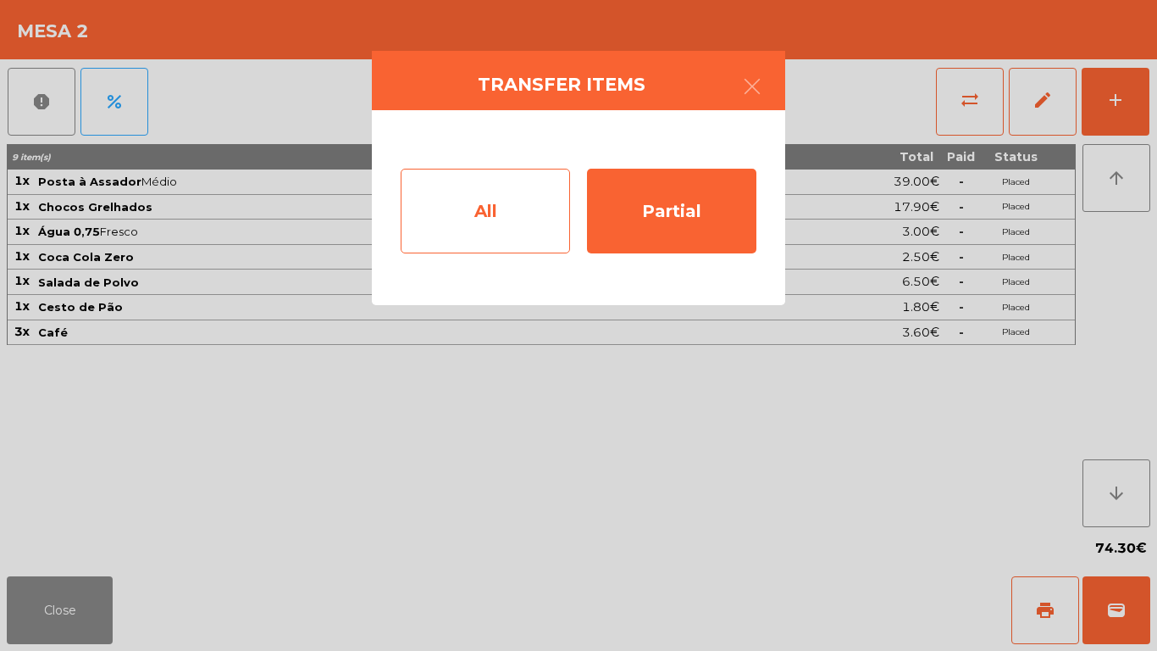
click at [468, 220] on div "All" at bounding box center [485, 211] width 169 height 85
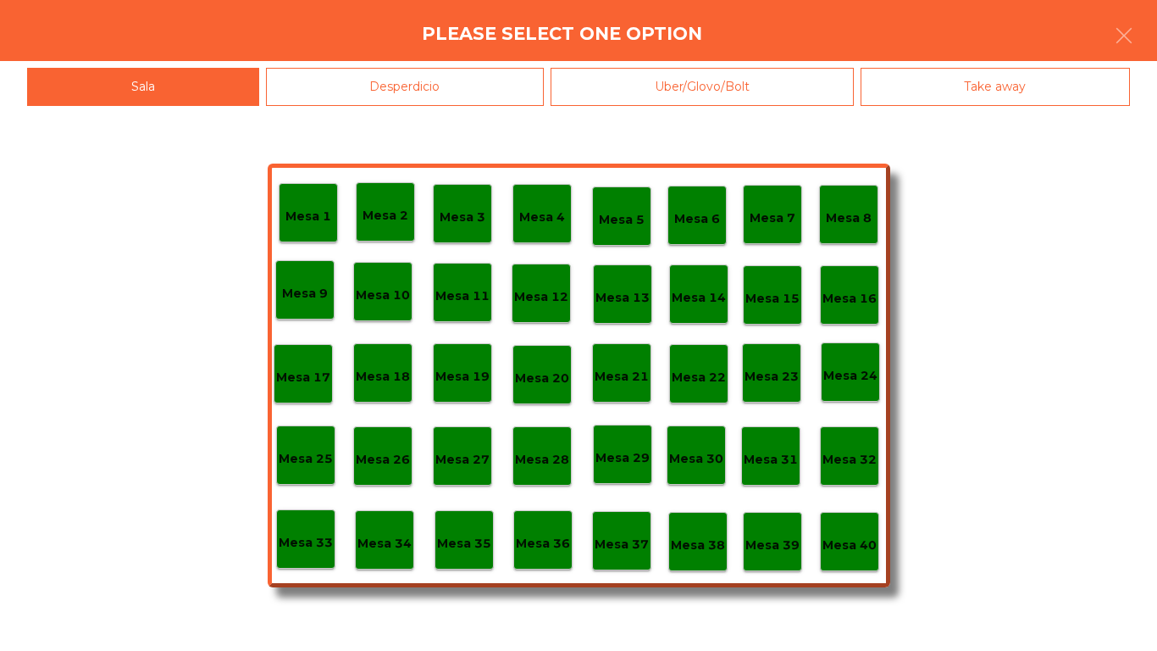
click at [840, 542] on p "Mesa 40" at bounding box center [850, 545] width 54 height 19
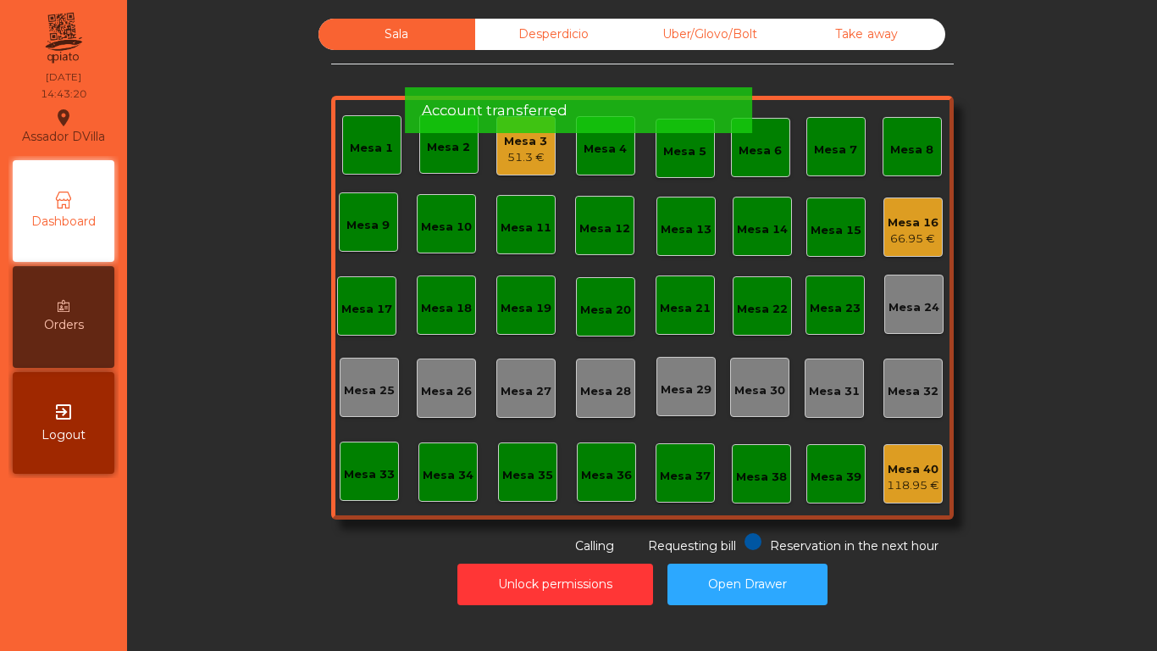
click at [891, 483] on div "118.95 €" at bounding box center [913, 485] width 53 height 17
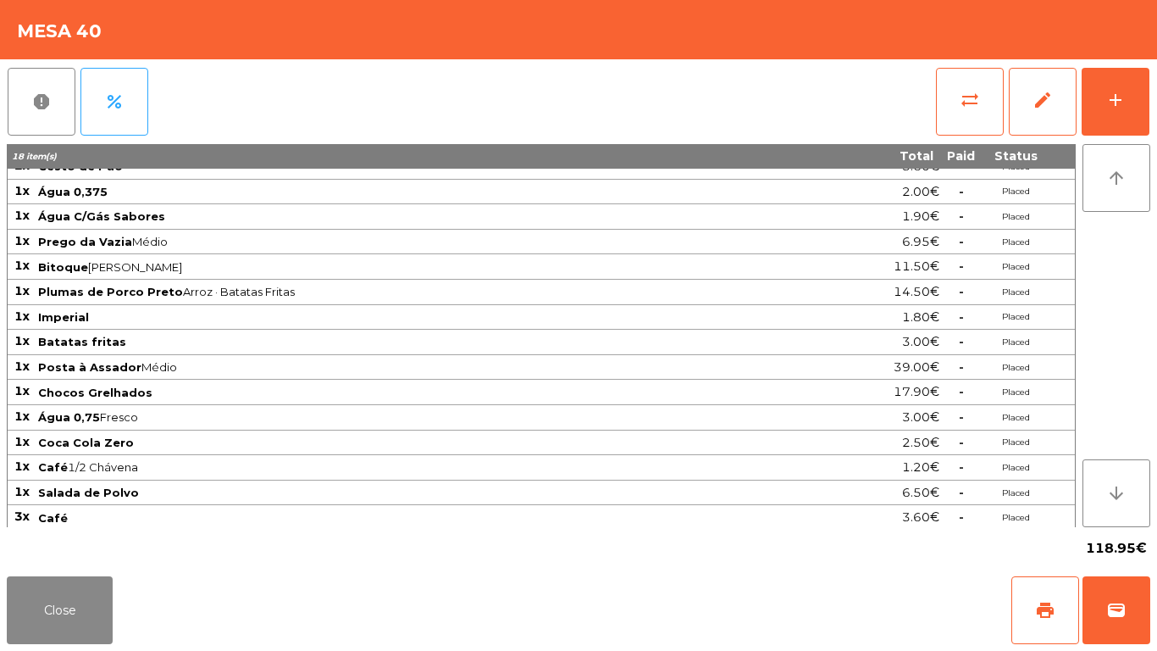
scroll to position [19, 0]
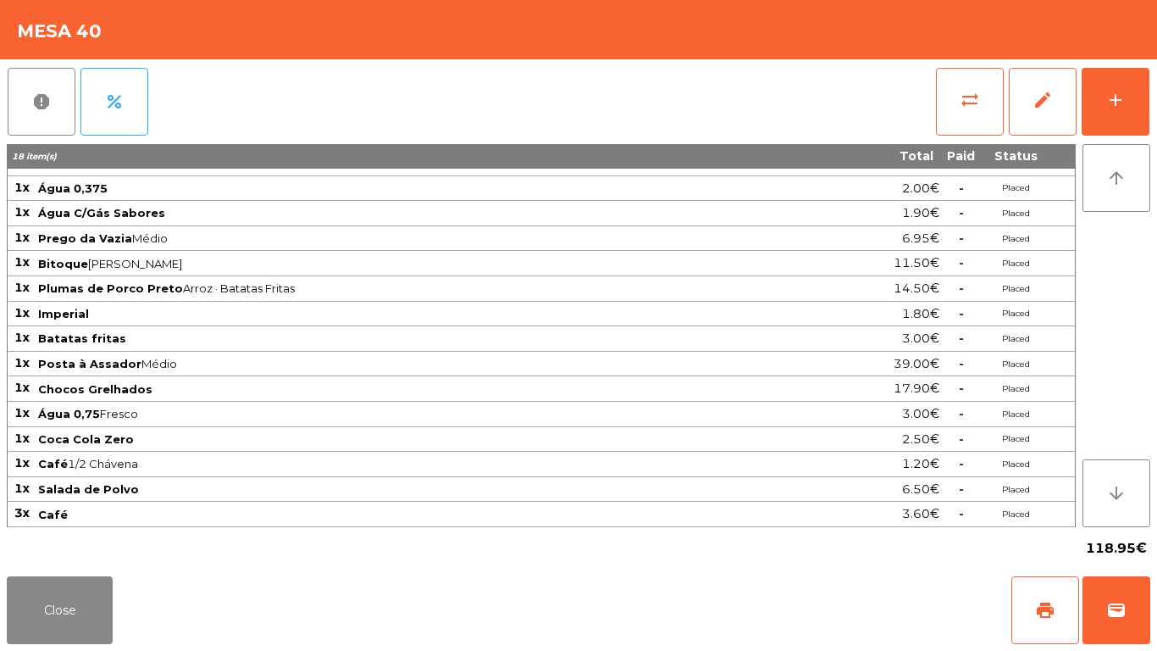
click at [1, 560] on div "report percent sync_alt edit add 18 item(s) Total Paid Status 2x Cesto de Pão 3…" at bounding box center [578, 314] width 1157 height 510
click at [24, 591] on button "Close" at bounding box center [60, 610] width 106 height 68
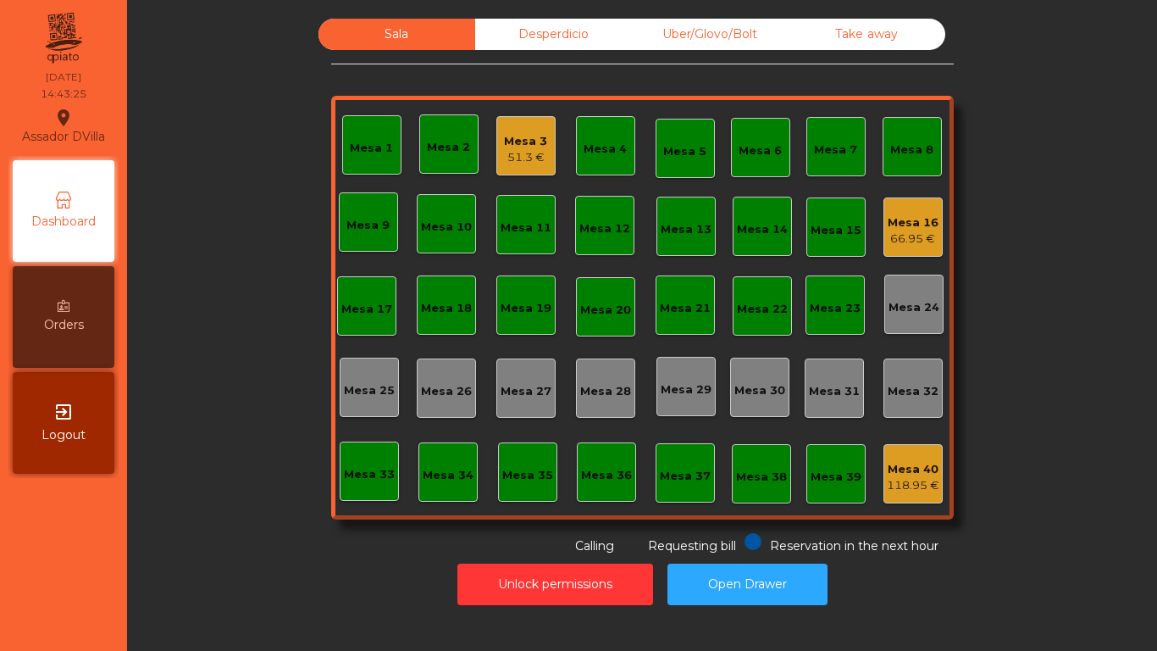
click at [905, 220] on div "Mesa 16" at bounding box center [913, 222] width 51 height 17
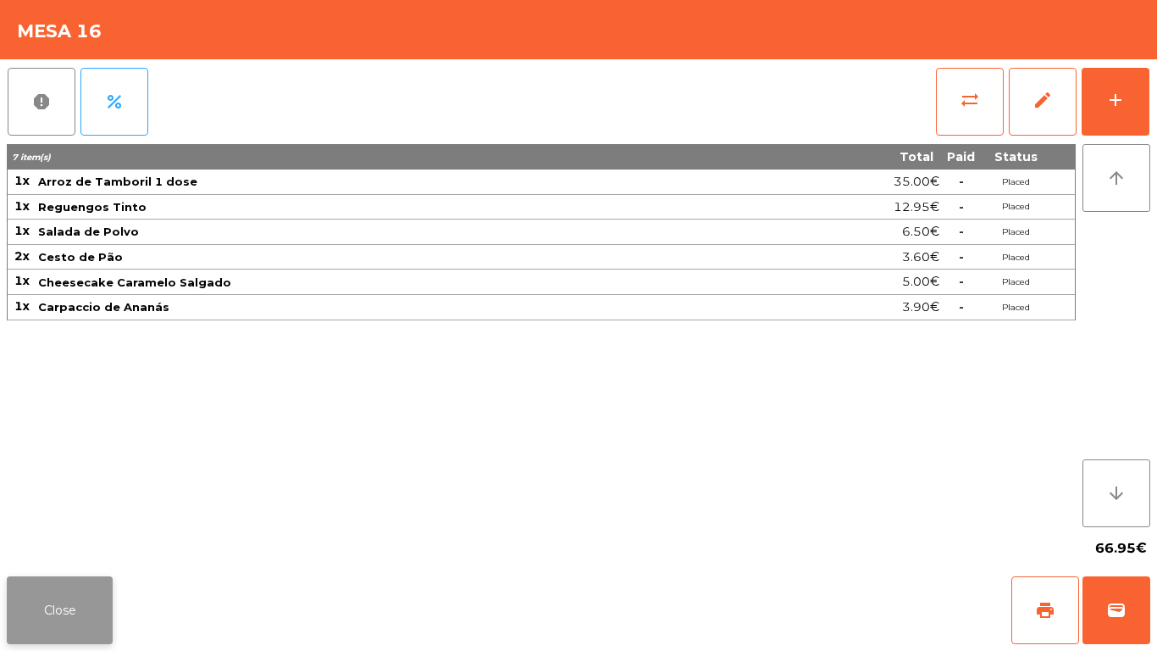
drag, startPoint x: 63, startPoint y: 565, endPoint x: 61, endPoint y: 577, distance: 12.0
click at [61, 576] on app-table-orders "Mesa 16 report percent sync_alt edit add 7 item(s) Total Paid Status 1x Arroz d…" at bounding box center [578, 325] width 1157 height 651
drag, startPoint x: 59, startPoint y: 598, endPoint x: 57, endPoint y: 621, distance: 23.0
click at [57, 622] on button "Close" at bounding box center [60, 610] width 106 height 68
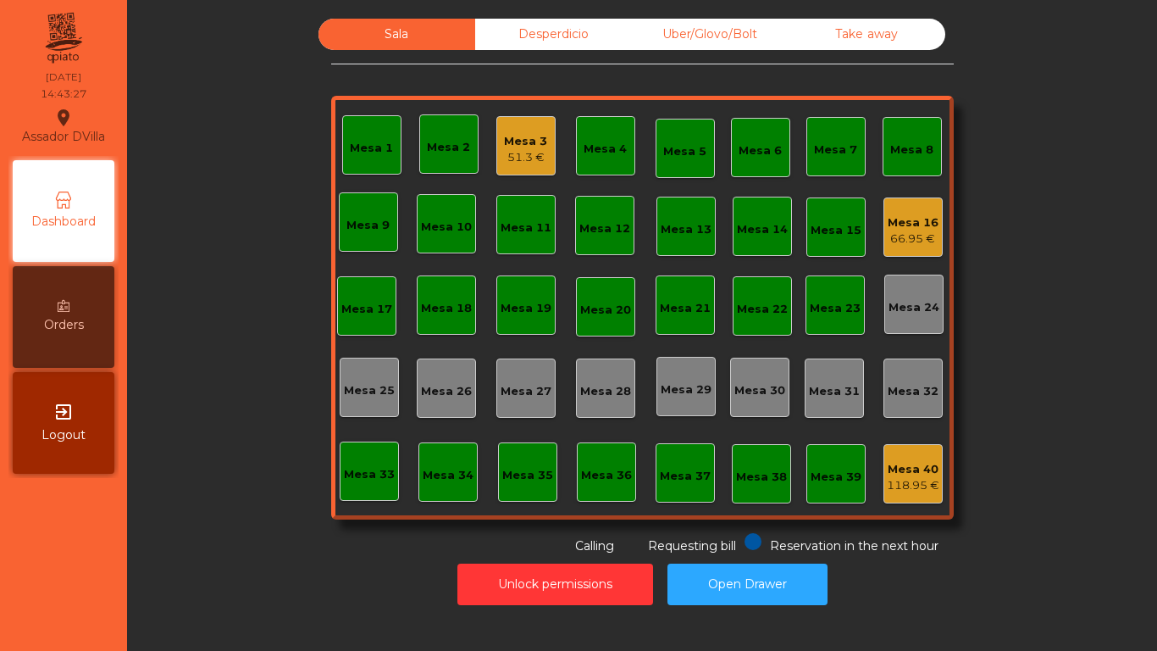
click at [547, 140] on div "Mesa 3 51.3 €" at bounding box center [526, 145] width 59 height 59
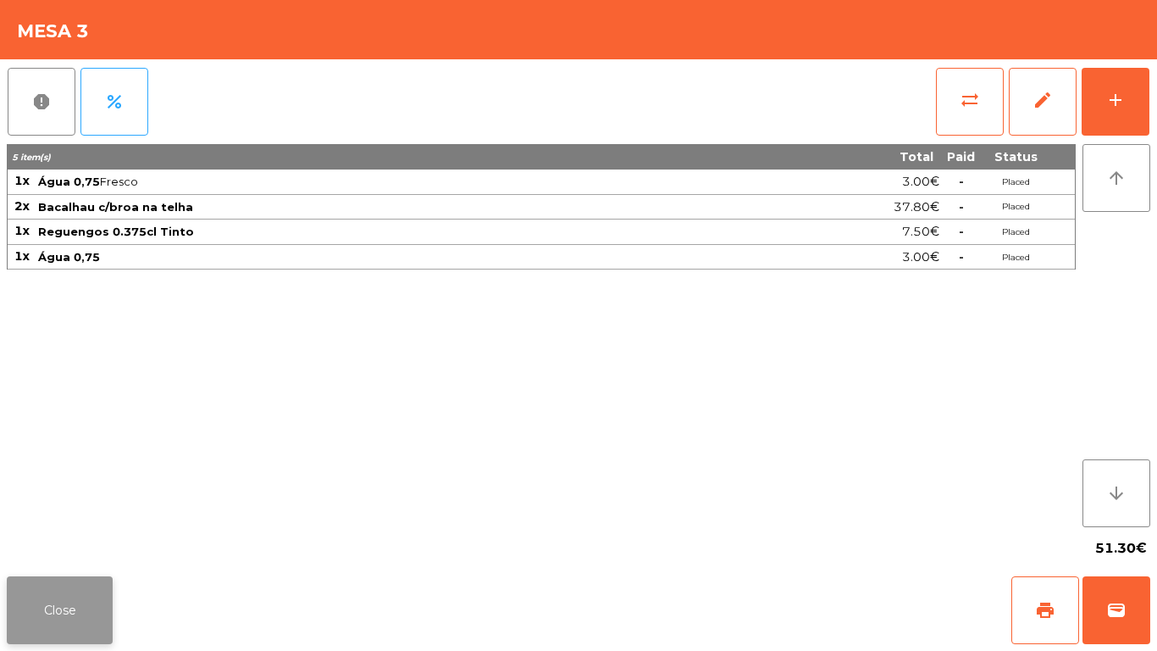
drag, startPoint x: 3, startPoint y: 591, endPoint x: 74, endPoint y: 613, distance: 74.3
click at [2, 593] on div "Close print wallet" at bounding box center [578, 609] width 1157 height 81
click at [61, 605] on button "Close" at bounding box center [60, 610] width 106 height 68
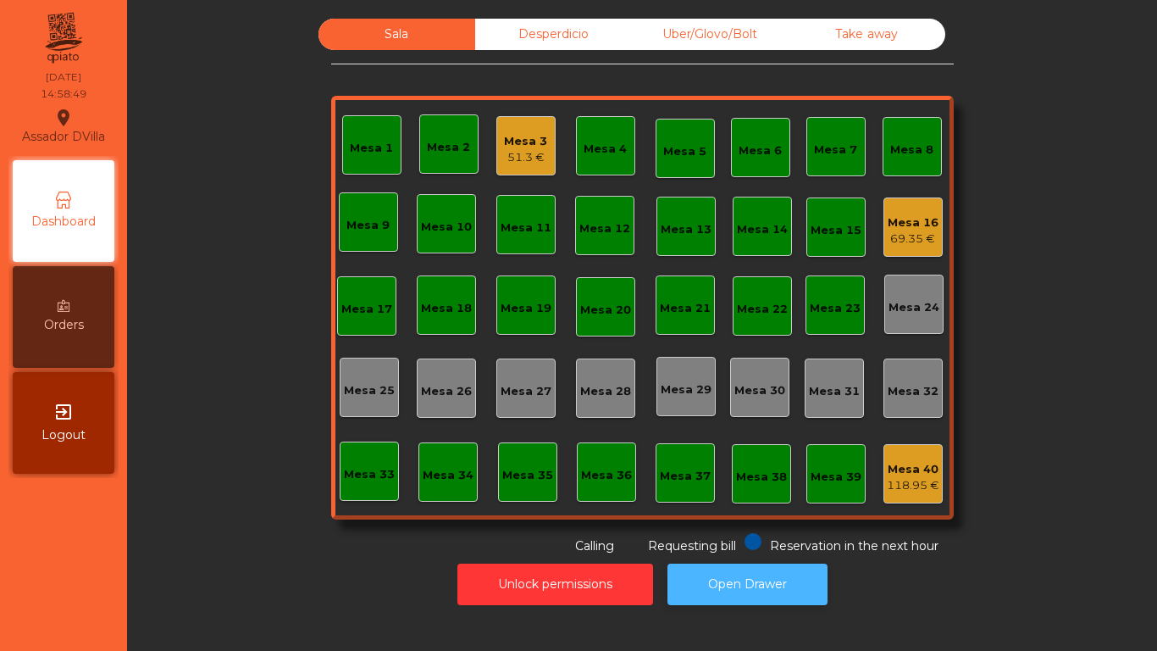
click at [796, 566] on button "Open Drawer" at bounding box center [748, 584] width 160 height 42
click at [158, 630] on div "Sala Desperdicio Uber/Glovo/Bolt Take away Mesa 1 Mesa 2 Mesa 3 51.3 € Mesa 4 M…" at bounding box center [642, 325] width 1030 height 651
click at [901, 464] on div "Mesa 40" at bounding box center [913, 469] width 53 height 17
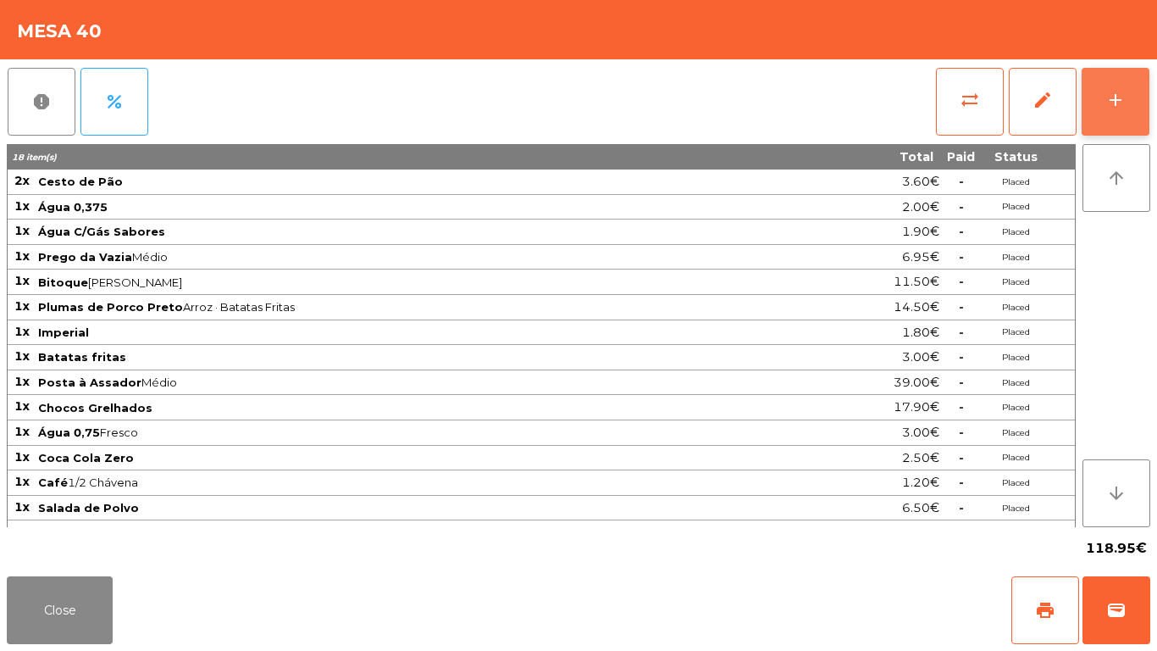
click at [1143, 98] on button "add" at bounding box center [1116, 102] width 68 height 68
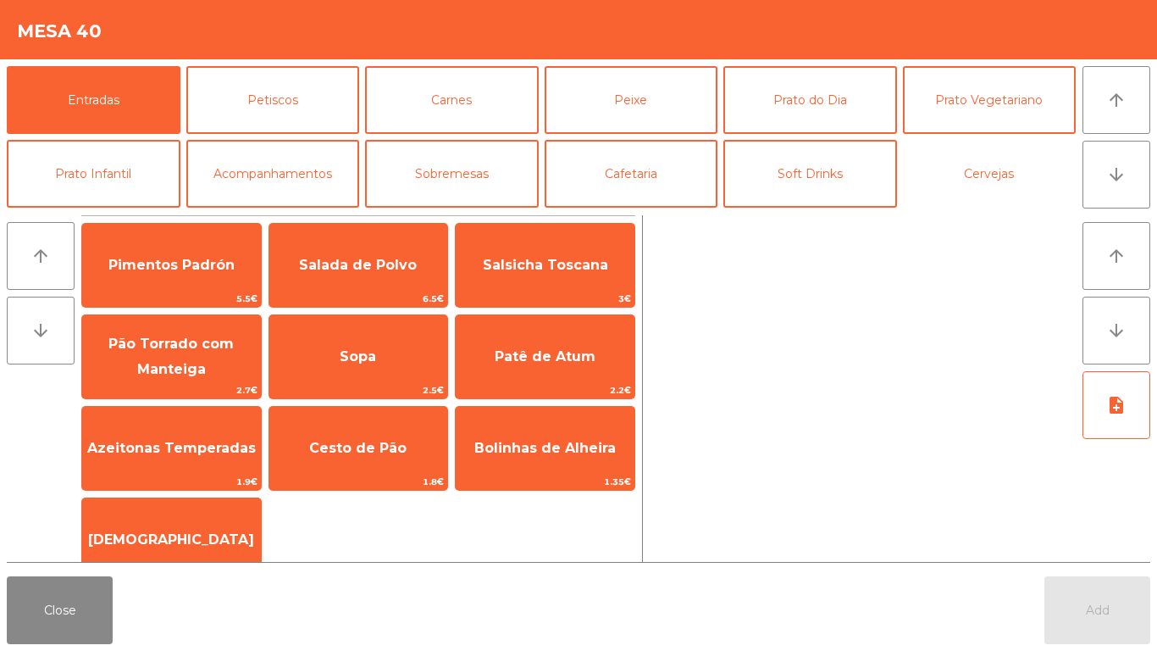
drag, startPoint x: 981, startPoint y: 175, endPoint x: 715, endPoint y: 217, distance: 269.4
click at [981, 175] on button "Cervejas" at bounding box center [990, 174] width 174 height 68
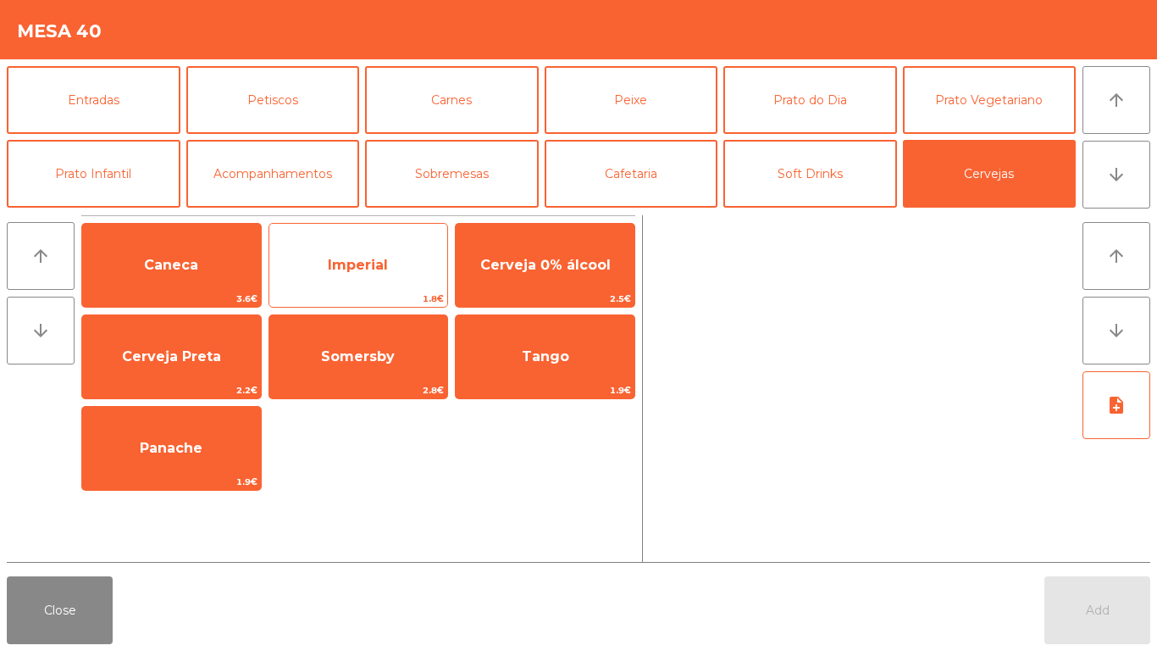
click at [332, 264] on span "Imperial" at bounding box center [358, 265] width 60 height 16
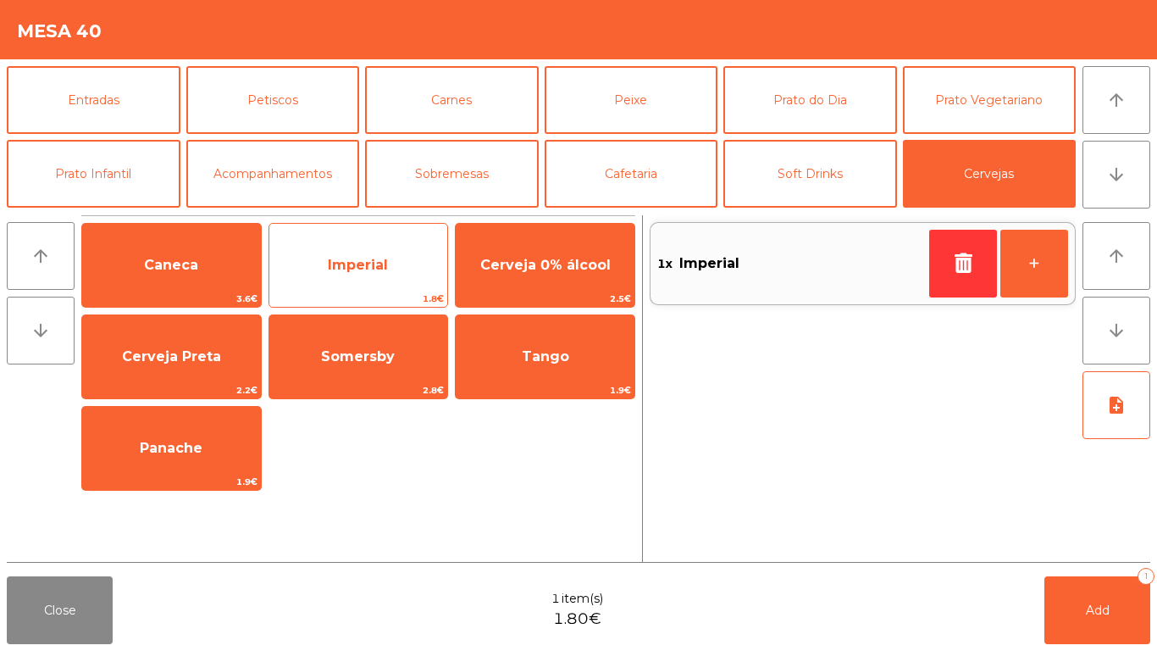
click at [335, 264] on span "Imperial" at bounding box center [358, 265] width 60 height 16
click at [337, 264] on span "Imperial" at bounding box center [358, 265] width 60 height 16
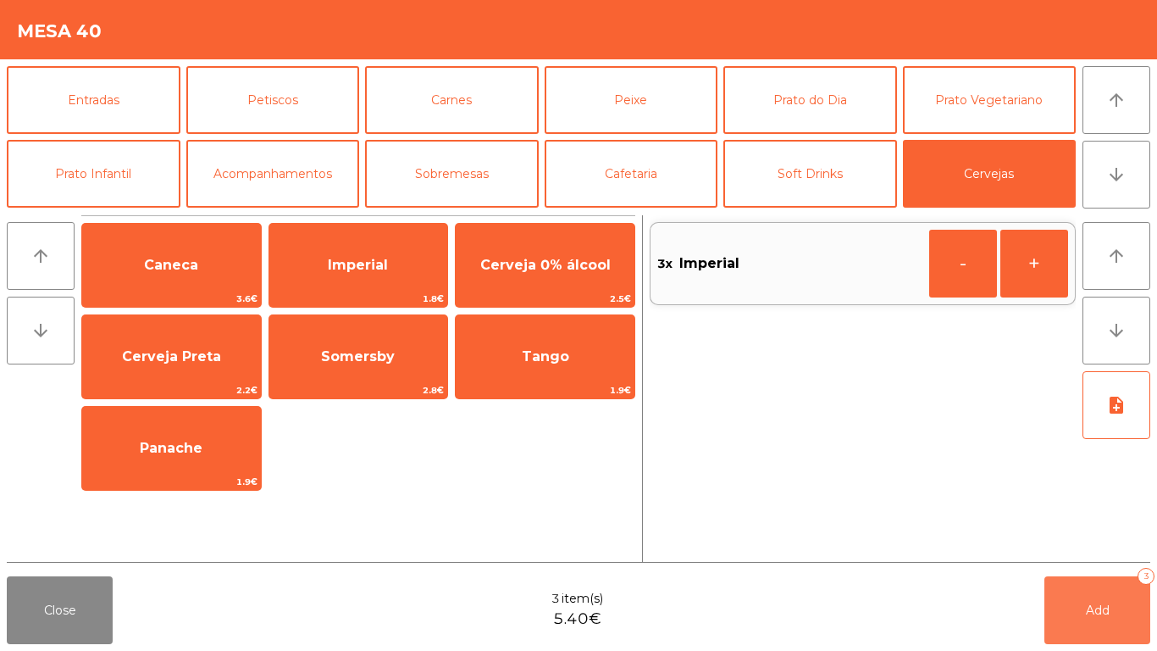
click at [1093, 619] on button "Add 3" at bounding box center [1098, 610] width 106 height 68
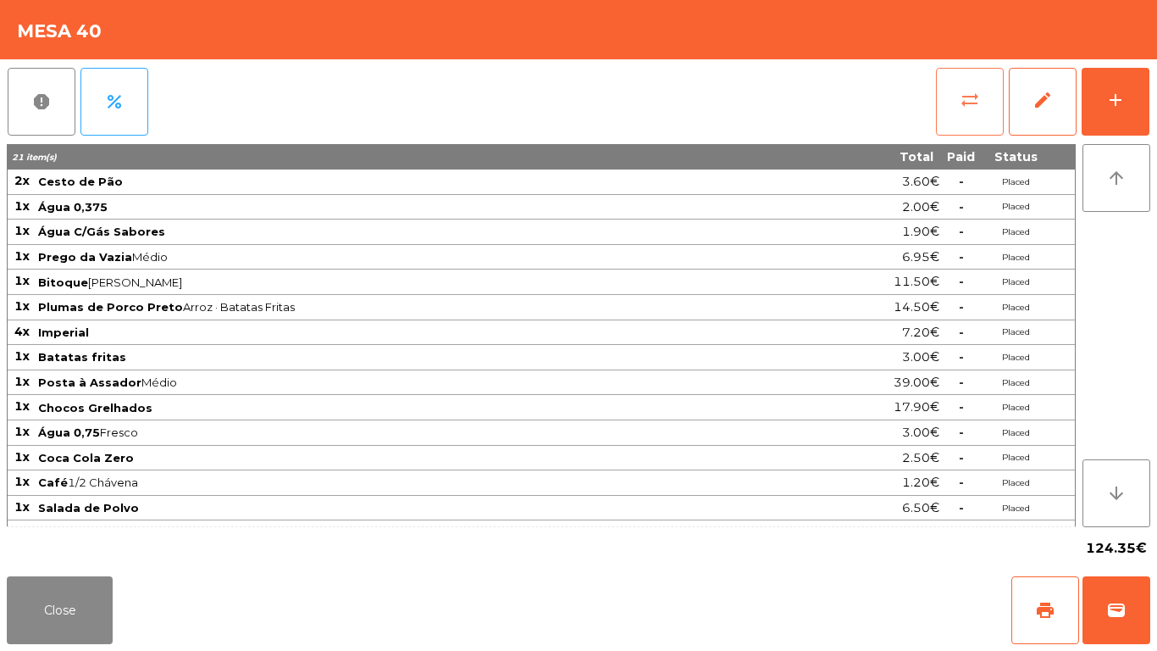
click at [979, 97] on span "sync_alt" at bounding box center [970, 100] width 20 height 20
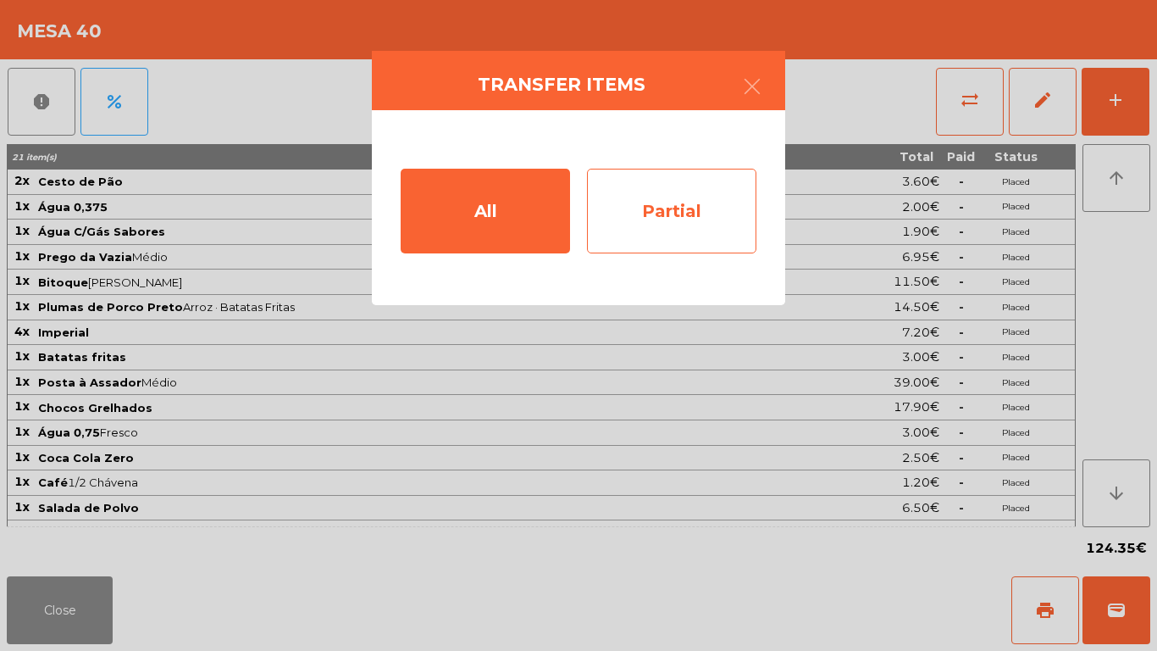
click at [743, 208] on div "Partial" at bounding box center [671, 211] width 169 height 85
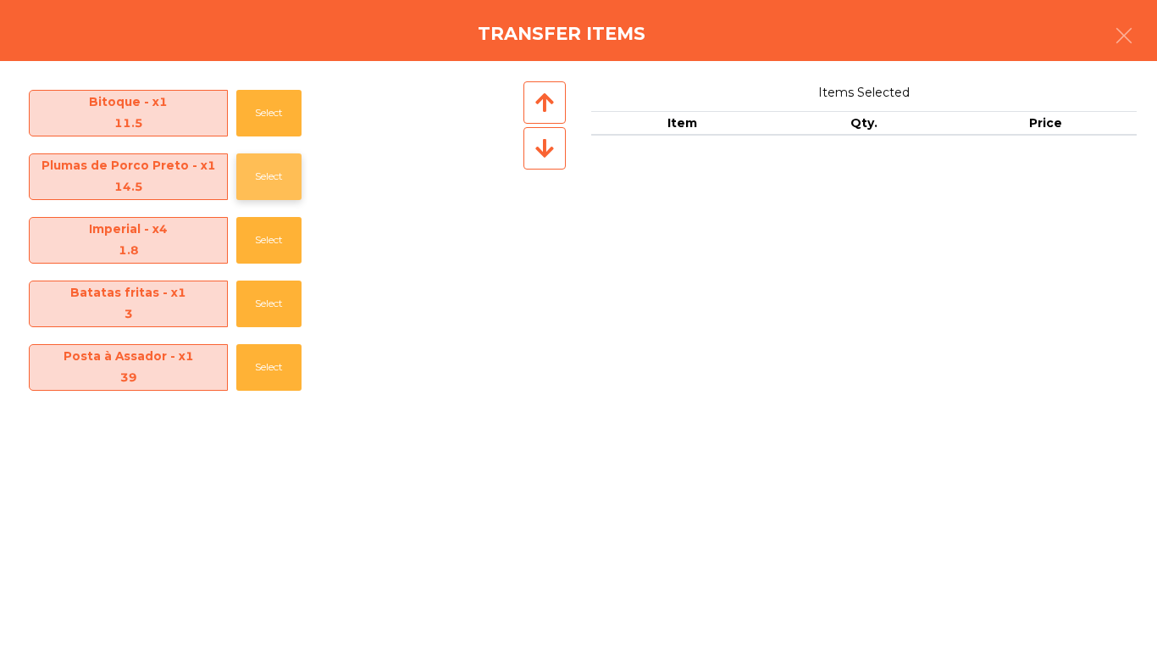
scroll to position [568, 0]
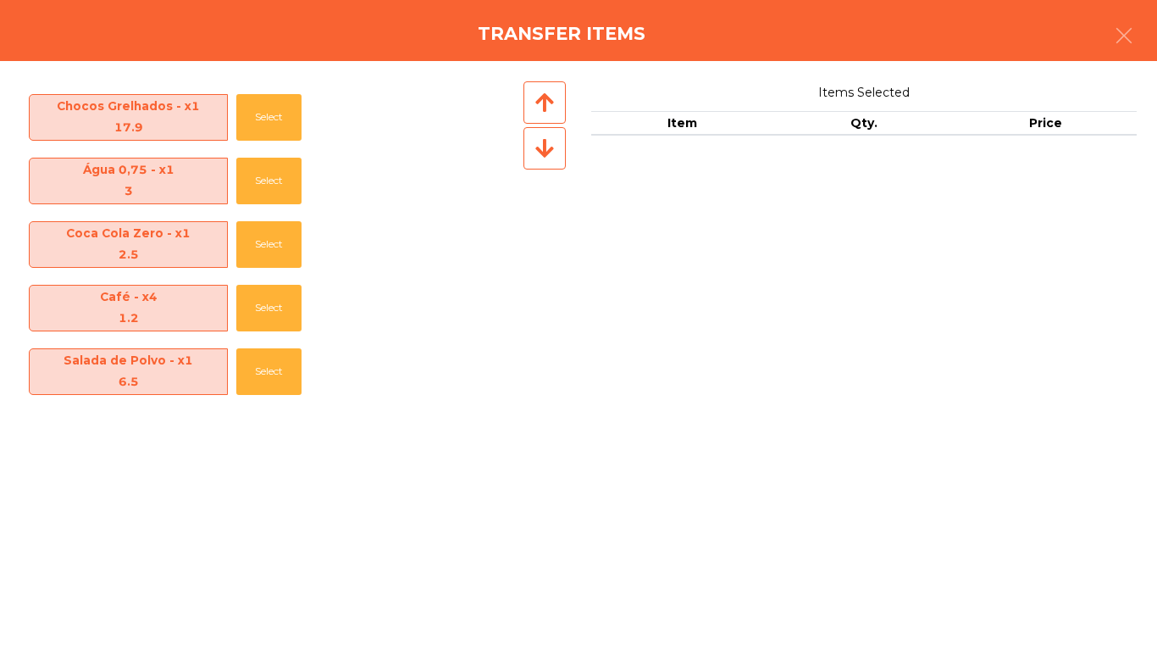
click at [1134, 41] on button "button" at bounding box center [1124, 37] width 47 height 51
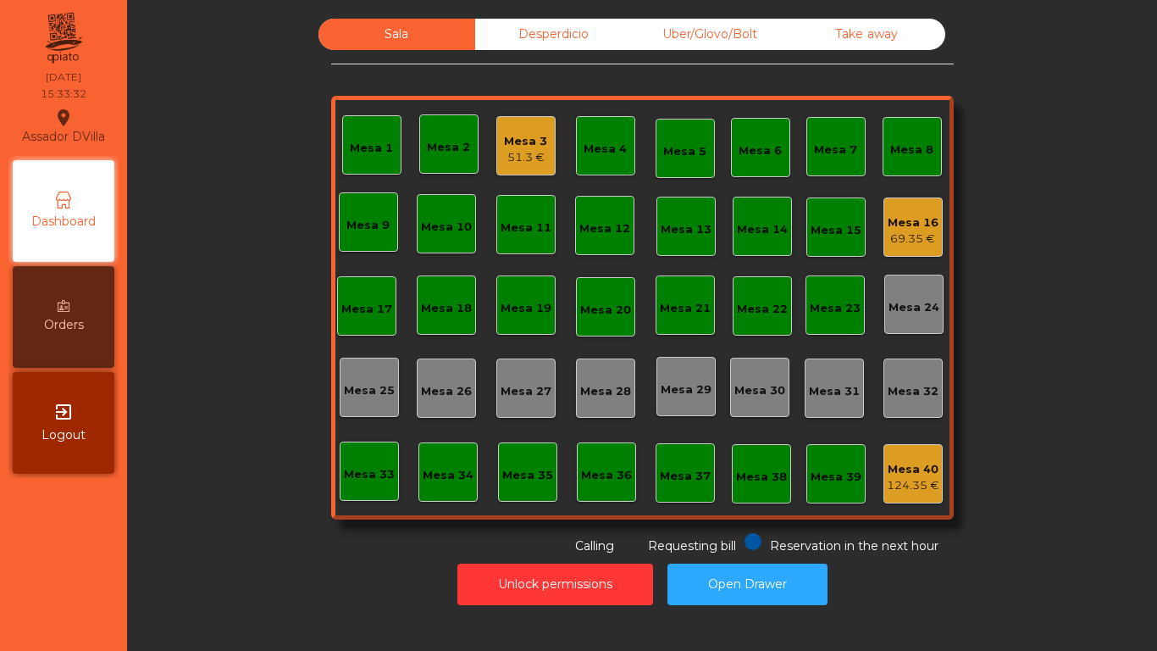
click at [899, 461] on div "Mesa 40" at bounding box center [913, 469] width 53 height 17
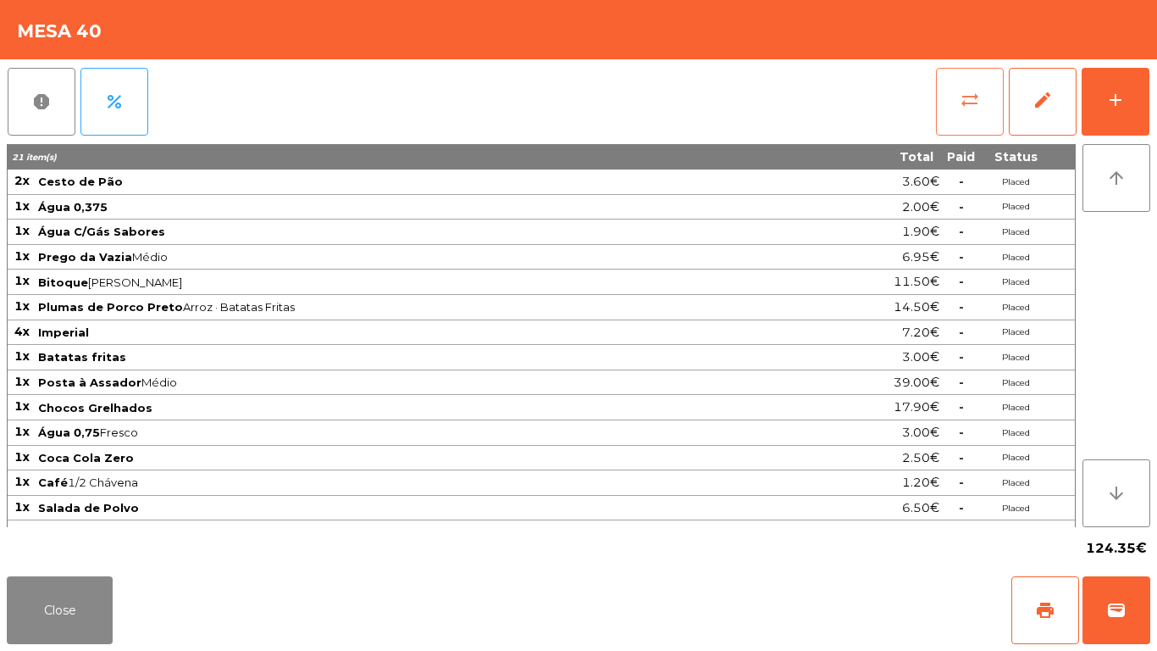
click at [965, 90] on span "sync_alt" at bounding box center [970, 100] width 20 height 20
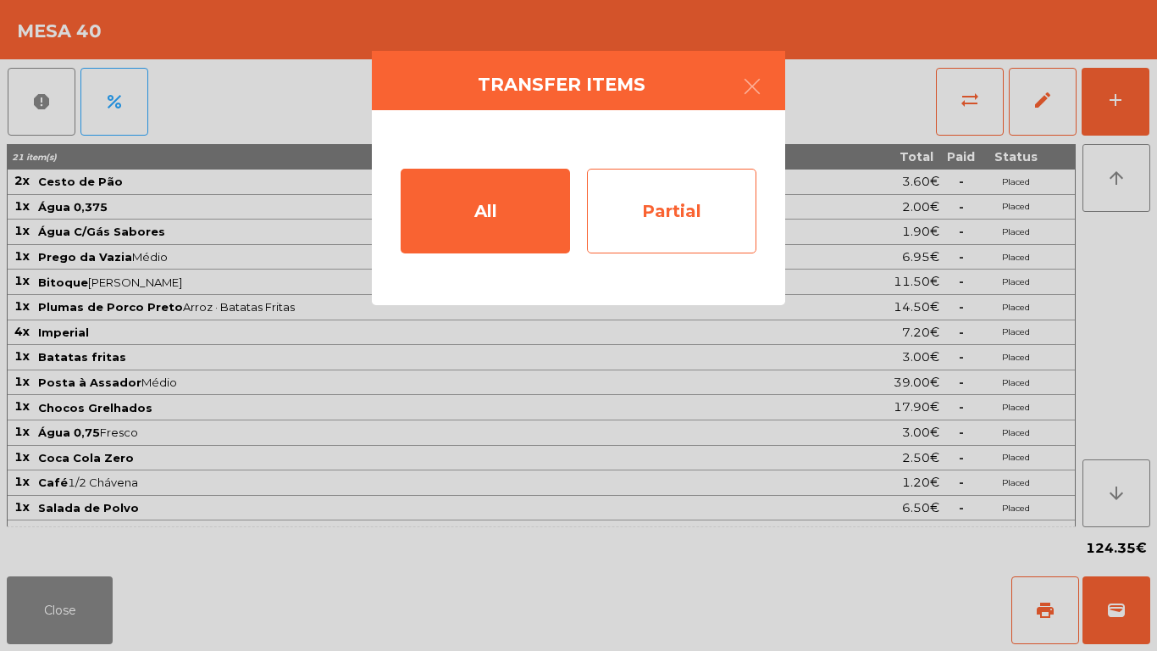
click at [680, 199] on div "Partial" at bounding box center [671, 211] width 169 height 85
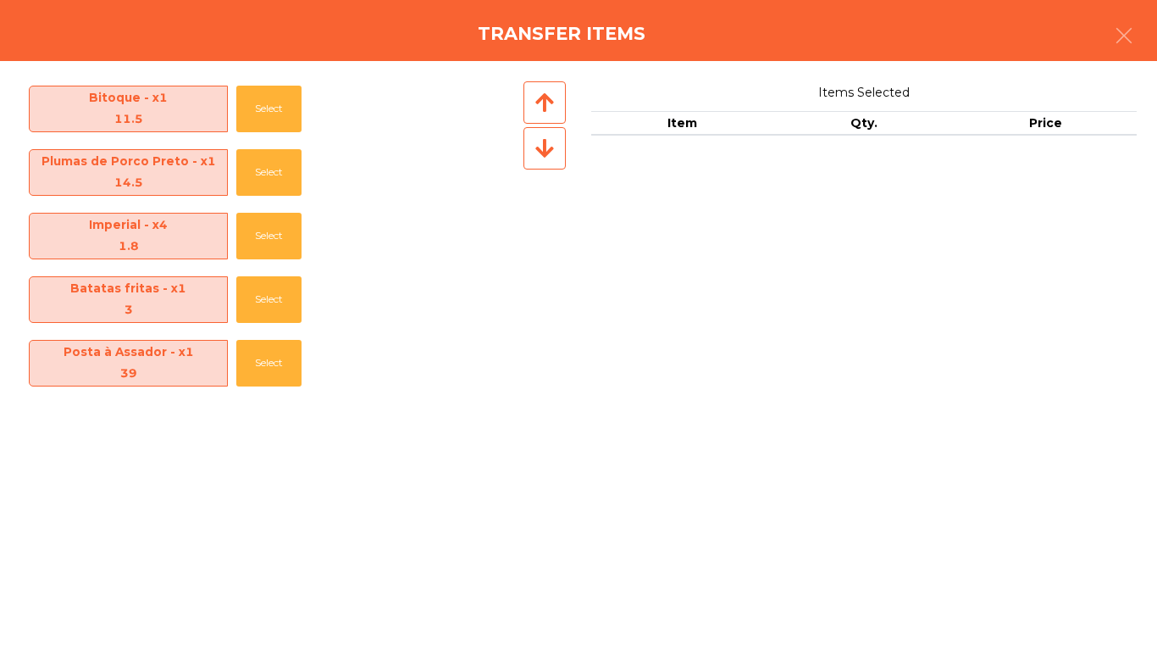
scroll to position [229, 0]
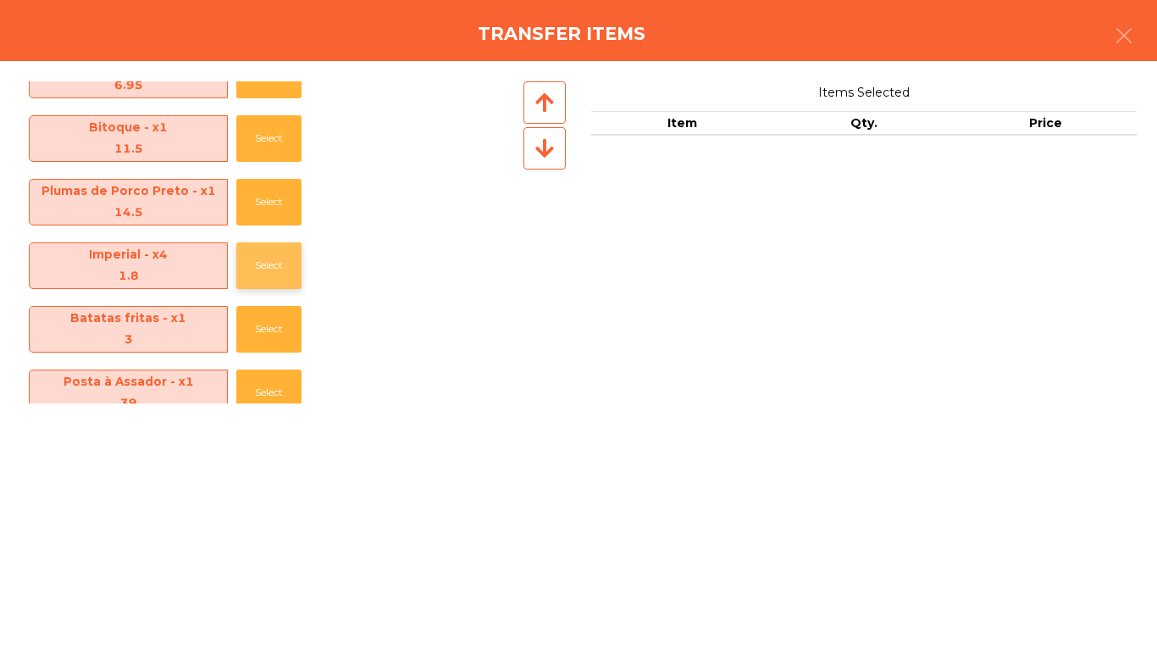
click at [280, 255] on button "Select" at bounding box center [268, 265] width 65 height 47
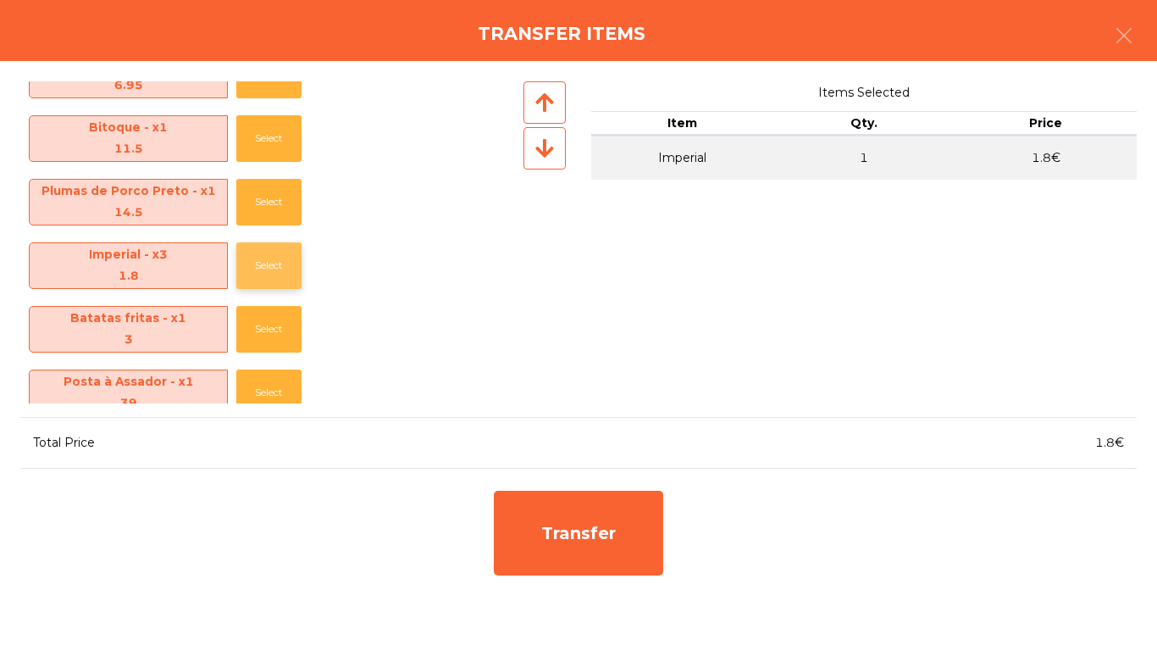
click at [280, 255] on button "Select" at bounding box center [268, 265] width 65 height 47
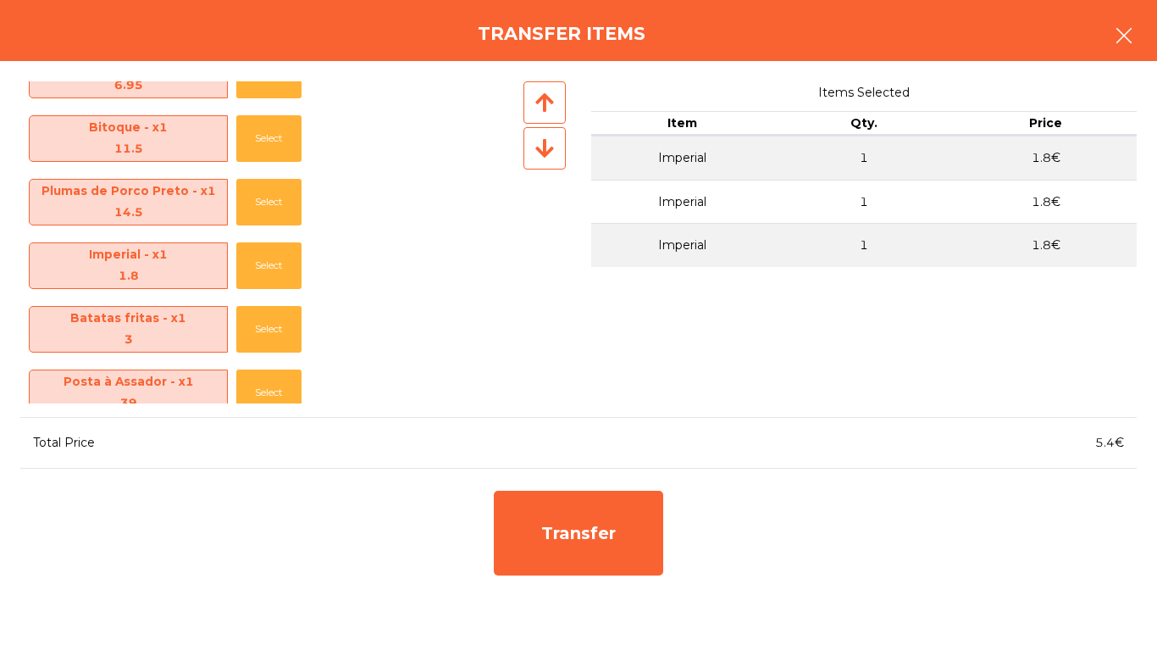
click at [1124, 32] on icon "button" at bounding box center [1124, 35] width 20 height 20
